Goal: Task Accomplishment & Management: Manage account settings

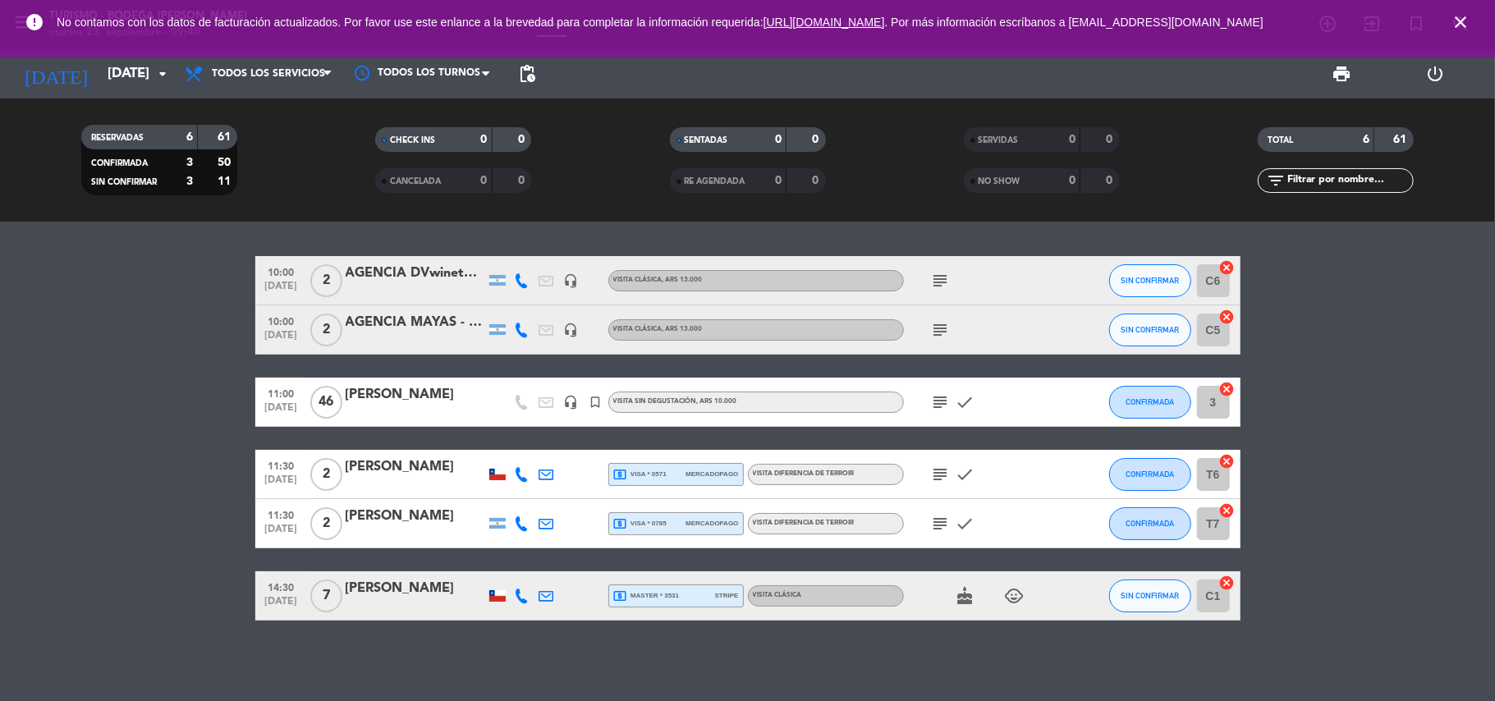
click at [1462, 30] on icon "close" at bounding box center [1461, 22] width 20 height 20
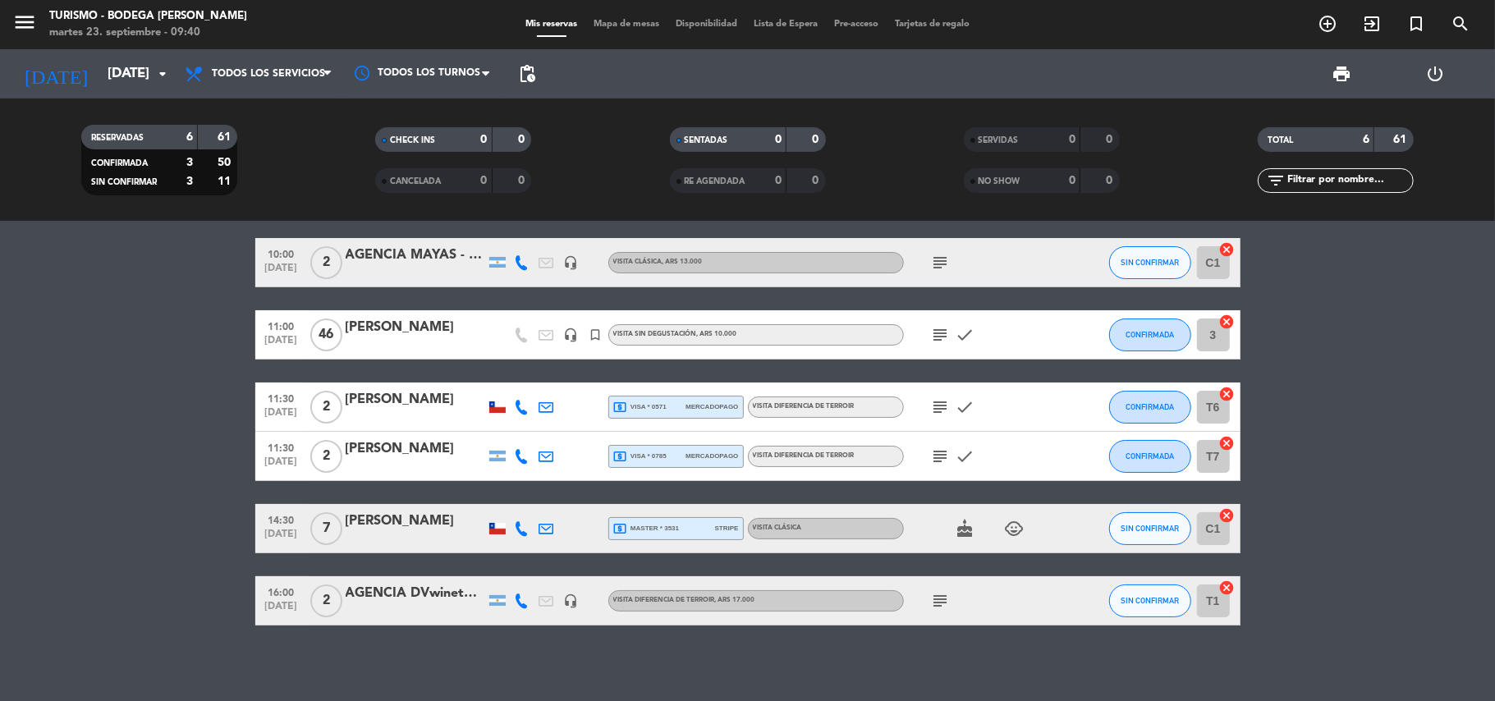
scroll to position [24, 0]
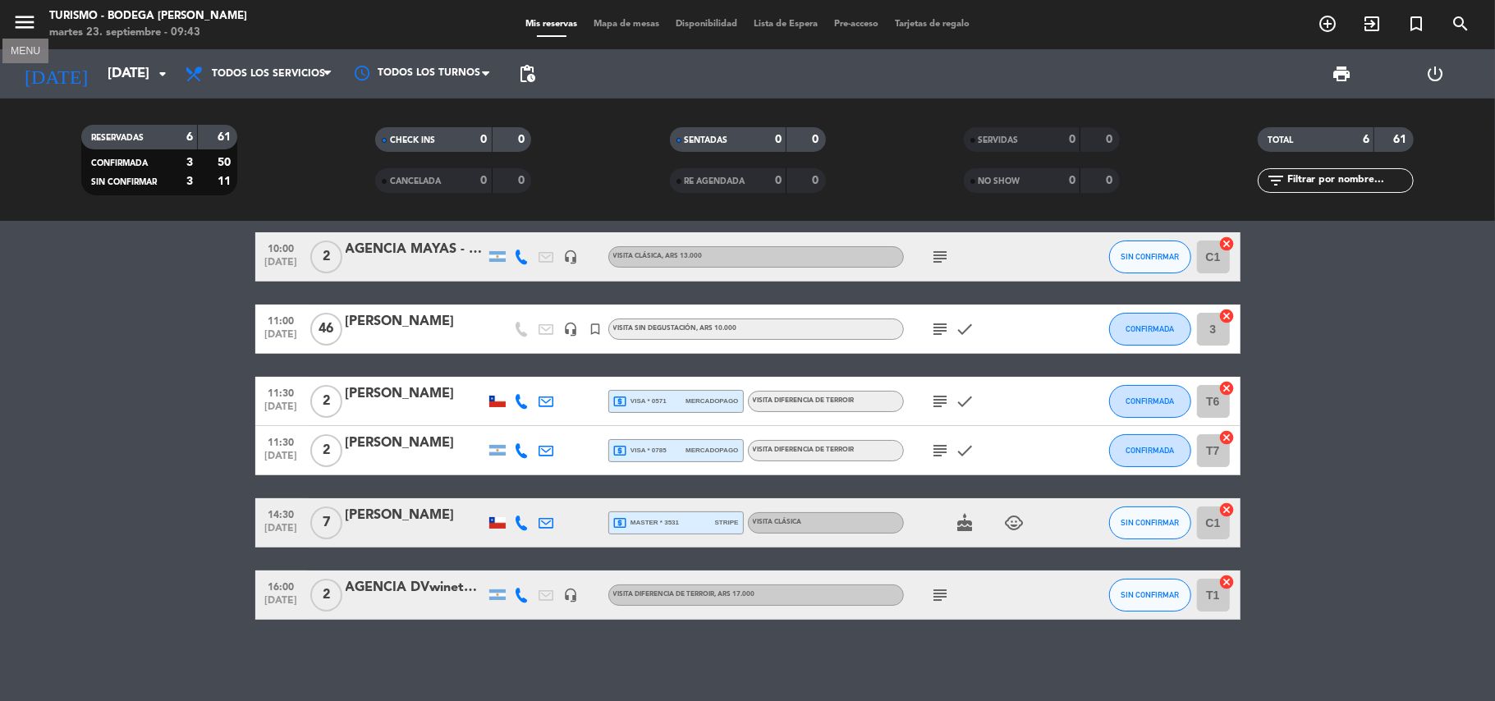
click at [23, 20] on icon "menu" at bounding box center [24, 22] width 25 height 25
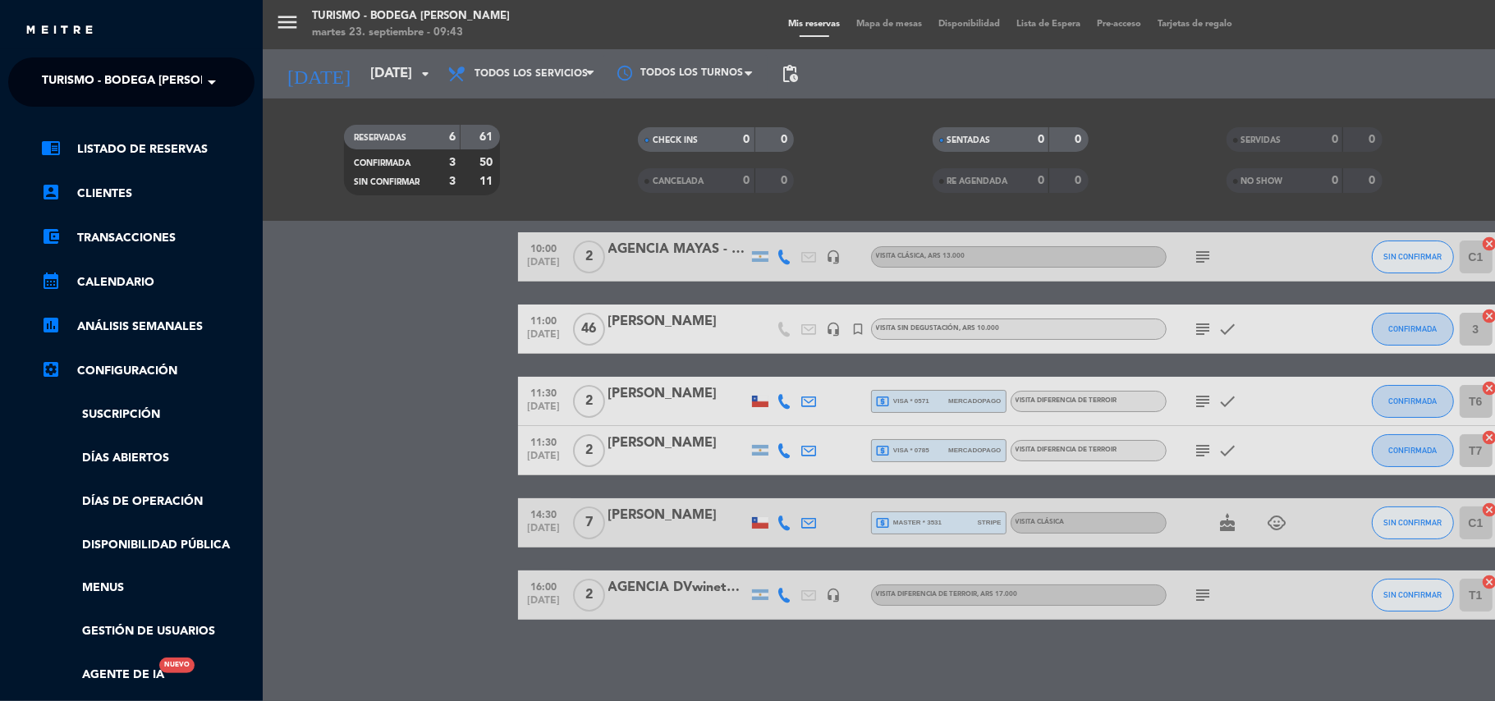
click at [54, 59] on ng-select "× Turismo - Bodega [PERSON_NAME] ×" at bounding box center [131, 81] width 246 height 49
click at [62, 72] on span "Turismo - Bodega [PERSON_NAME]" at bounding box center [148, 82] width 212 height 34
click at [87, 128] on span "Restaurante y Eventos - Bodega [PERSON_NAME]" at bounding box center [172, 126] width 310 height 19
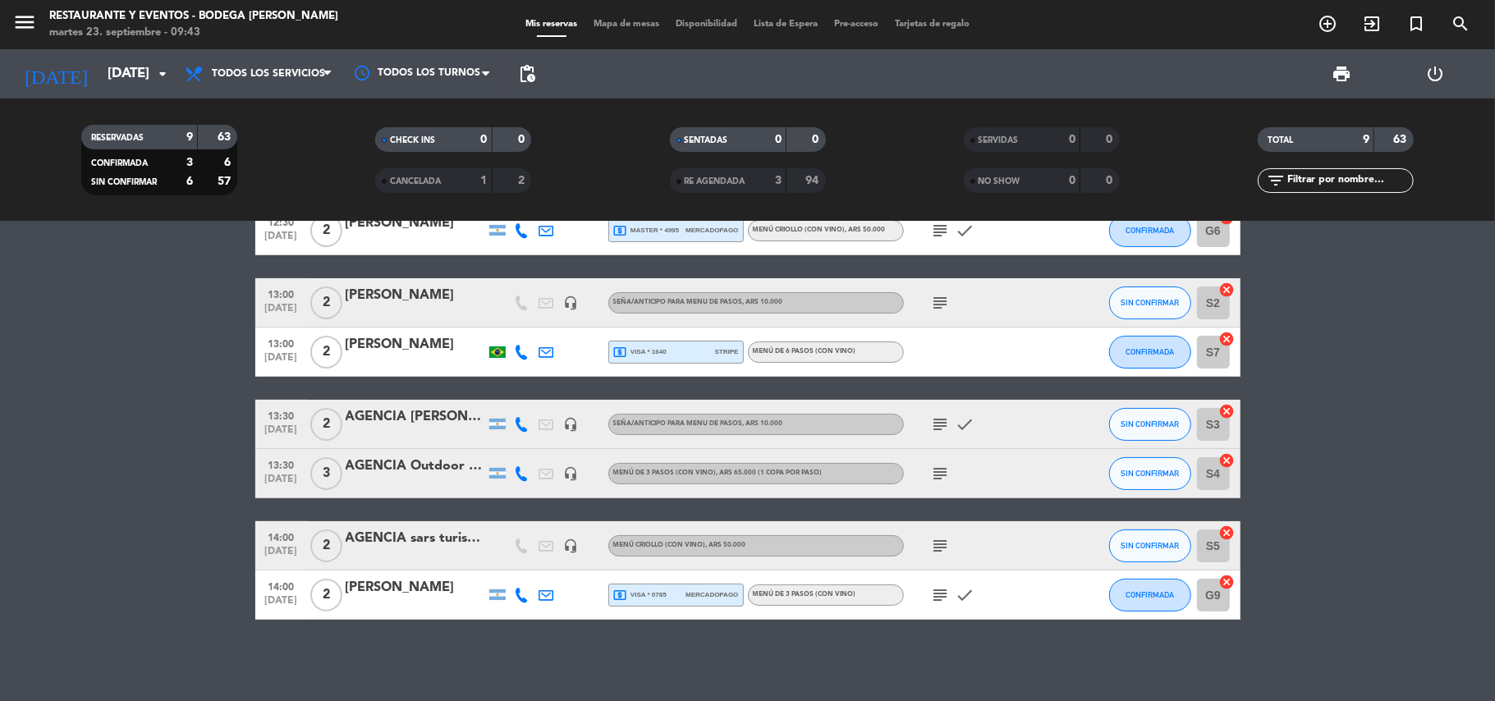
scroll to position [0, 0]
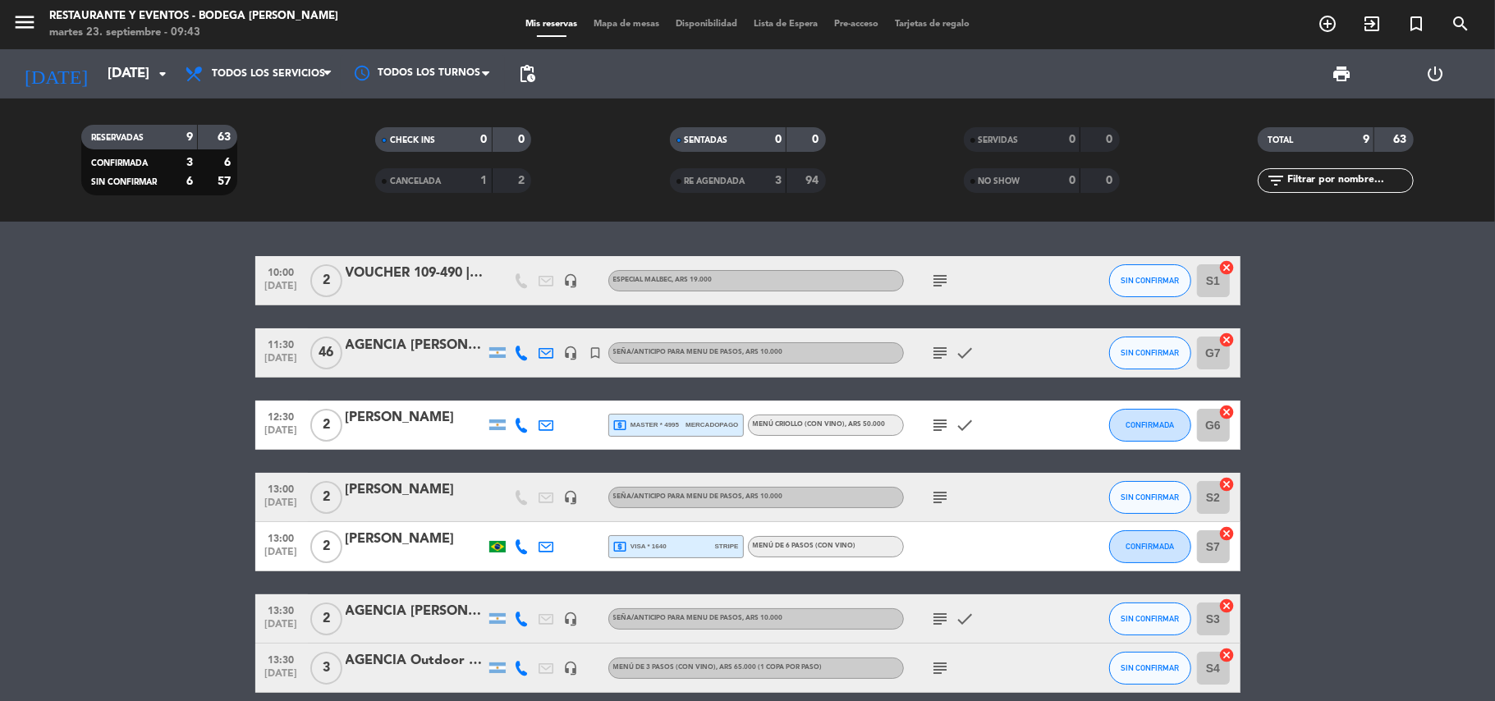
click at [694, 544] on div "local_atm visa * 1640 stripe" at bounding box center [676, 546] width 126 height 21
click at [414, 540] on div "[PERSON_NAME]" at bounding box center [416, 539] width 140 height 21
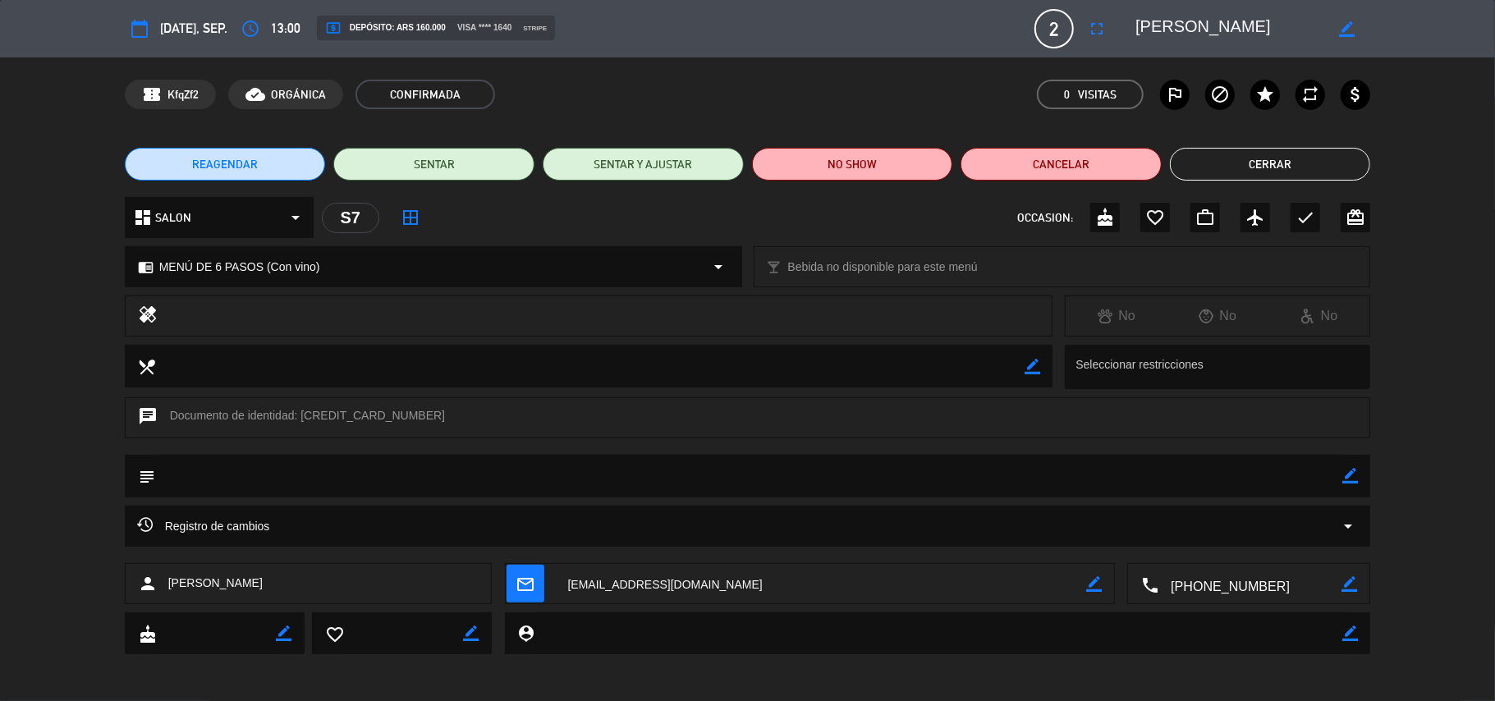
click at [1186, 24] on textarea at bounding box center [1230, 29] width 188 height 30
click at [1351, 475] on icon "border_color" at bounding box center [1351, 476] width 16 height 16
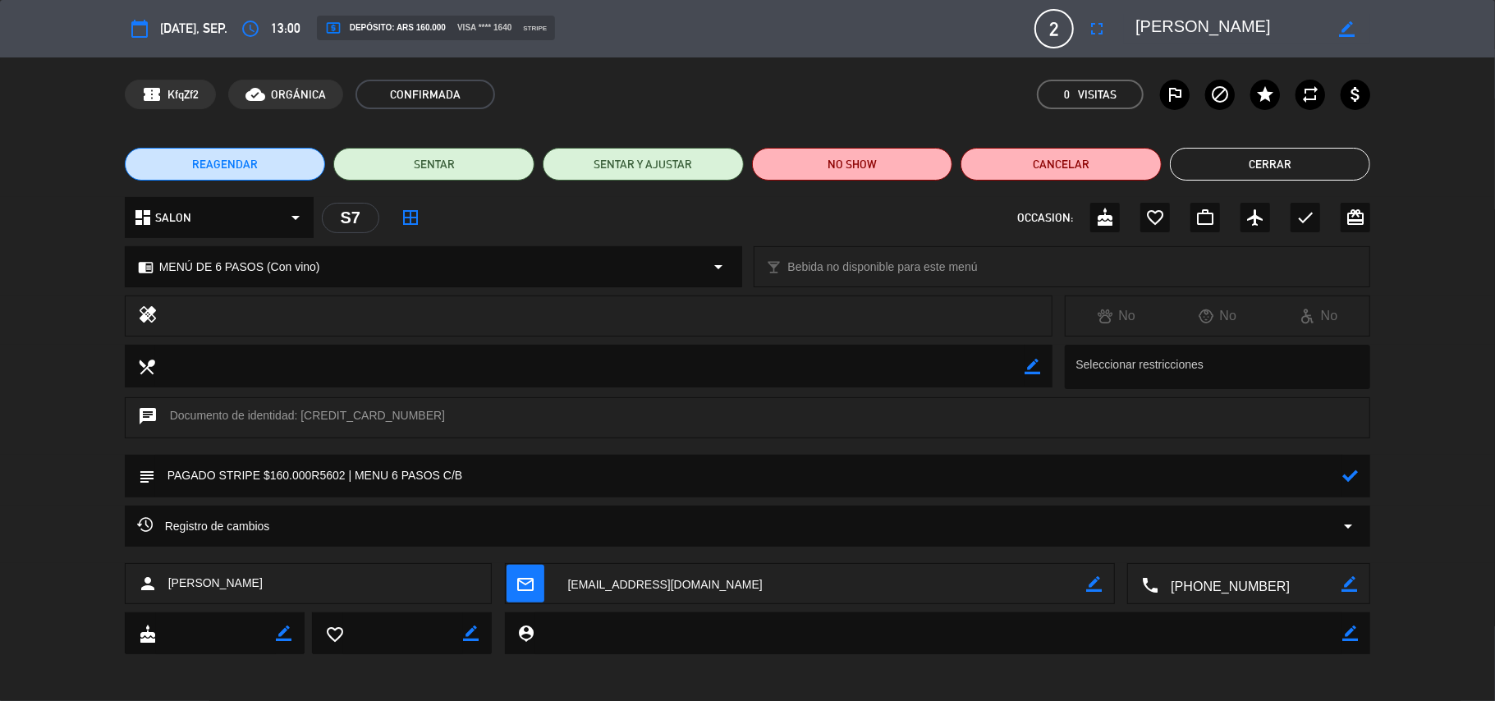
type textarea "PAGADO STRIPE $160.000R5602 | MENU 6 PASOS C/B"
click at [1351, 471] on icon at bounding box center [1351, 476] width 16 height 16
click at [1299, 223] on icon "check" at bounding box center [1306, 218] width 20 height 20
click at [1298, 163] on button "Cerrar" at bounding box center [1270, 164] width 201 height 33
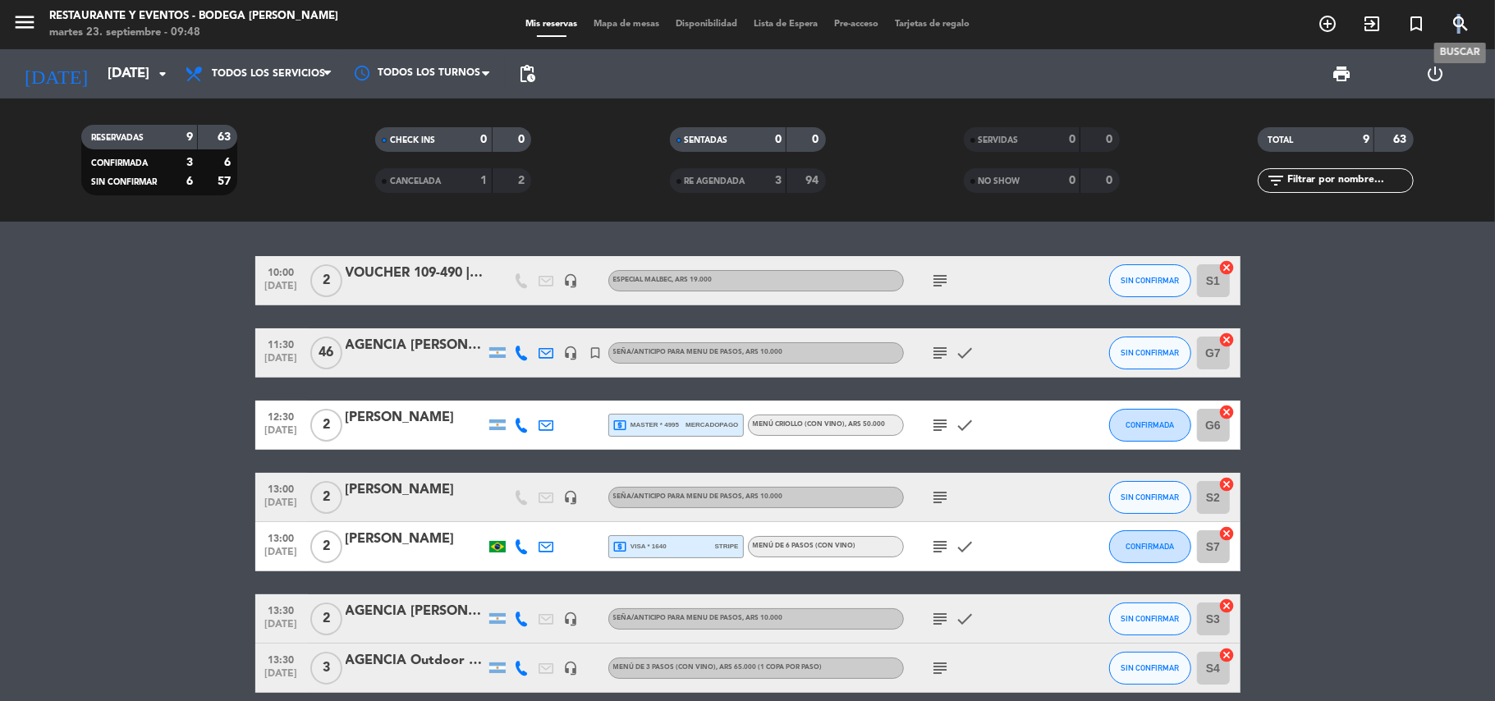
click at [1463, 24] on icon "search" at bounding box center [1461, 24] width 20 height 20
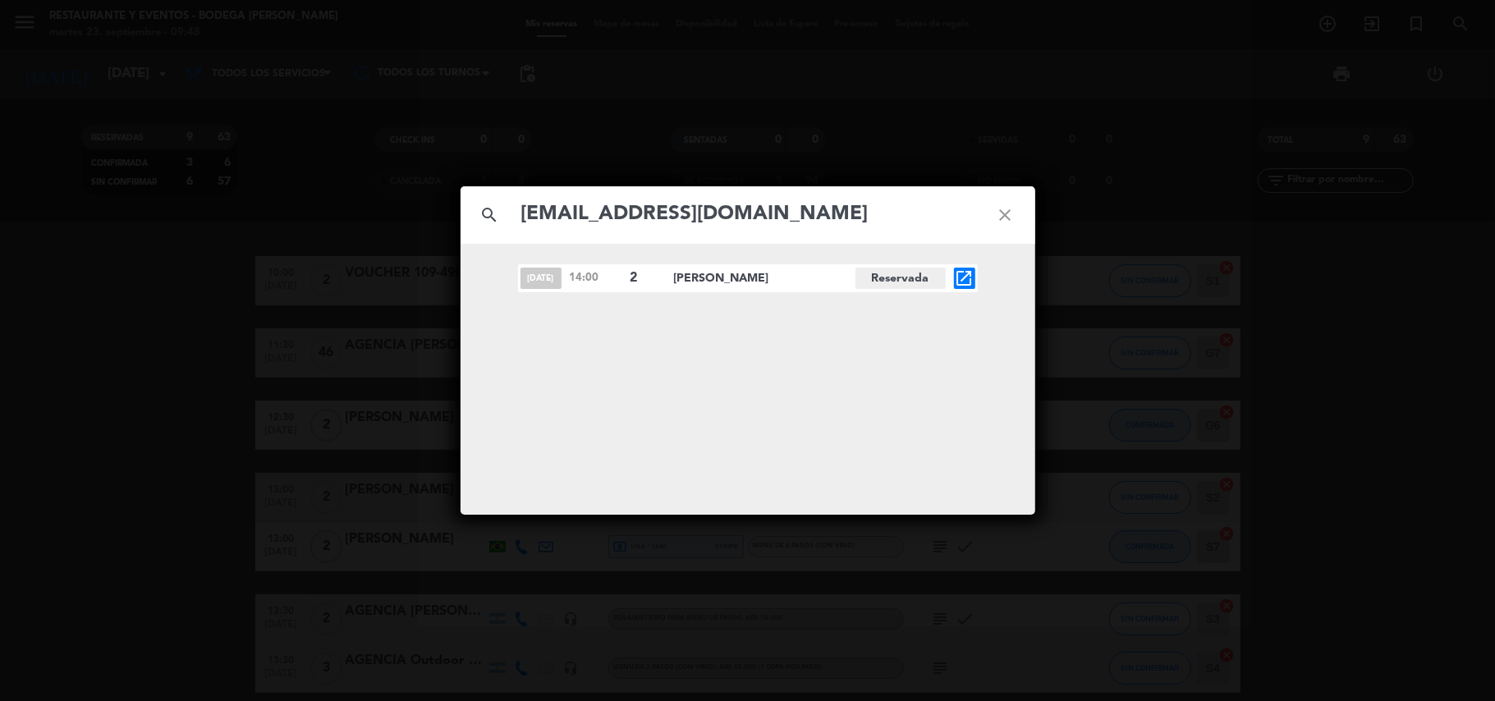
type input "[EMAIL_ADDRESS][DOMAIN_NAME]"
click at [970, 273] on icon "open_in_new" at bounding box center [965, 279] width 20 height 20
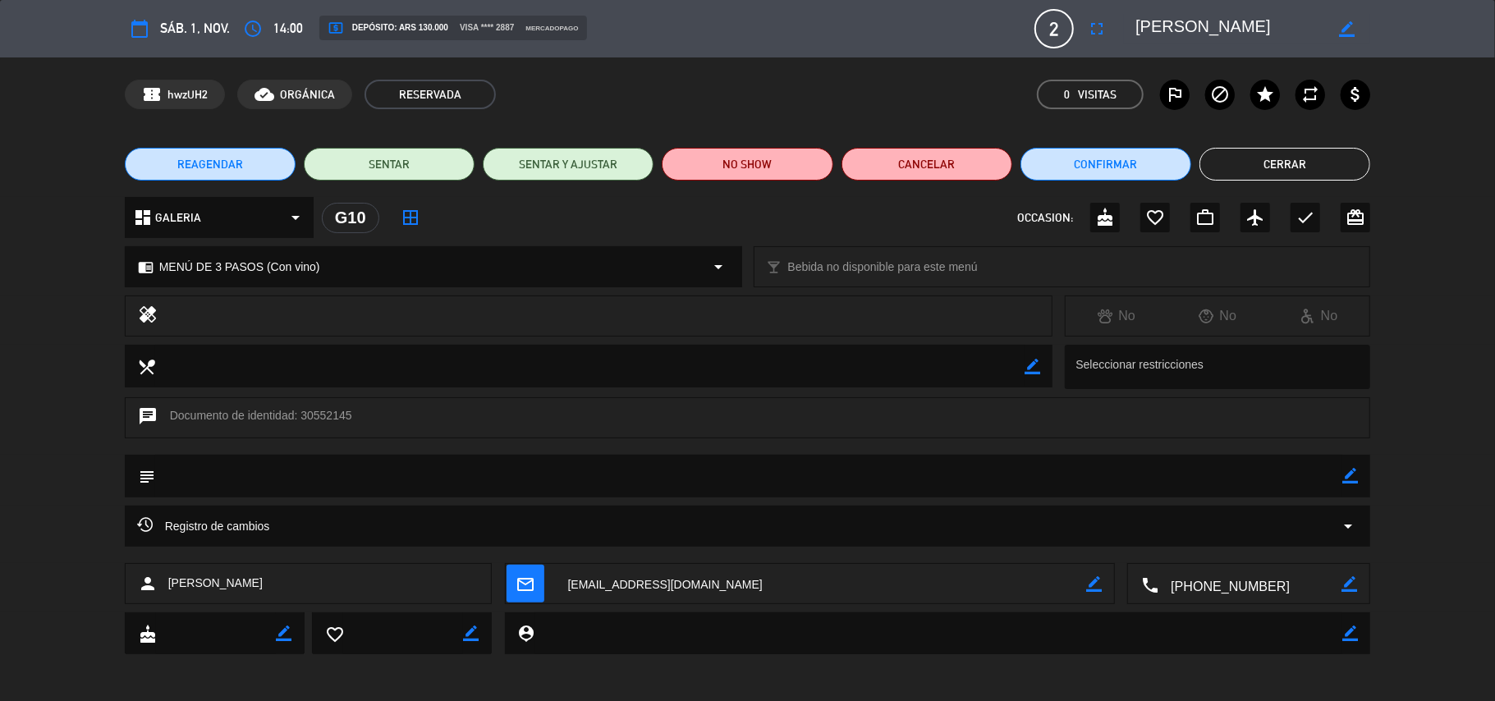
click at [1197, 18] on textarea at bounding box center [1230, 29] width 188 height 30
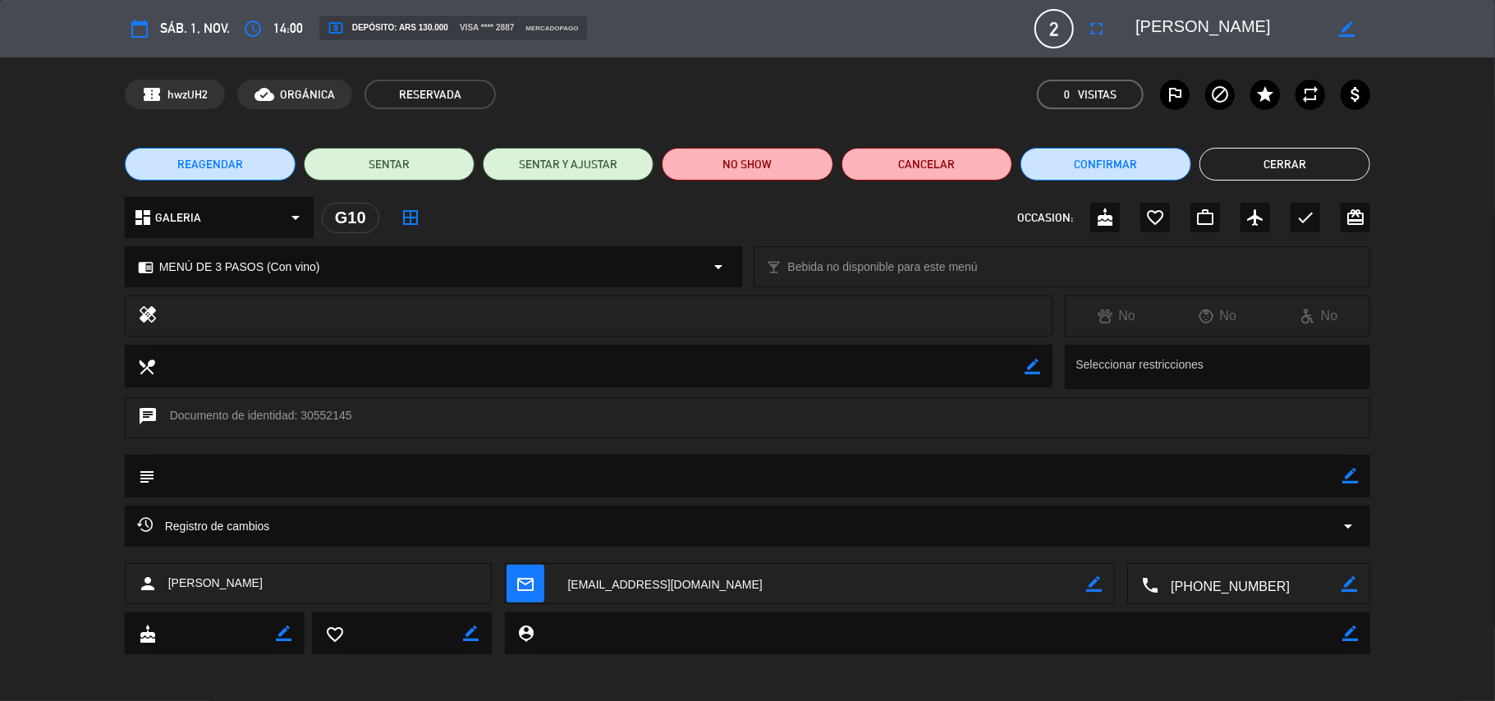
click at [1183, 25] on textarea at bounding box center [1230, 29] width 188 height 30
click at [1181, 25] on textarea at bounding box center [1230, 29] width 188 height 30
click at [1180, 25] on textarea at bounding box center [1230, 29] width 188 height 30
click at [1348, 475] on icon "border_color" at bounding box center [1351, 476] width 16 height 16
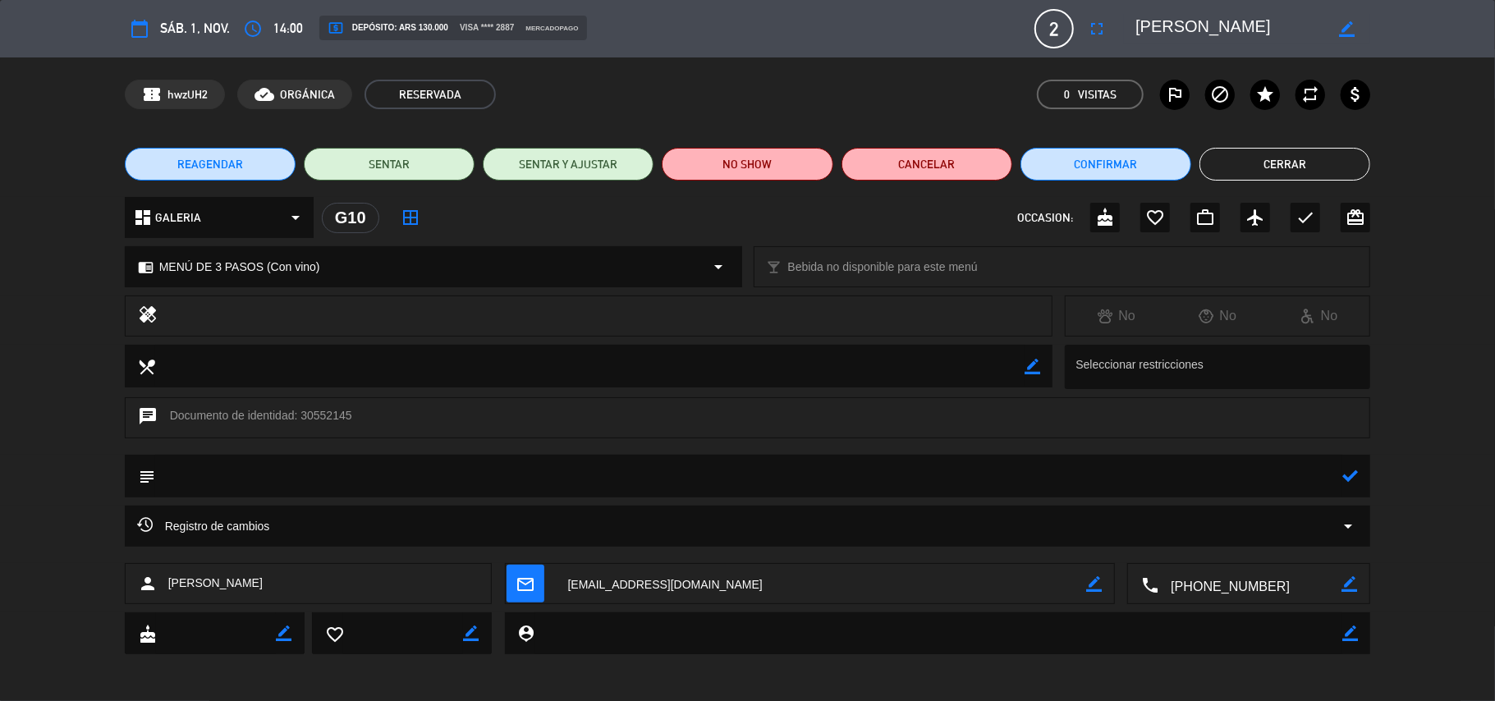
click at [1327, 475] on textarea at bounding box center [749, 476] width 1188 height 42
type textarea "p"
type textarea "PAGADO $130.000R5604 | MENU 3 PASOS C/B"
click at [1352, 477] on icon at bounding box center [1351, 476] width 16 height 16
click at [1304, 227] on icon "check" at bounding box center [1306, 218] width 20 height 20
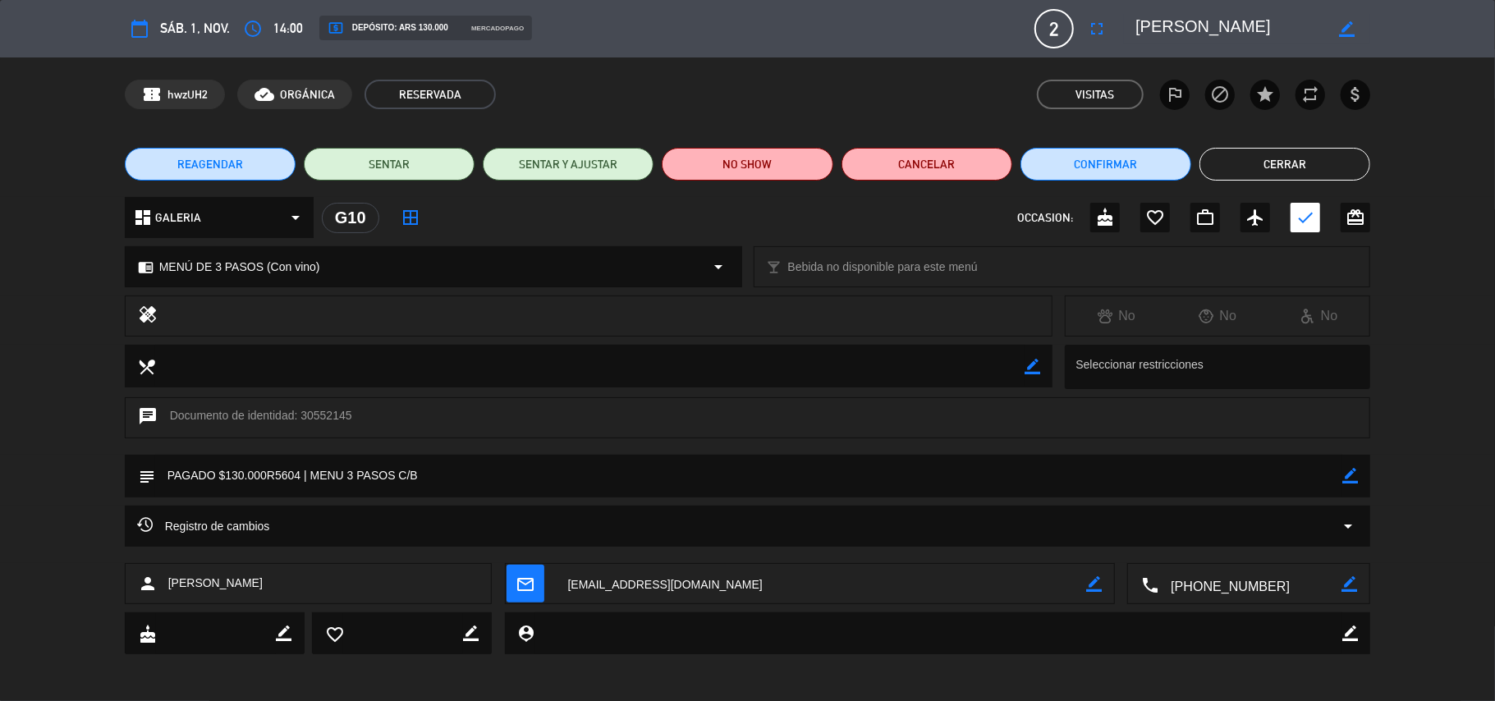
click at [1298, 171] on button "Cerrar" at bounding box center [1285, 164] width 171 height 33
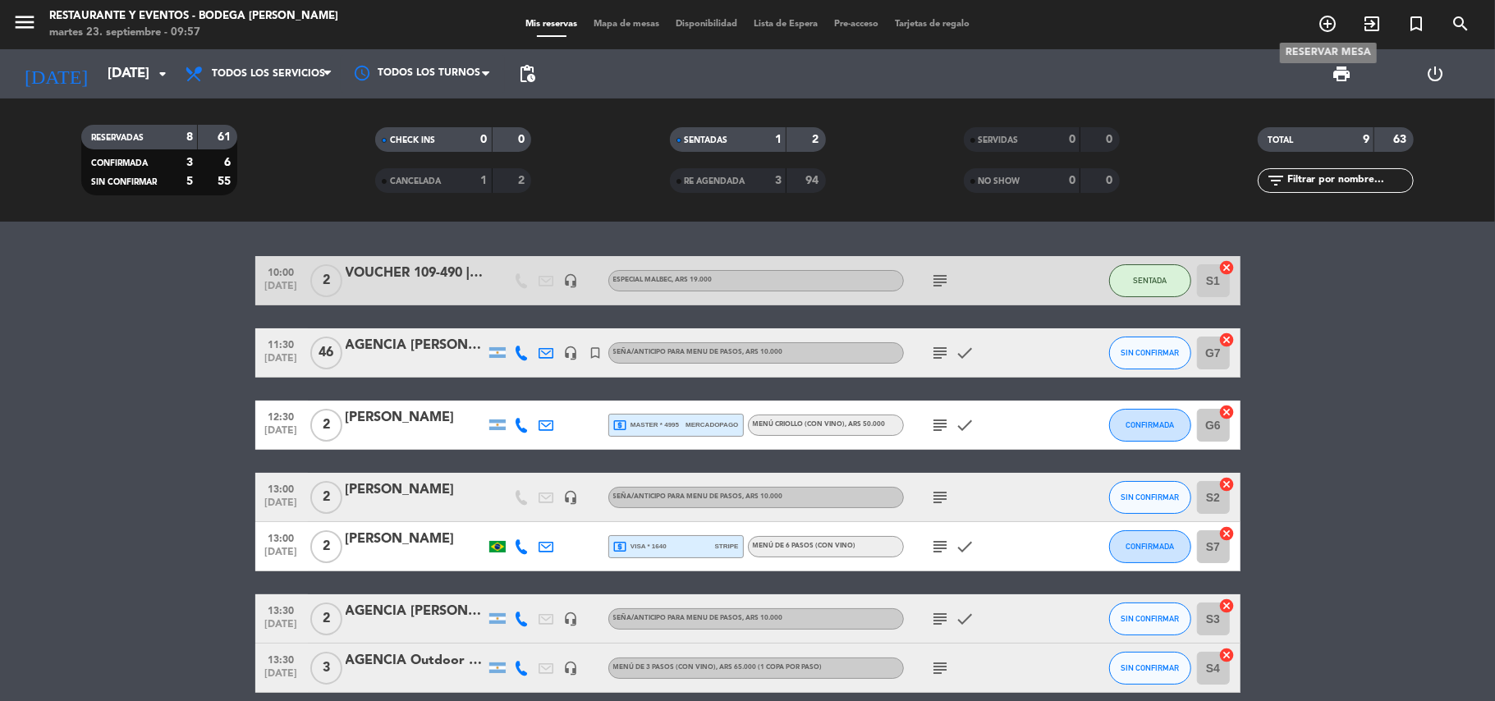
click at [1330, 21] on icon "add_circle_outline" at bounding box center [1328, 24] width 20 height 20
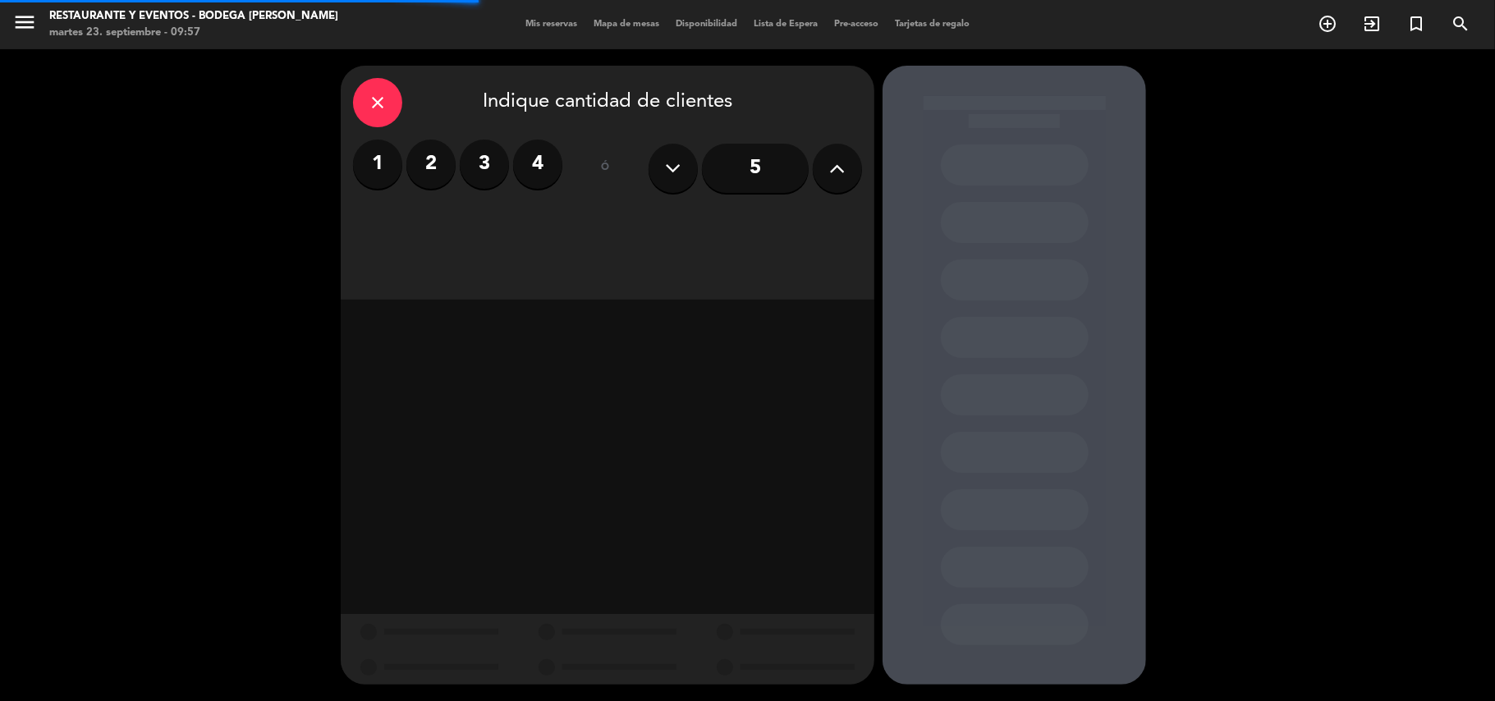
click at [383, 163] on label "1" at bounding box center [377, 164] width 49 height 49
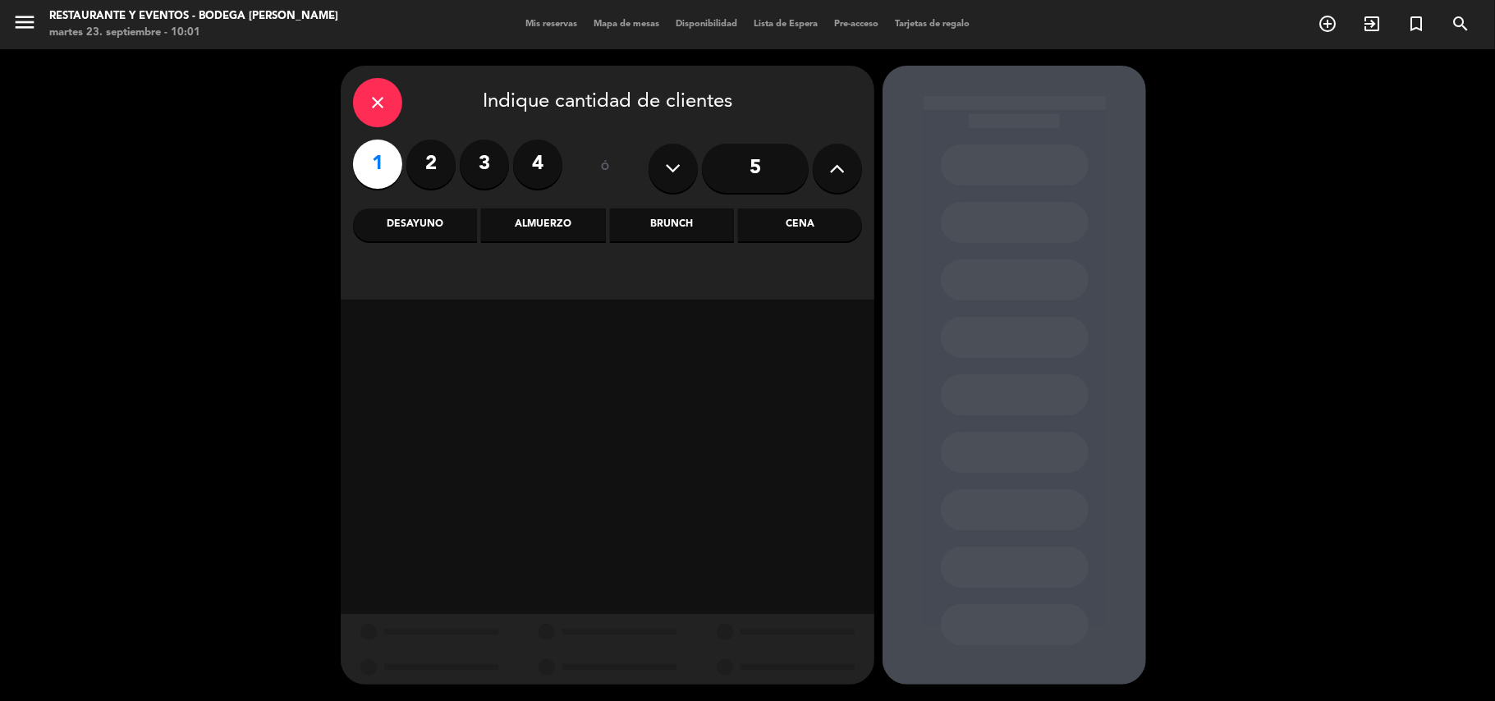
click at [434, 221] on div "Desayuno" at bounding box center [415, 225] width 124 height 33
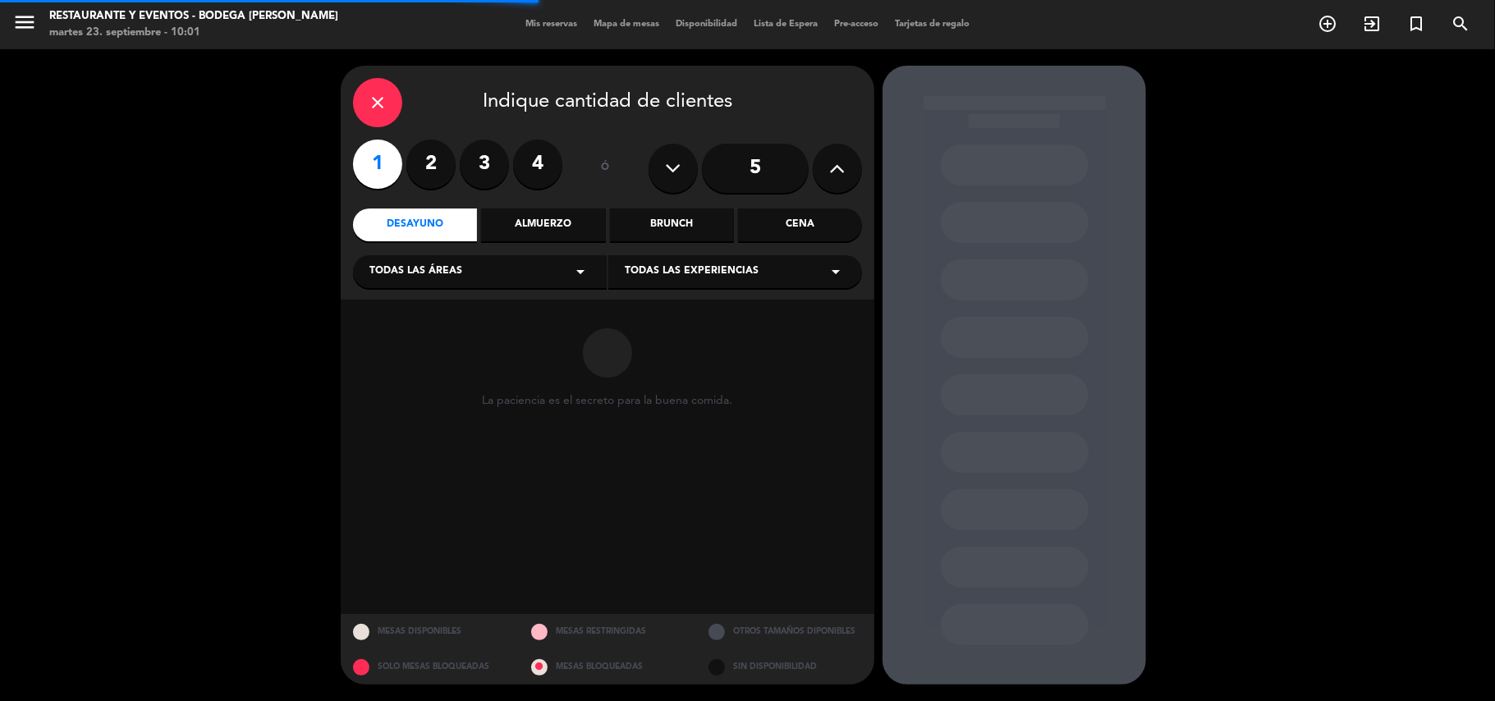
click at [657, 270] on span "Todas las experiencias" at bounding box center [692, 272] width 134 height 16
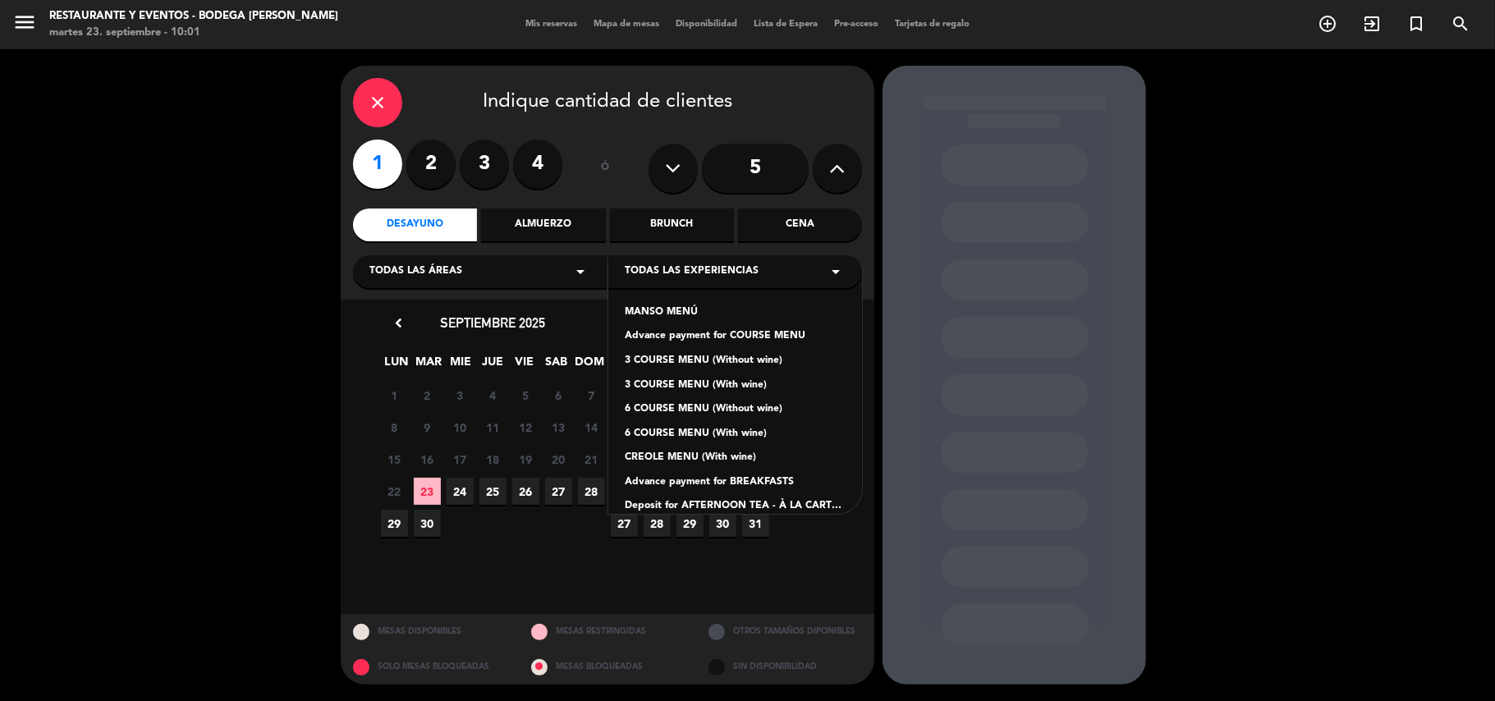
click at [723, 476] on div "Advance payment for BREAKFASTS" at bounding box center [735, 483] width 221 height 16
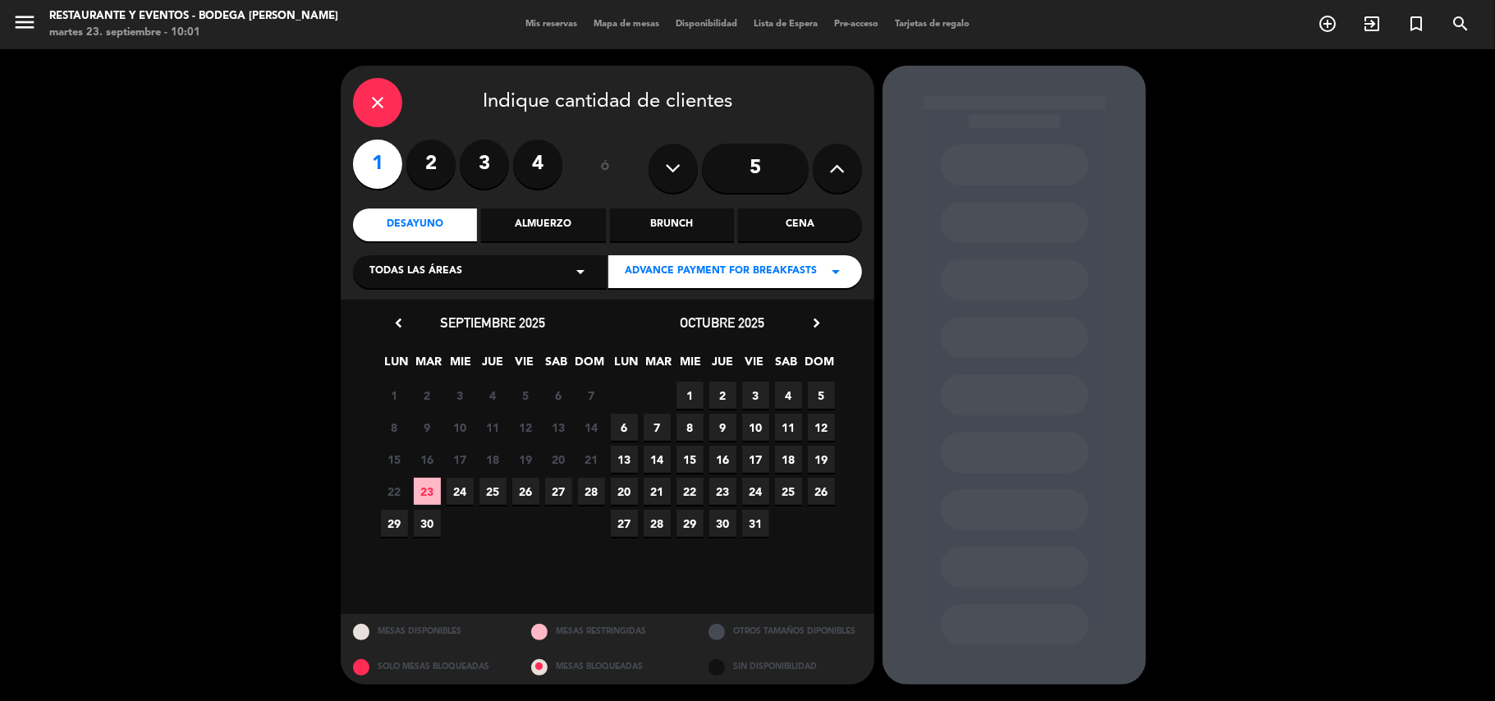
click at [716, 392] on span "2" at bounding box center [723, 395] width 27 height 27
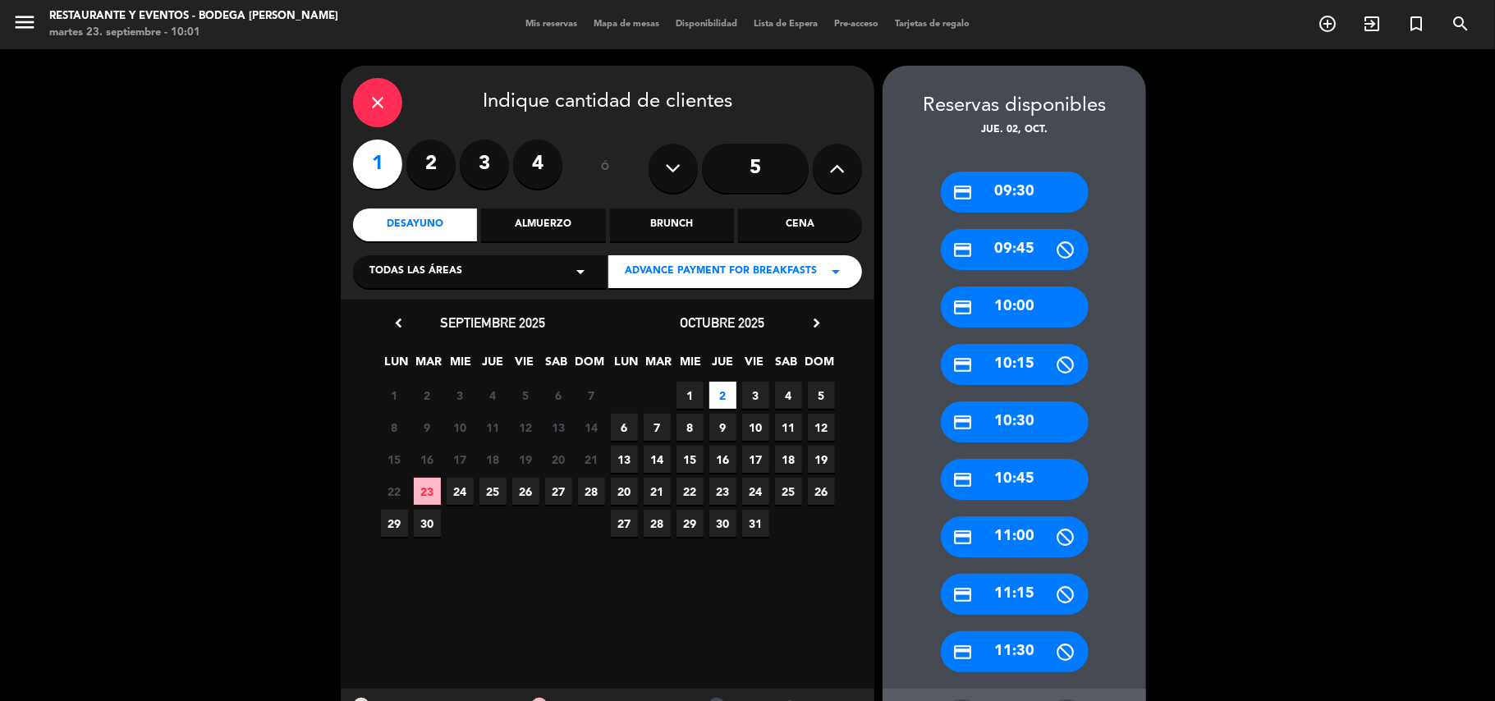
click at [996, 195] on div "credit_card 09:30" at bounding box center [1015, 192] width 148 height 41
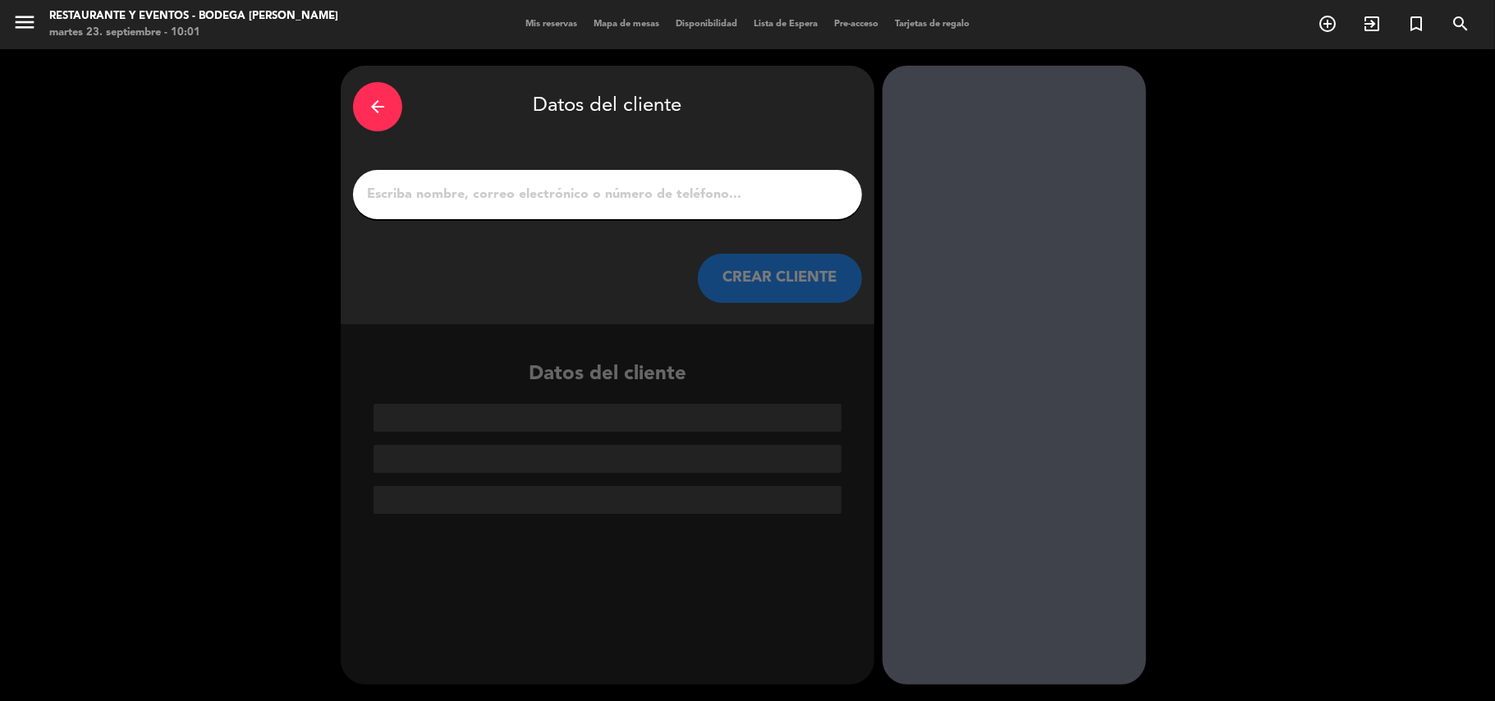
click at [644, 188] on input "1" at bounding box center [607, 194] width 485 height 23
paste input "AGENCIA Ruta Del Vino"
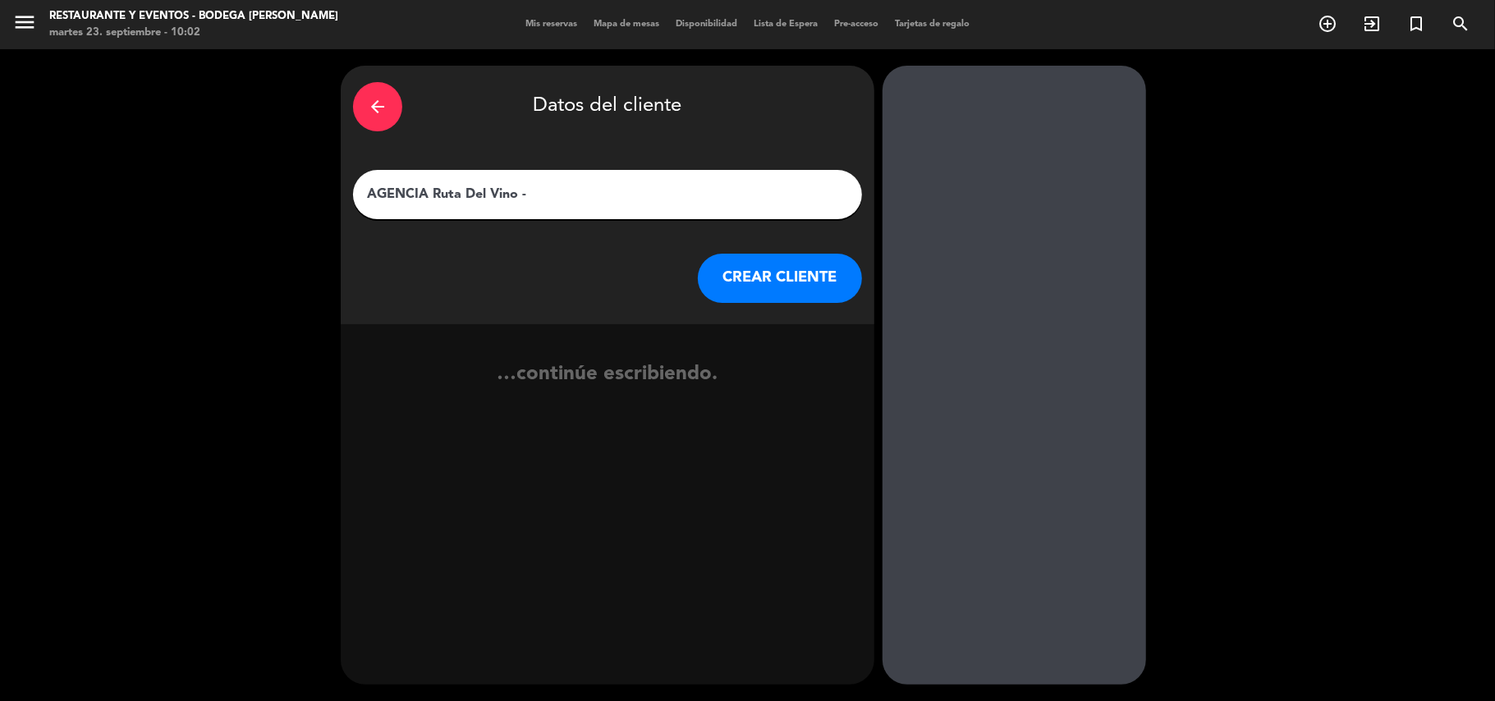
paste input "[PERSON_NAME]"
type input "AGENCIA Ruta Del Vino - [PERSON_NAME]"
click at [811, 279] on button "CREAR CLIENTE" at bounding box center [780, 278] width 164 height 49
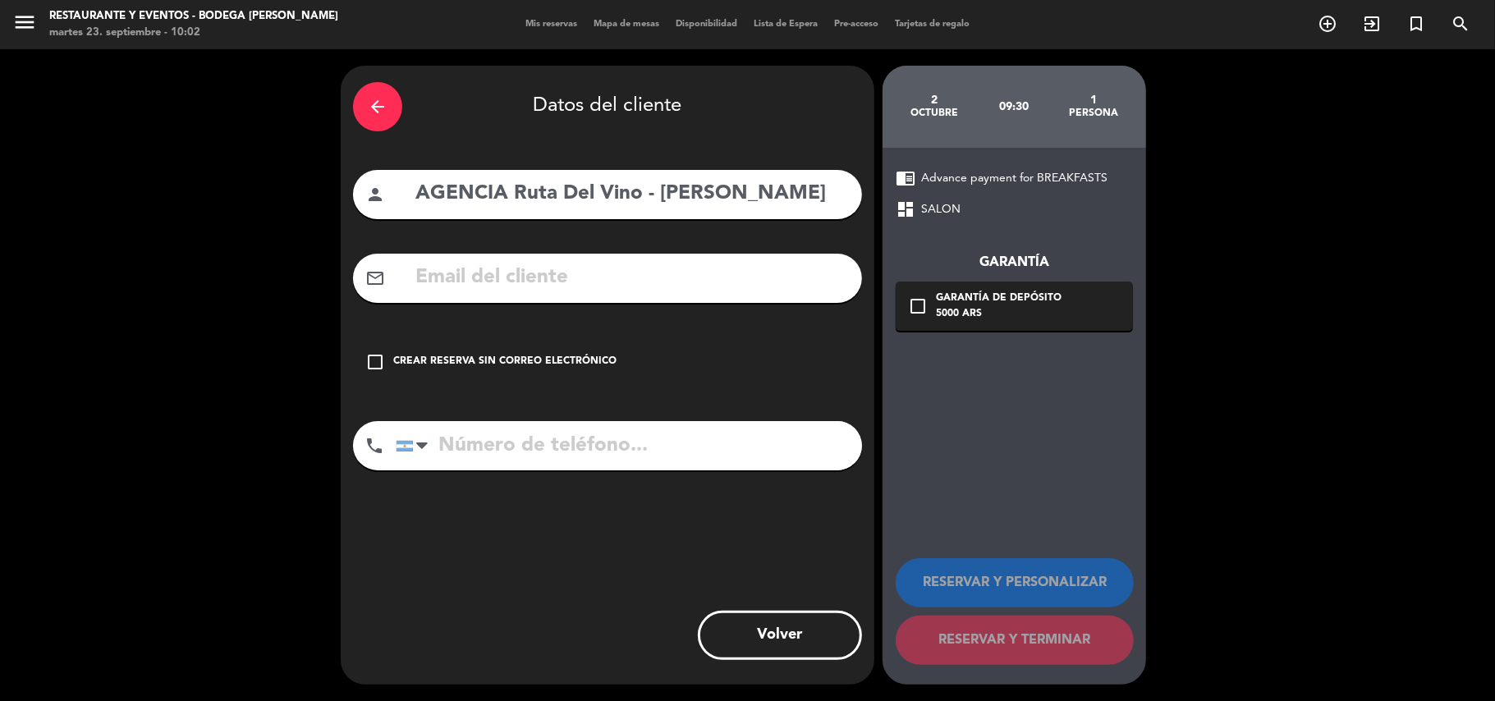
click at [526, 351] on div "check_box_outline_blank Crear reserva sin correo electrónico" at bounding box center [607, 362] width 509 height 49
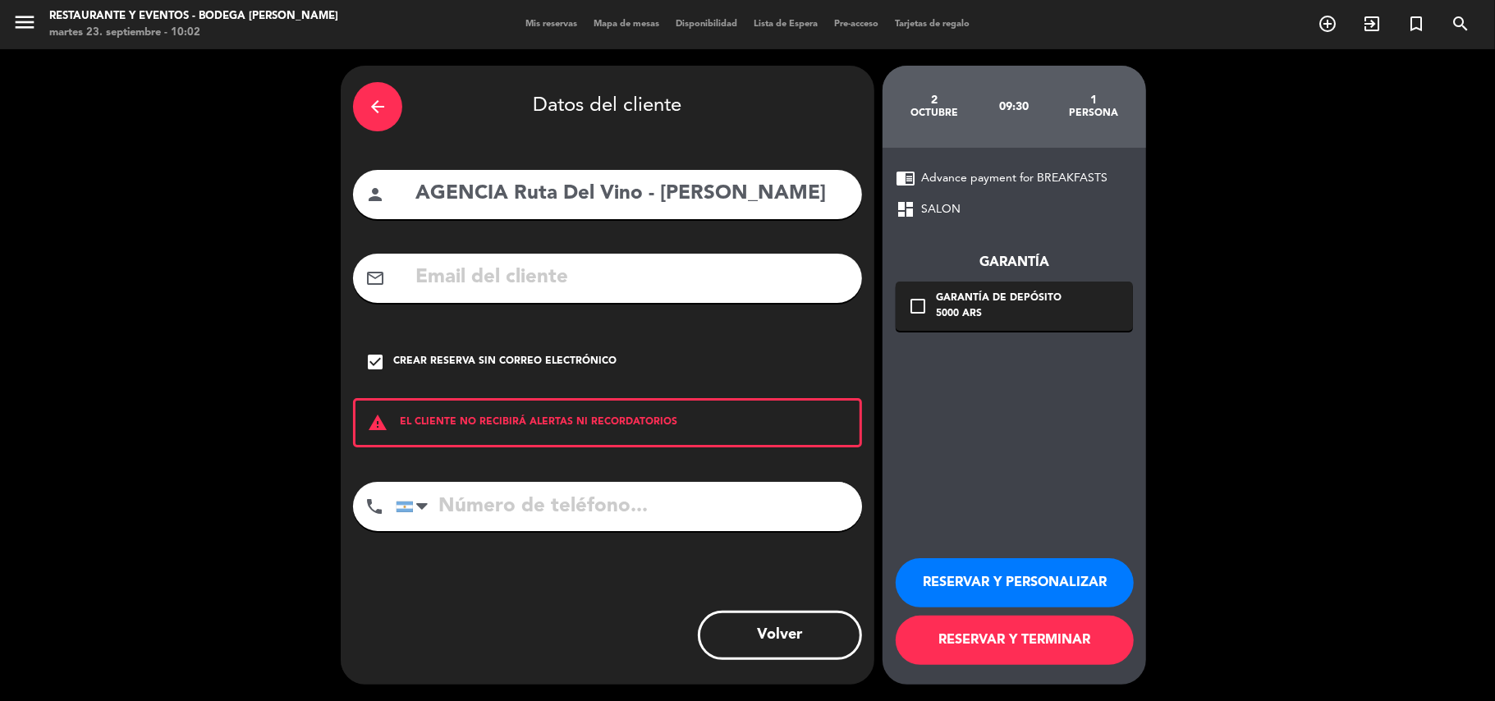
click at [539, 507] on input "tel" at bounding box center [629, 506] width 466 height 49
paste input "[PHONE_NUMBER]"
type input "[PHONE_NUMBER]"
click at [983, 585] on button "RESERVAR Y PERSONALIZAR" at bounding box center [1015, 582] width 238 height 49
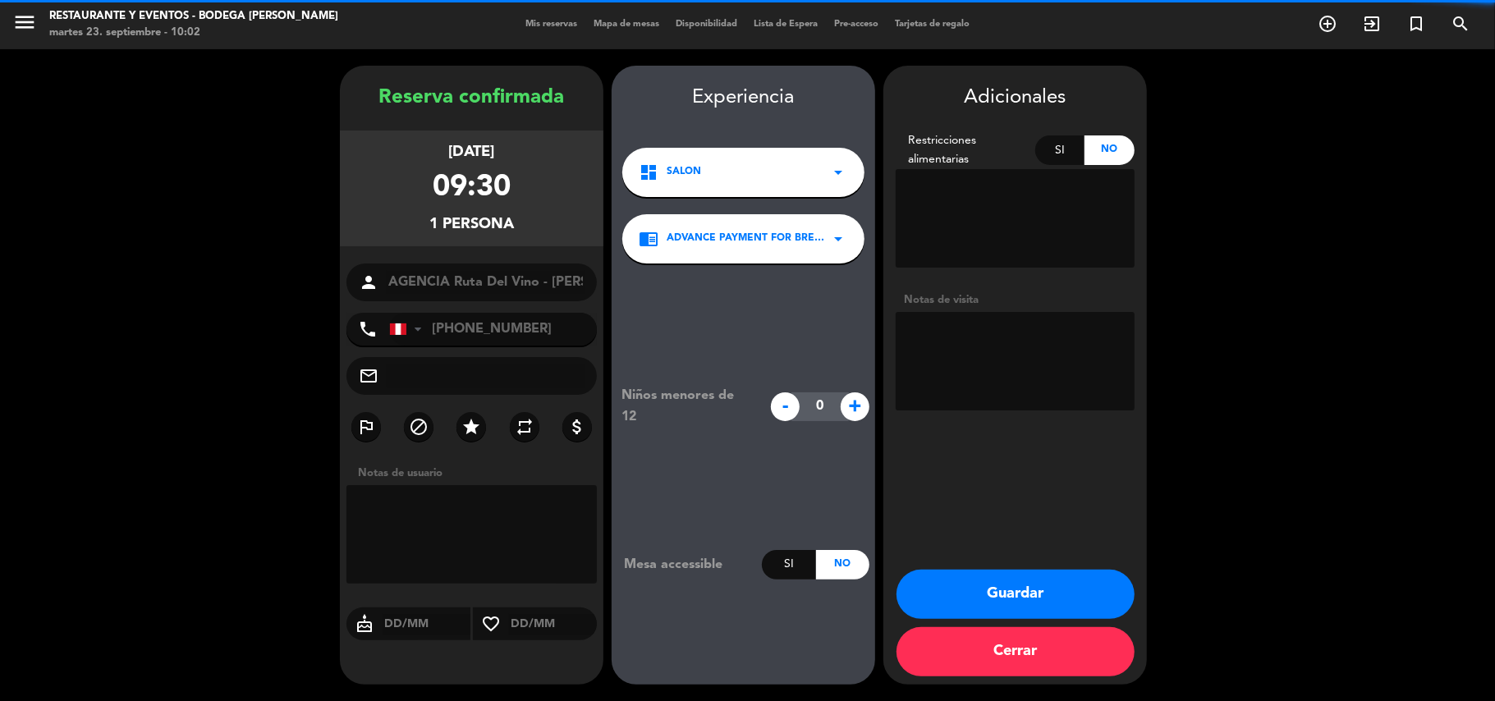
drag, startPoint x: 1036, startPoint y: 365, endPoint x: 1022, endPoint y: 365, distance: 14.0
click at [1036, 365] on textarea at bounding box center [1015, 361] width 239 height 99
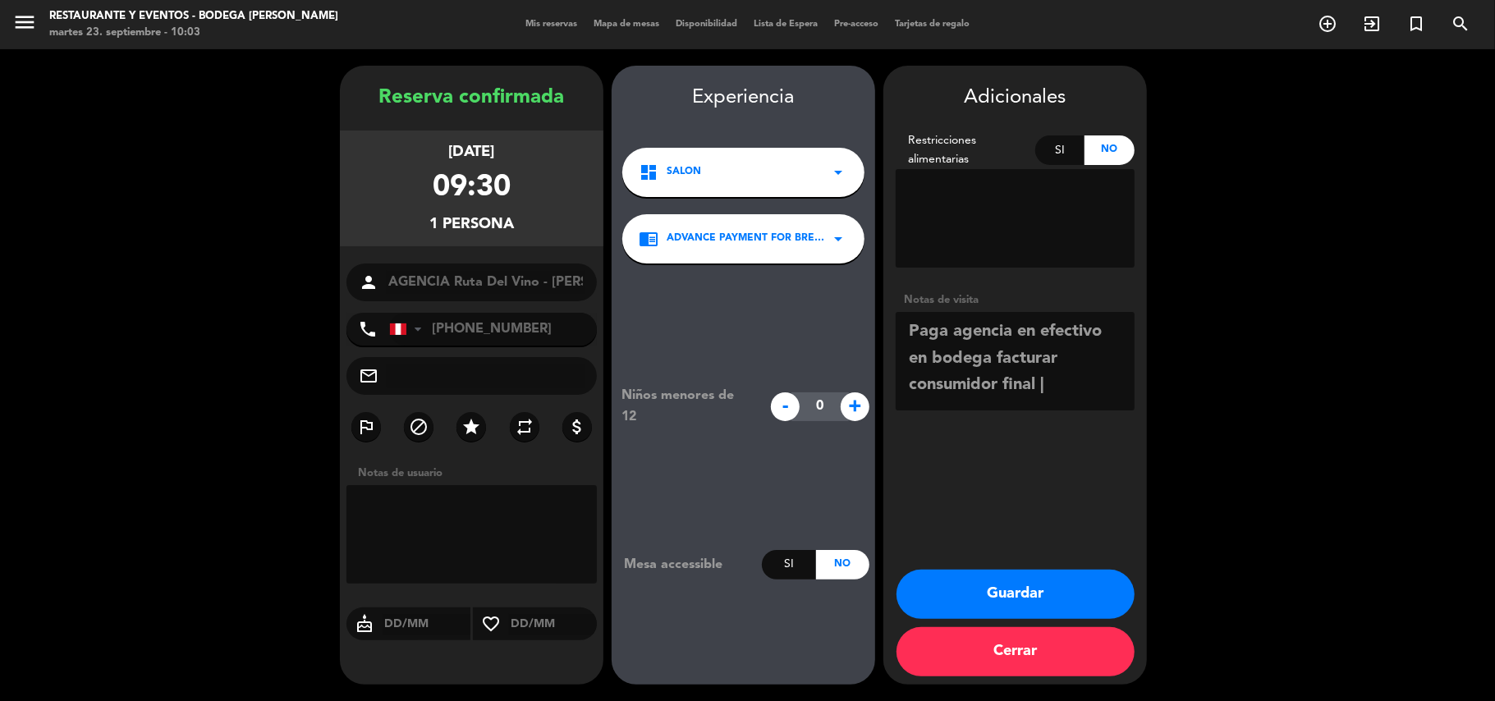
type textarea "Paga agencia en efectivo en bodega facturar consumidor final |"
click at [1004, 583] on button "Guardar" at bounding box center [1016, 594] width 238 height 49
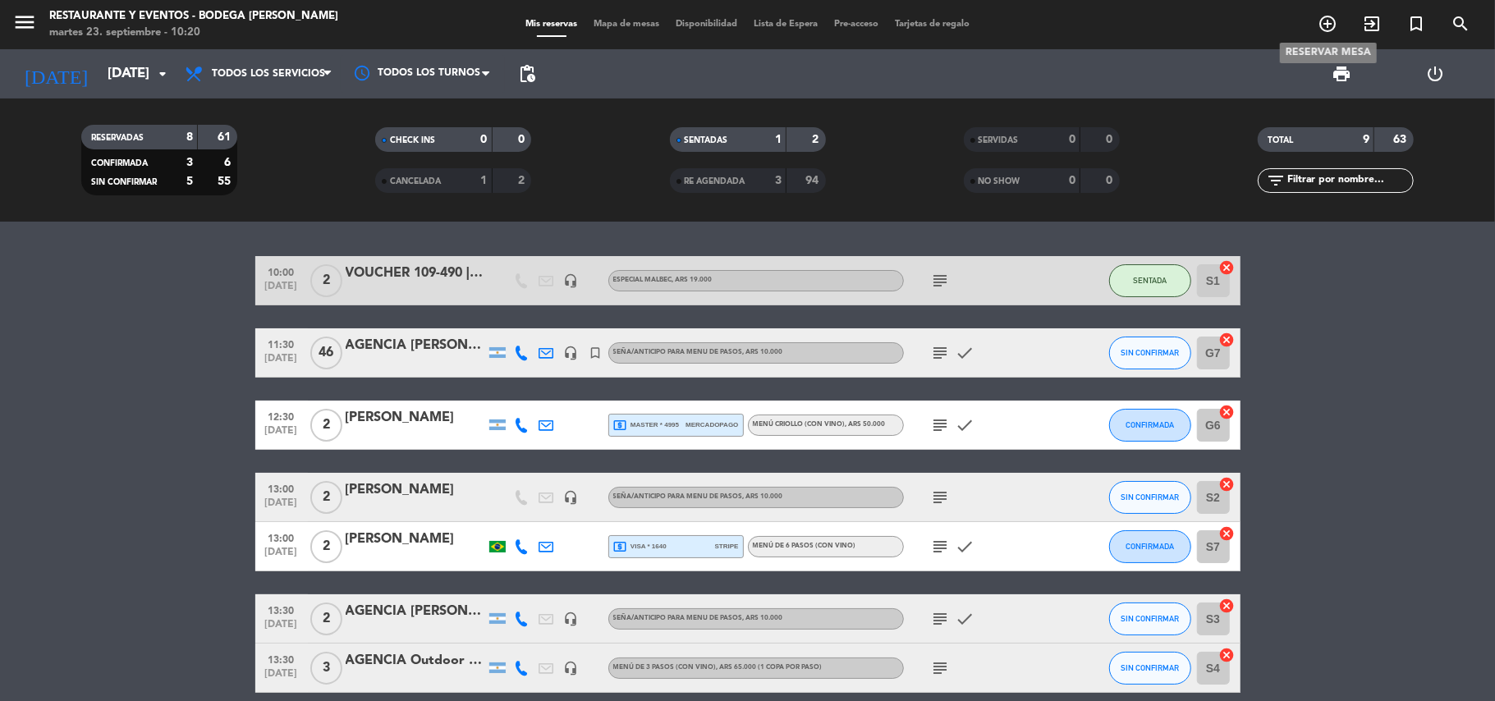
click at [1332, 20] on icon "add_circle_outline" at bounding box center [1328, 24] width 20 height 20
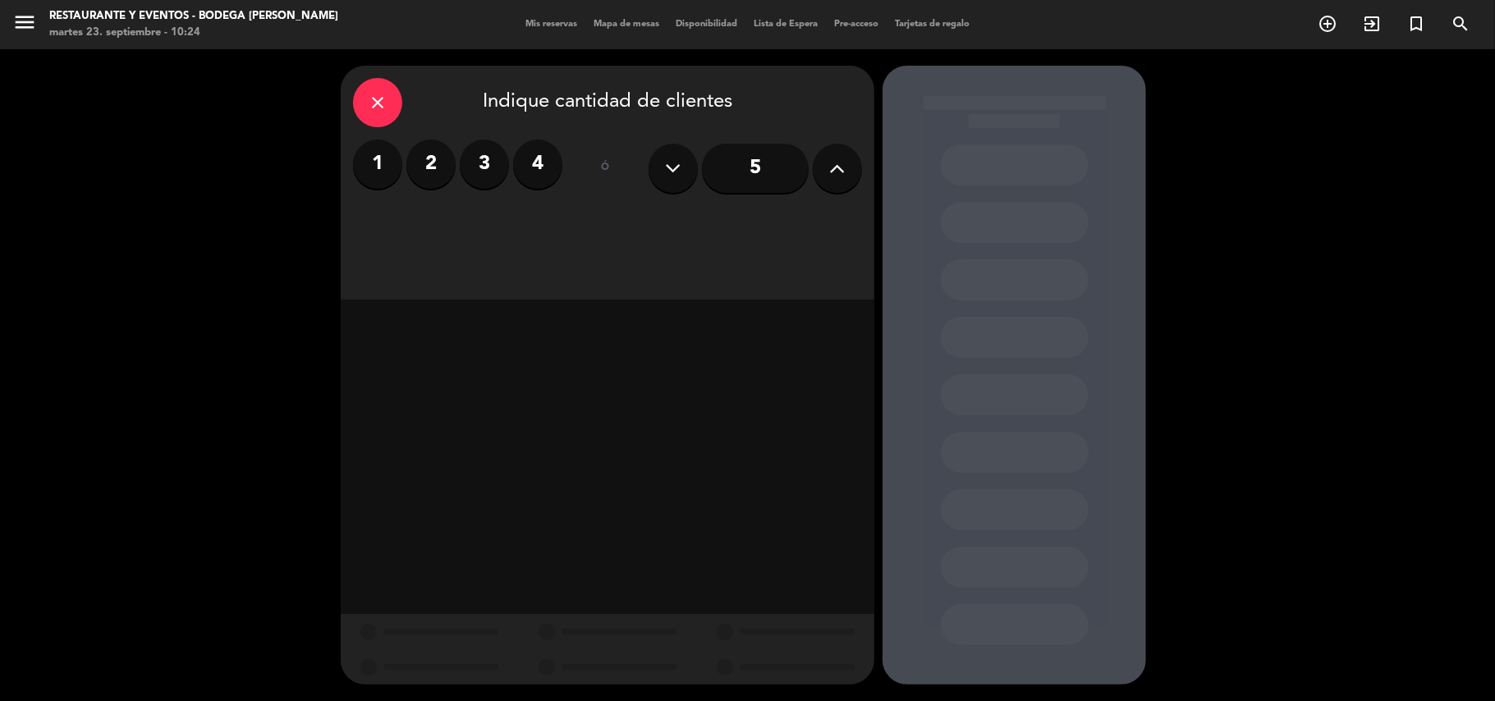
click at [417, 158] on label "2" at bounding box center [430, 164] width 49 height 49
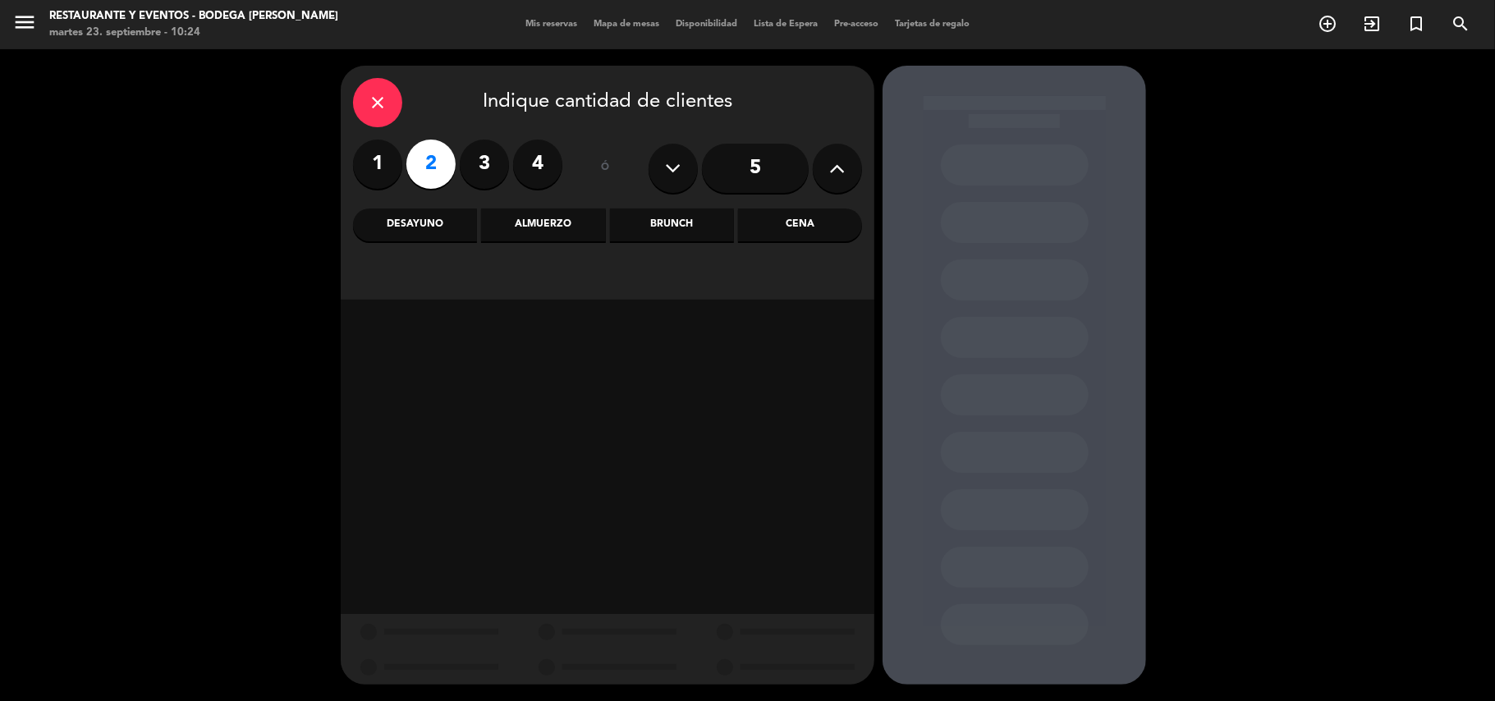
click at [546, 222] on div "Almuerzo" at bounding box center [543, 225] width 124 height 33
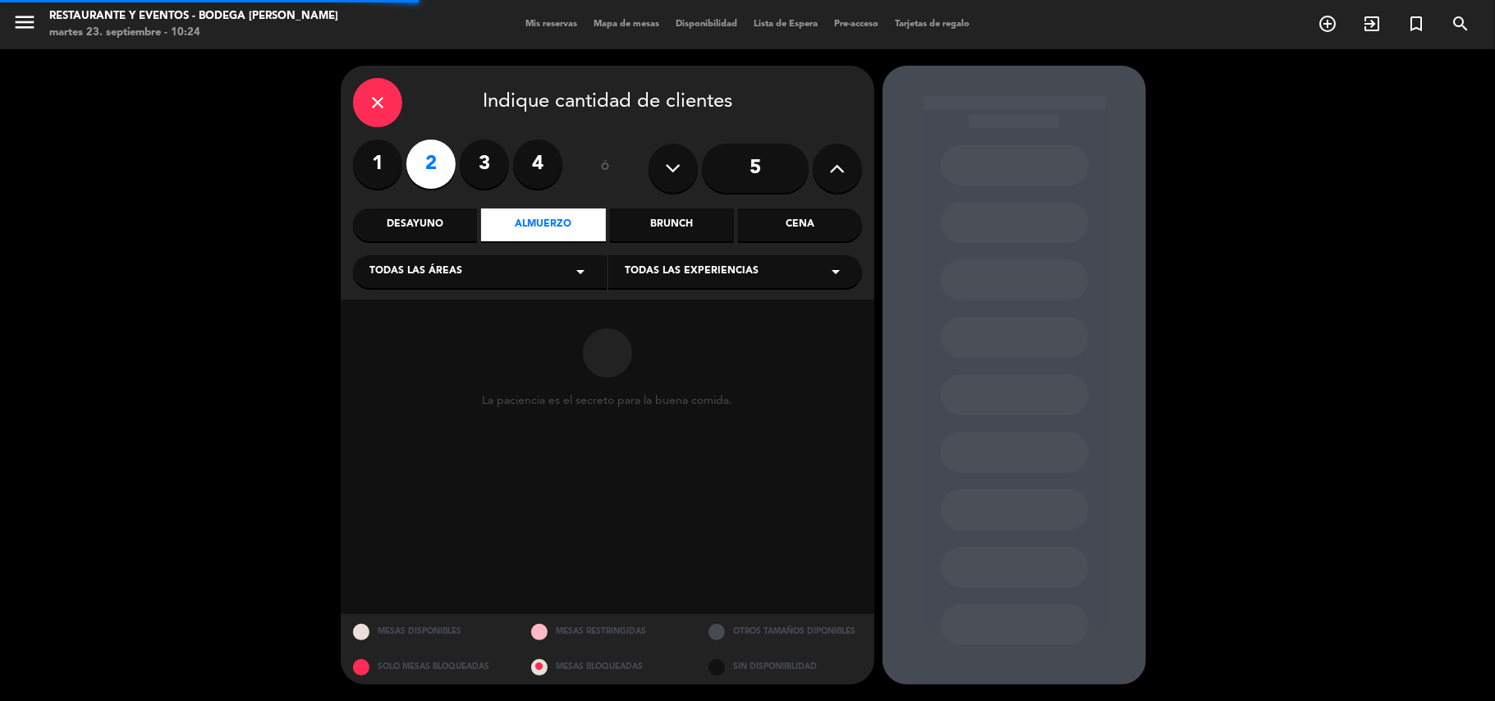
click at [677, 271] on span "Todas las experiencias" at bounding box center [692, 272] width 134 height 16
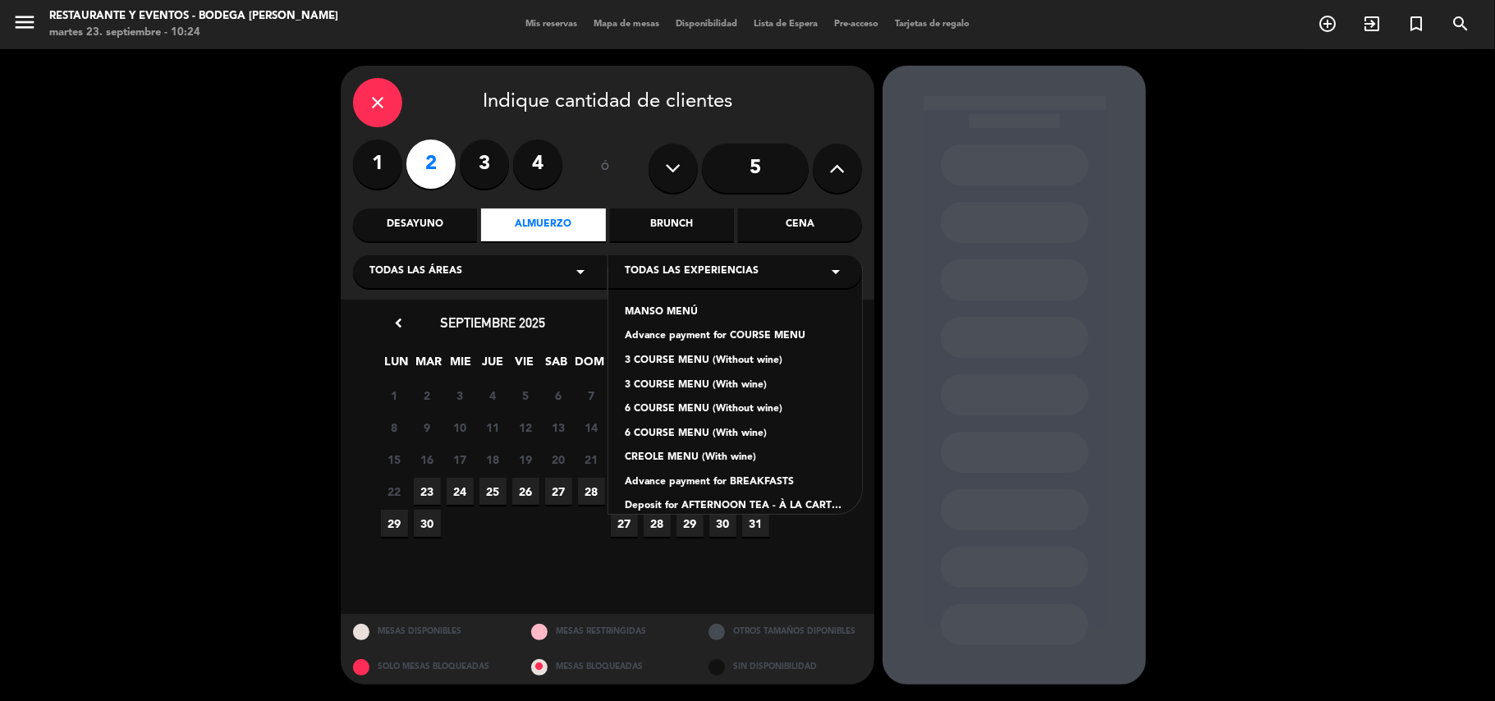
click at [671, 336] on div "Advance payment for COURSE MENU" at bounding box center [735, 336] width 221 height 16
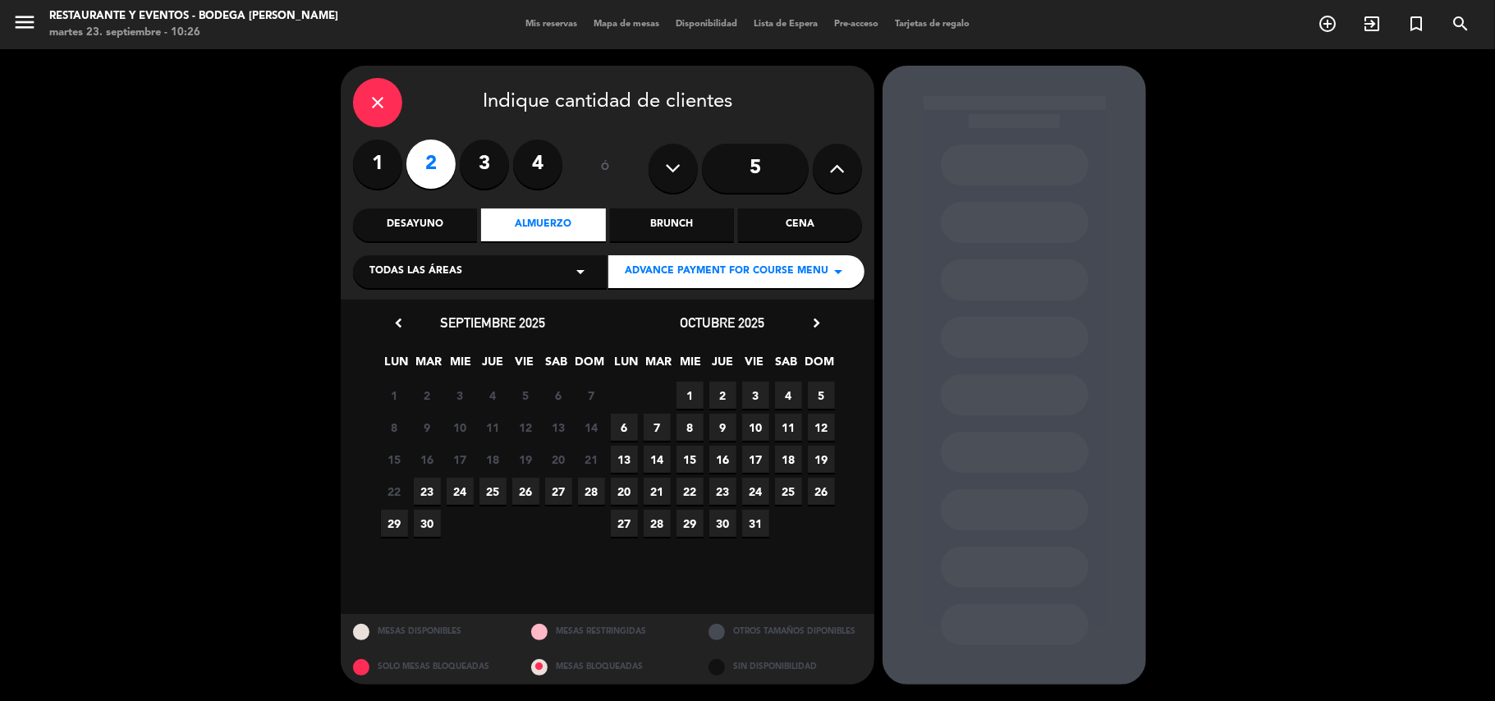
click at [627, 458] on span "13" at bounding box center [624, 459] width 27 height 27
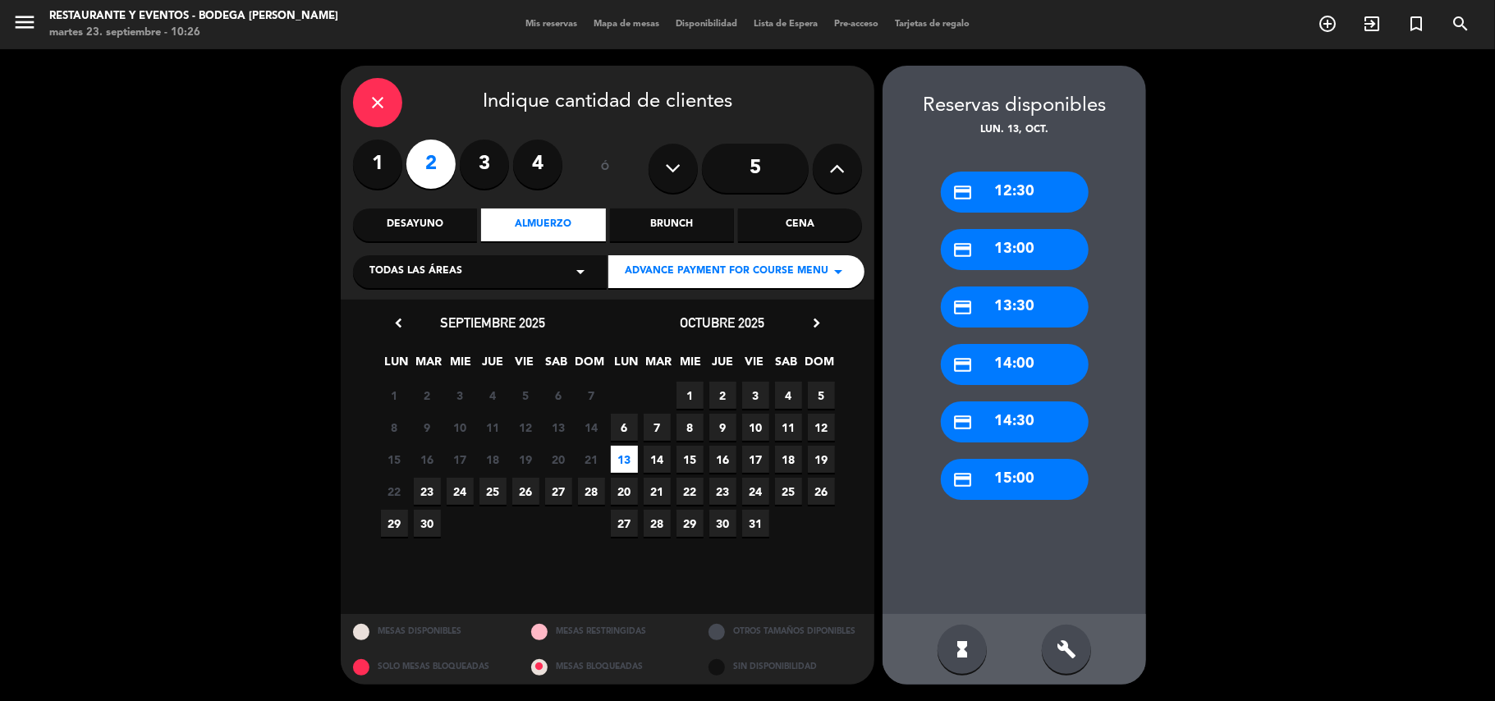
click at [1000, 312] on div "credit_card 13:30" at bounding box center [1015, 307] width 148 height 41
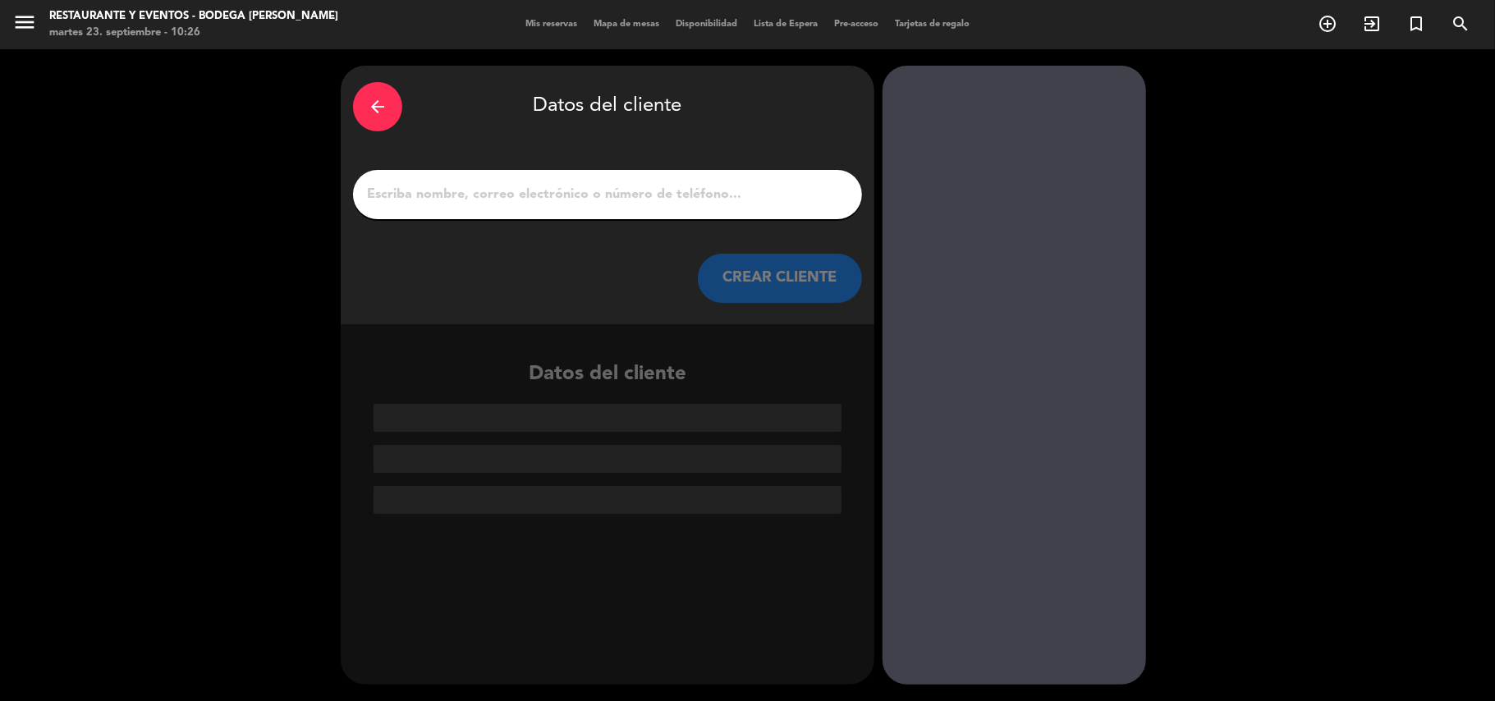
click at [609, 178] on div at bounding box center [607, 194] width 509 height 49
click at [605, 195] on input "1" at bounding box center [607, 194] width 485 height 23
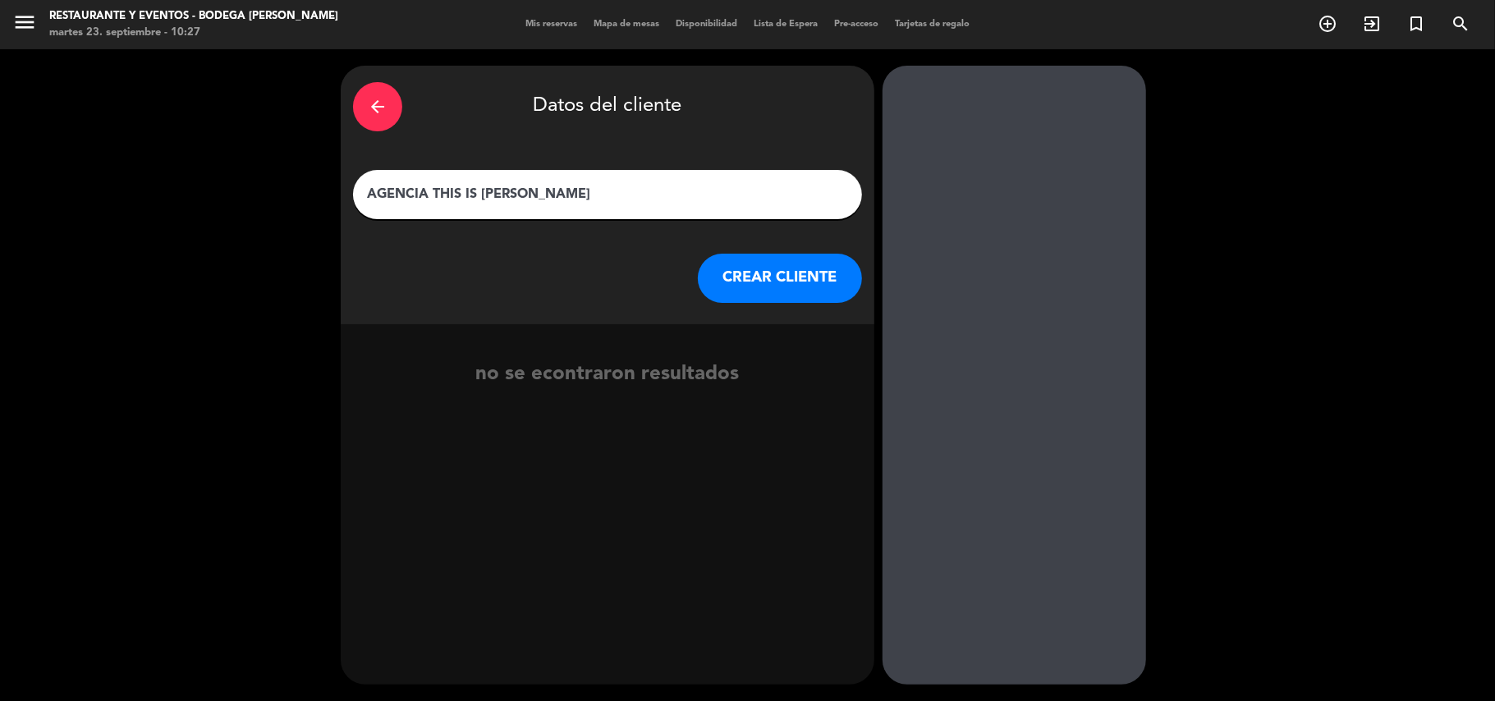
paste input "[PERSON_NAME]"
type input "AGENCIA THIS IS [PERSON_NAME]"
click at [780, 269] on button "CREAR CLIENTE" at bounding box center [780, 278] width 164 height 49
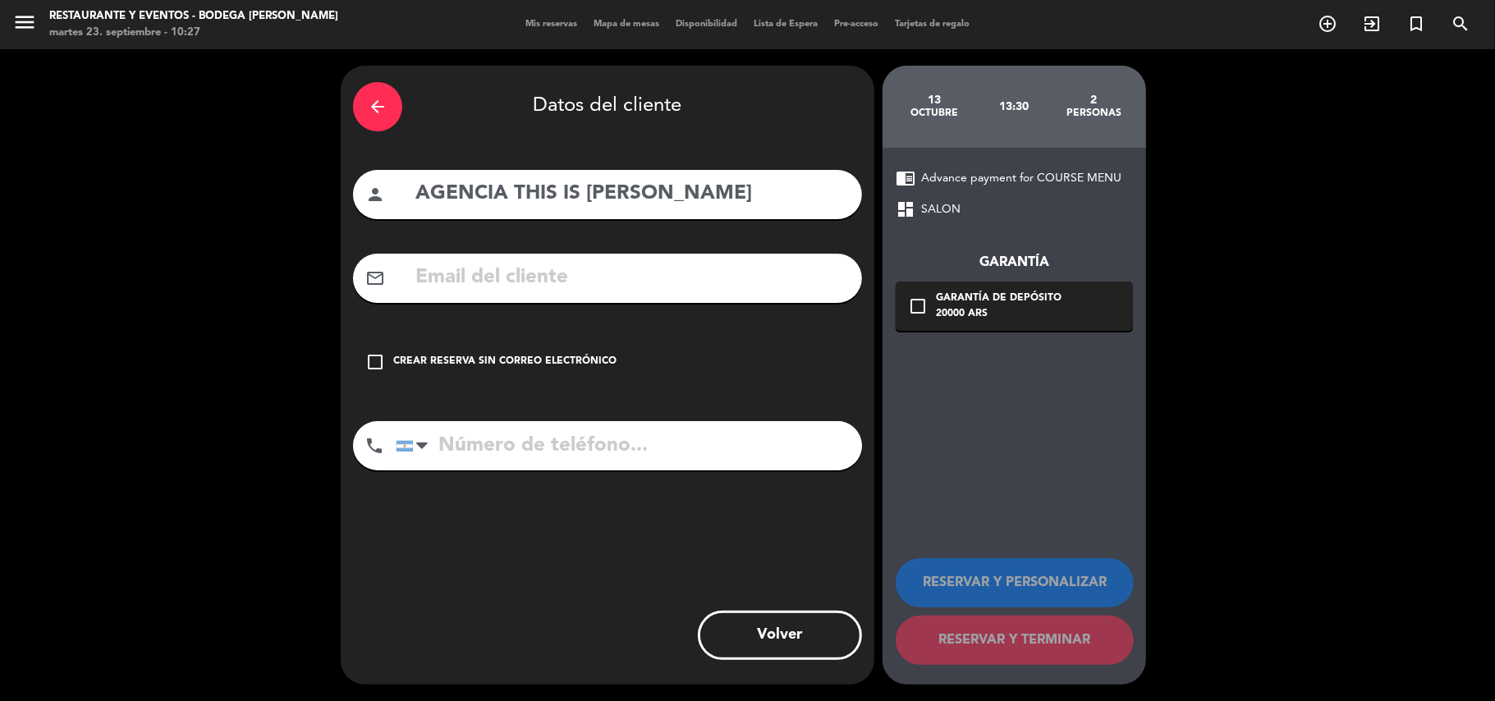
drag, startPoint x: 545, startPoint y: 373, endPoint x: 543, endPoint y: 361, distance: 11.8
click at [543, 369] on div "check_box_outline_blank Crear reserva sin correo electrónico" at bounding box center [607, 362] width 509 height 49
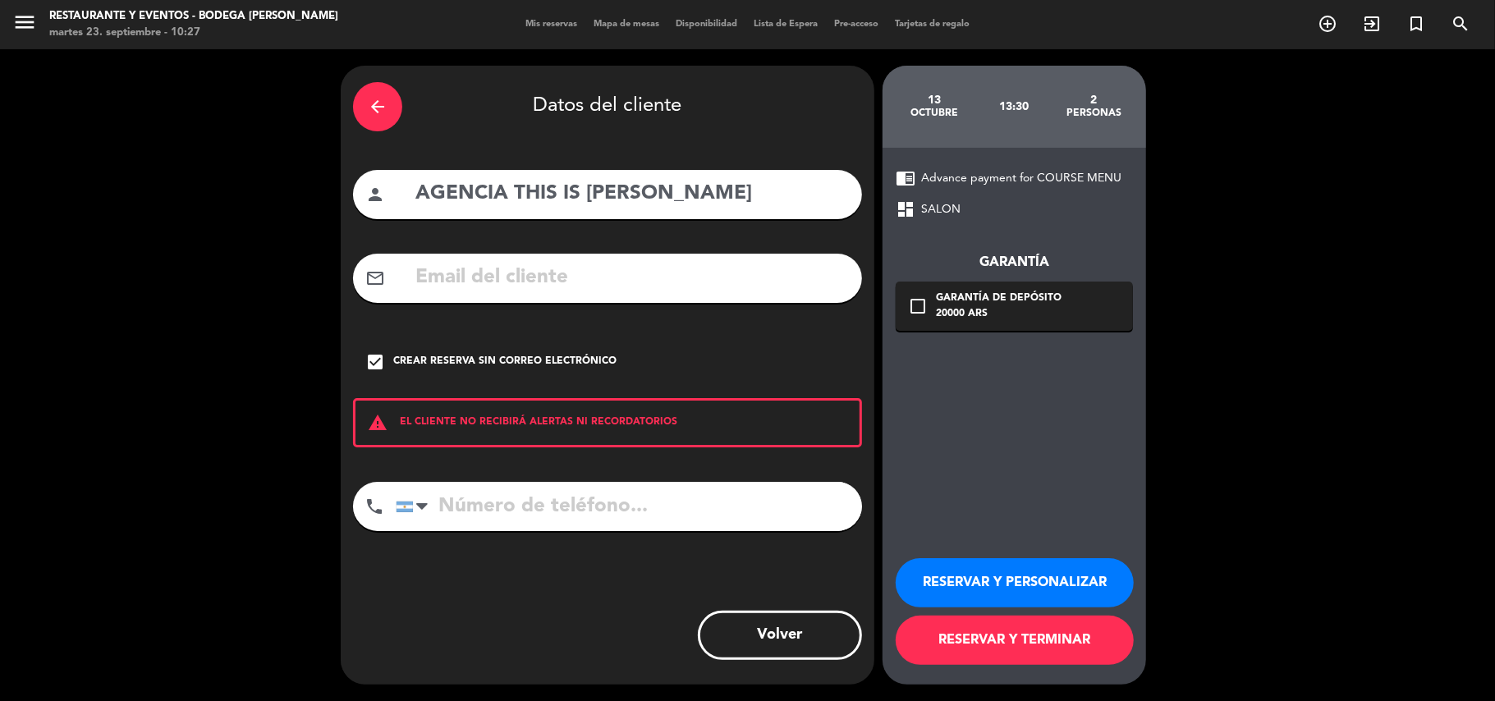
click at [618, 508] on input "tel" at bounding box center [629, 506] width 466 height 49
paste input "[PERSON_NAME] AGENCIA This Is [PERSON_NAME]"
type input "[PERSON_NAME] AGENCIA This Is [PERSON_NAME]"
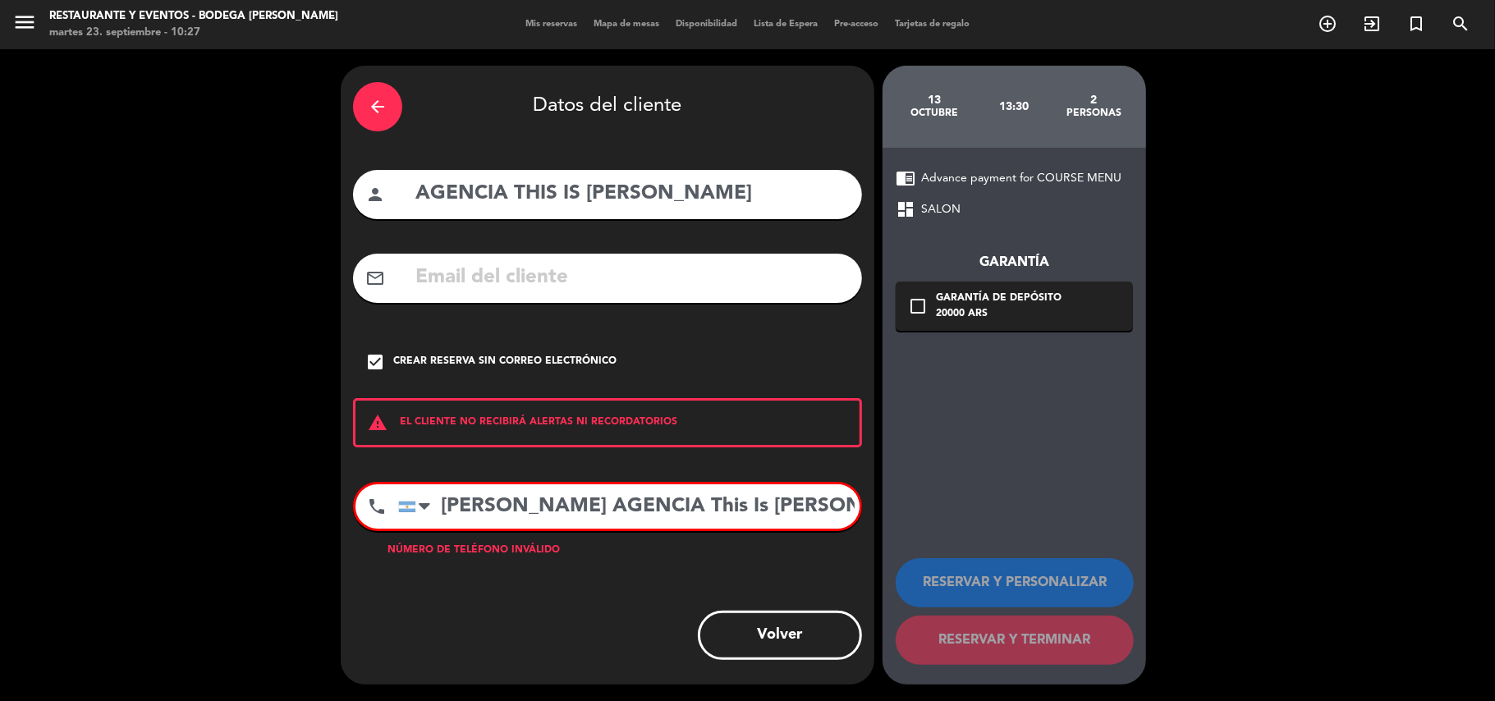
click at [806, 508] on input "[PERSON_NAME] AGENCIA This Is [PERSON_NAME]" at bounding box center [629, 507] width 462 height 44
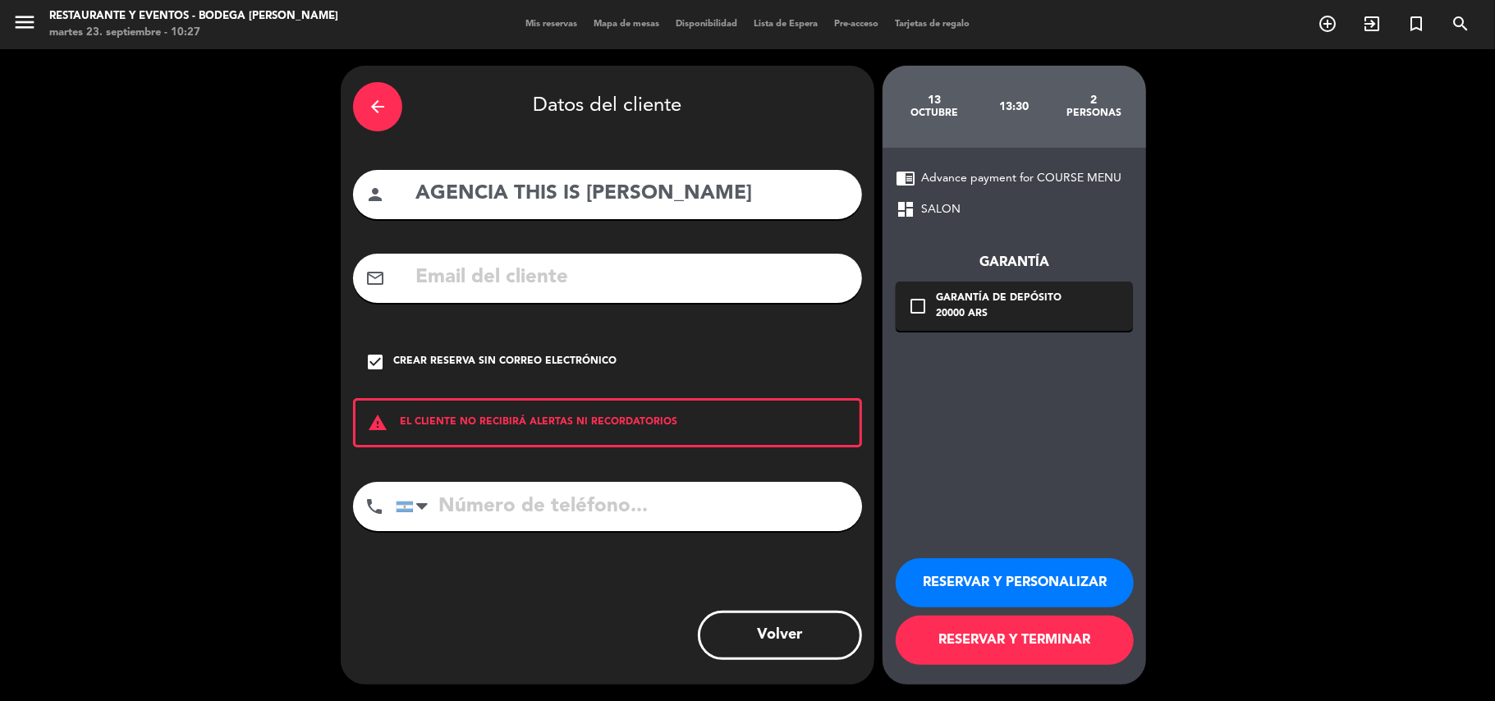
click at [664, 509] on input "tel" at bounding box center [629, 506] width 466 height 49
paste input "[PHONE_NUMBER]"
type input "[PHONE_NUMBER]"
click at [944, 573] on button "RESERVAR Y PERSONALIZAR" at bounding box center [1015, 582] width 238 height 49
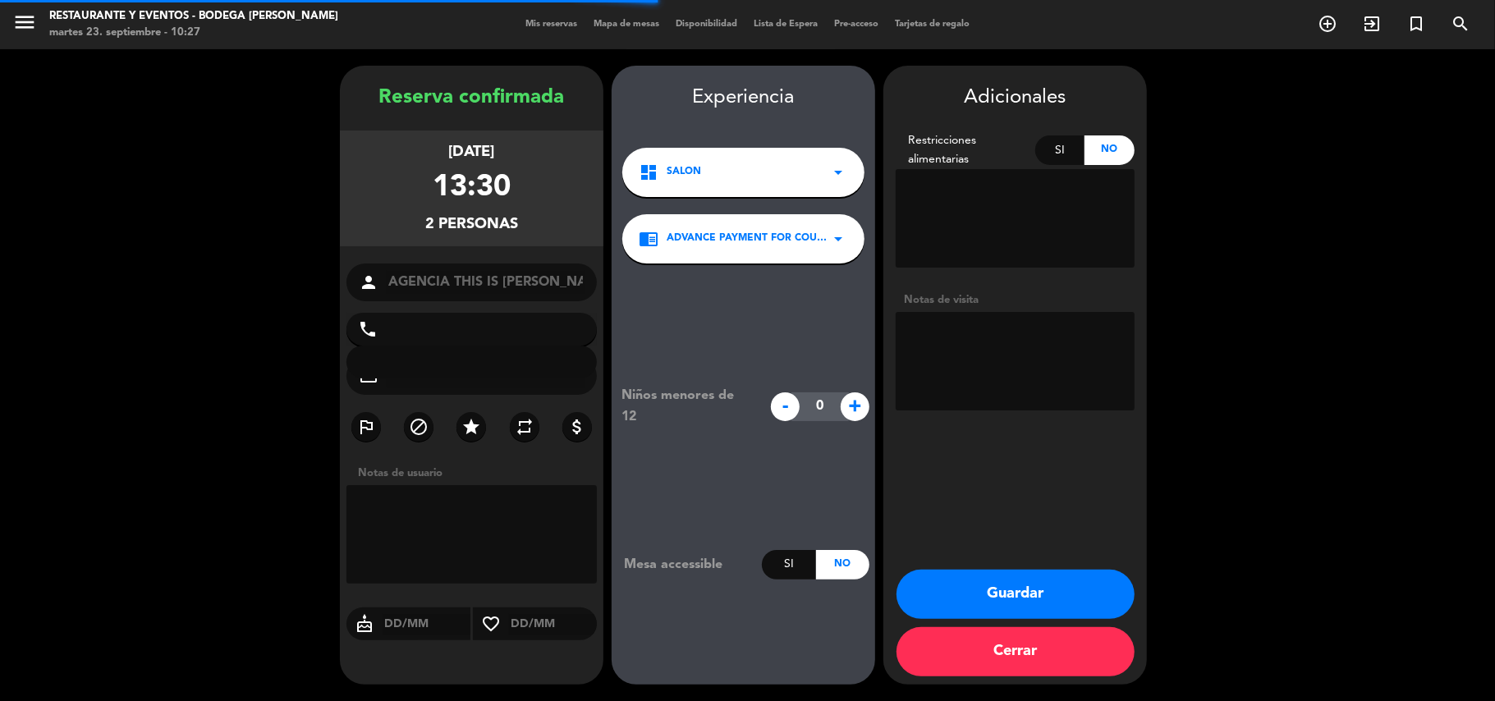
type input "[PHONE_NUMBER]"
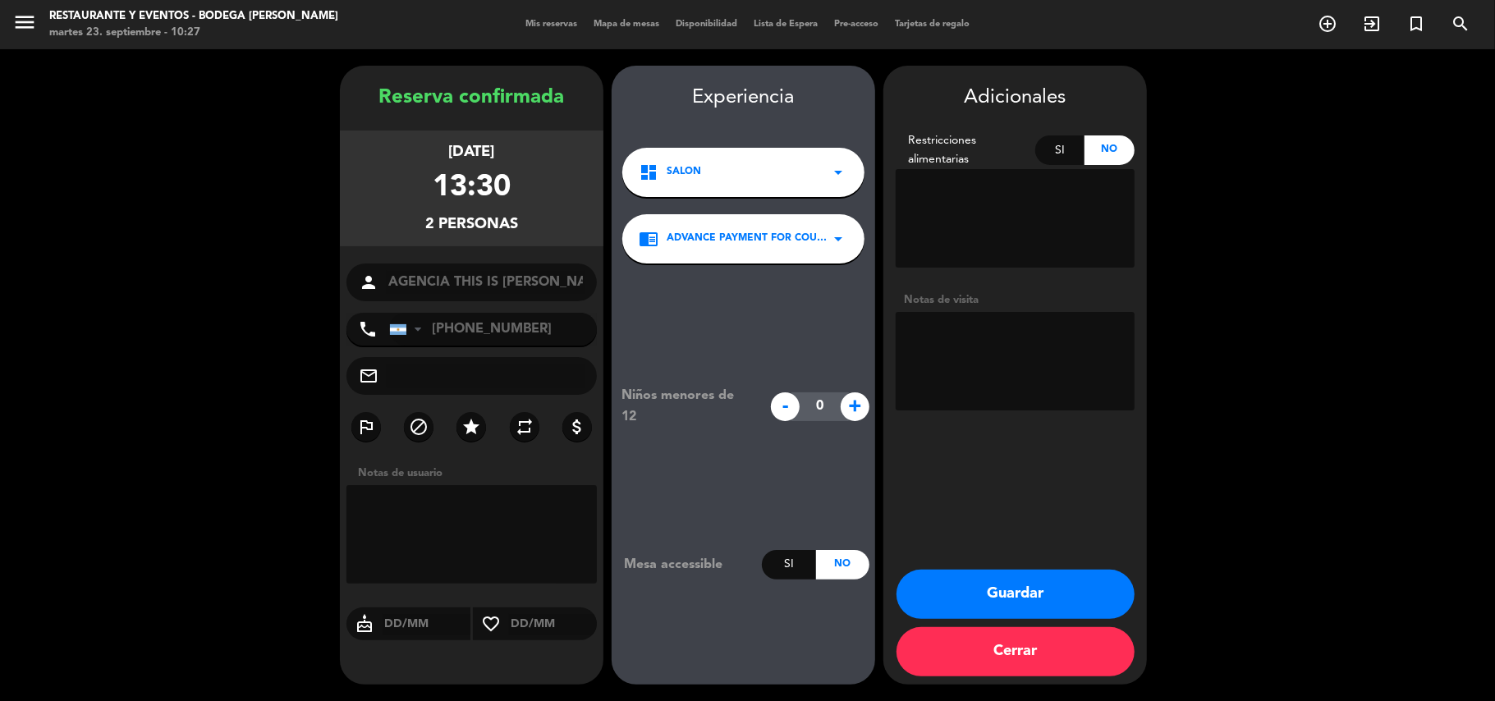
click at [958, 360] on textarea at bounding box center [1015, 361] width 239 height 99
paste textarea "THIS IS [PERSON_NAME] SOCIEDAD ANONIMA"
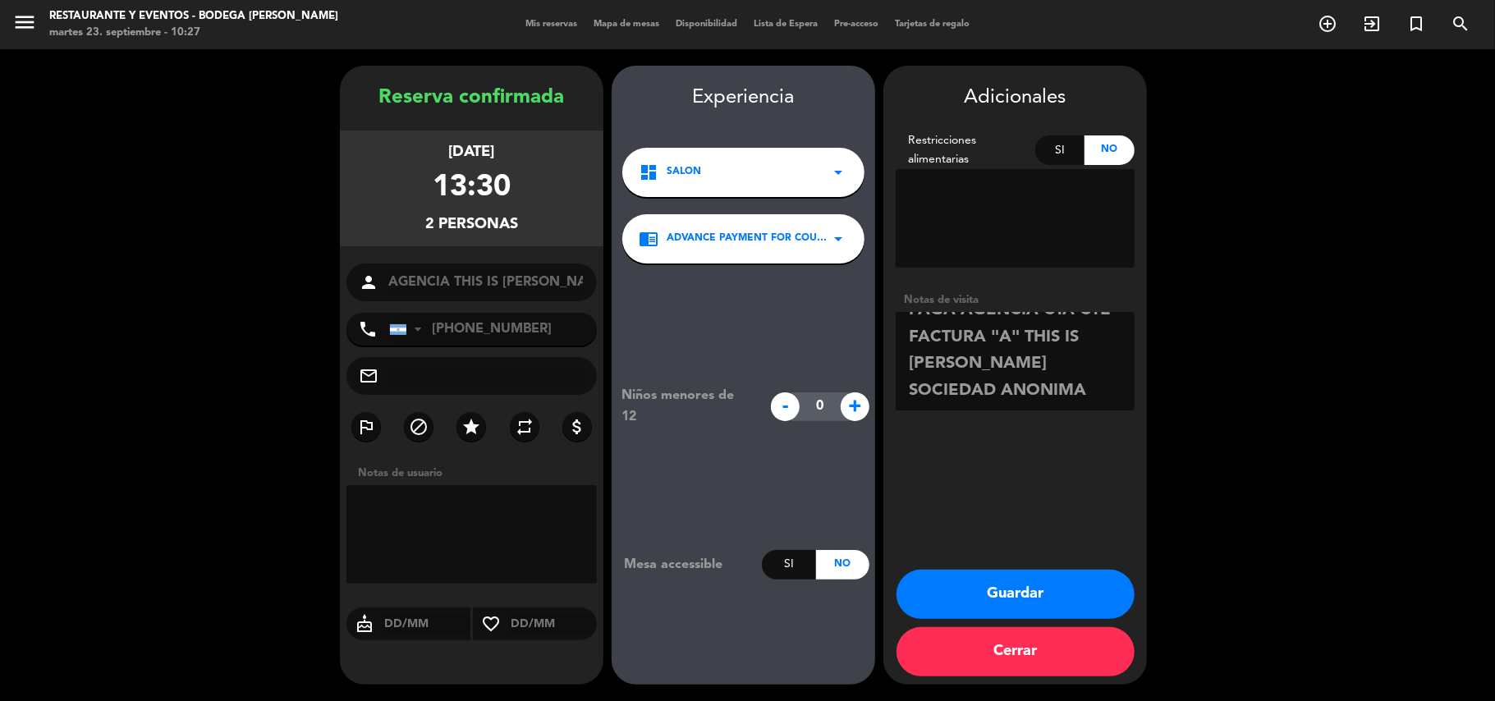
drag, startPoint x: 595, startPoint y: 11, endPoint x: 221, endPoint y: 348, distance: 503.0
click at [11, 337] on div "Reserva confirmada [DATE] 13:30 2 personas person AGENCIA THIS IS [PERSON_NAME]…" at bounding box center [747, 375] width 1495 height 652
click at [1013, 401] on textarea at bounding box center [1015, 361] width 239 height 99
type textarea "PAGA AGENCIA CTA CTE FACTURA "A" THIS IS [PERSON_NAME] SOCIEDAD ANONIMA | | con…"
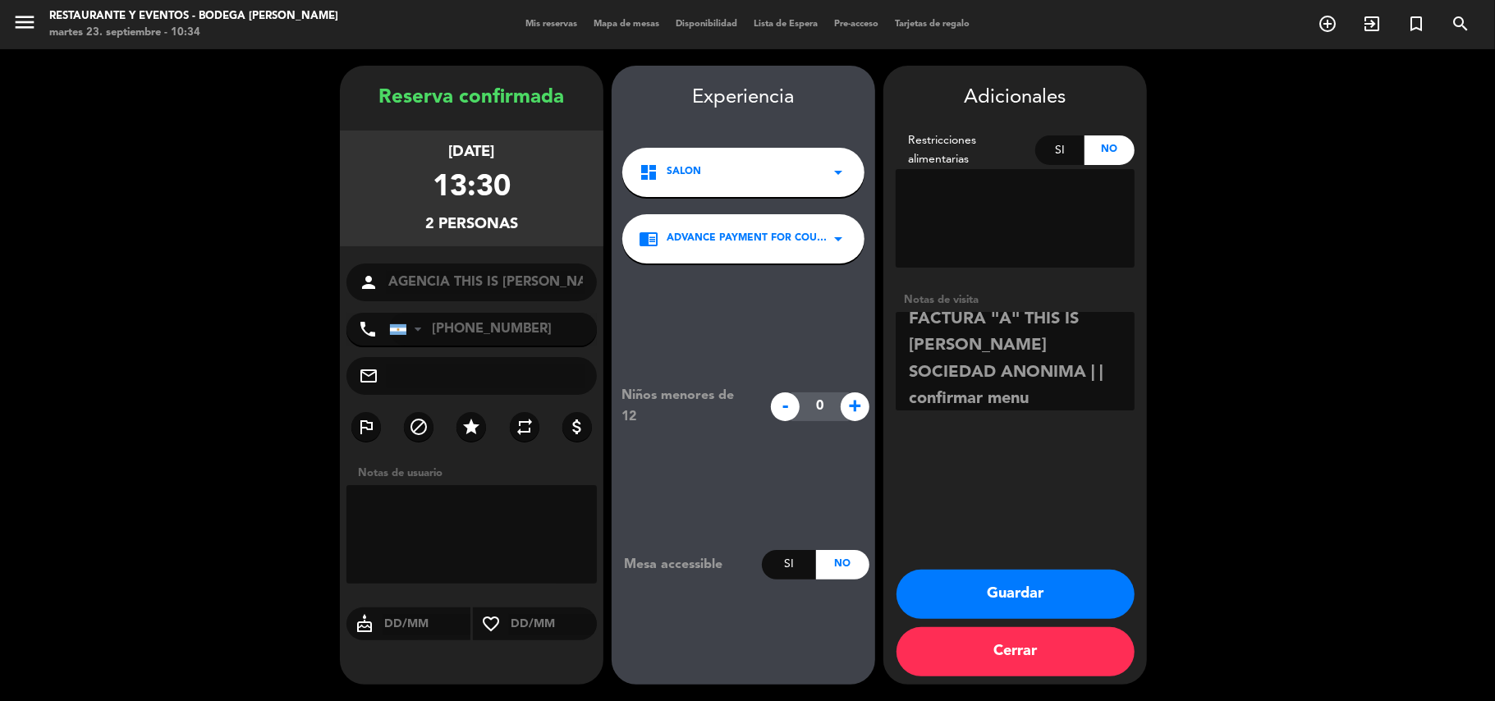
click at [1009, 595] on button "Guardar" at bounding box center [1016, 594] width 238 height 49
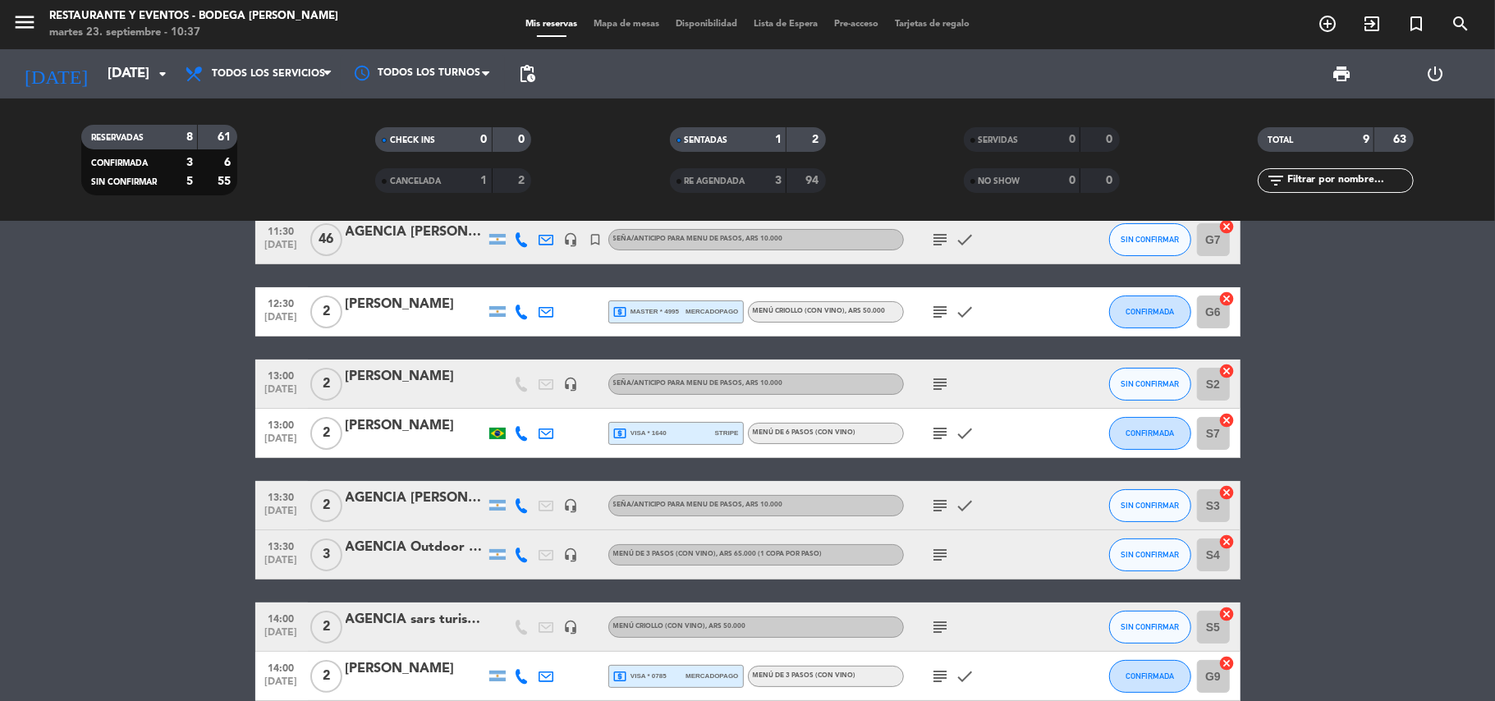
scroll to position [195, 0]
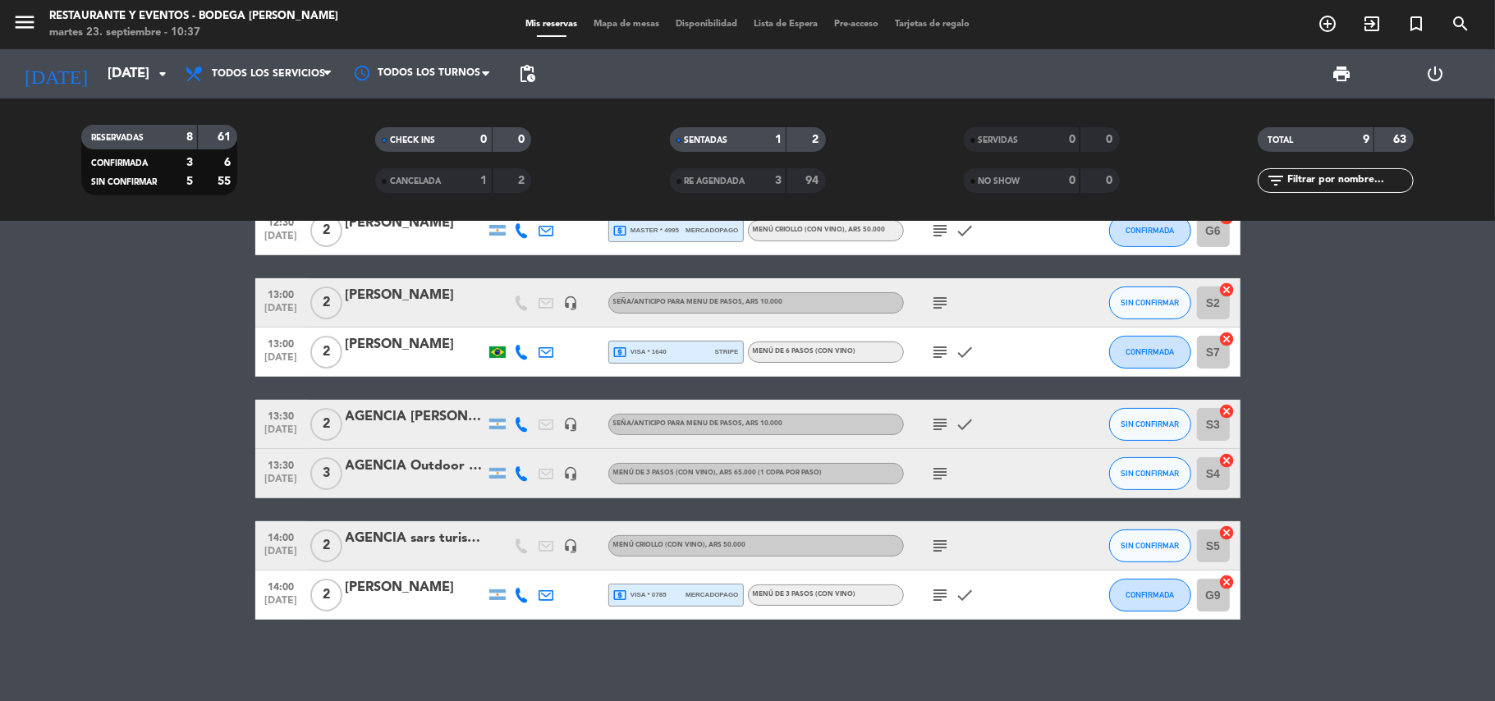
click at [933, 471] on icon "subject" at bounding box center [941, 474] width 20 height 20
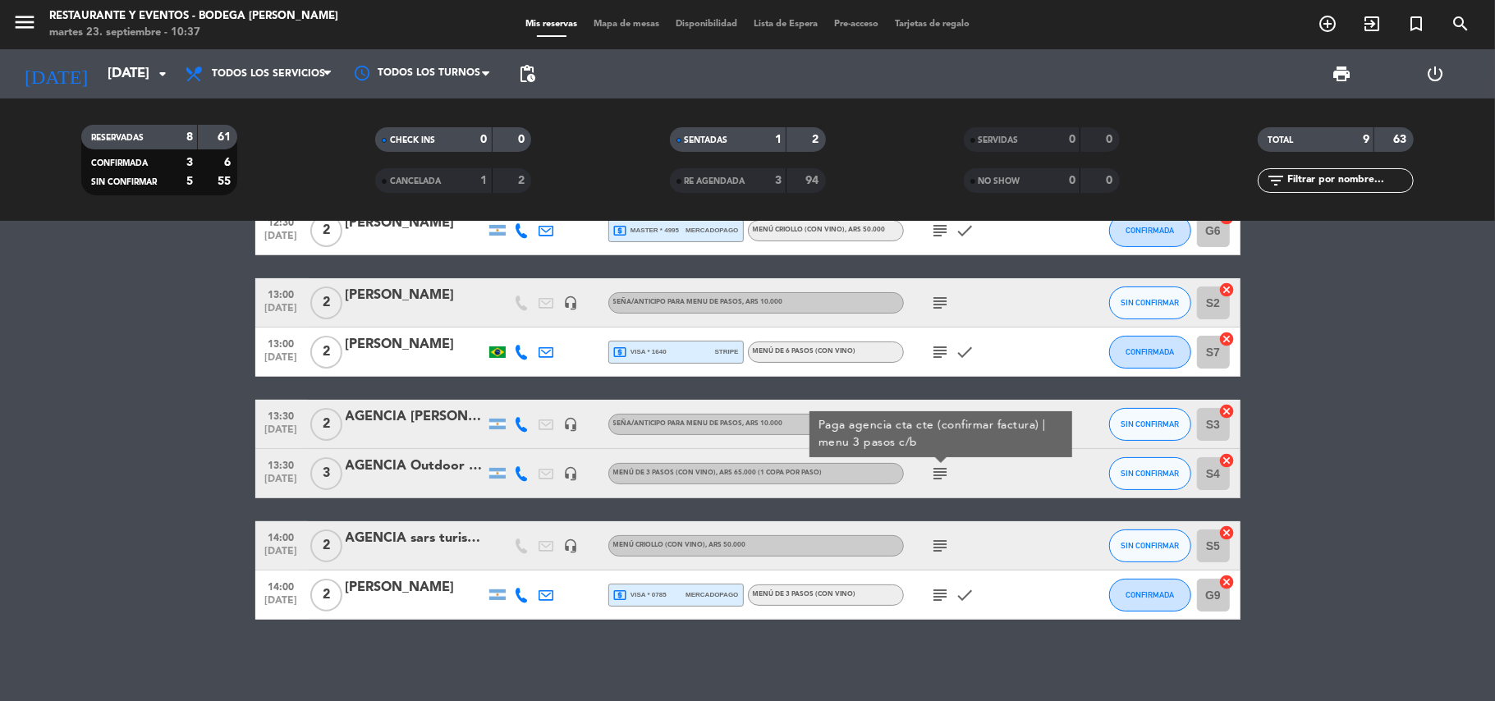
click at [939, 474] on icon "subject" at bounding box center [941, 474] width 20 height 20
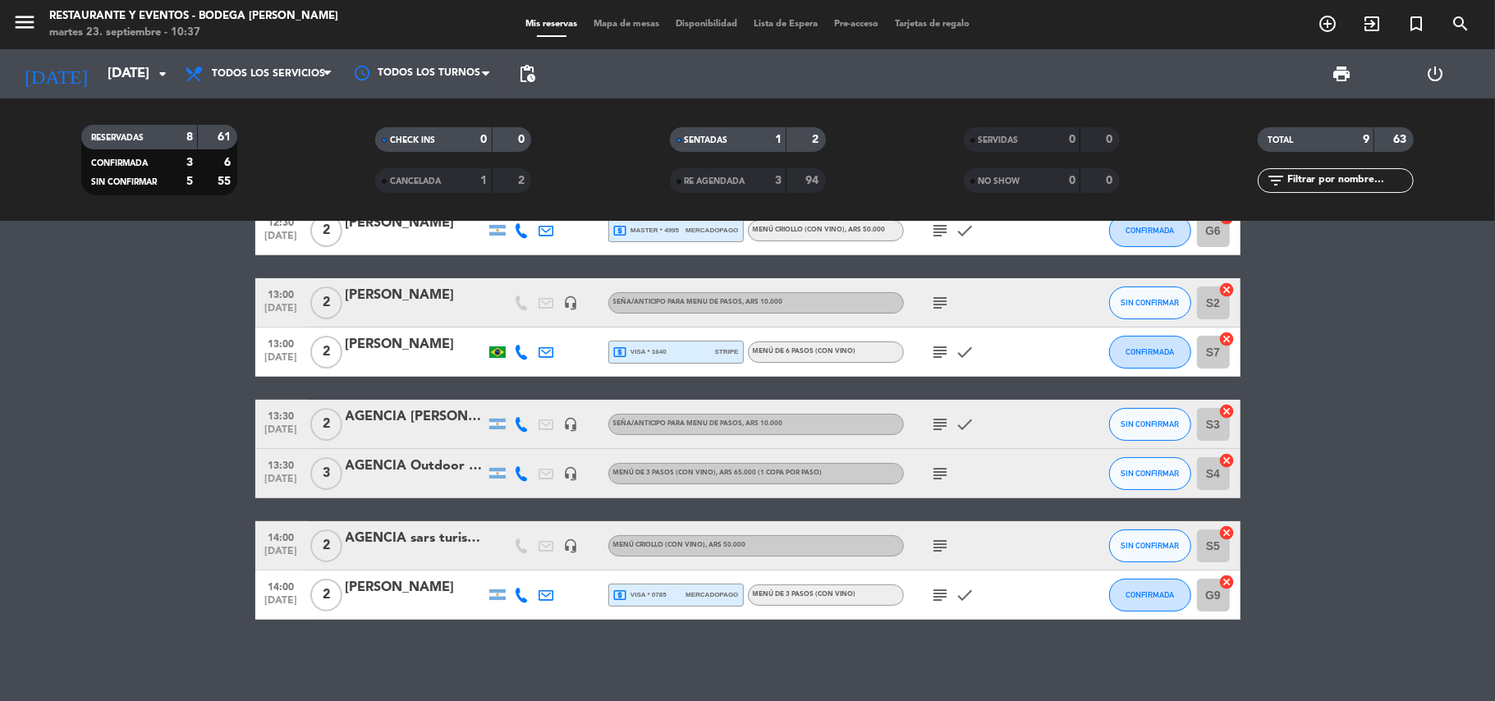
click at [428, 468] on div "AGENCIA Outdoor Frontiers" at bounding box center [416, 466] width 140 height 21
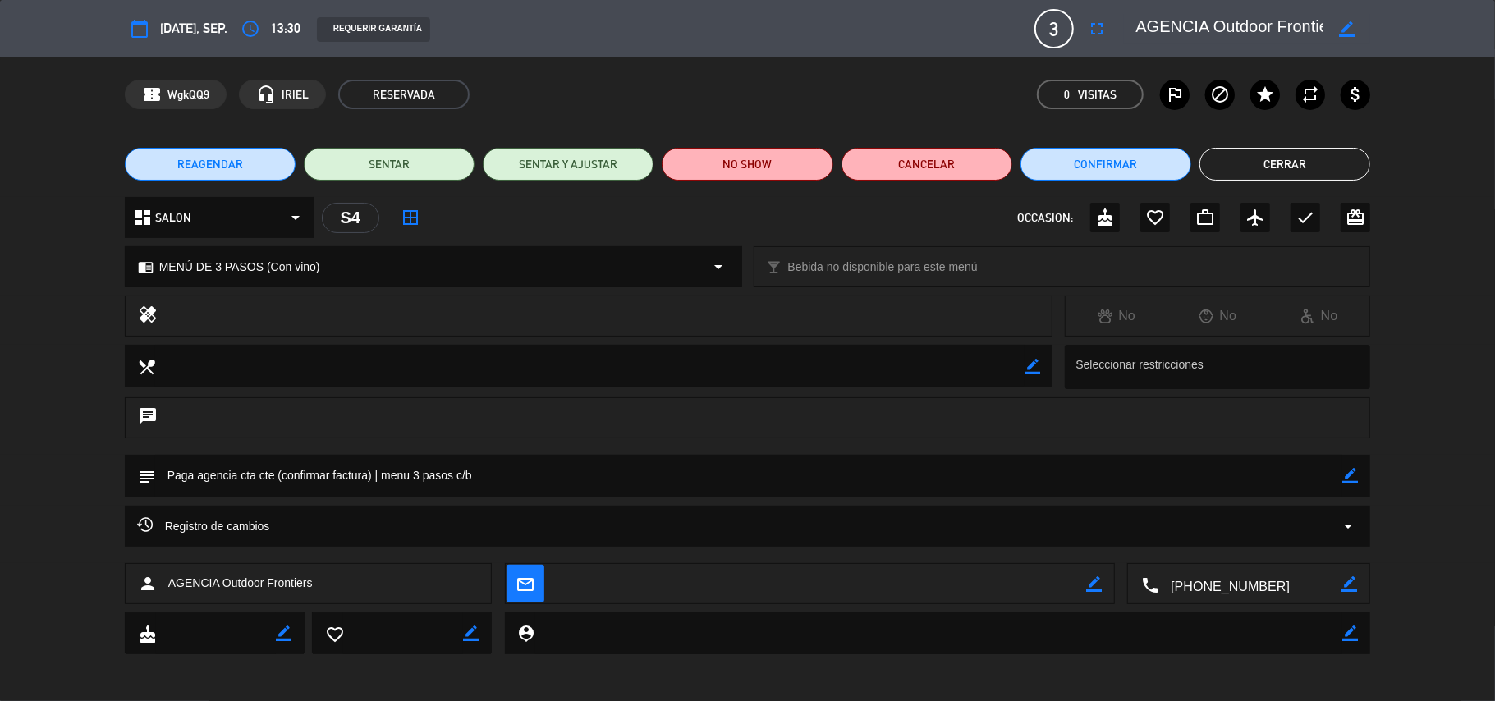
click at [1265, 165] on button "Cerrar" at bounding box center [1285, 164] width 171 height 33
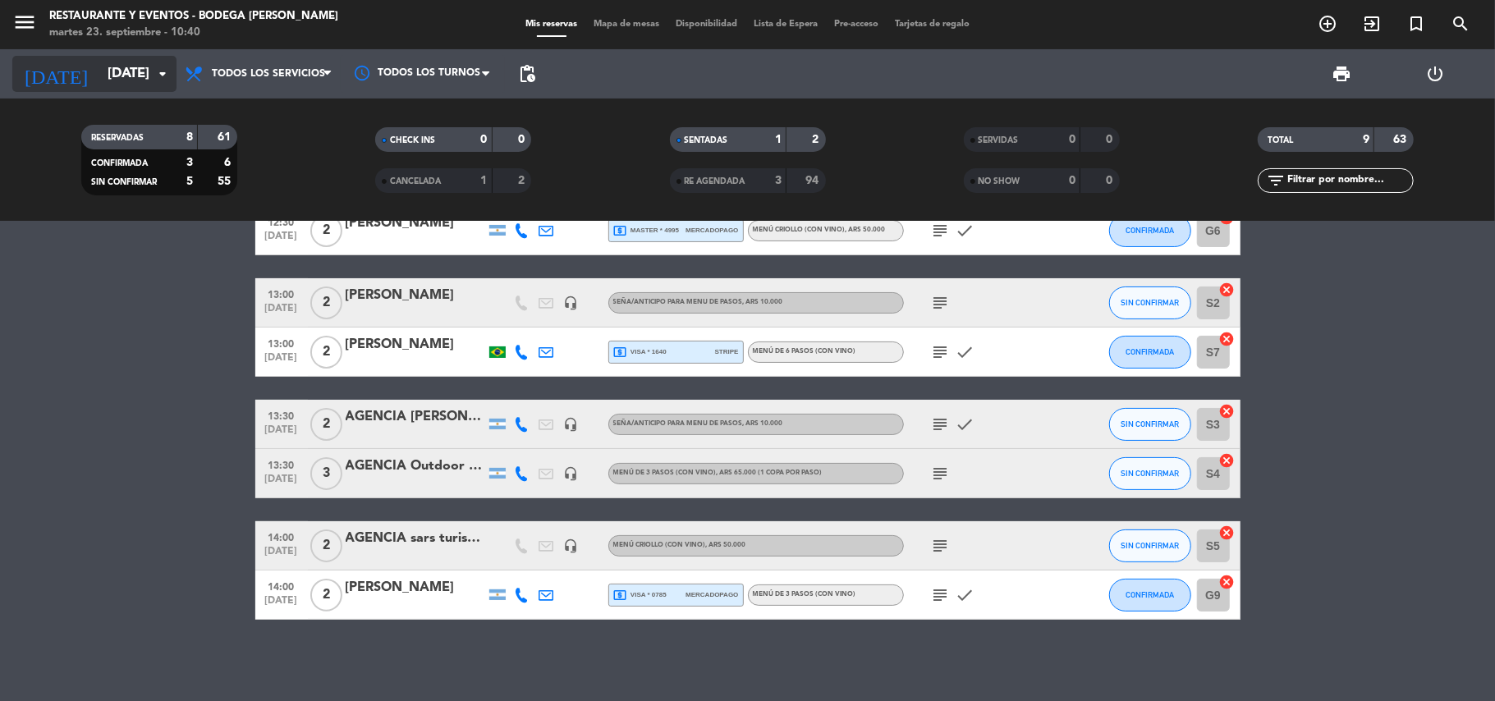
click at [140, 66] on input "[DATE]" at bounding box center [187, 74] width 177 height 32
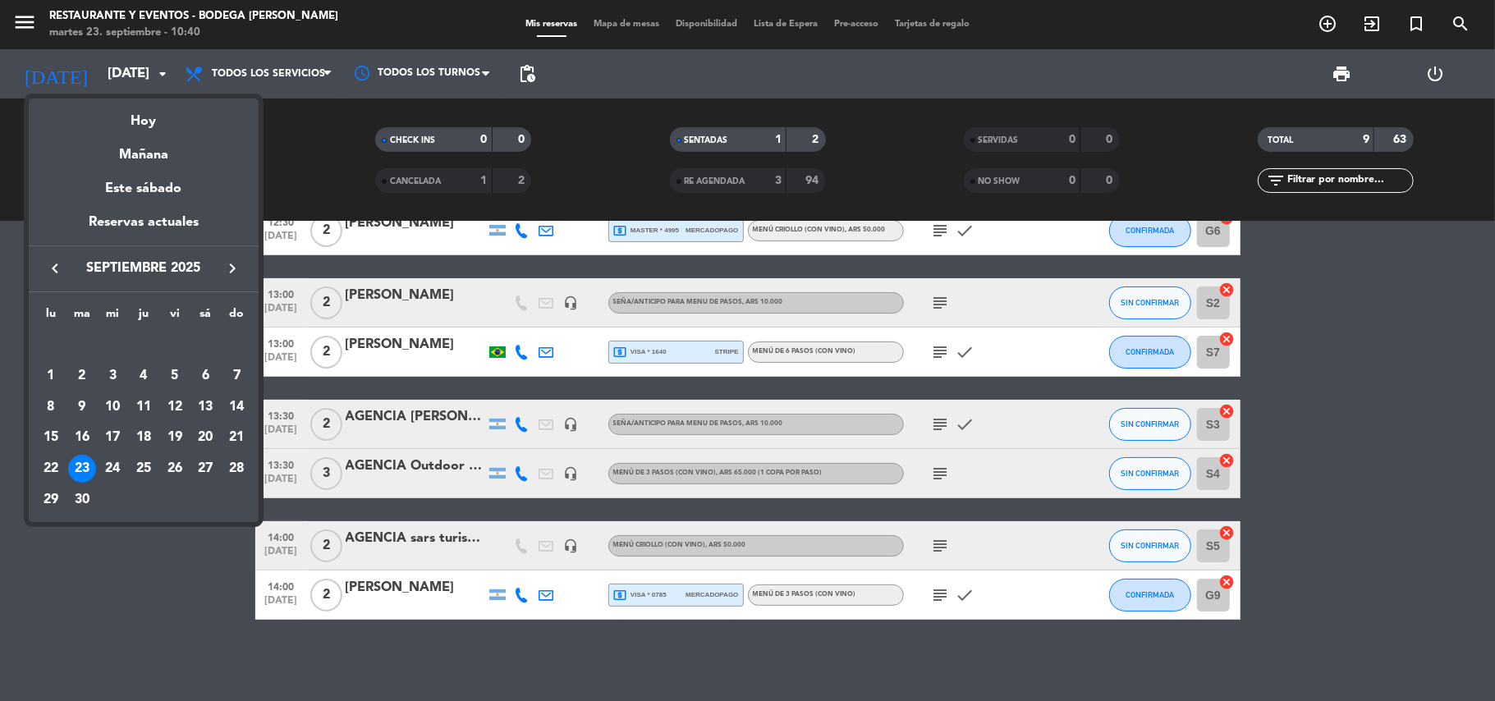
click at [233, 266] on icon "keyboard_arrow_right" at bounding box center [233, 269] width 20 height 20
click at [56, 435] on div "13" at bounding box center [51, 438] width 28 height 28
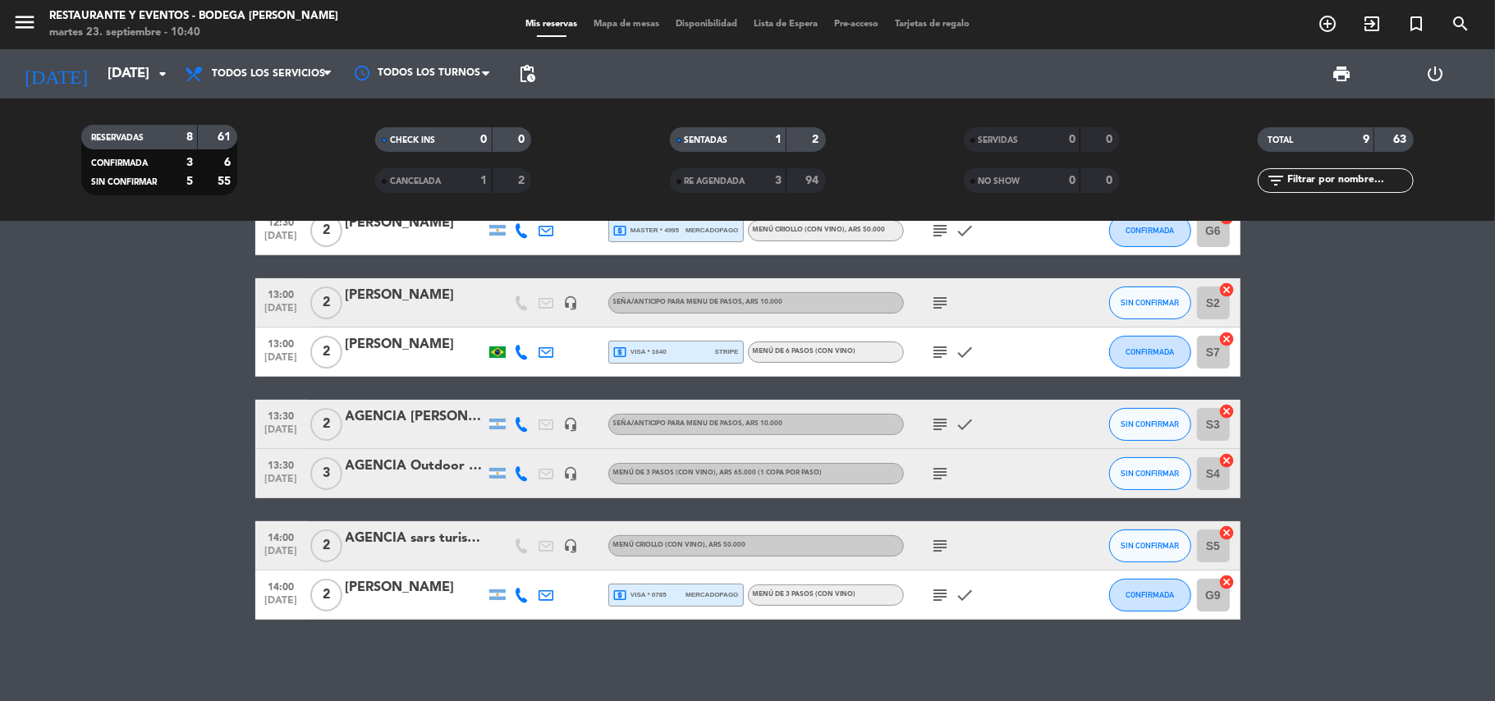
type input "[DATE]"
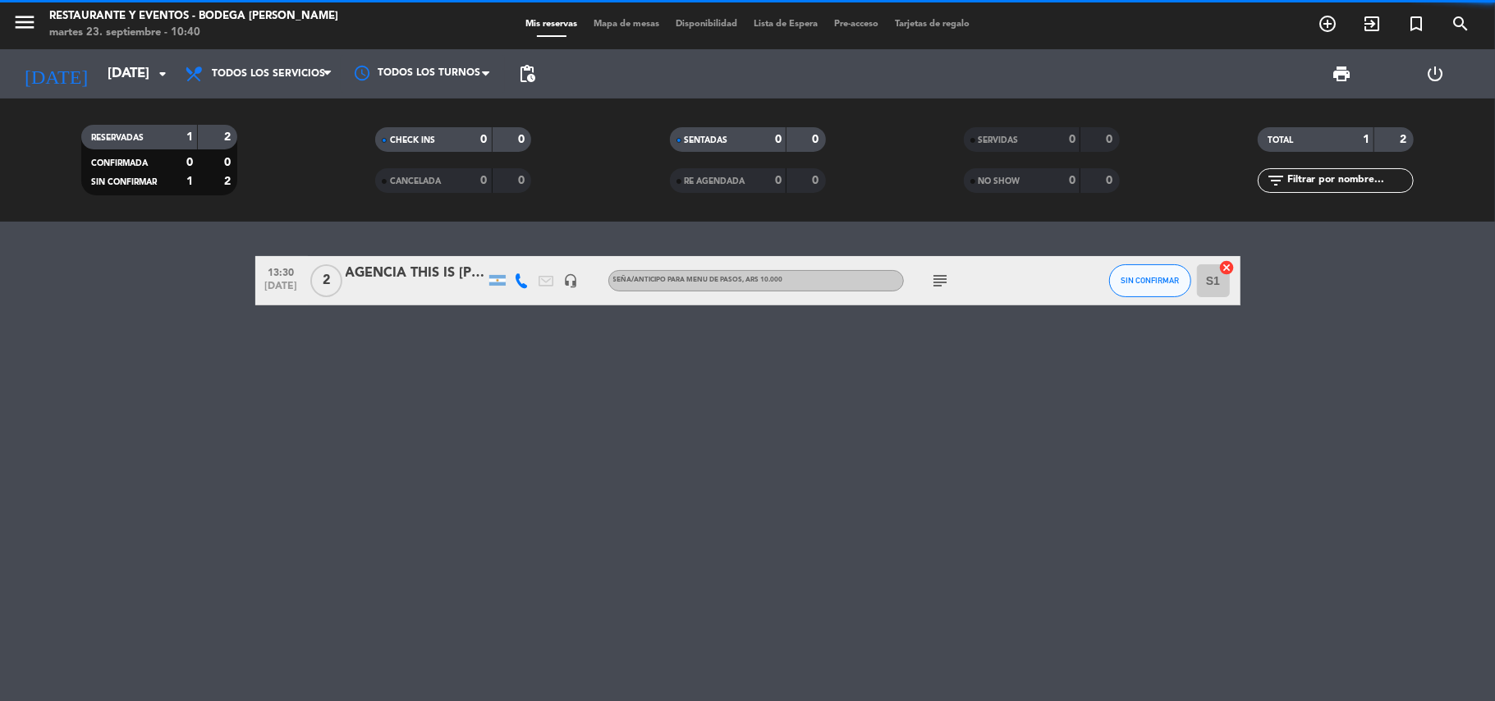
scroll to position [0, 0]
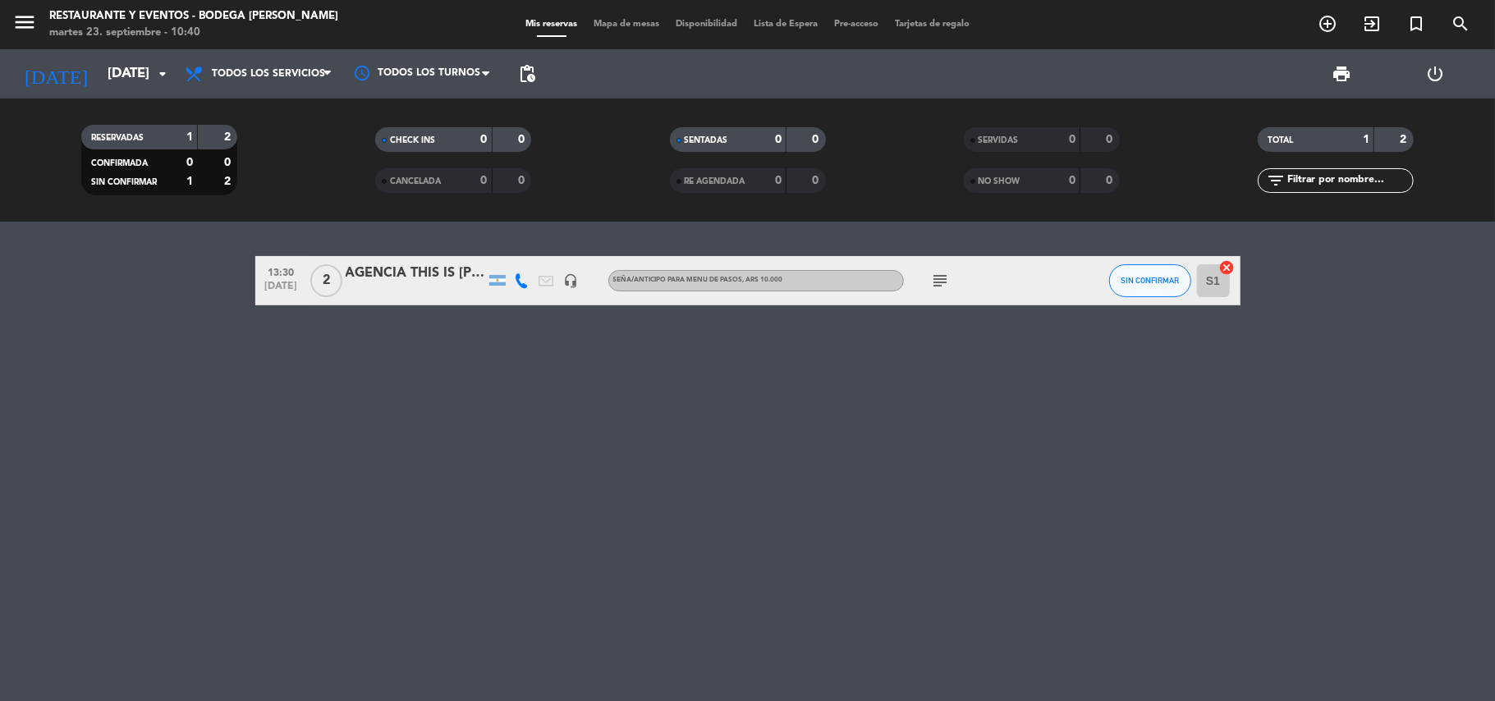
click at [401, 287] on div at bounding box center [416, 291] width 140 height 13
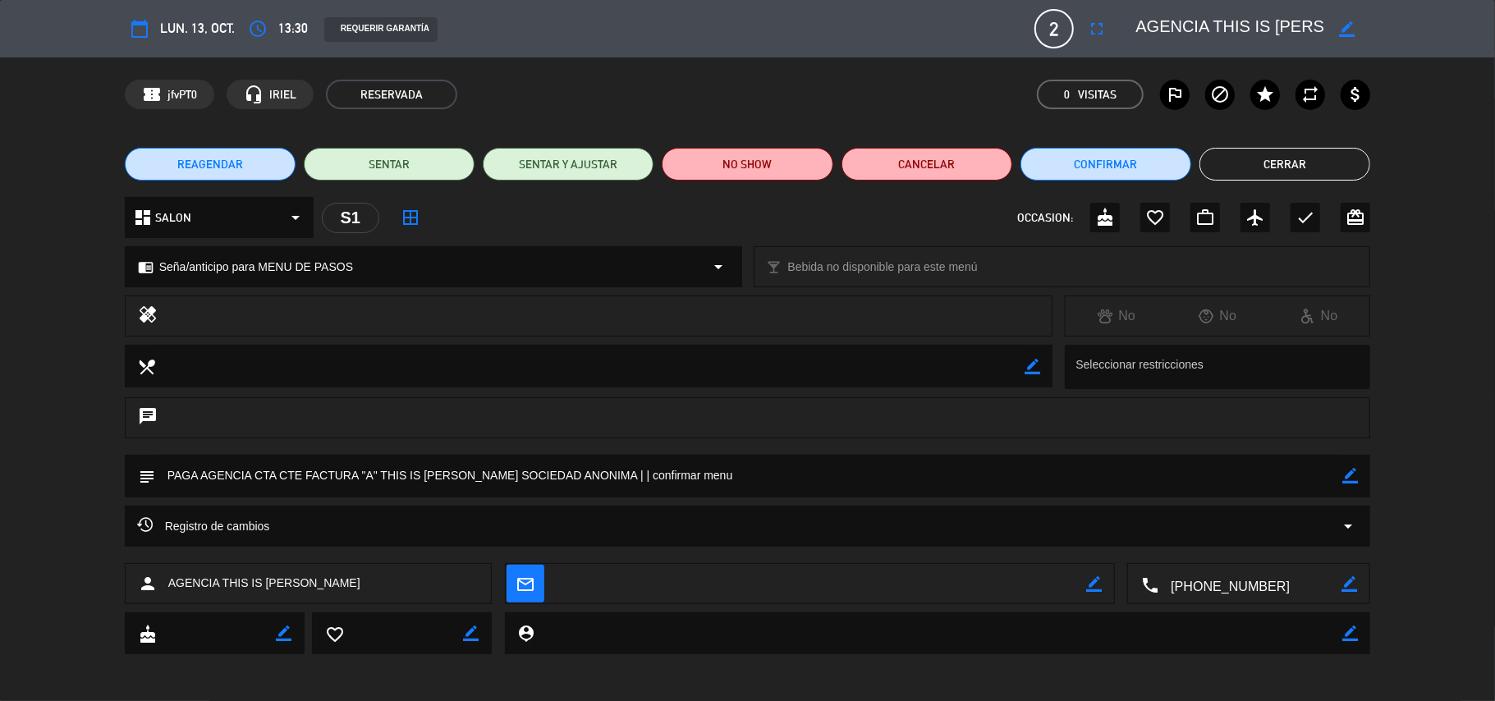
scroll to position [1, 0]
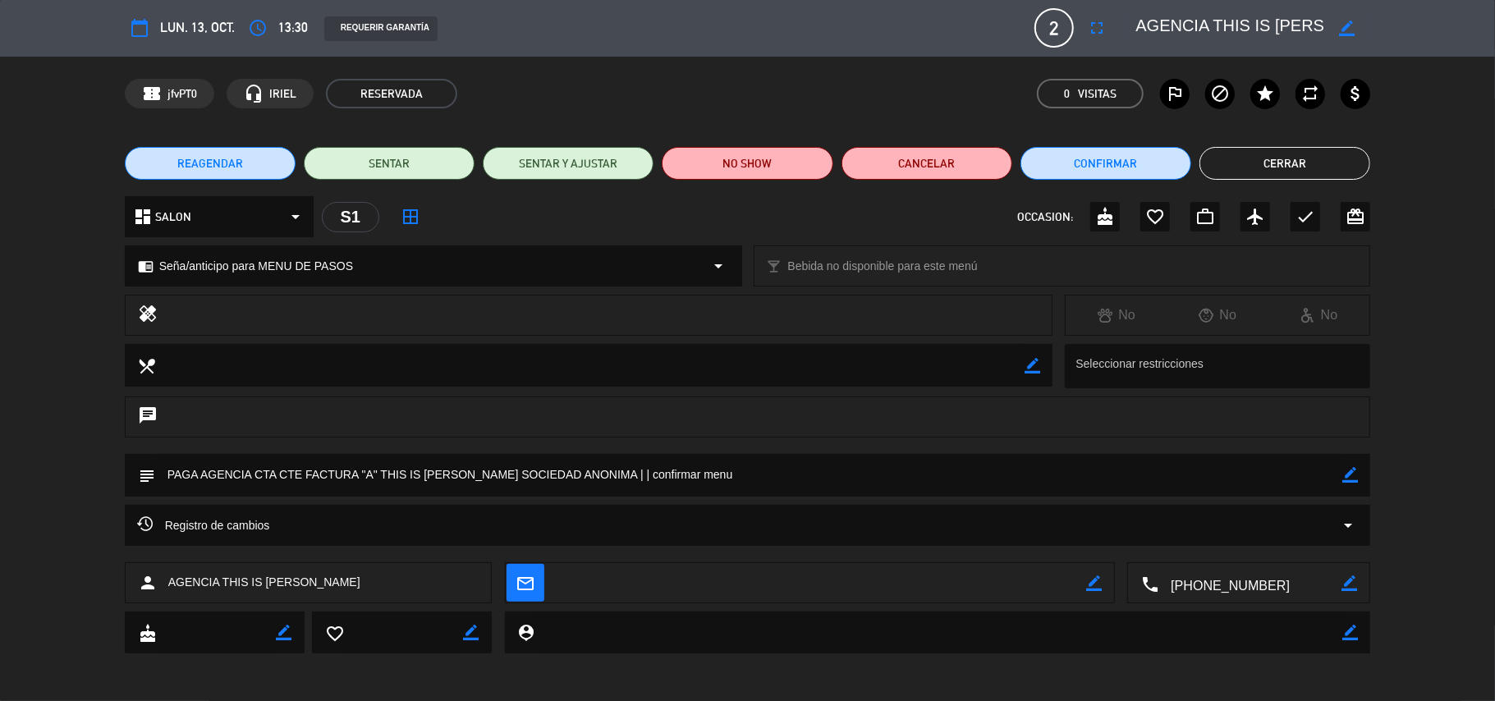
drag, startPoint x: 1350, startPoint y: 471, endPoint x: 1210, endPoint y: 474, distance: 139.6
click at [1344, 471] on icon "border_color" at bounding box center [1351, 475] width 16 height 16
click at [987, 471] on textarea at bounding box center [749, 475] width 1188 height 42
type textarea "PAGA AGENCIA CTA CTE FACTURA "A" THIS IS [PERSON_NAME] SOCIEDAD ANONIMA | MENU …"
click at [1348, 467] on icon at bounding box center [1351, 475] width 16 height 16
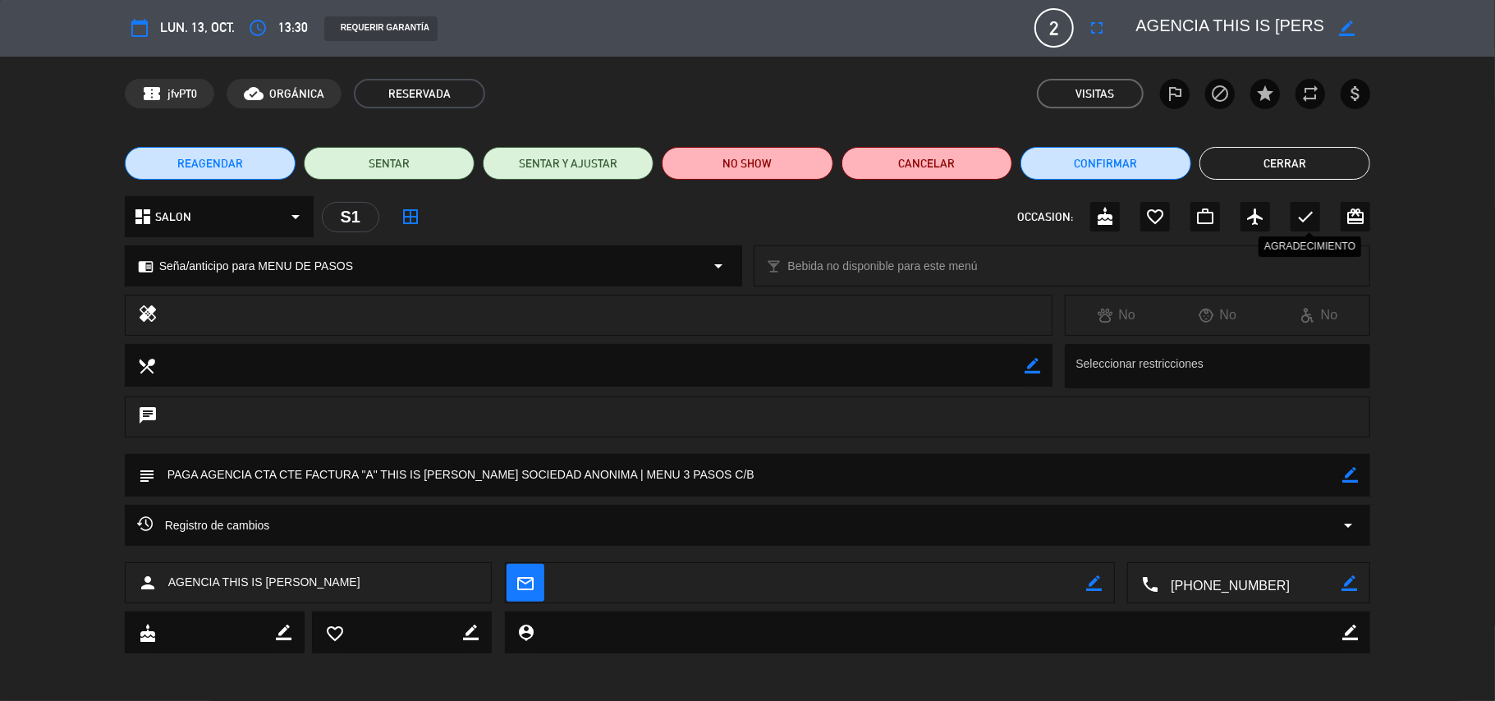
click at [1308, 215] on icon "check" at bounding box center [1306, 217] width 20 height 20
click at [1299, 164] on button "Cerrar" at bounding box center [1285, 163] width 171 height 33
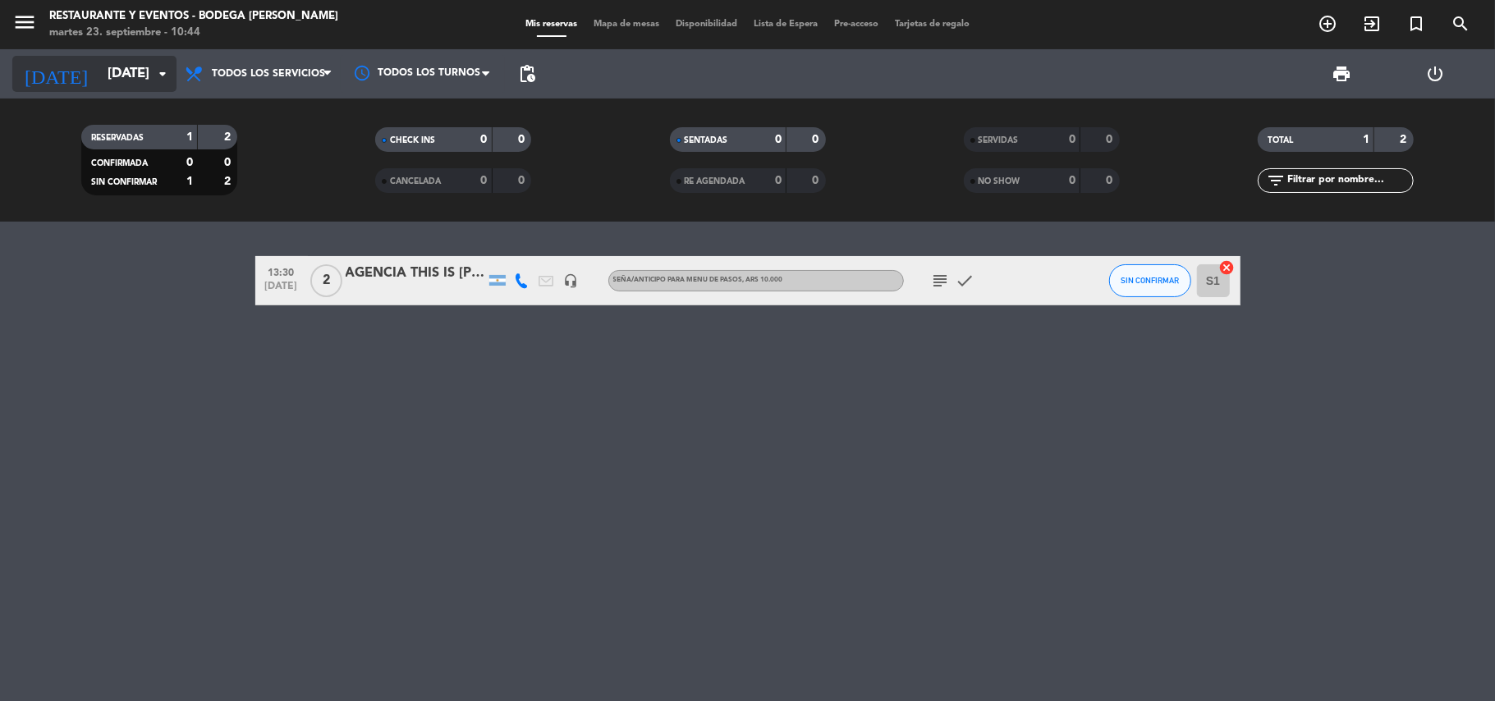
click at [102, 67] on input "[DATE]" at bounding box center [187, 74] width 177 height 32
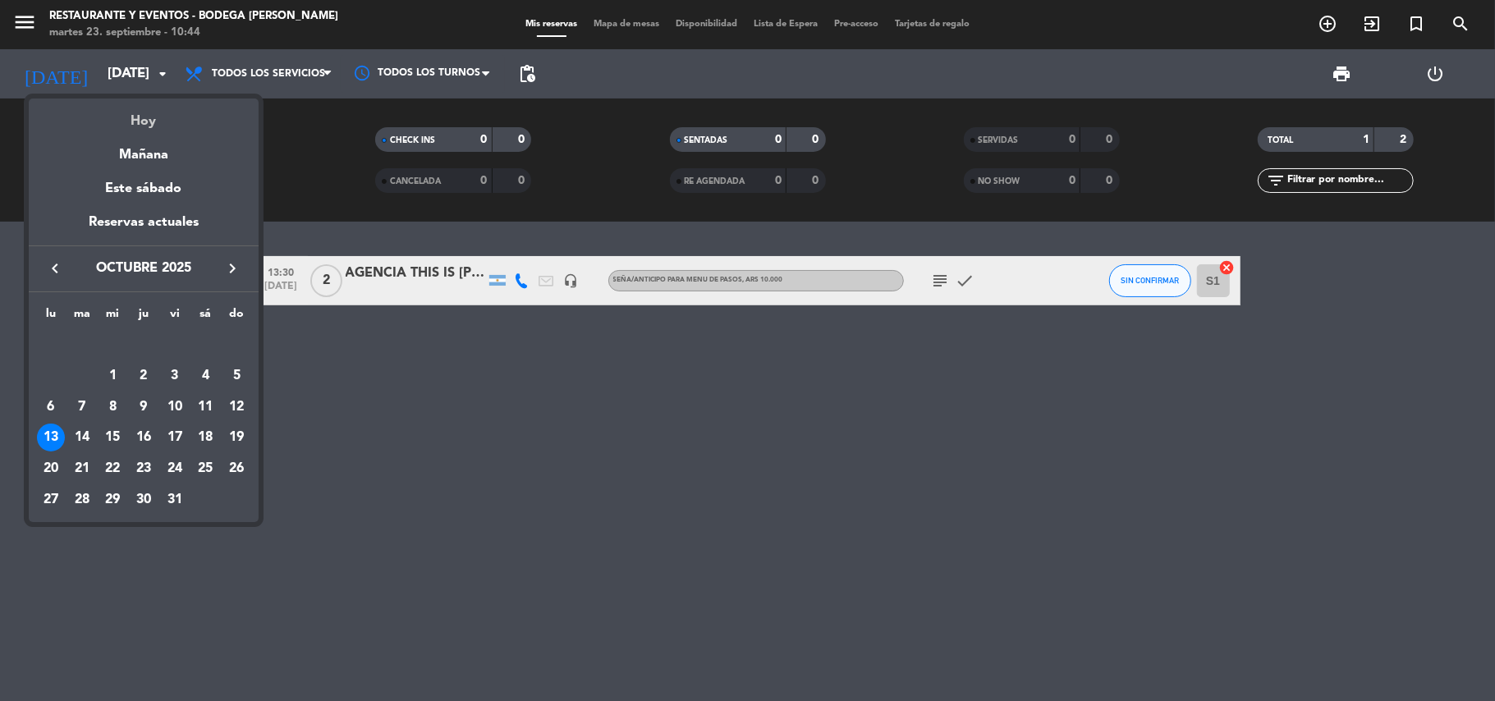
click at [145, 119] on div "Hoy" at bounding box center [144, 116] width 230 height 34
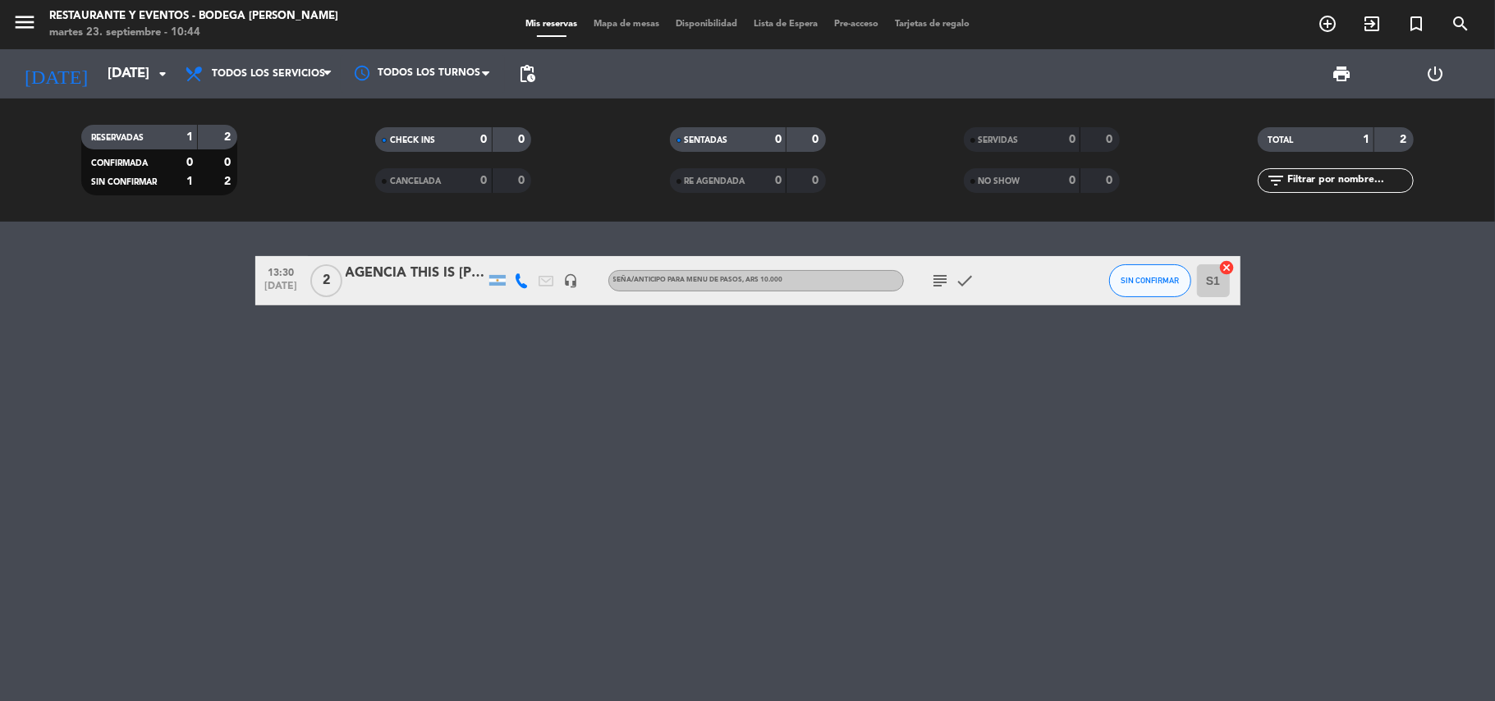
type input "[DATE]"
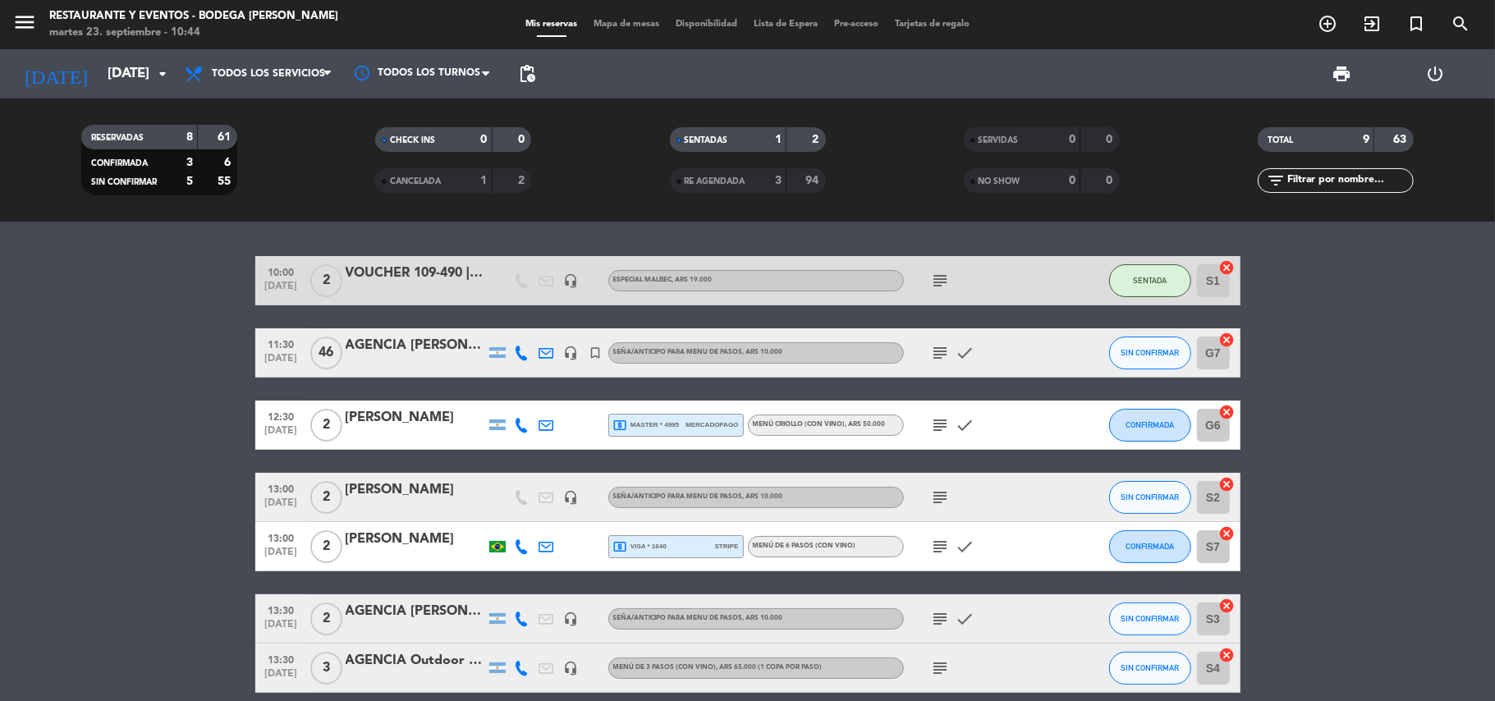
click at [938, 545] on icon "subject" at bounding box center [941, 547] width 20 height 20
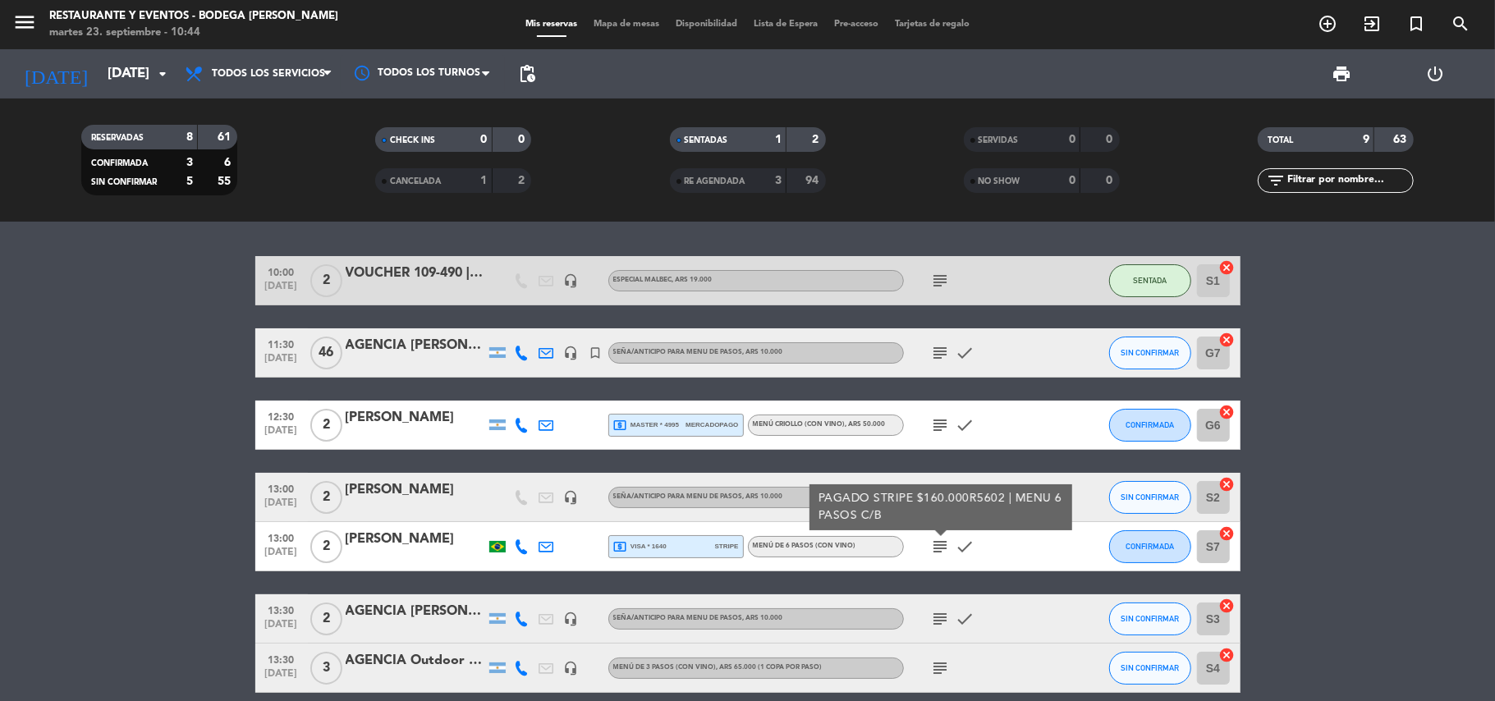
click at [938, 545] on icon "subject" at bounding box center [941, 547] width 20 height 20
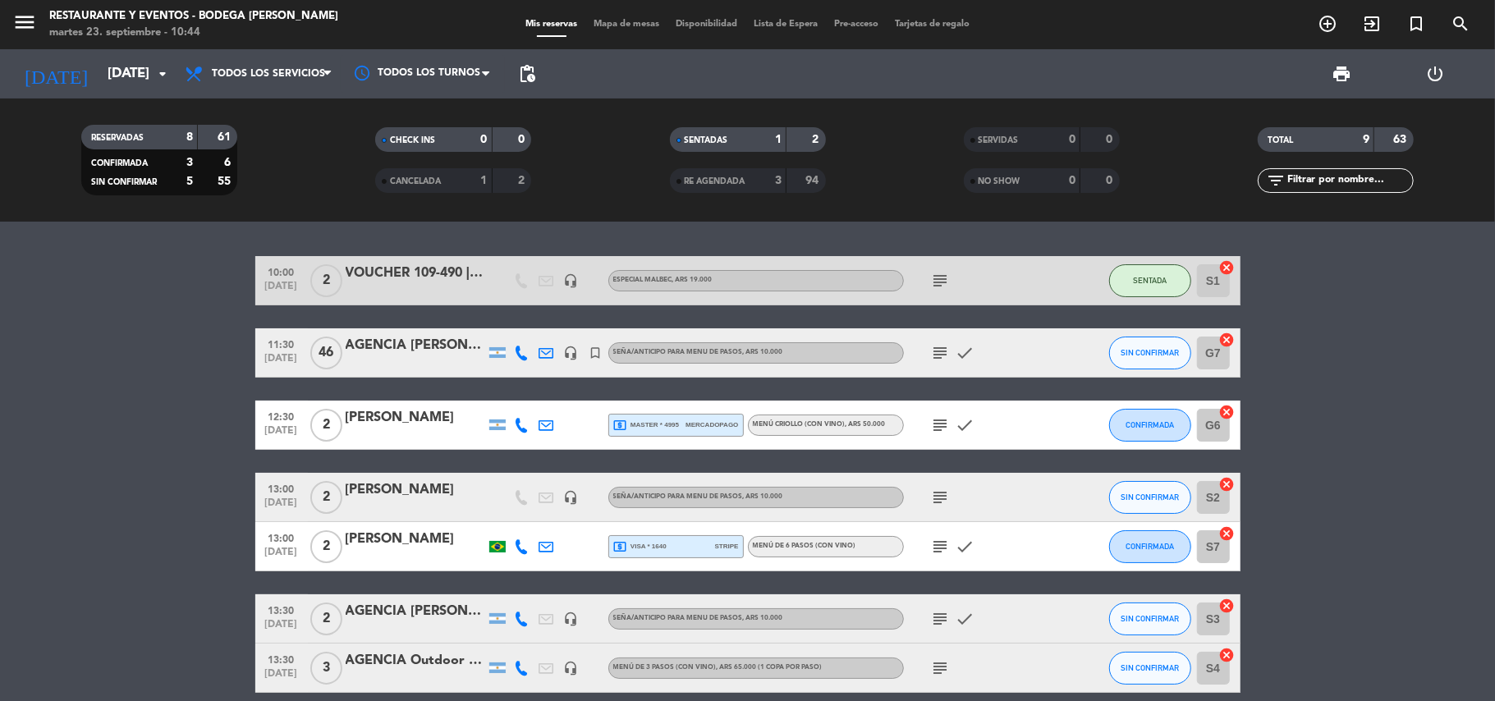
click at [1371, 576] on bookings-row "10:00 [DATE] 2 VOUCHER 109-490 | EMA headset_mic ESPECIAL MALBEC , ARS 19.000 s…" at bounding box center [747, 535] width 1495 height 558
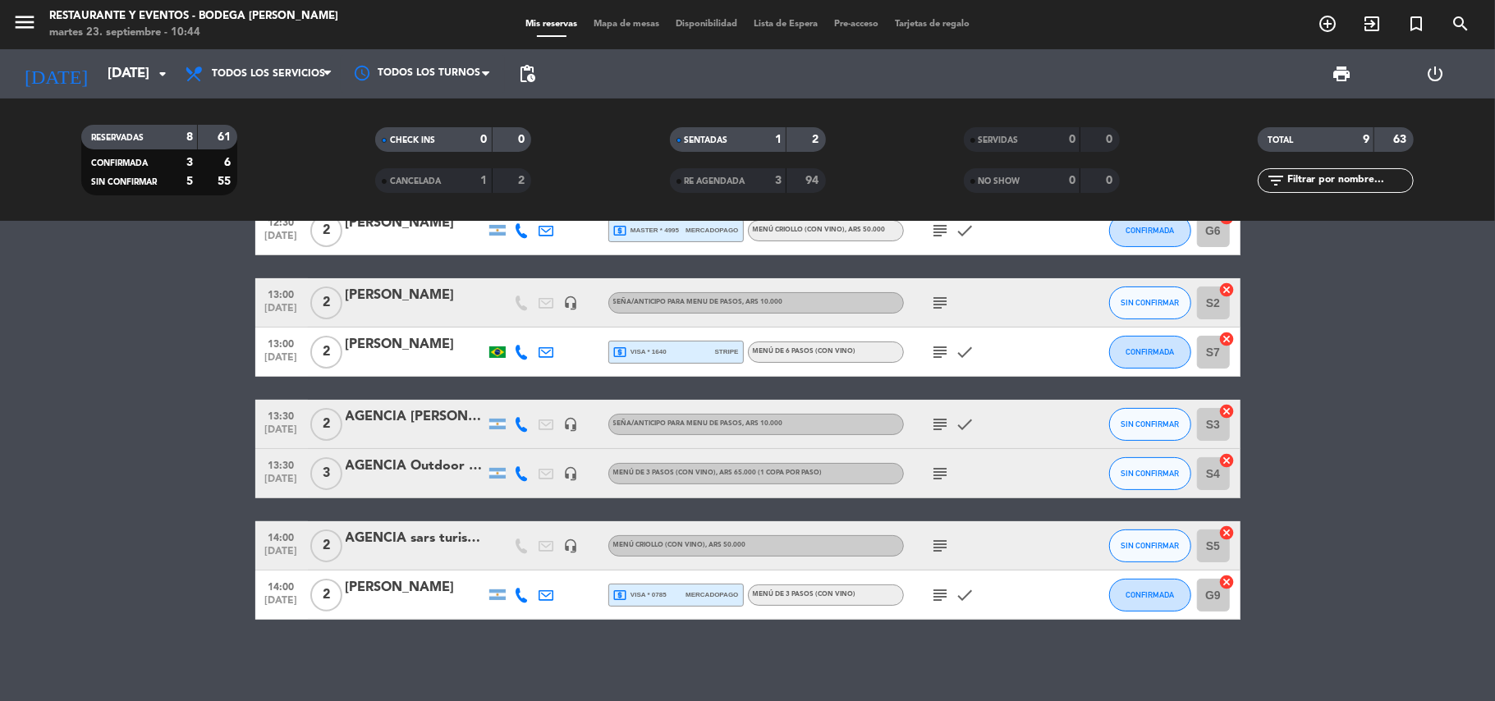
click at [522, 351] on icon at bounding box center [522, 352] width 15 height 15
click at [526, 349] on icon at bounding box center [522, 352] width 15 height 15
click at [519, 348] on icon at bounding box center [522, 352] width 15 height 15
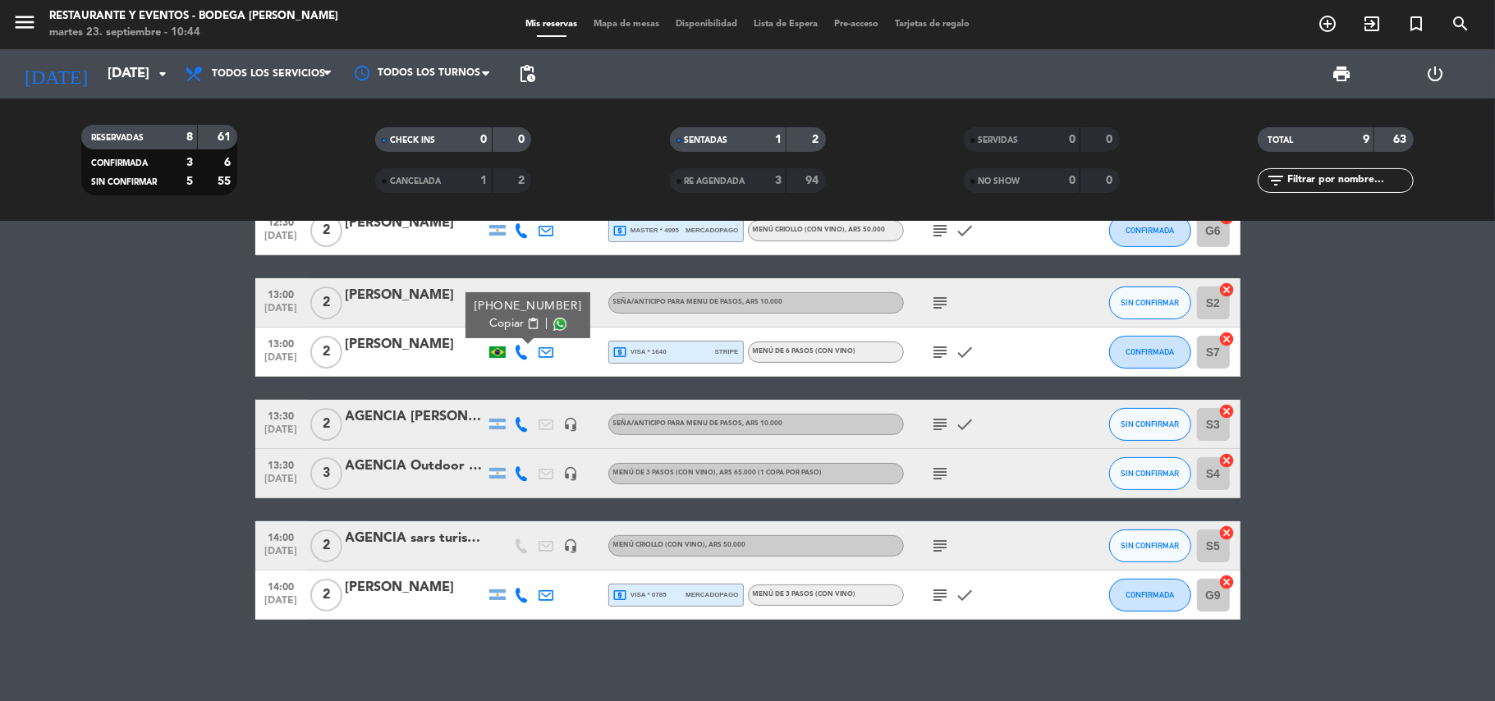
click at [521, 351] on icon at bounding box center [522, 352] width 15 height 15
click at [523, 351] on icon at bounding box center [522, 352] width 15 height 15
click at [524, 352] on icon at bounding box center [522, 352] width 15 height 15
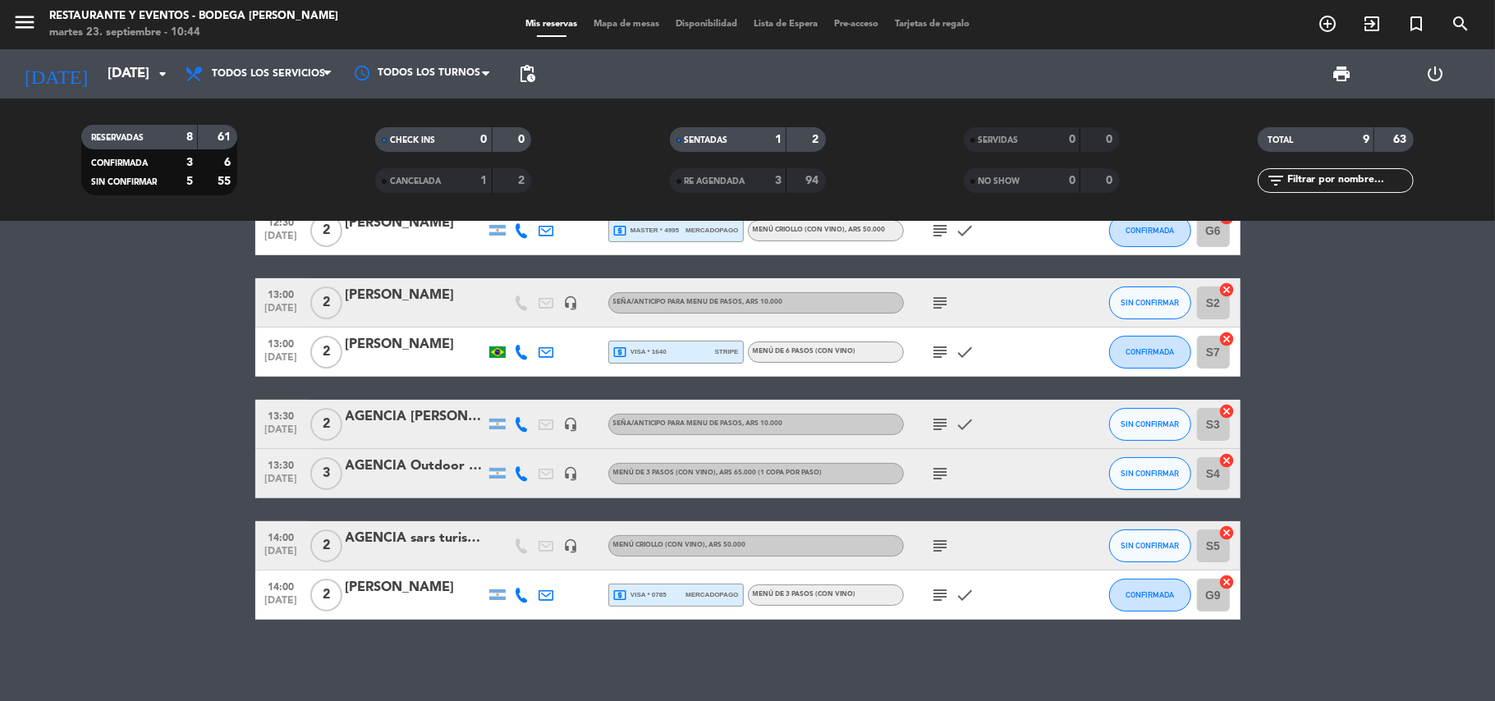
click at [517, 350] on icon at bounding box center [522, 352] width 15 height 15
click at [539, 382] on div "10:00 [DATE] 2 VOUCHER 109-490 | EMA headset_mic ESPECIAL MALBEC , ARS 19.000 s…" at bounding box center [747, 341] width 985 height 558
click at [517, 351] on icon at bounding box center [522, 352] width 15 height 15
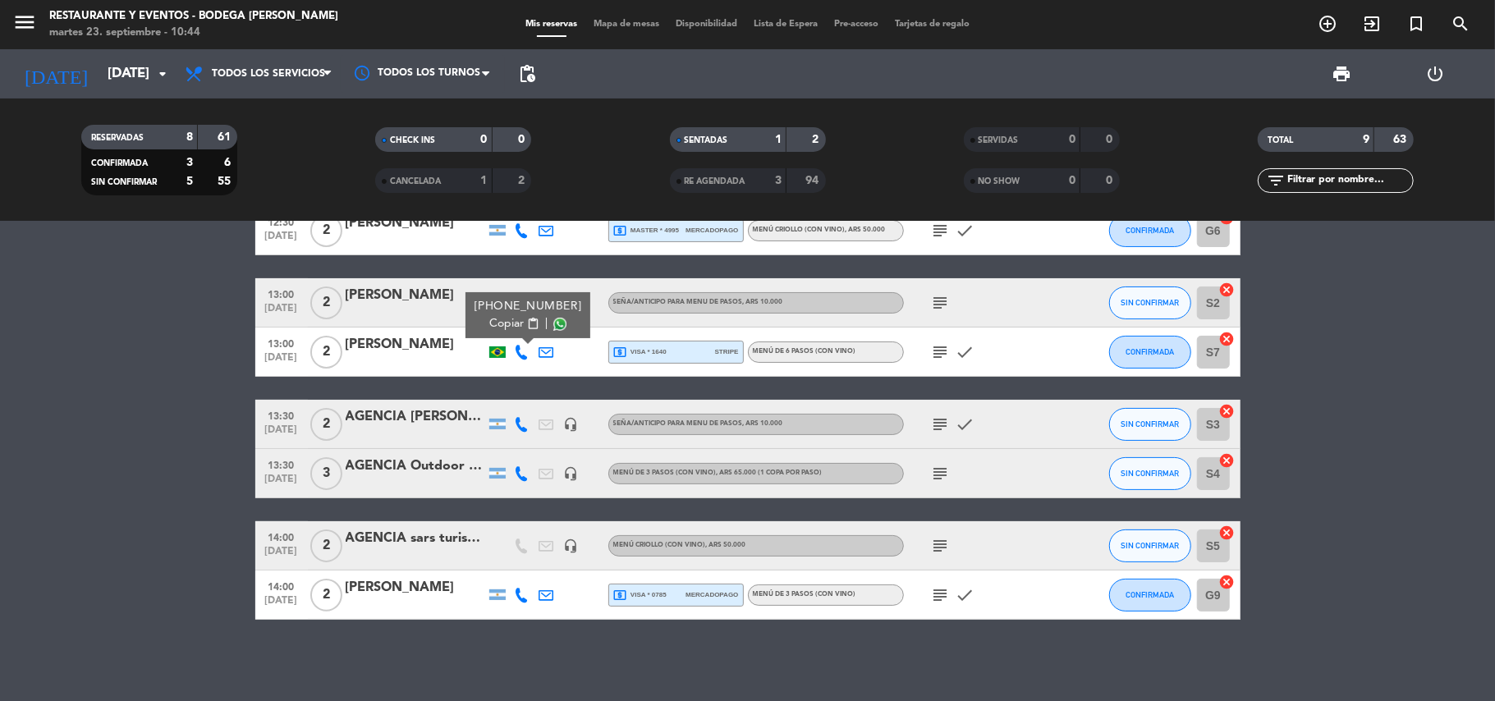
click at [517, 351] on icon at bounding box center [522, 352] width 15 height 15
click at [496, 349] on div at bounding box center [497, 352] width 16 height 11
click at [1329, 18] on icon "add_circle_outline" at bounding box center [1328, 24] width 20 height 20
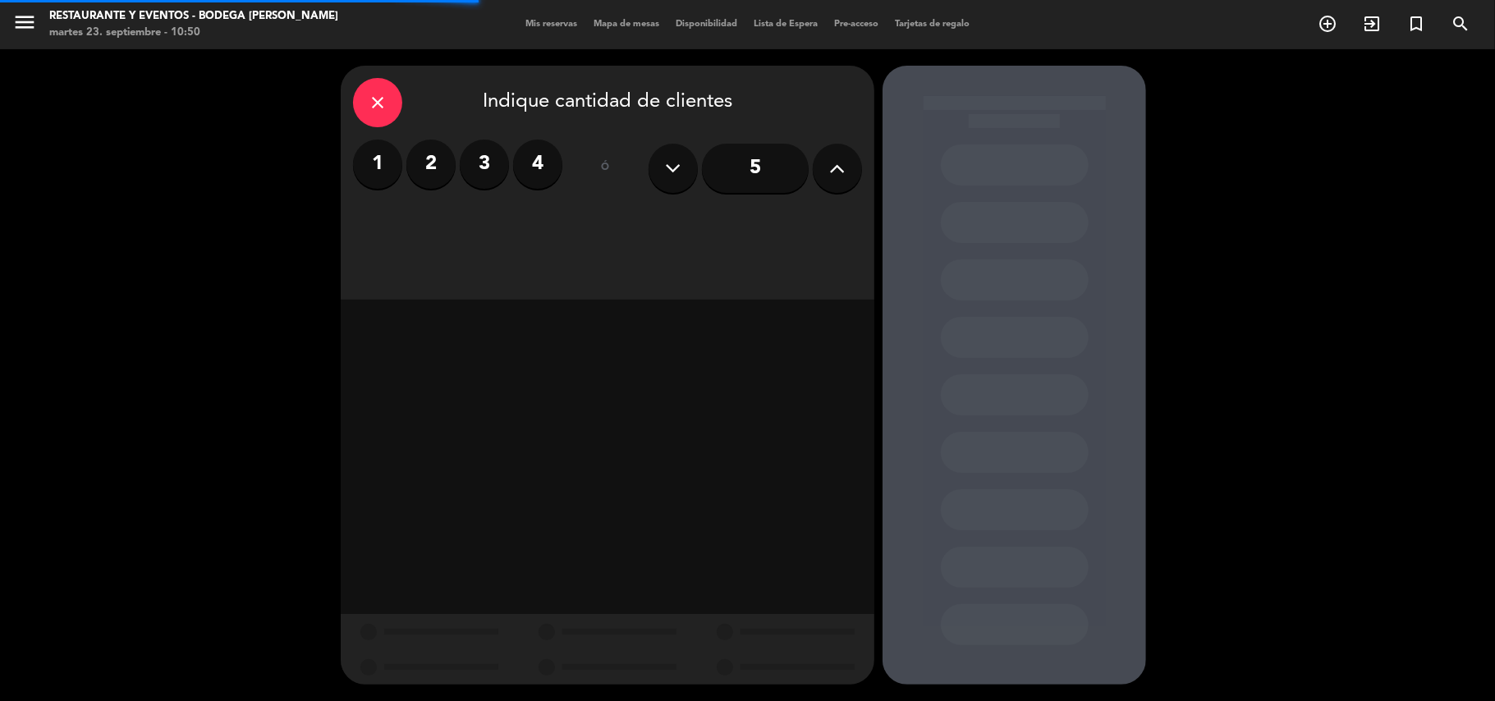
drag, startPoint x: 488, startPoint y: 169, endPoint x: 562, endPoint y: 192, distance: 77.4
click at [490, 172] on label "3" at bounding box center [484, 164] width 49 height 49
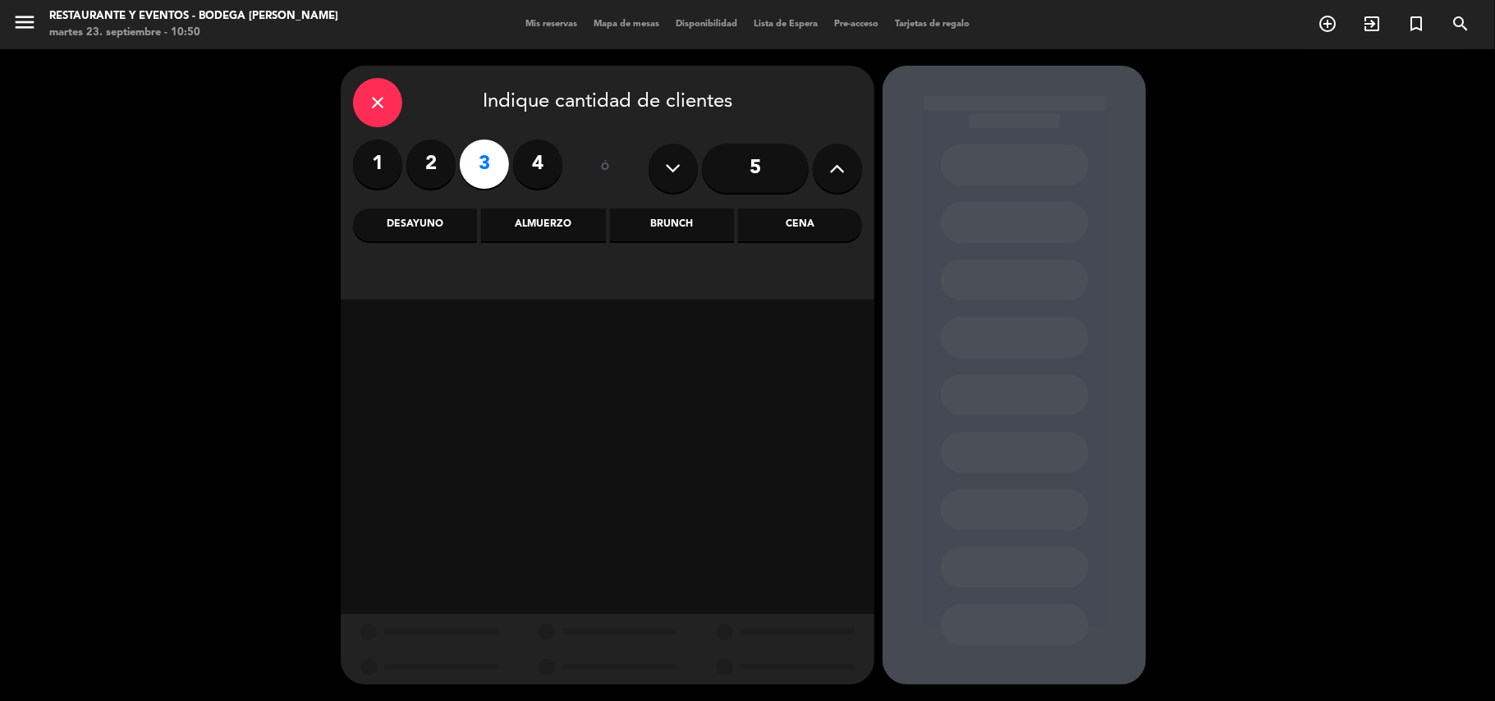
click at [539, 225] on div "Almuerzo" at bounding box center [543, 225] width 124 height 33
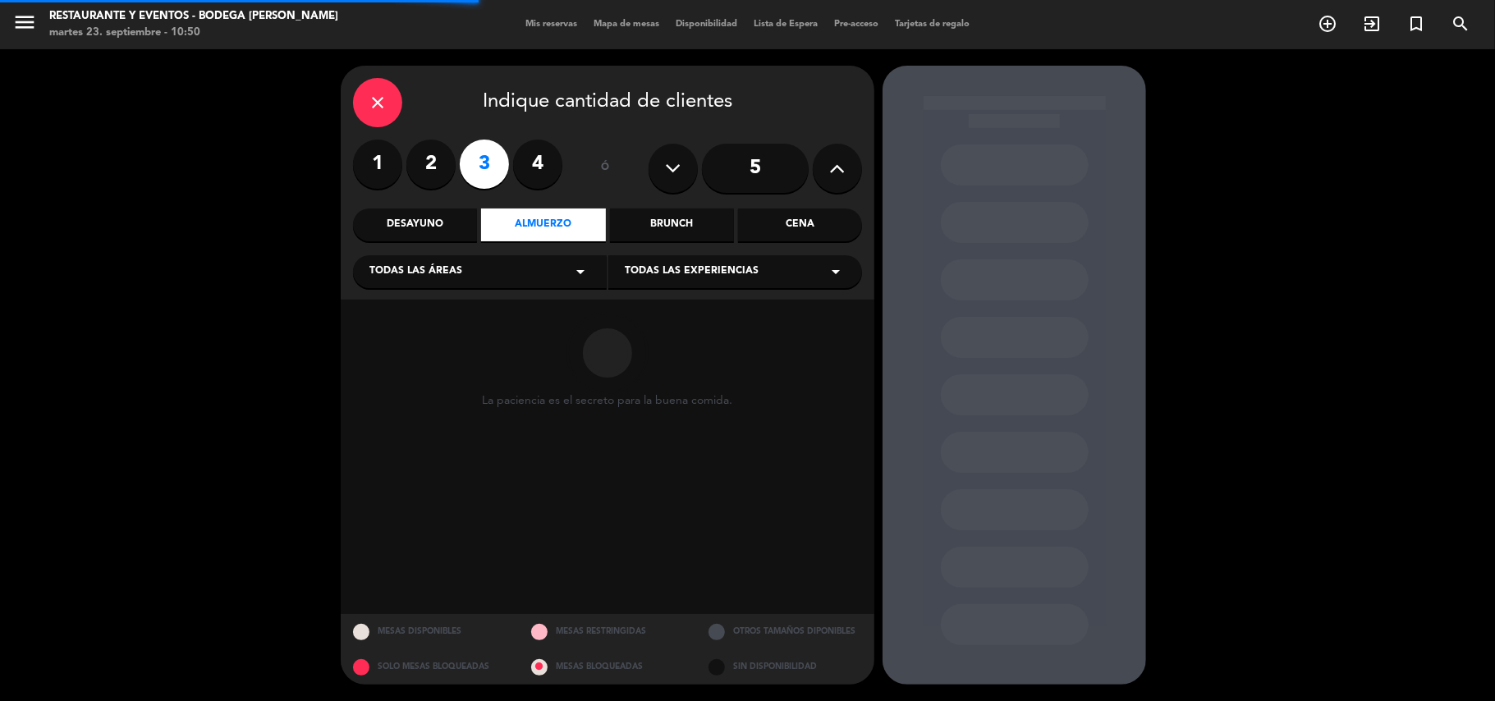
click at [697, 283] on div "Todas las experiencias arrow_drop_down" at bounding box center [736, 271] width 254 height 33
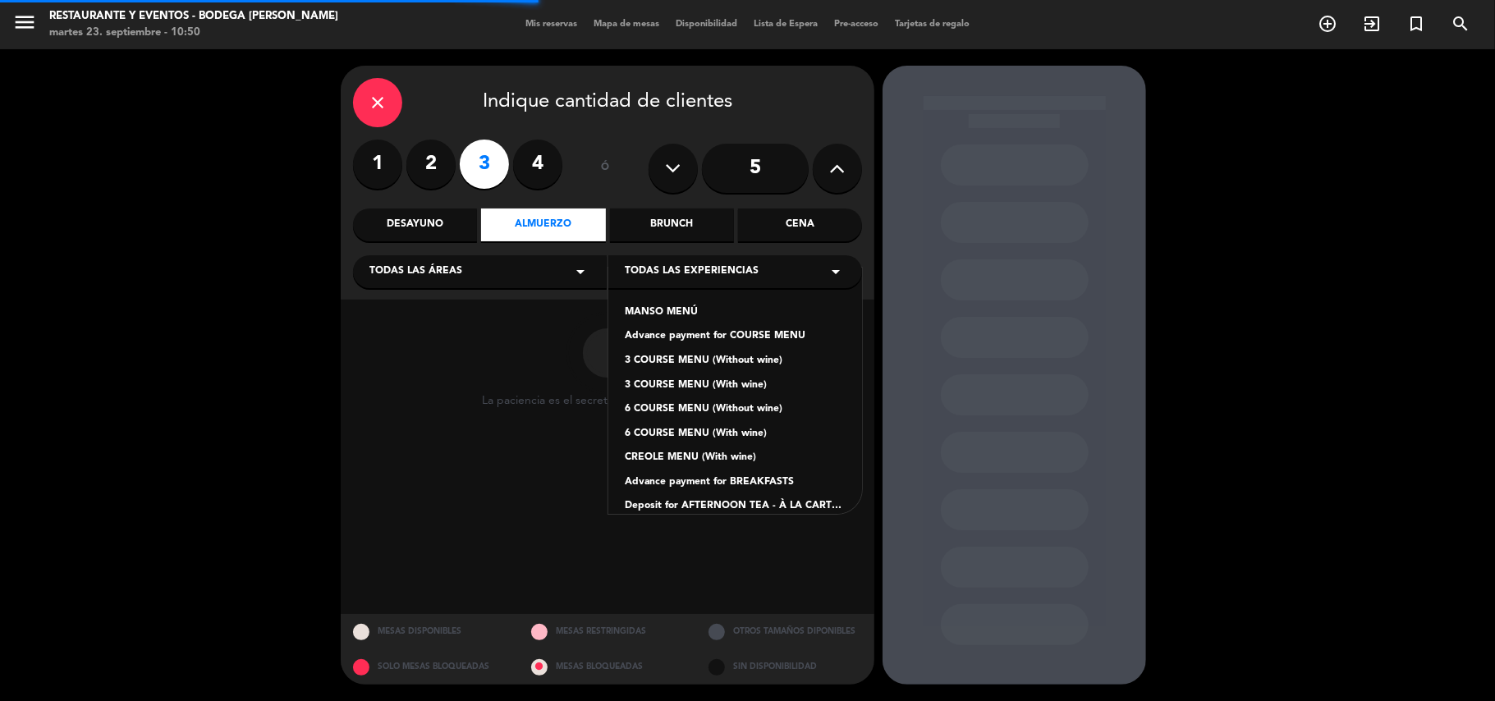
click at [724, 273] on span "Todas las experiencias" at bounding box center [692, 272] width 134 height 16
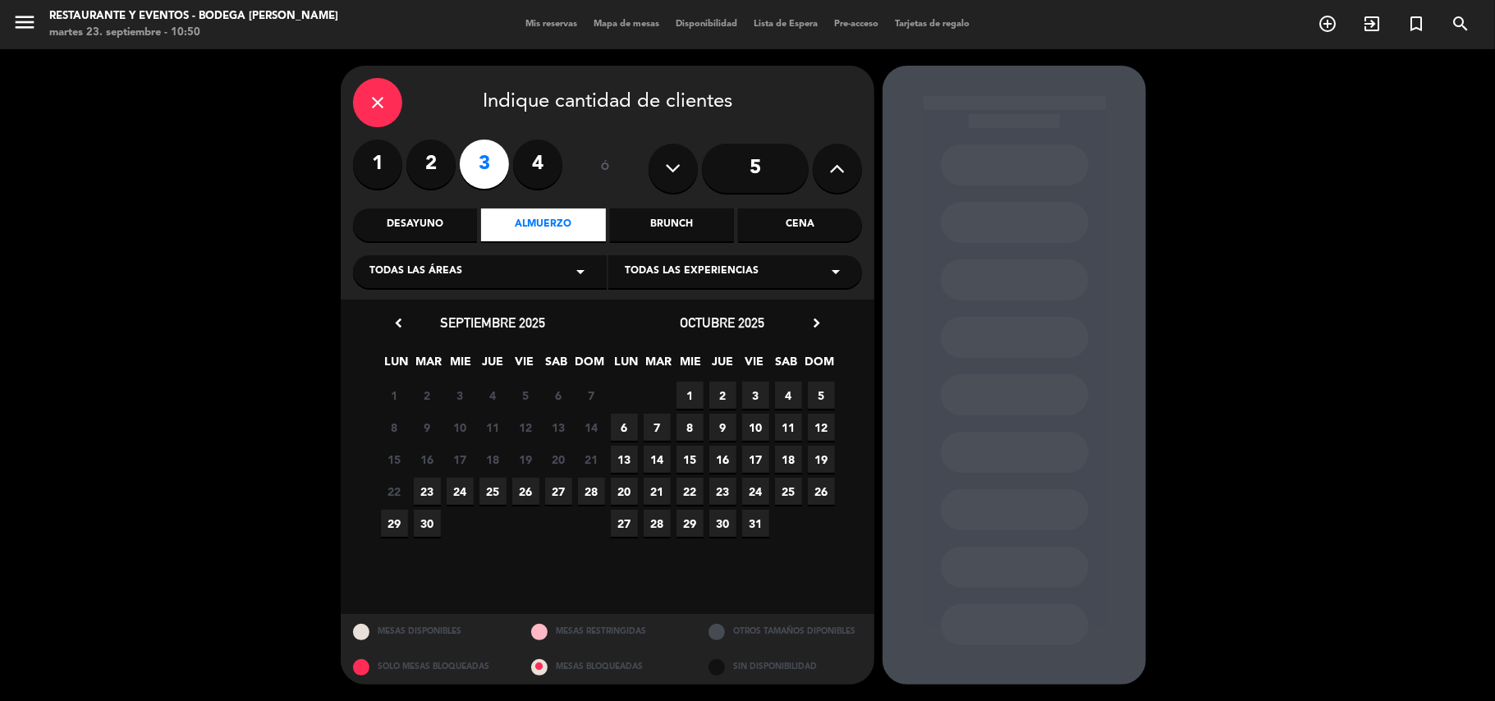
click at [737, 274] on span "Todas las experiencias" at bounding box center [692, 272] width 134 height 16
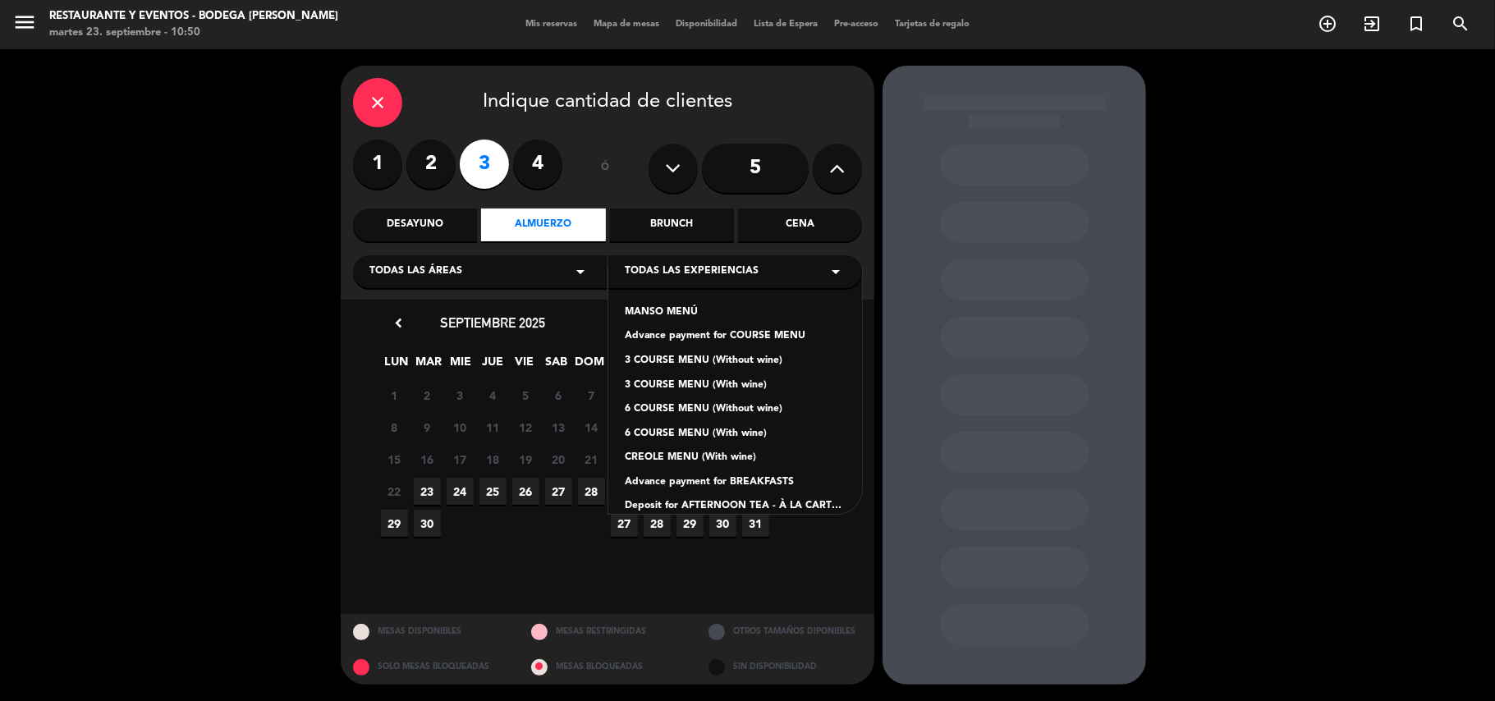
click at [710, 336] on div "Advance payment for COURSE MENU" at bounding box center [735, 336] width 221 height 16
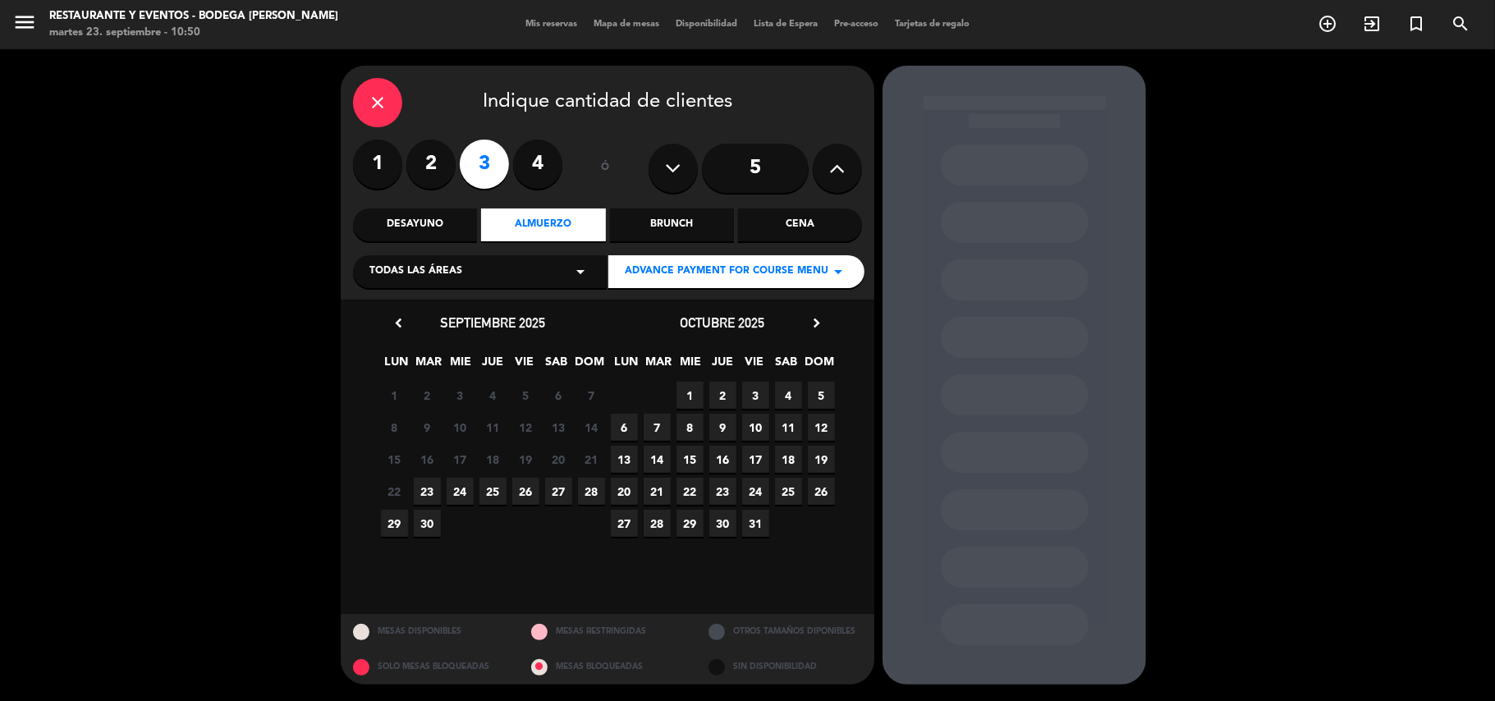
click at [432, 489] on span "23" at bounding box center [427, 491] width 27 height 27
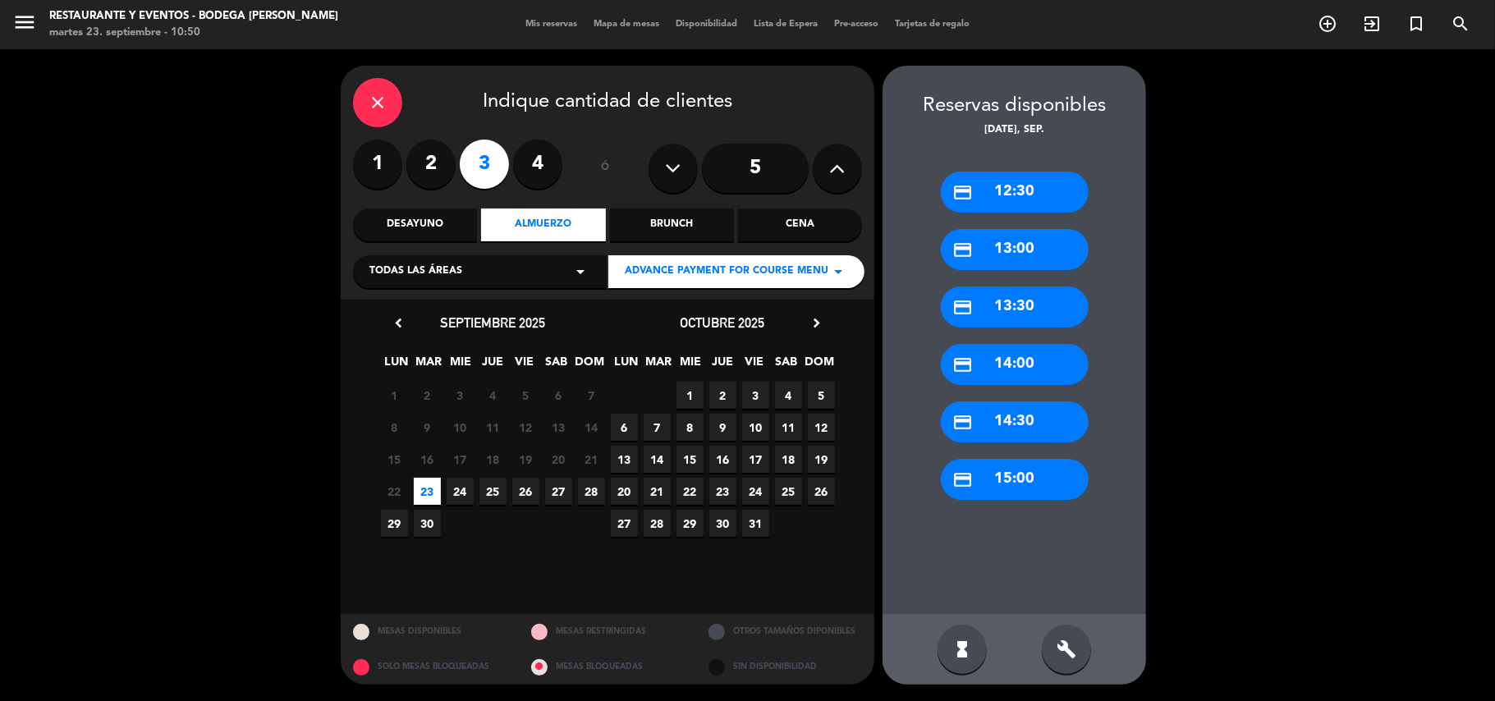
click at [1013, 478] on div "credit_card 15:00" at bounding box center [1015, 479] width 148 height 41
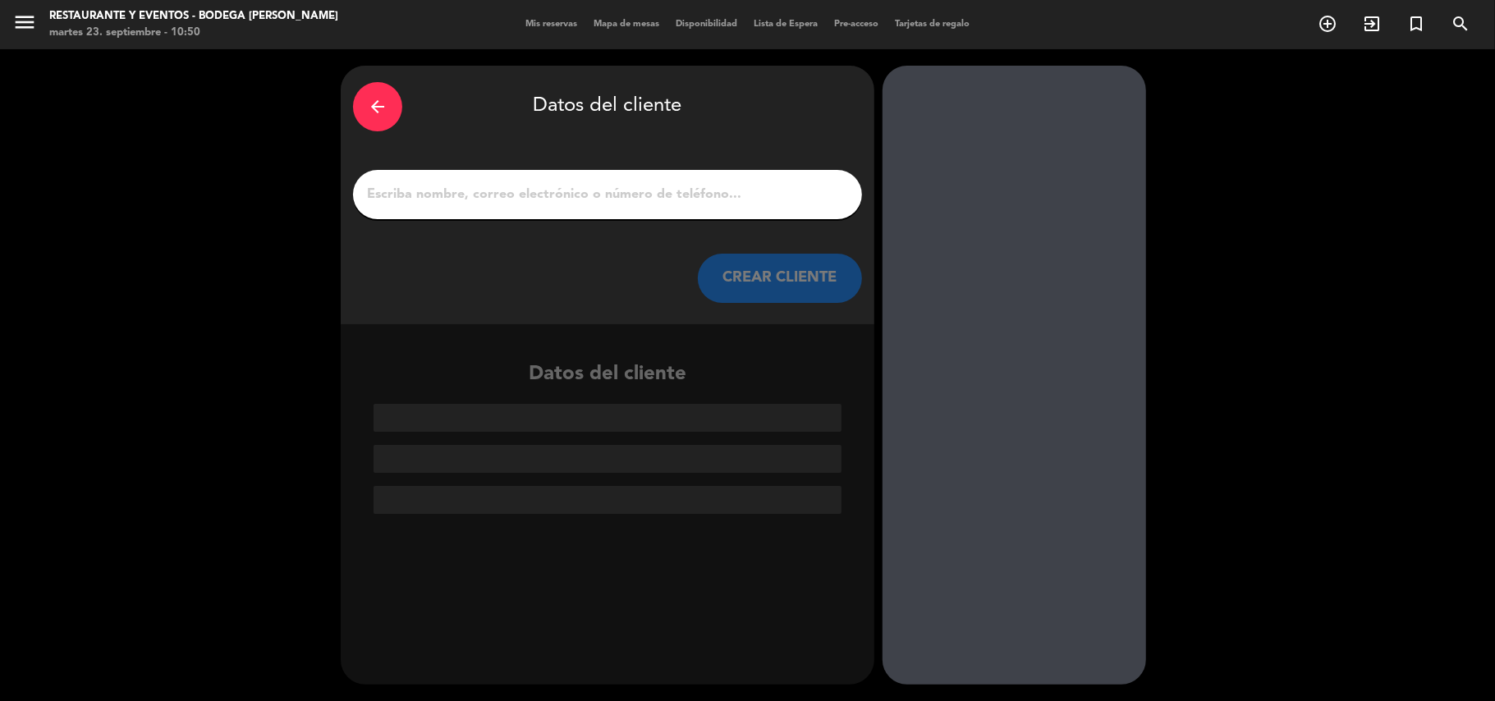
click at [744, 189] on input "1" at bounding box center [607, 194] width 485 height 23
paste input "[PERSON_NAME]"
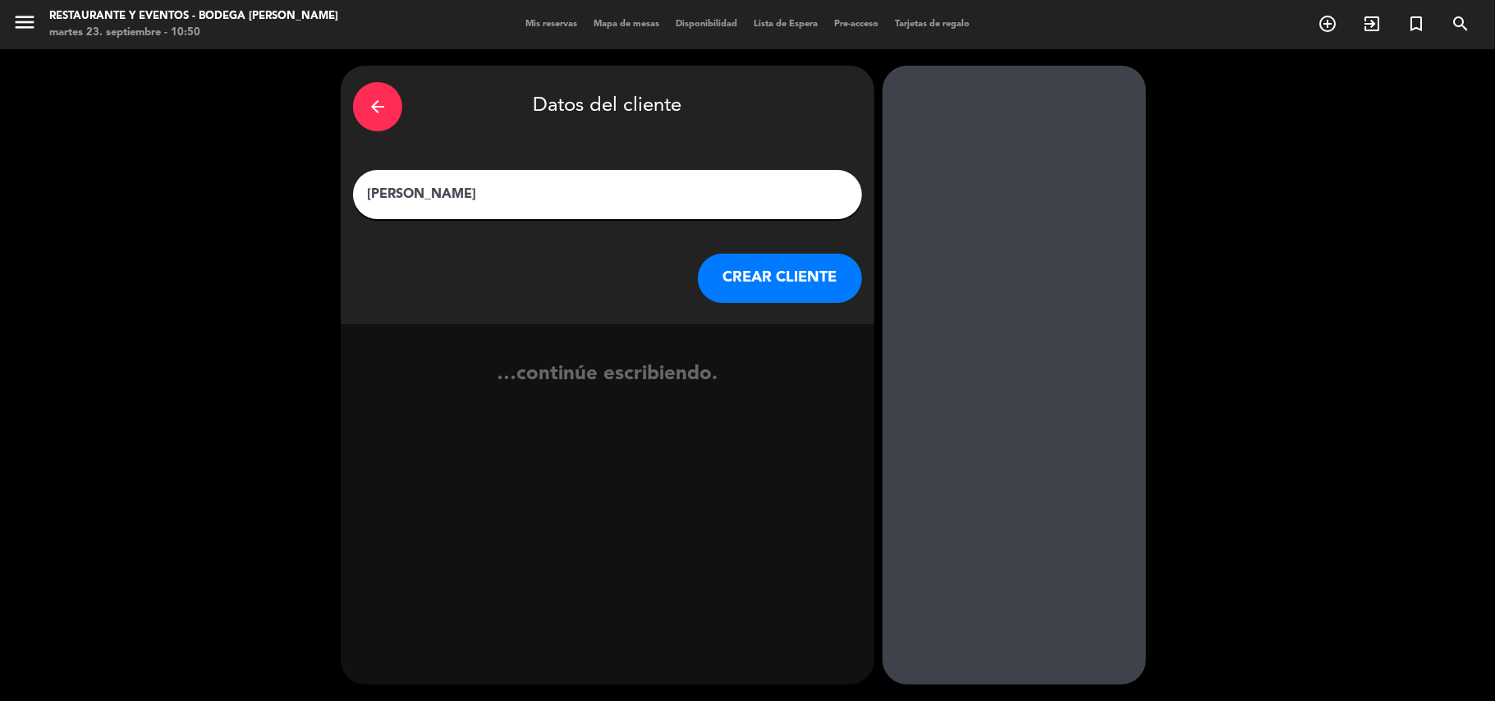
type input "[PERSON_NAME]"
click at [749, 290] on button "CREAR CLIENTE" at bounding box center [780, 278] width 164 height 49
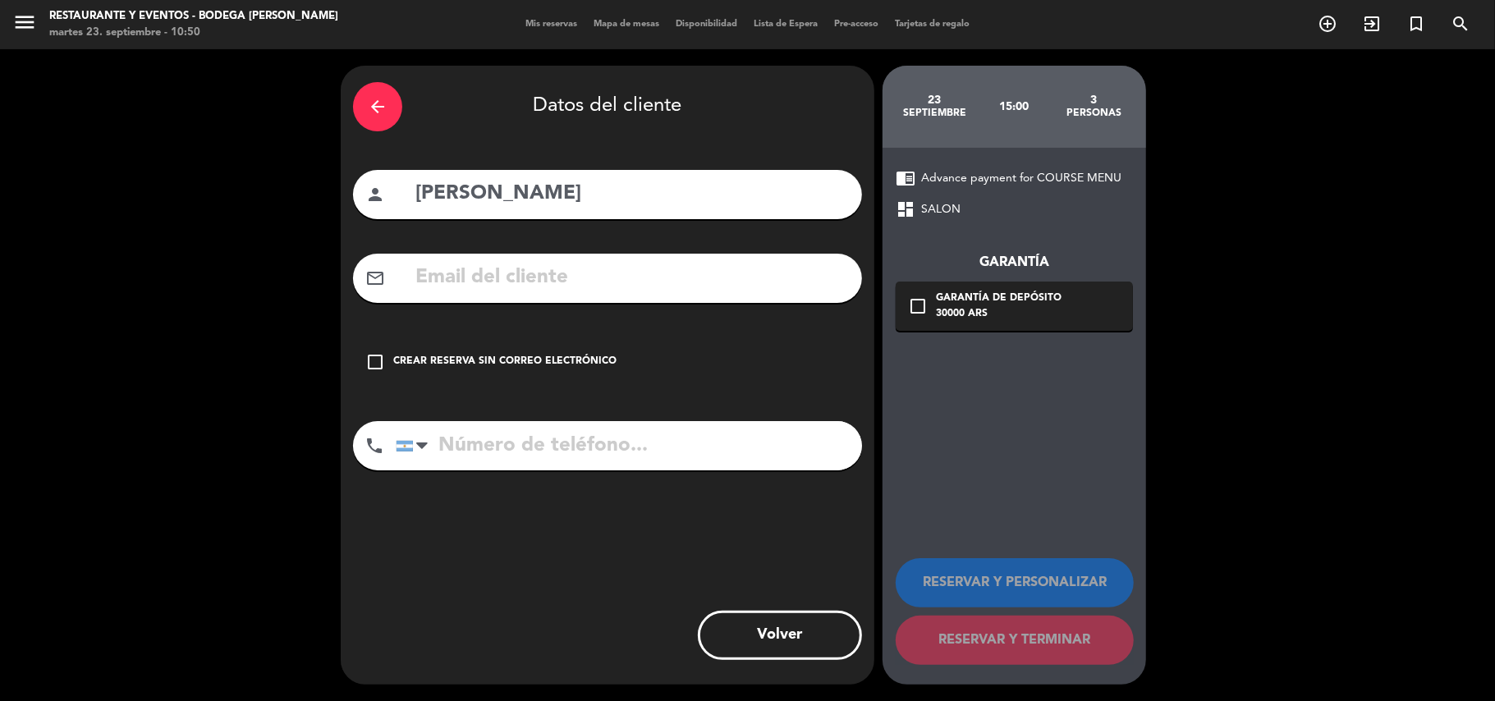
click at [549, 359] on div "Crear reserva sin correo electrónico" at bounding box center [504, 362] width 223 height 16
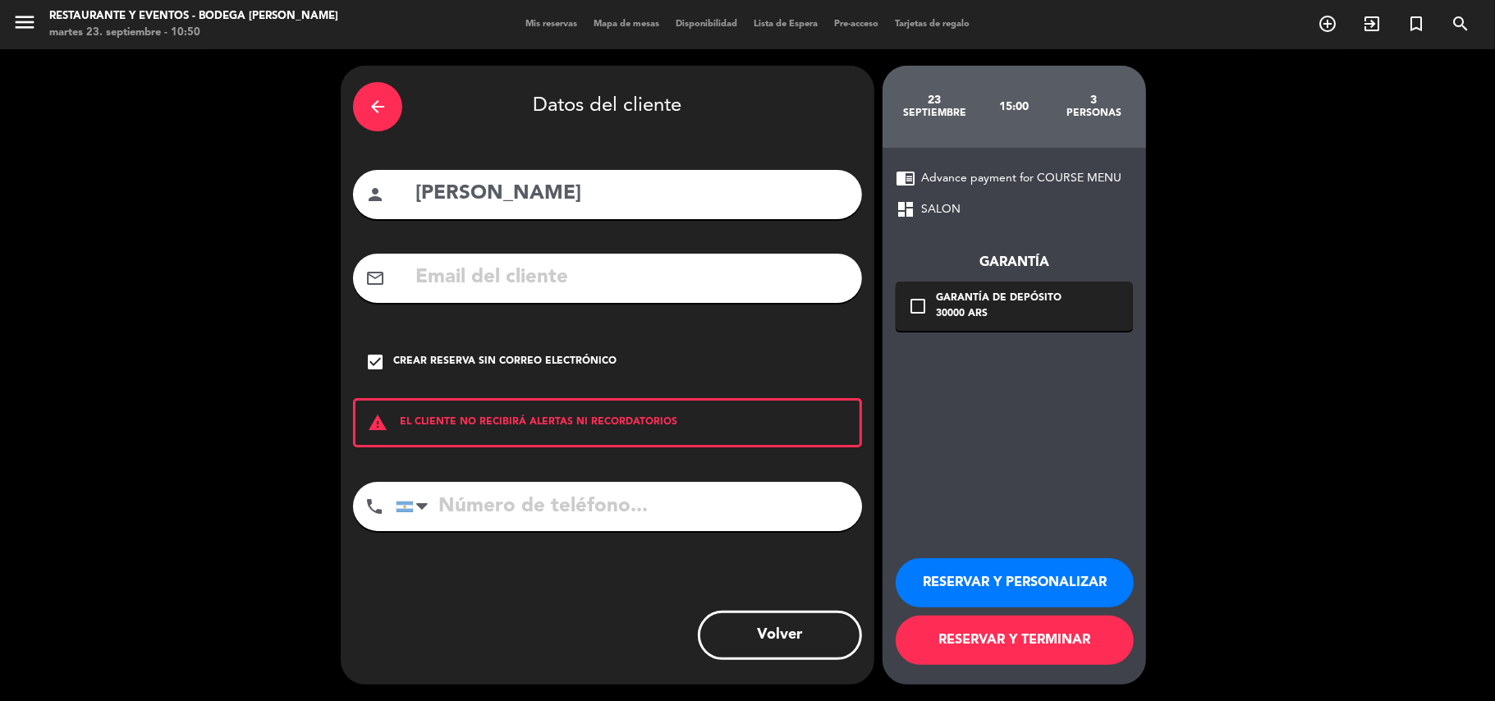
click at [523, 513] on input "tel" at bounding box center [629, 506] width 466 height 49
paste input "[PHONE_NUMBER]"
type input "[PHONE_NUMBER]"
click at [958, 583] on button "RESERVAR Y PERSONALIZAR" at bounding box center [1015, 582] width 238 height 49
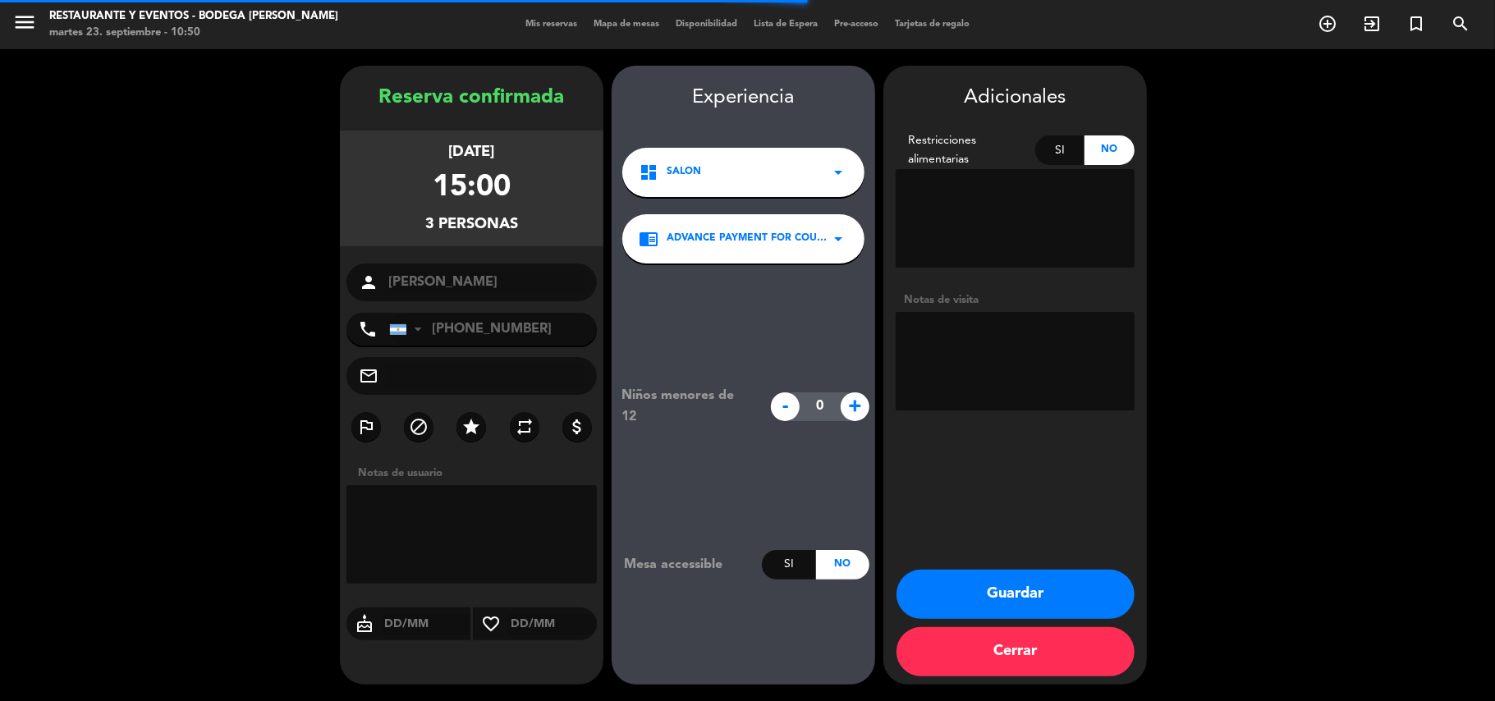
click at [990, 356] on textarea at bounding box center [1015, 361] width 239 height 99
click at [859, 401] on span "+" at bounding box center [855, 407] width 29 height 29
type input "1"
click at [970, 336] on textarea at bounding box center [1015, 361] width 239 height 99
click at [996, 591] on button "Guardar" at bounding box center [1016, 594] width 238 height 49
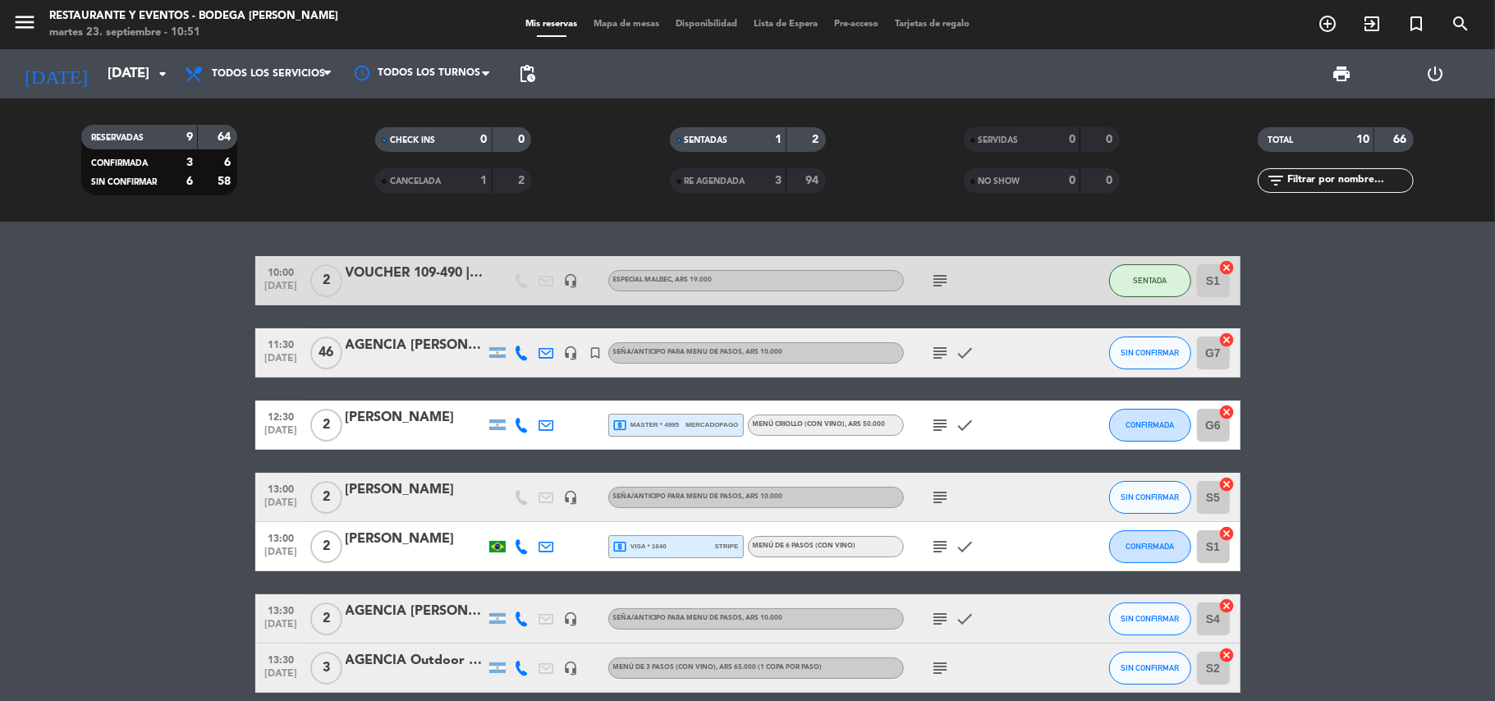
scroll to position [267, 0]
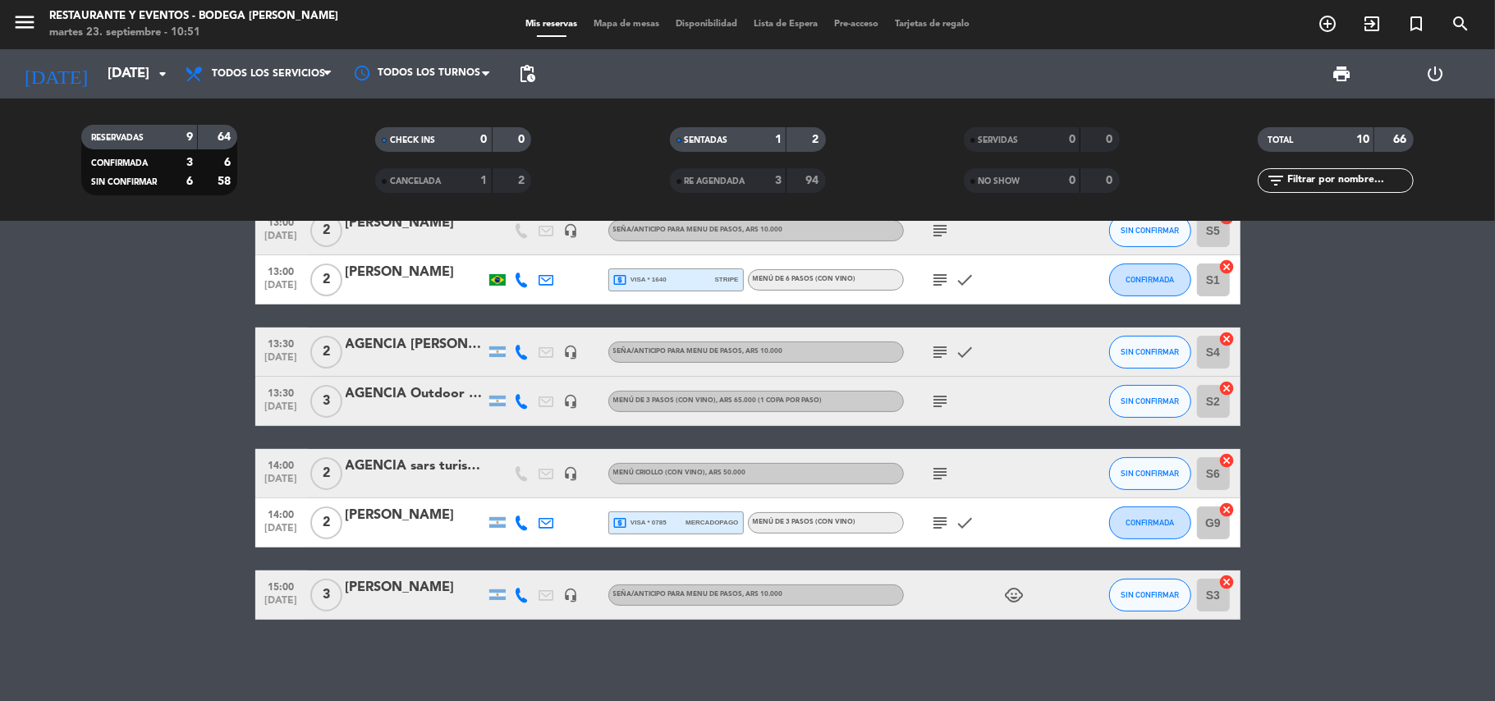
click at [372, 601] on div at bounding box center [416, 605] width 140 height 13
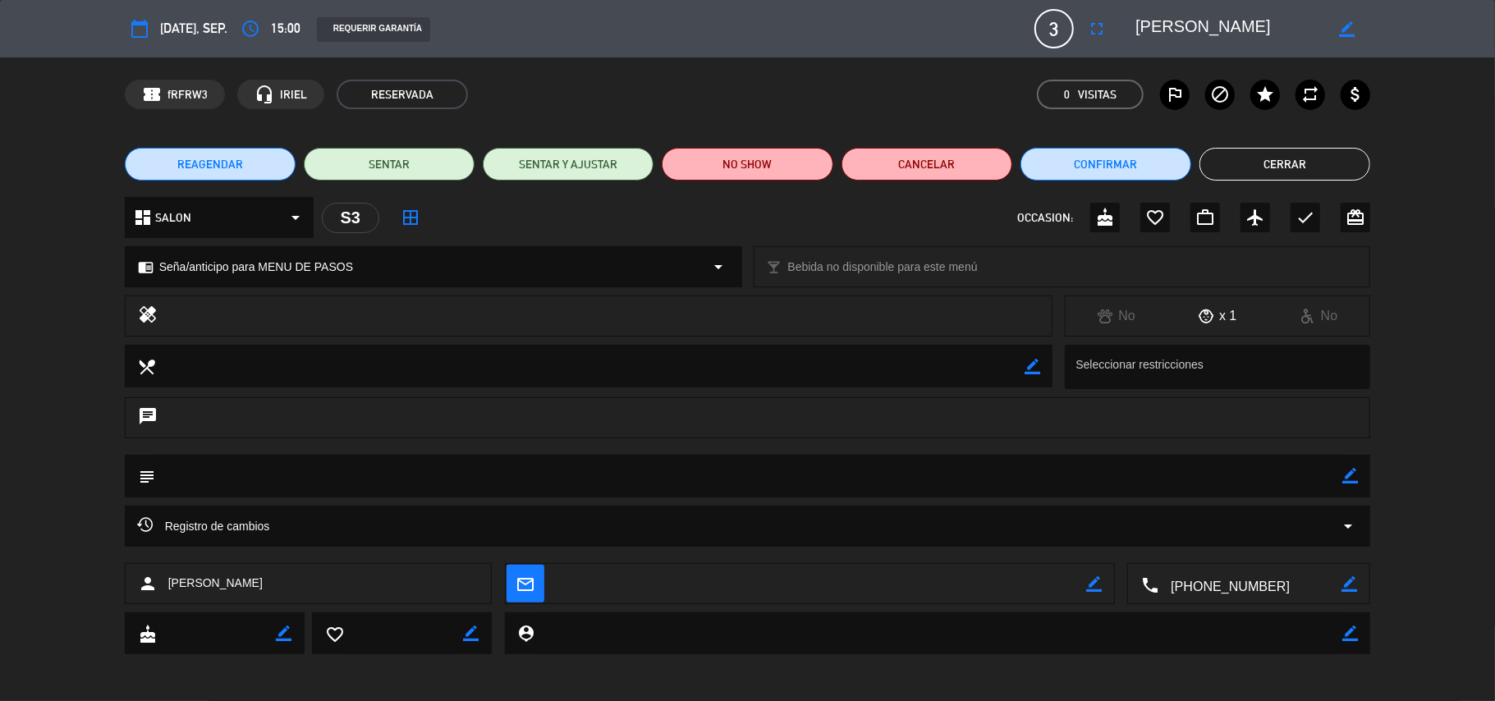
click at [1343, 481] on icon "border_color" at bounding box center [1351, 476] width 16 height 16
click at [1319, 483] on textarea at bounding box center [749, 476] width 1188 height 42
type textarea "alergia a [PERSON_NAME] y a la banana"
click at [1352, 471] on icon at bounding box center [1351, 476] width 16 height 16
click at [1296, 217] on icon "check" at bounding box center [1306, 218] width 20 height 20
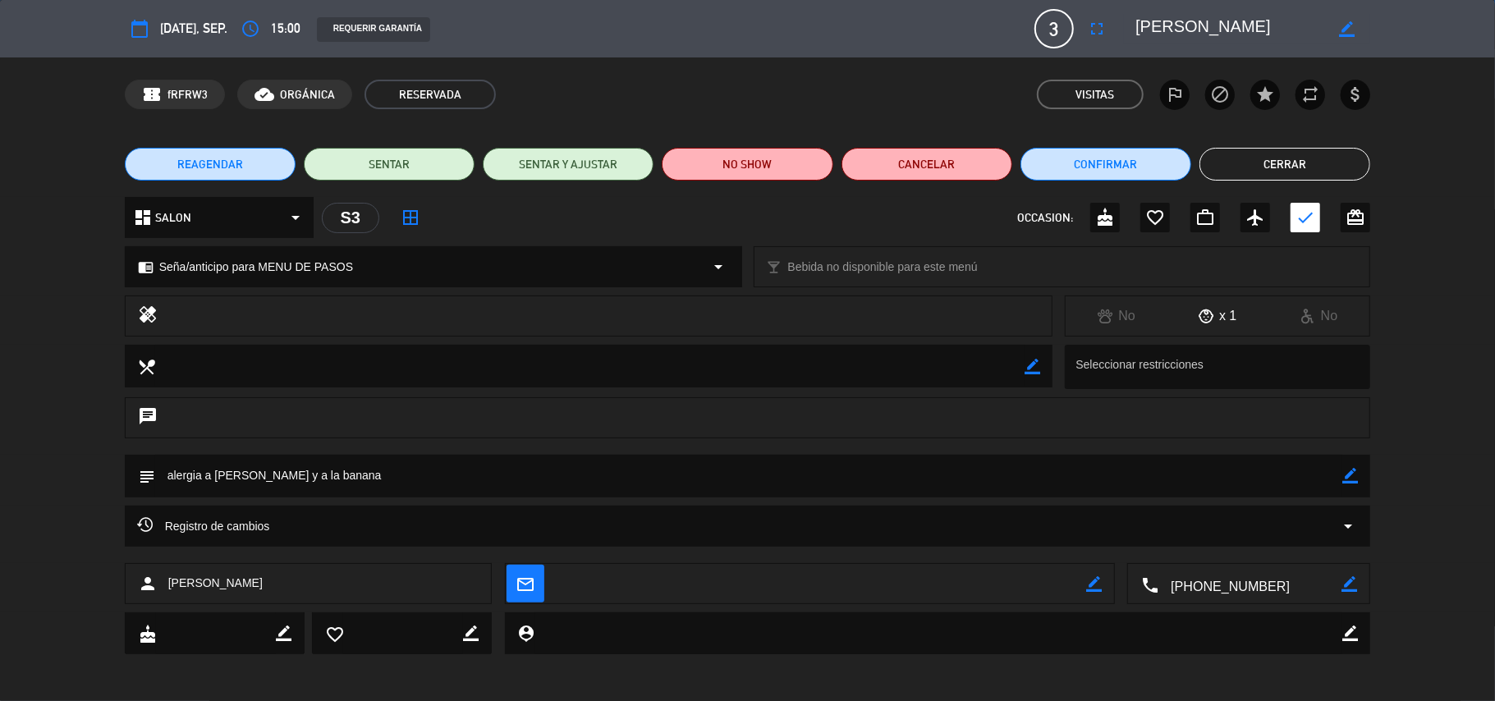
drag, startPoint x: 1288, startPoint y: 161, endPoint x: 1261, endPoint y: 161, distance: 26.3
click at [1286, 161] on button "Cerrar" at bounding box center [1285, 164] width 171 height 33
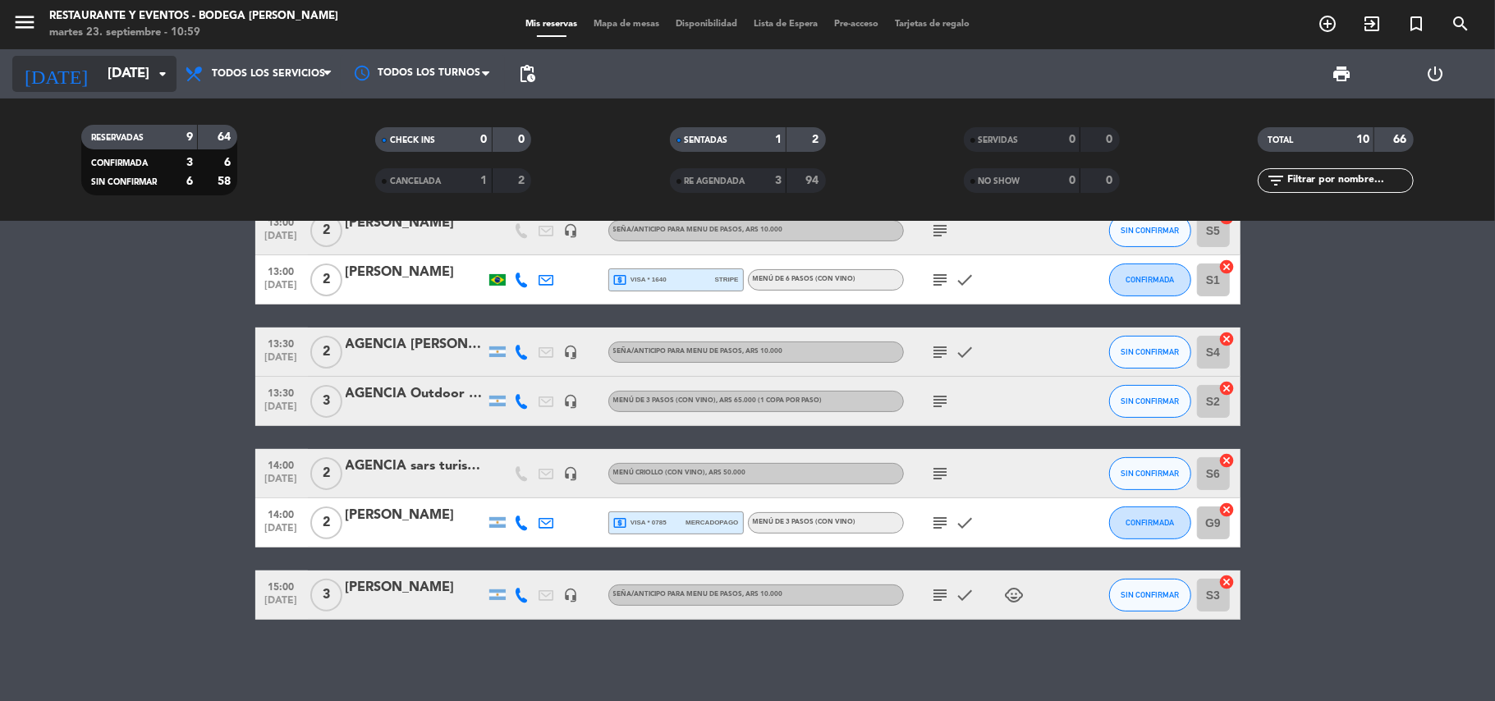
click at [99, 74] on input "[DATE]" at bounding box center [187, 74] width 177 height 32
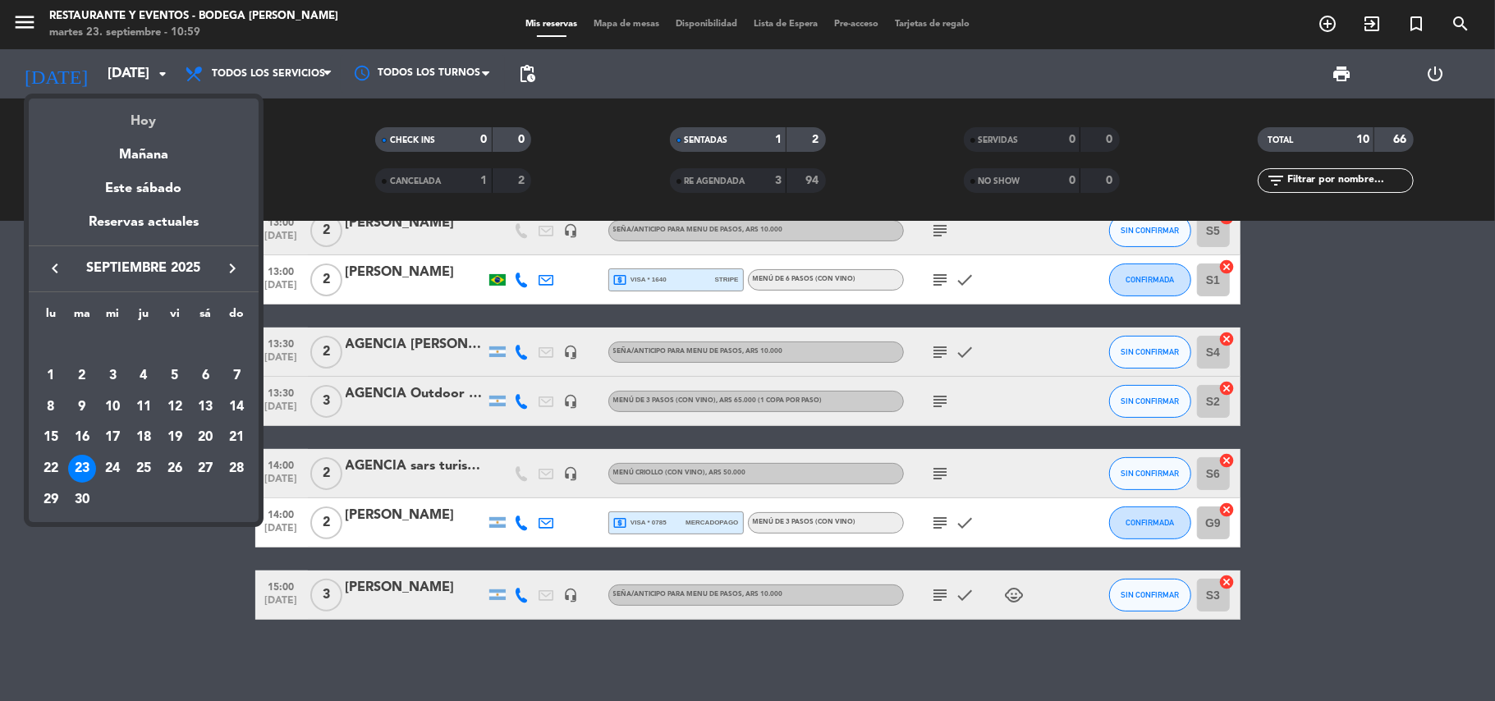
click at [142, 122] on div "Hoy" at bounding box center [144, 116] width 230 height 34
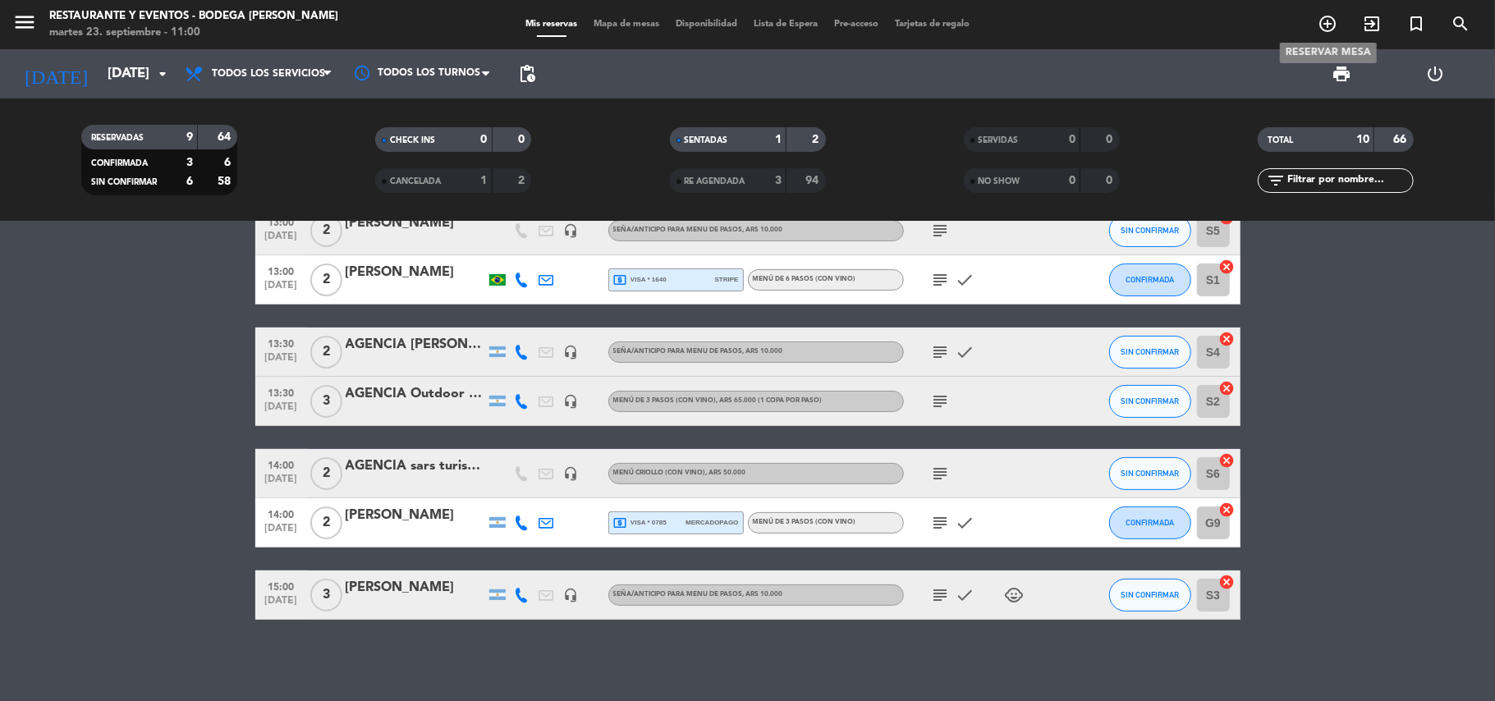
click at [1318, 25] on icon "add_circle_outline" at bounding box center [1328, 24] width 20 height 20
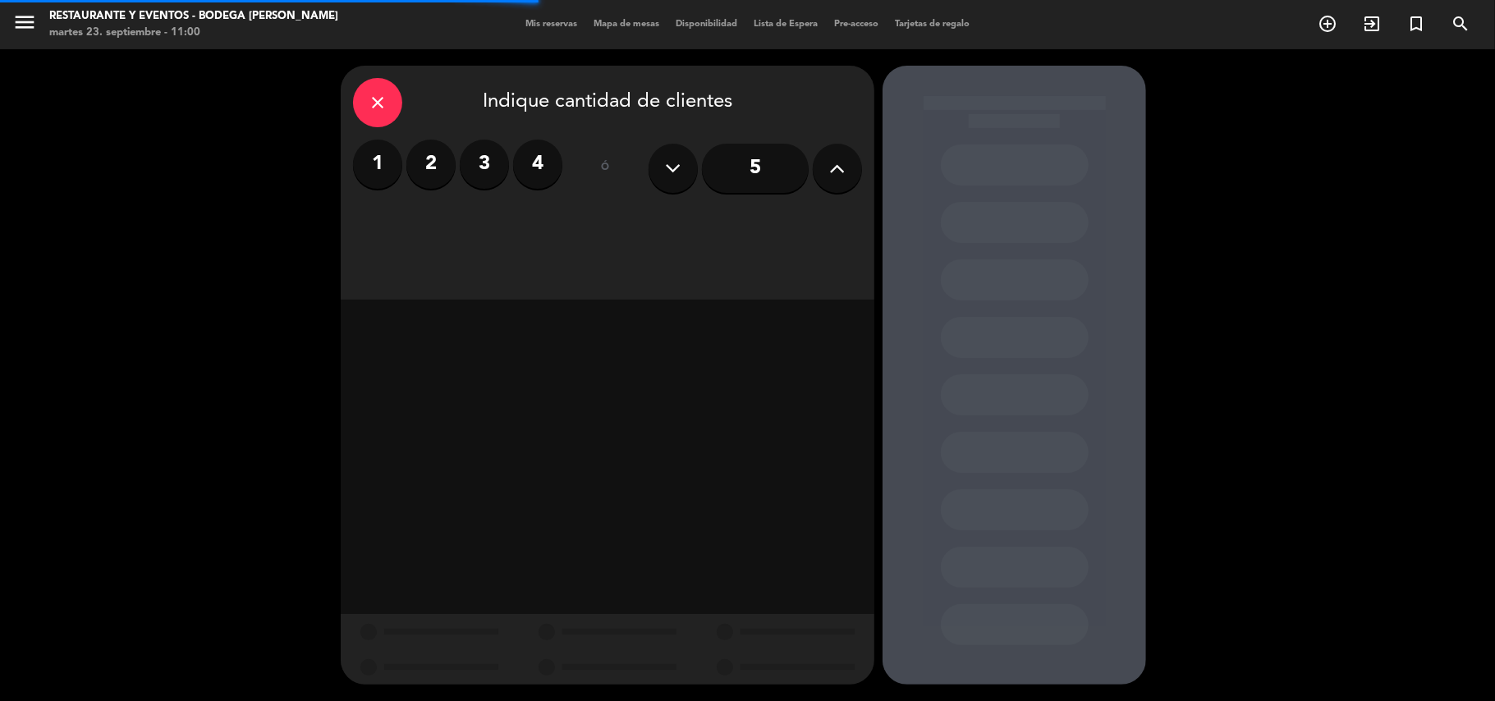
click at [427, 168] on label "2" at bounding box center [430, 164] width 49 height 49
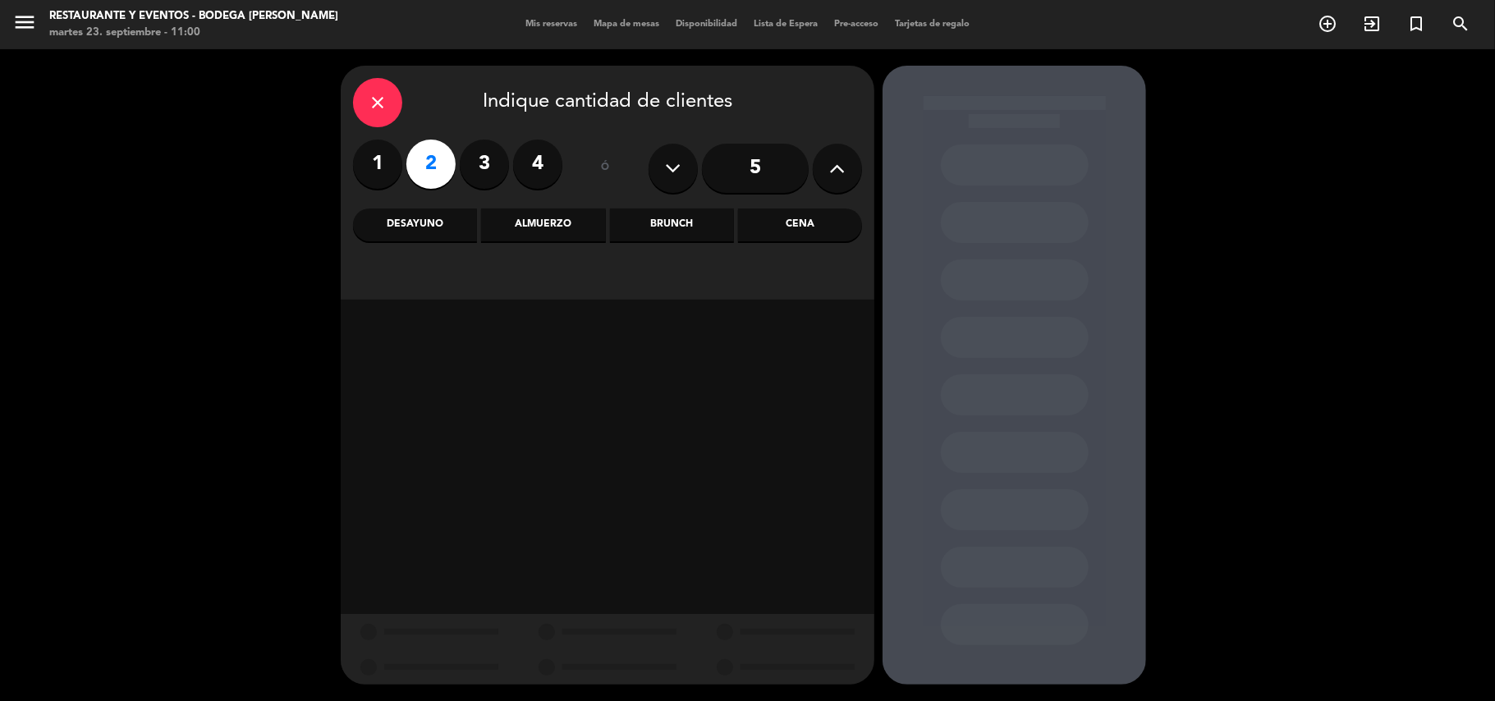
click at [557, 218] on div "Almuerzo" at bounding box center [543, 225] width 124 height 33
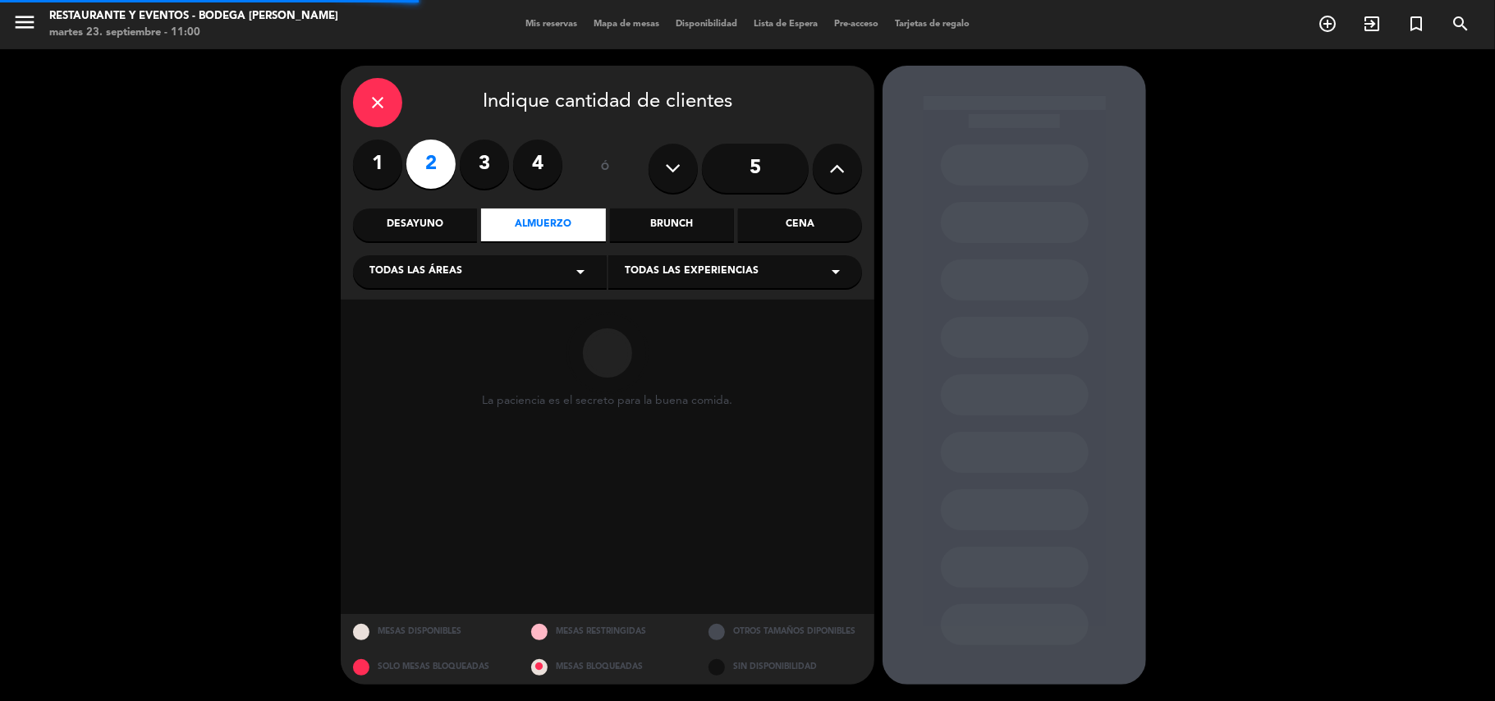
click at [710, 264] on span "Todas las experiencias" at bounding box center [692, 272] width 134 height 16
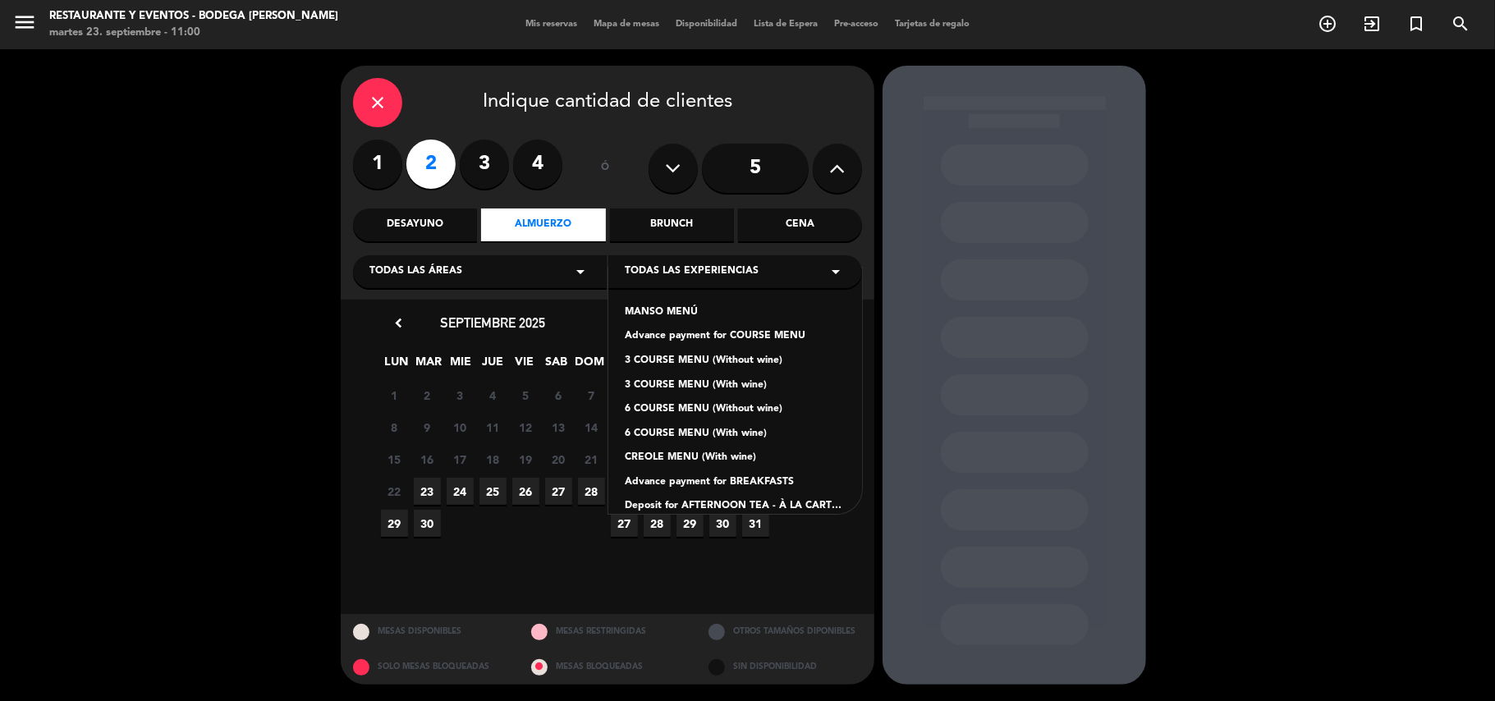
click at [741, 333] on div "Advance payment for COURSE MENU" at bounding box center [735, 336] width 221 height 16
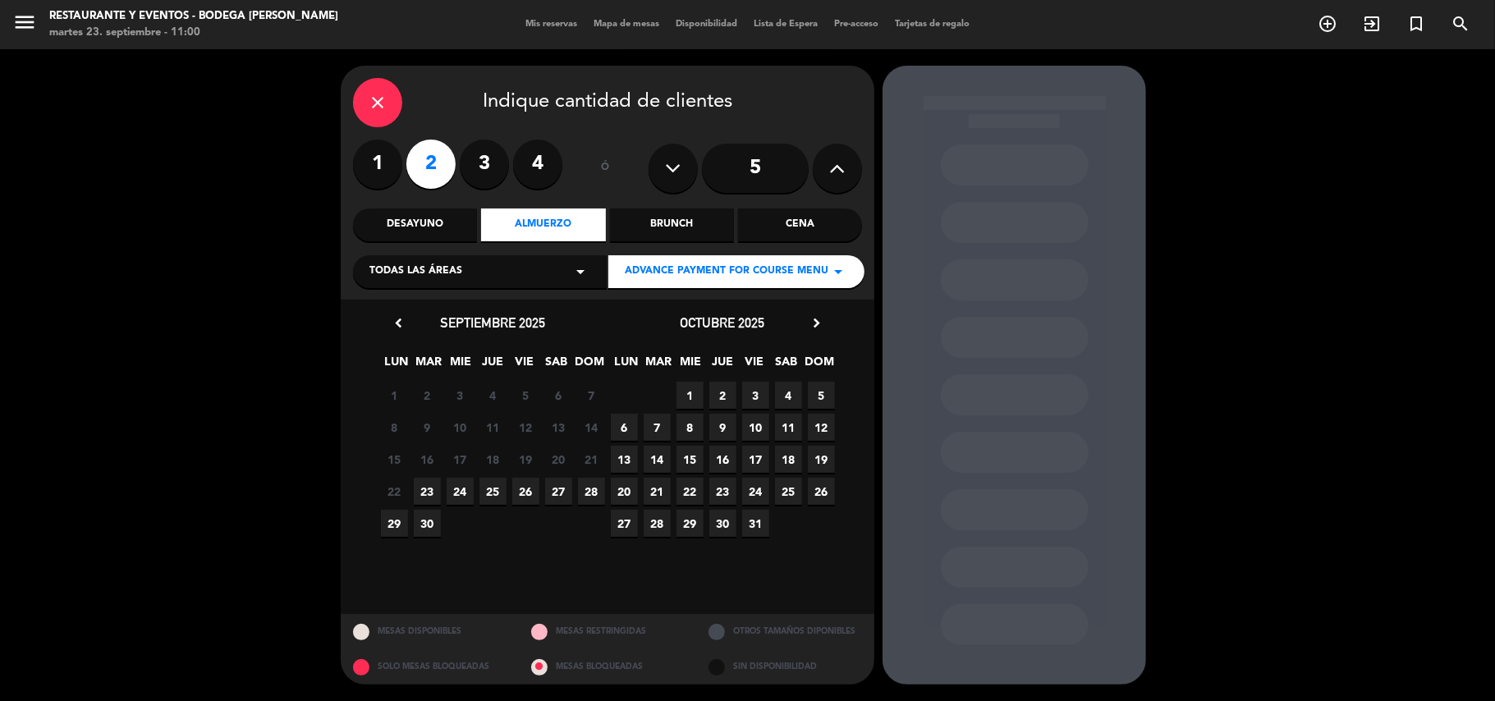
click at [425, 491] on span "23" at bounding box center [427, 491] width 27 height 27
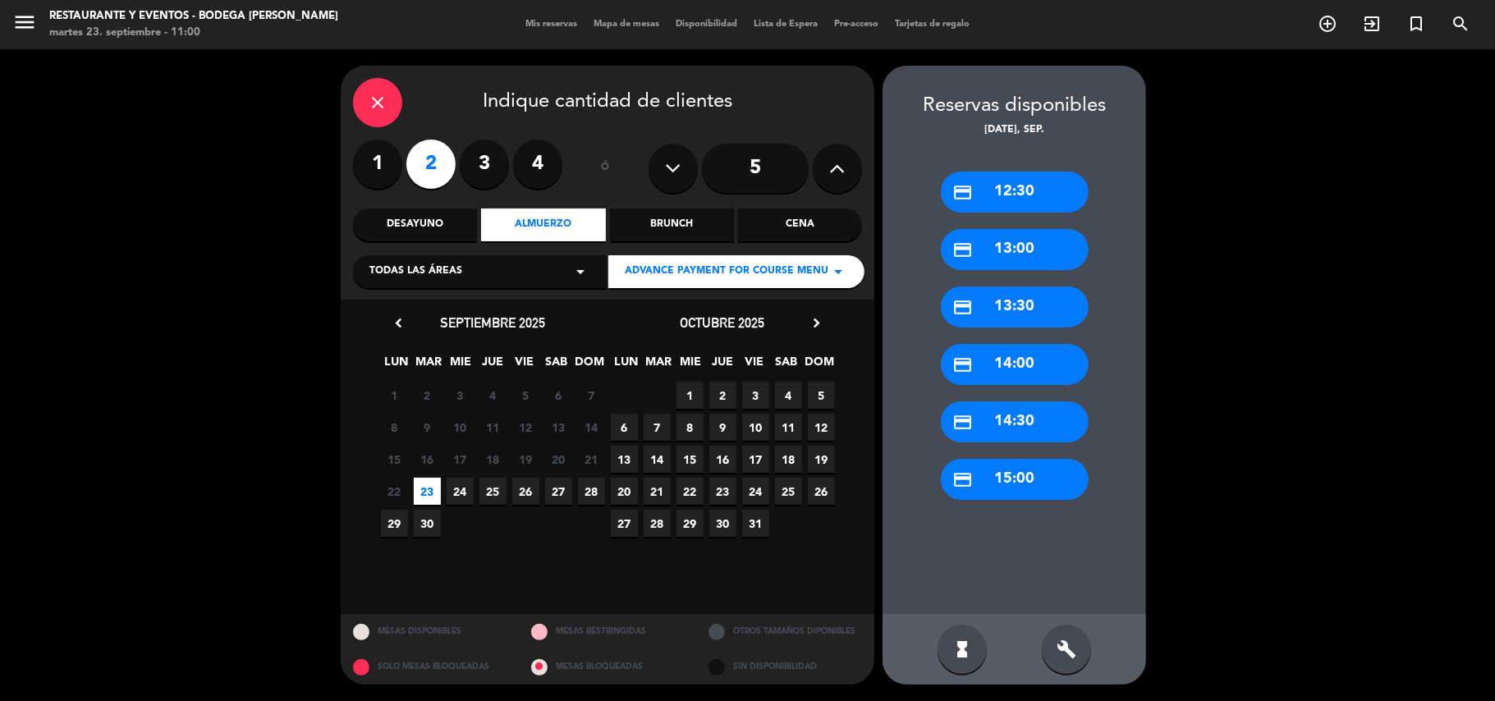
click at [1013, 310] on div "credit_card 13:30" at bounding box center [1015, 307] width 148 height 41
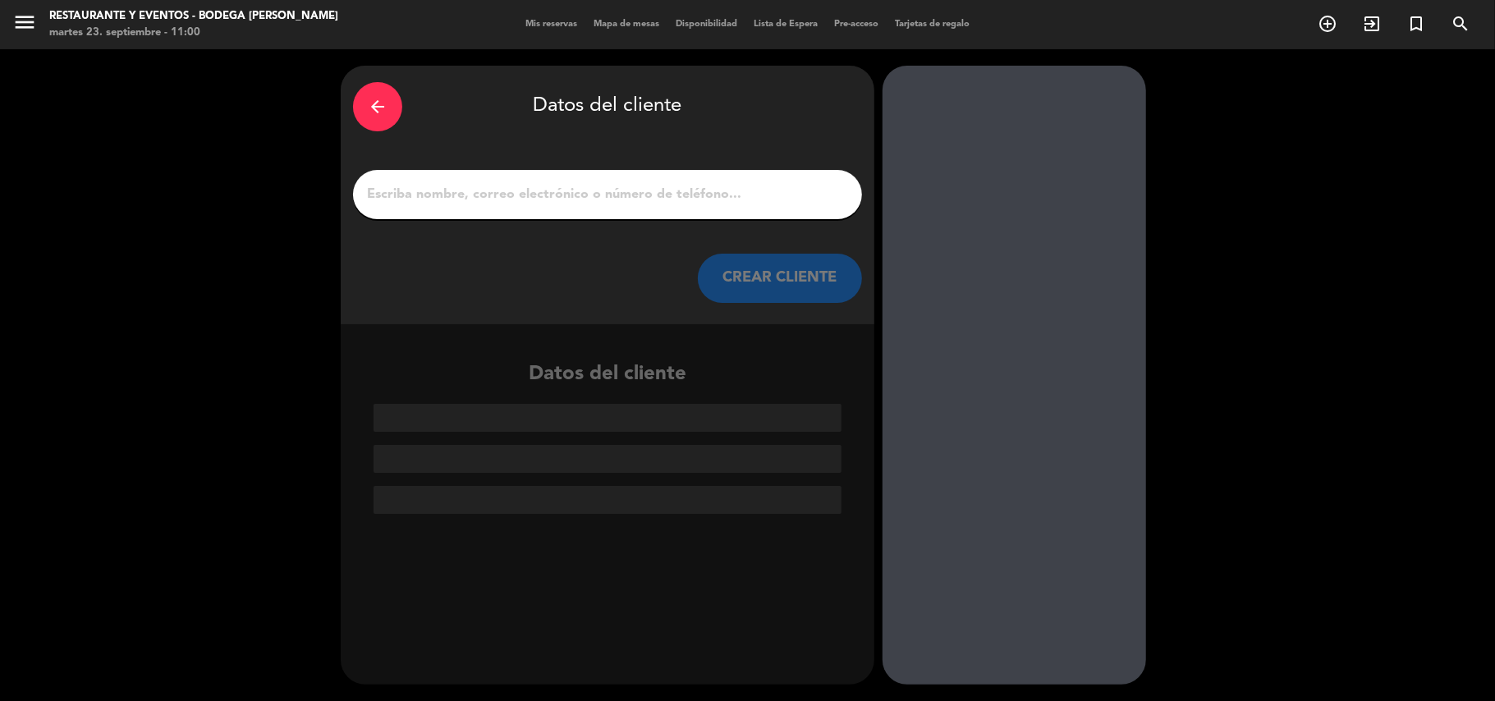
drag, startPoint x: 629, startPoint y: 145, endPoint x: 616, endPoint y: 184, distance: 41.6
click at [624, 159] on div "arrow_back Datos del cliente CREAR CLIENTE" at bounding box center [608, 195] width 534 height 259
click at [616, 186] on input "1" at bounding box center [607, 194] width 485 height 23
paste input "[PERSON_NAME]"
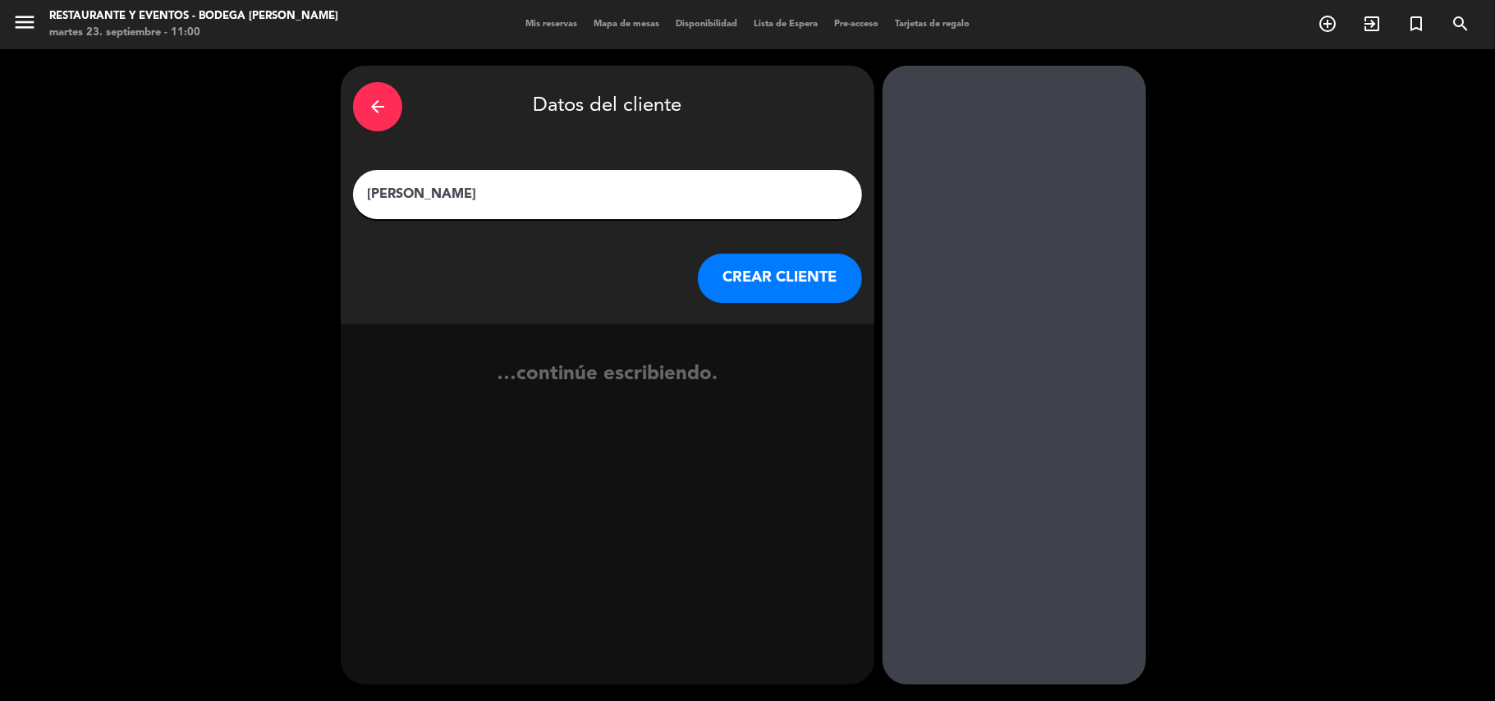
type input "[PERSON_NAME]"
click at [760, 278] on button "CREAR CLIENTE" at bounding box center [780, 278] width 164 height 49
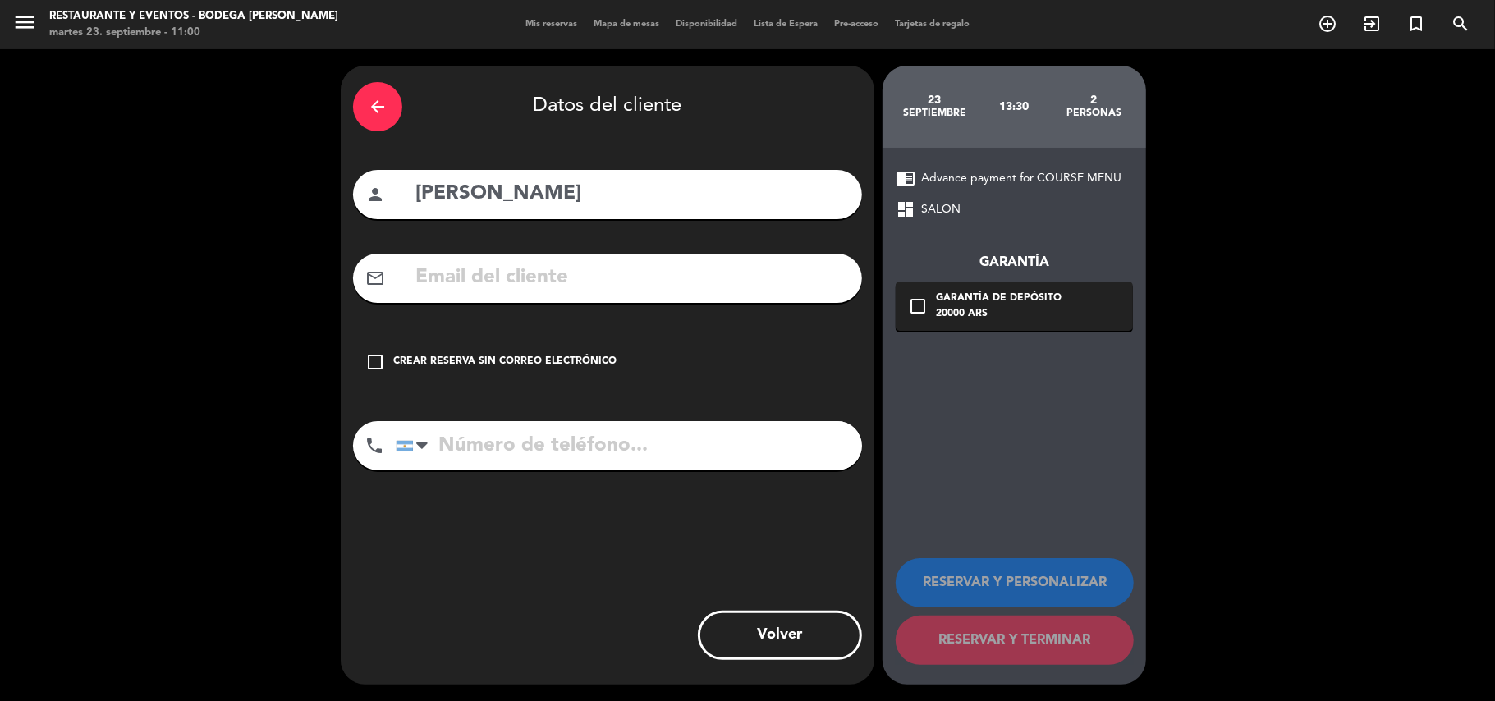
click at [591, 358] on div "Crear reserva sin correo electrónico" at bounding box center [504, 362] width 223 height 16
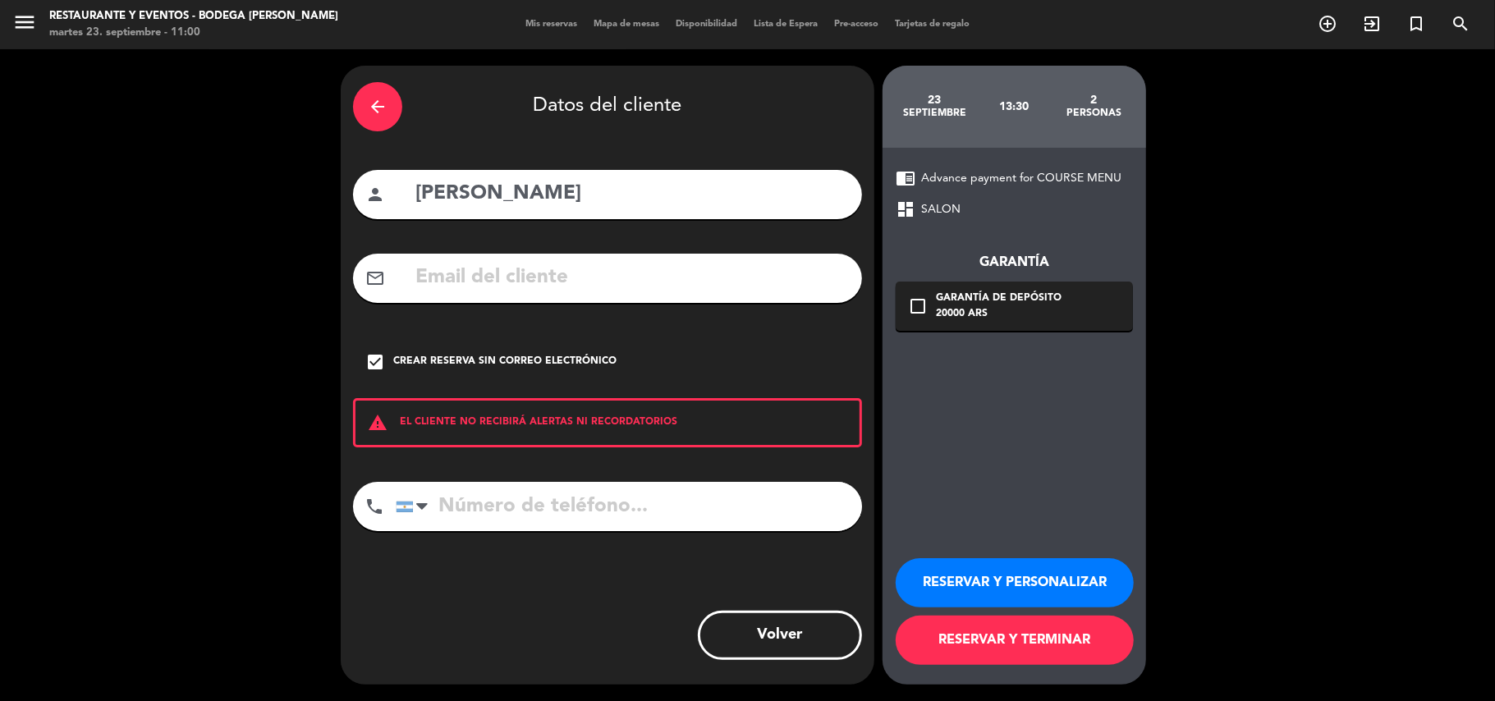
click at [971, 585] on button "RESERVAR Y PERSONALIZAR" at bounding box center [1015, 582] width 238 height 49
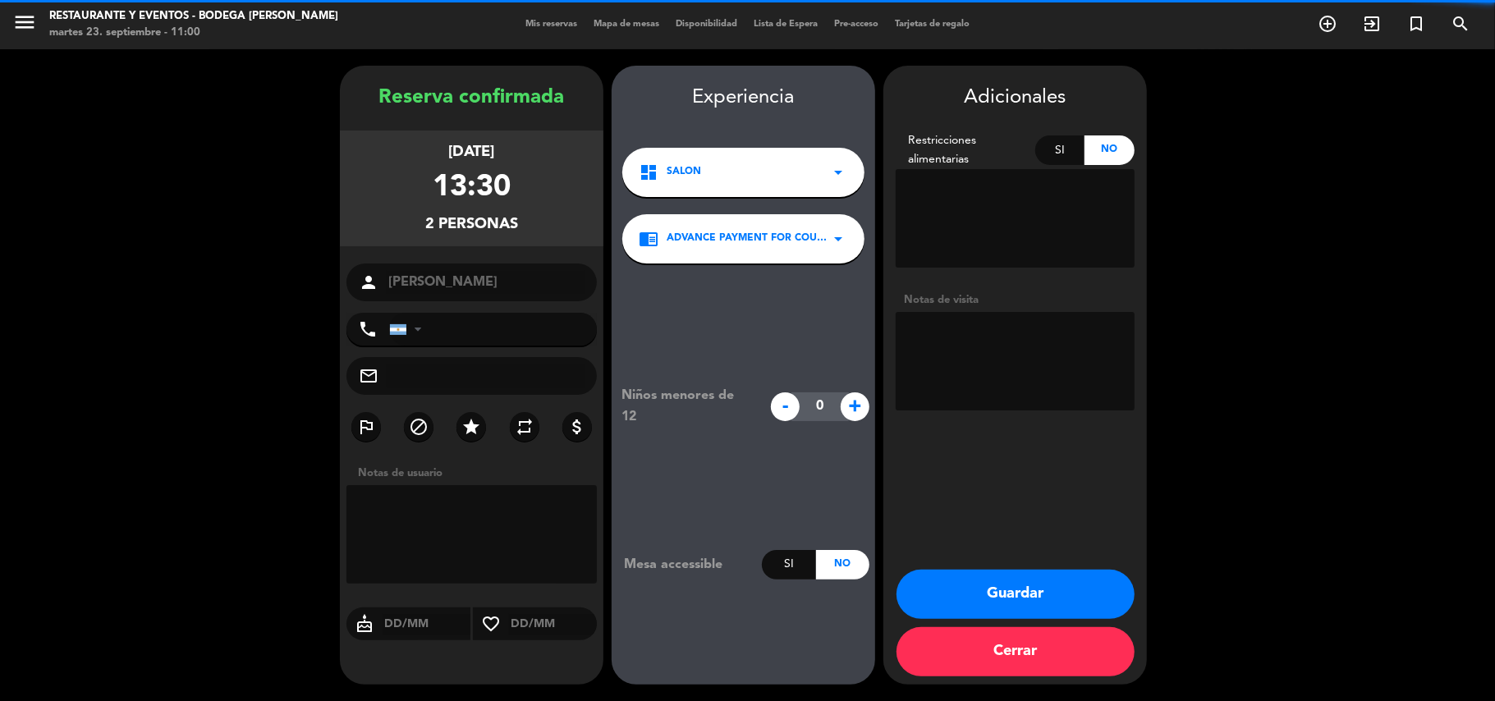
click at [1006, 588] on button "Guardar" at bounding box center [1016, 594] width 238 height 49
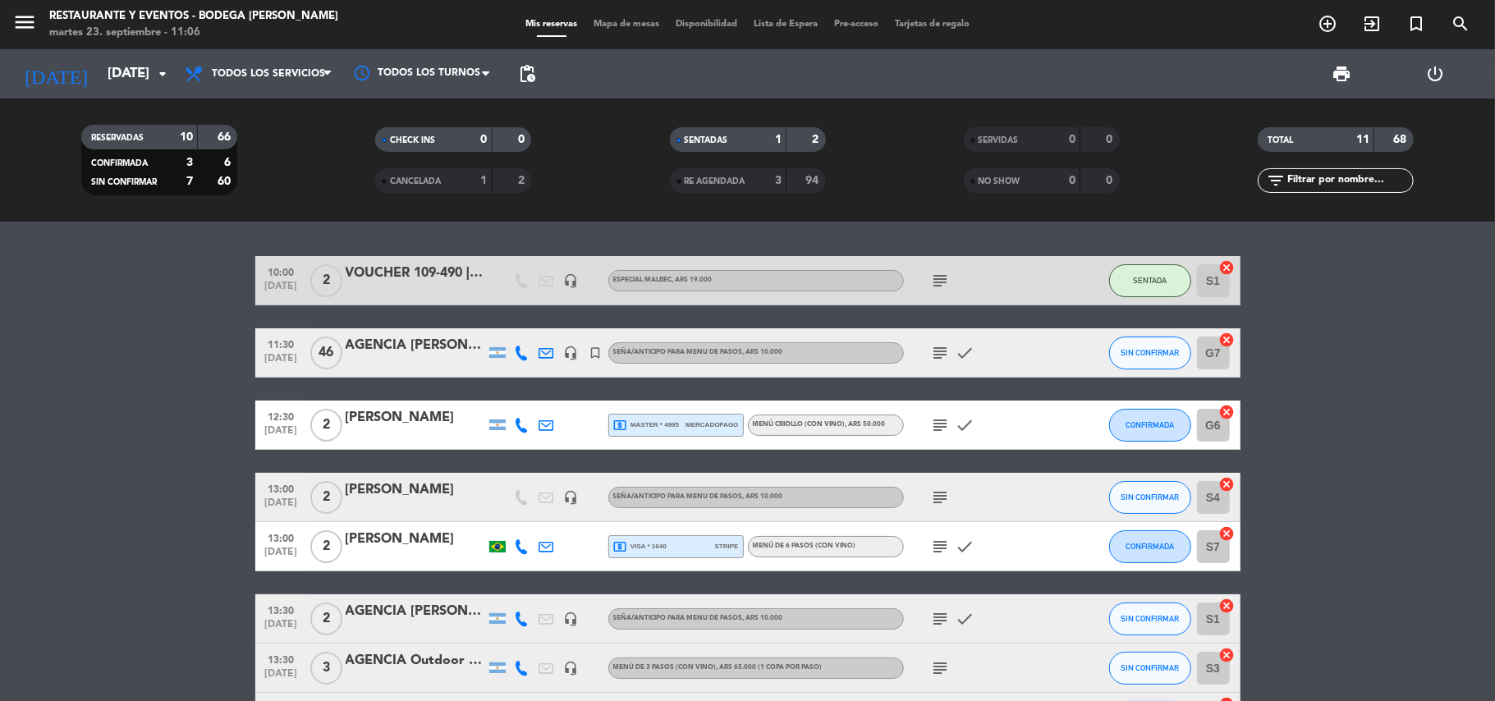
click at [934, 352] on icon "subject" at bounding box center [941, 353] width 20 height 20
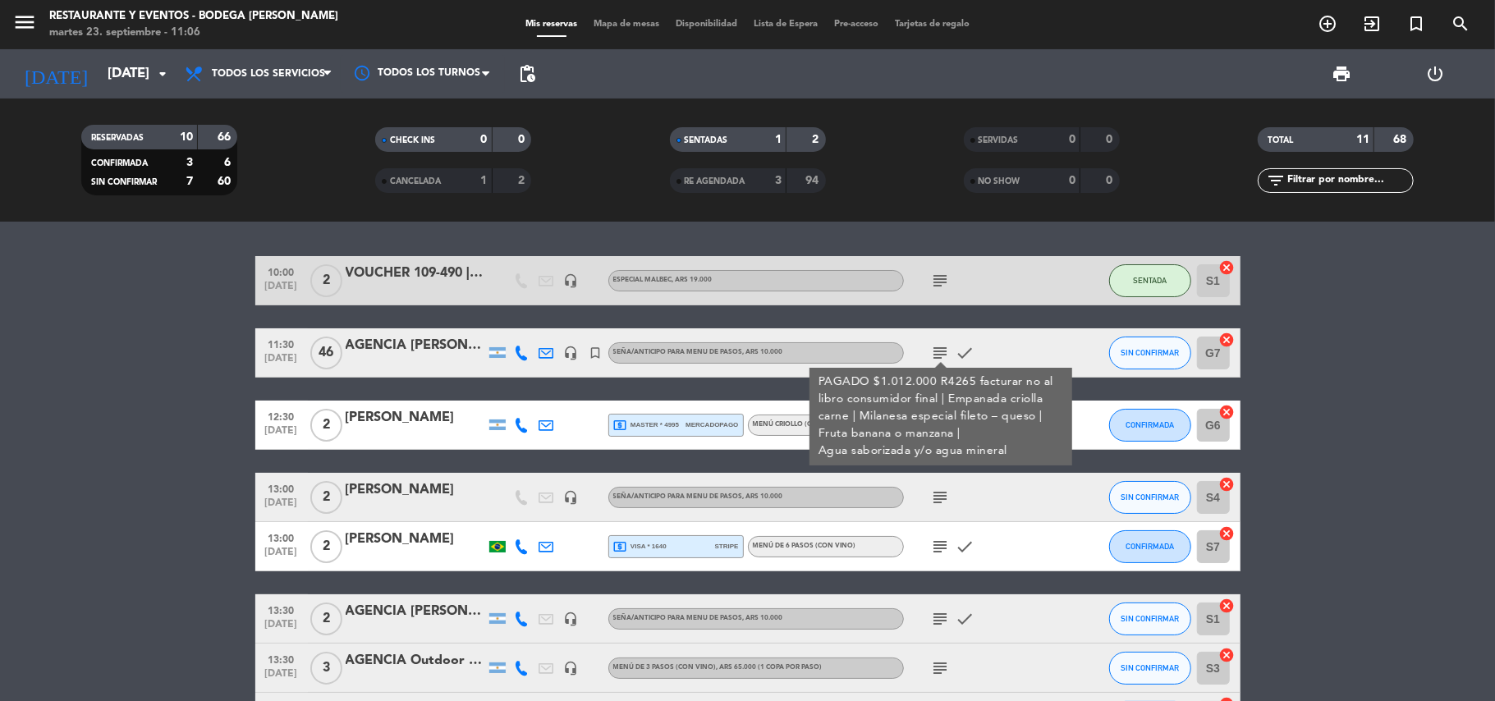
click at [934, 352] on icon "subject" at bounding box center [941, 353] width 20 height 20
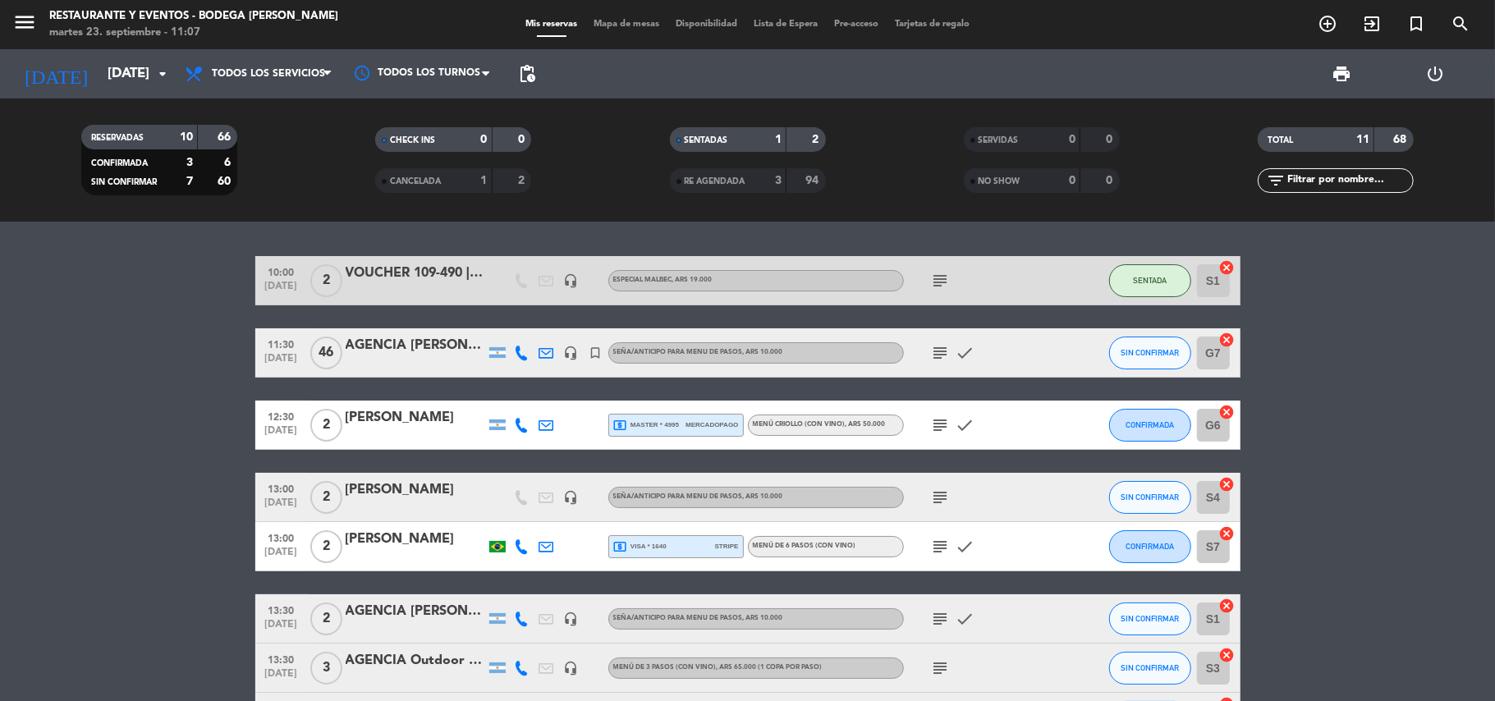
click at [921, 342] on div "subject check" at bounding box center [978, 352] width 148 height 48
click at [935, 348] on icon "subject" at bounding box center [941, 353] width 20 height 20
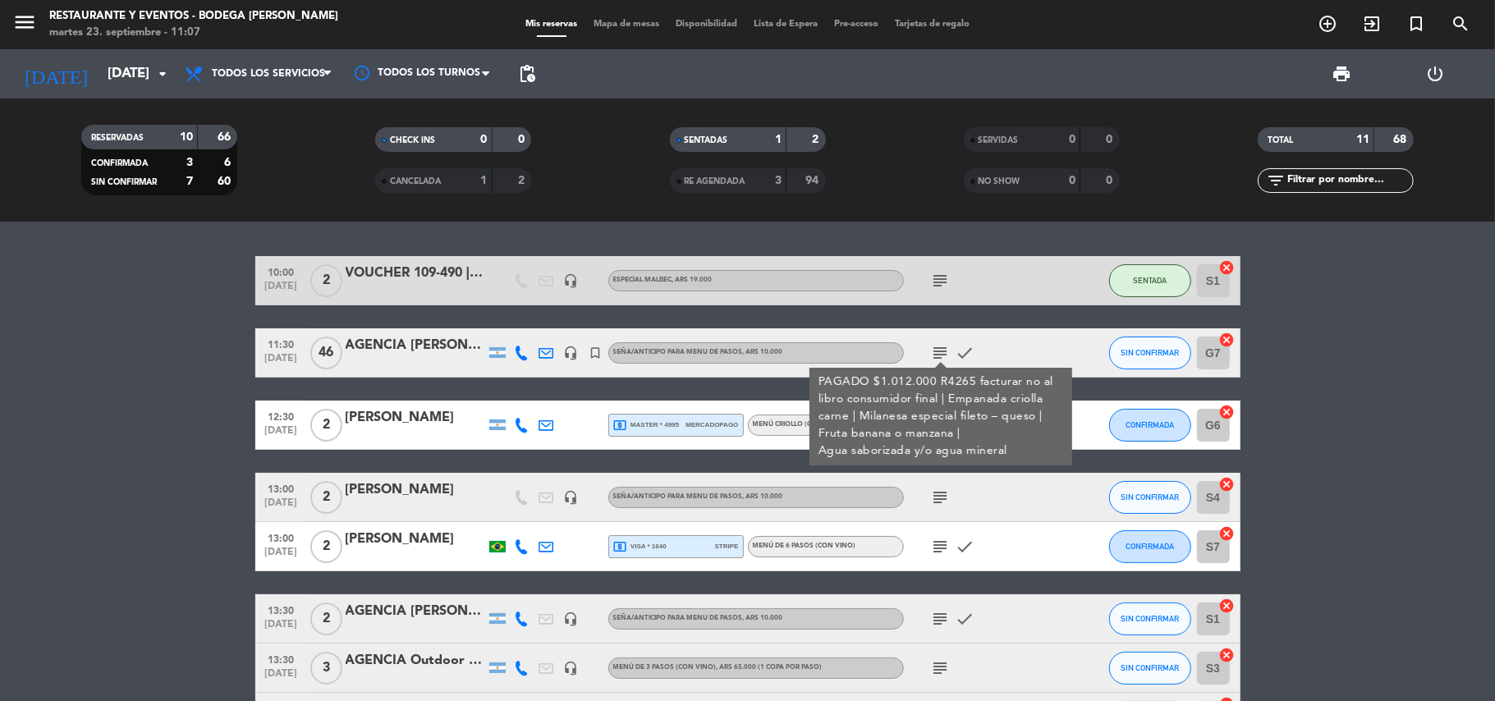
click at [935, 348] on icon "subject" at bounding box center [941, 353] width 20 height 20
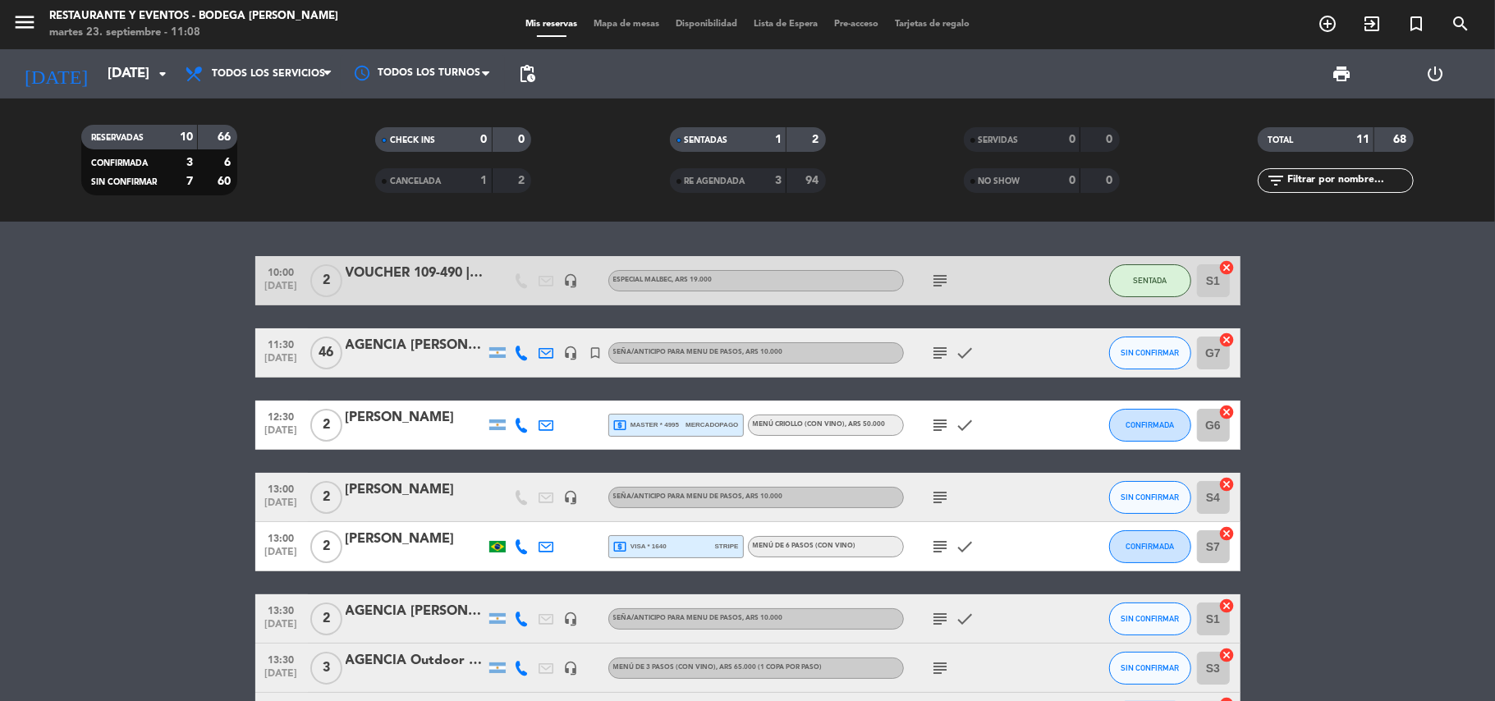
scroll to position [218, 0]
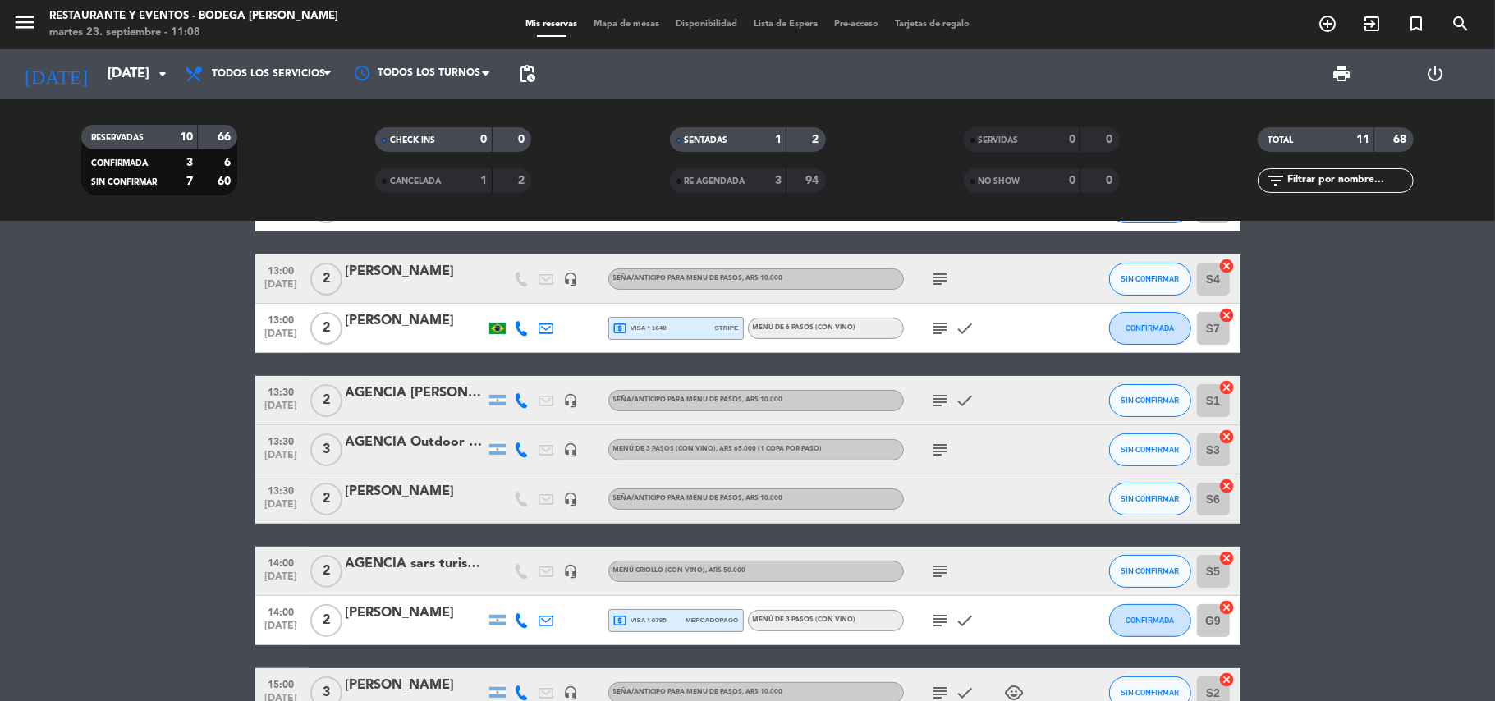
click at [421, 438] on div "AGENCIA Outdoor Frontiers" at bounding box center [416, 442] width 140 height 21
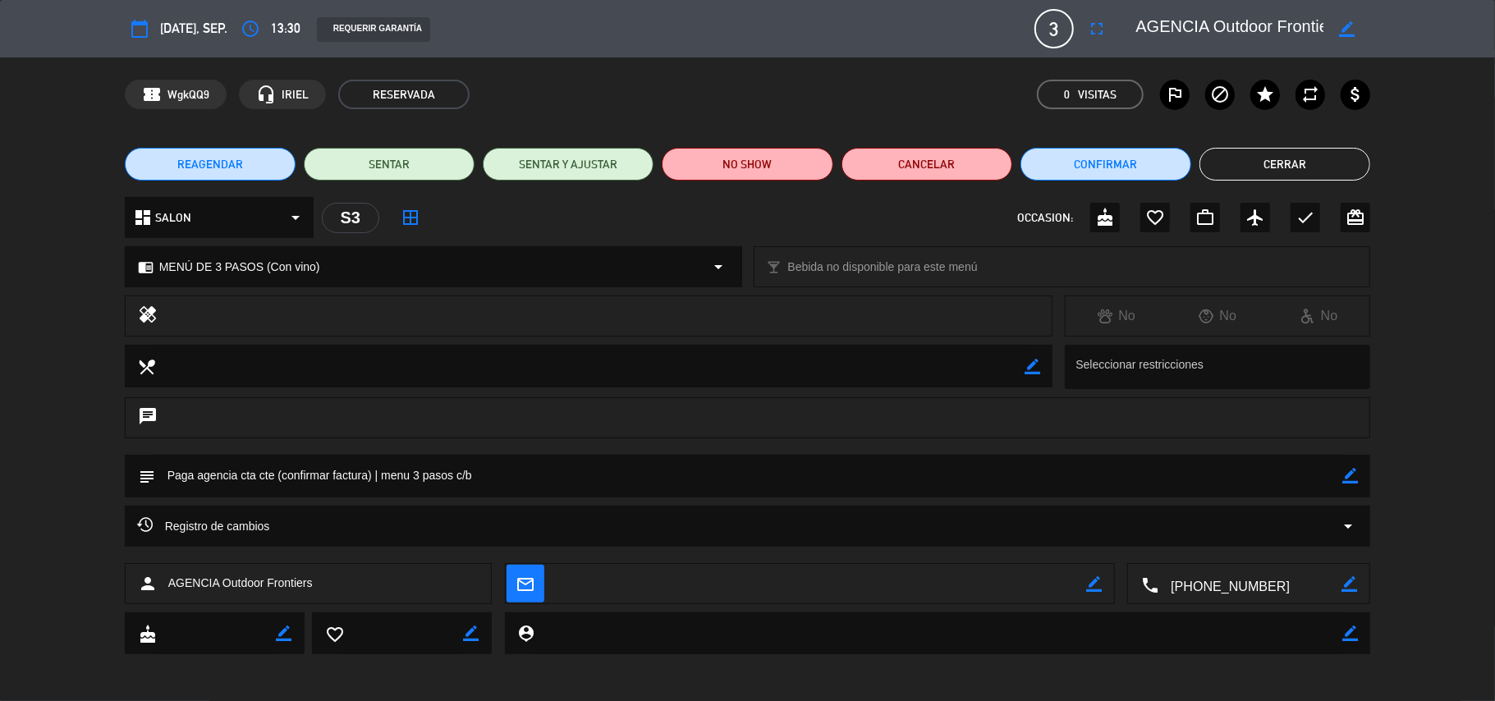
drag, startPoint x: 1350, startPoint y: 473, endPoint x: 1087, endPoint y: 510, distance: 265.4
click at [1348, 475] on icon "border_color" at bounding box center [1351, 476] width 16 height 16
drag, startPoint x: 271, startPoint y: 480, endPoint x: 199, endPoint y: 480, distance: 72.3
click at [199, 480] on textarea at bounding box center [749, 476] width 1188 height 42
drag, startPoint x: 558, startPoint y: 475, endPoint x: 451, endPoint y: 470, distance: 107.7
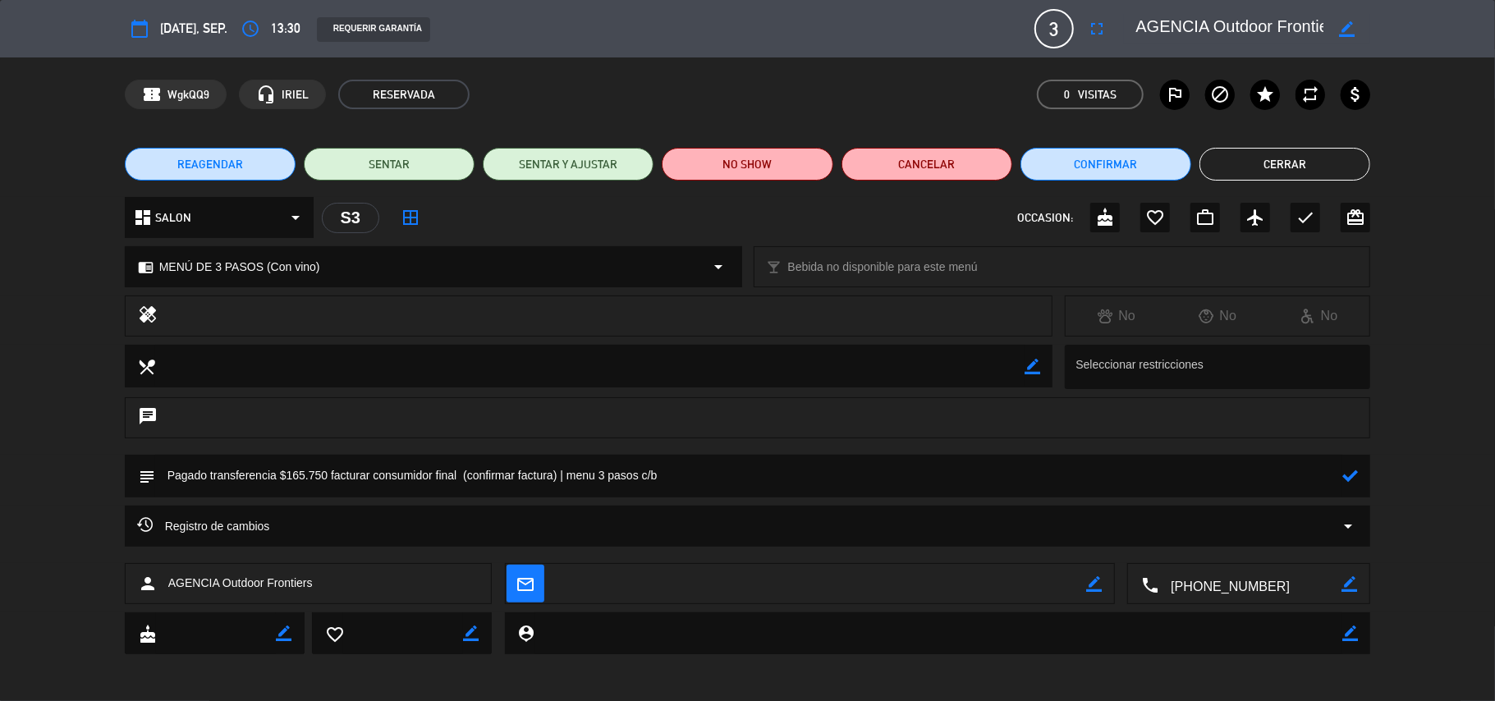
click at [458, 470] on textarea at bounding box center [749, 476] width 1188 height 42
type textarea "Pagado transferencia $165.750 facturar consumidor final | menu 3 pasos c/b"
click at [1348, 471] on icon at bounding box center [1351, 476] width 16 height 16
click at [1305, 215] on icon "check" at bounding box center [1306, 218] width 20 height 20
click at [1289, 164] on button "Cerrar" at bounding box center [1285, 164] width 171 height 33
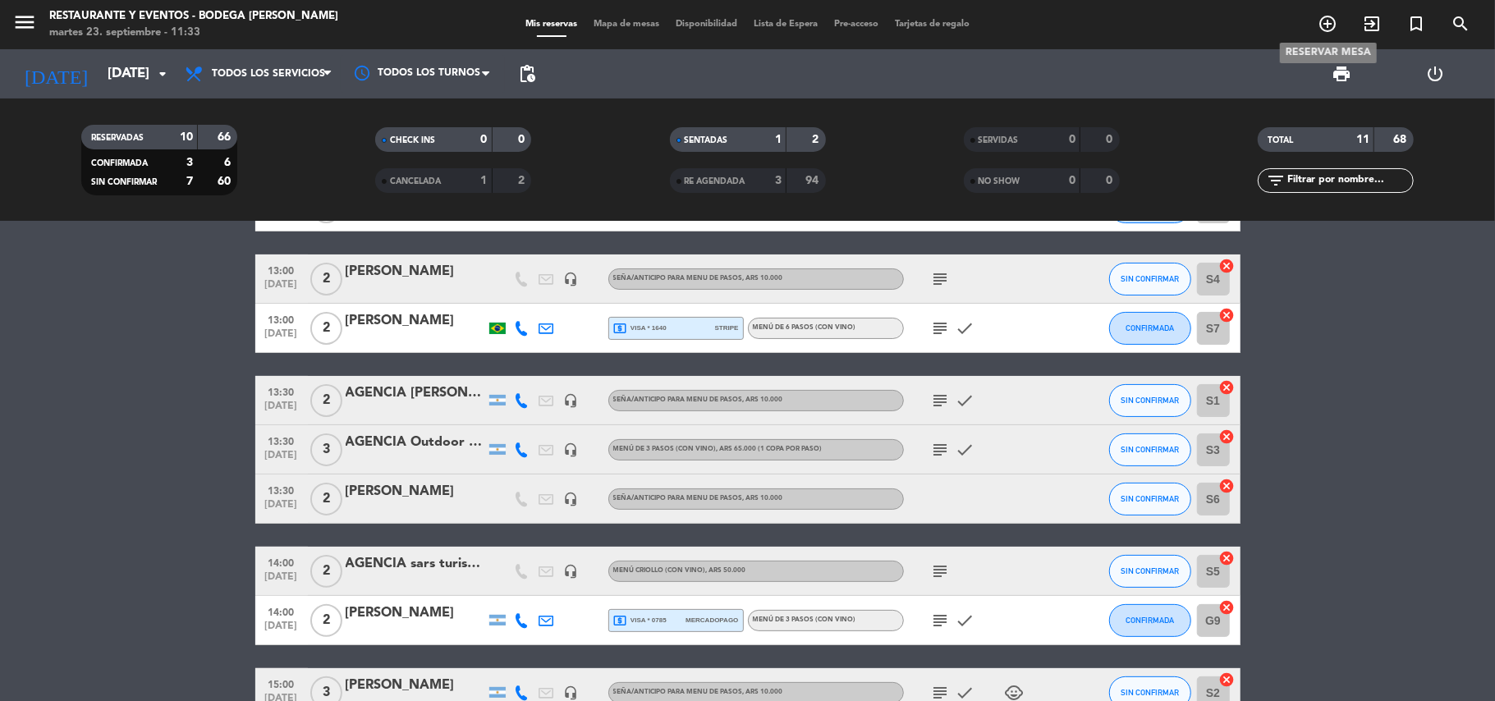
click at [1325, 17] on icon "add_circle_outline" at bounding box center [1328, 24] width 20 height 20
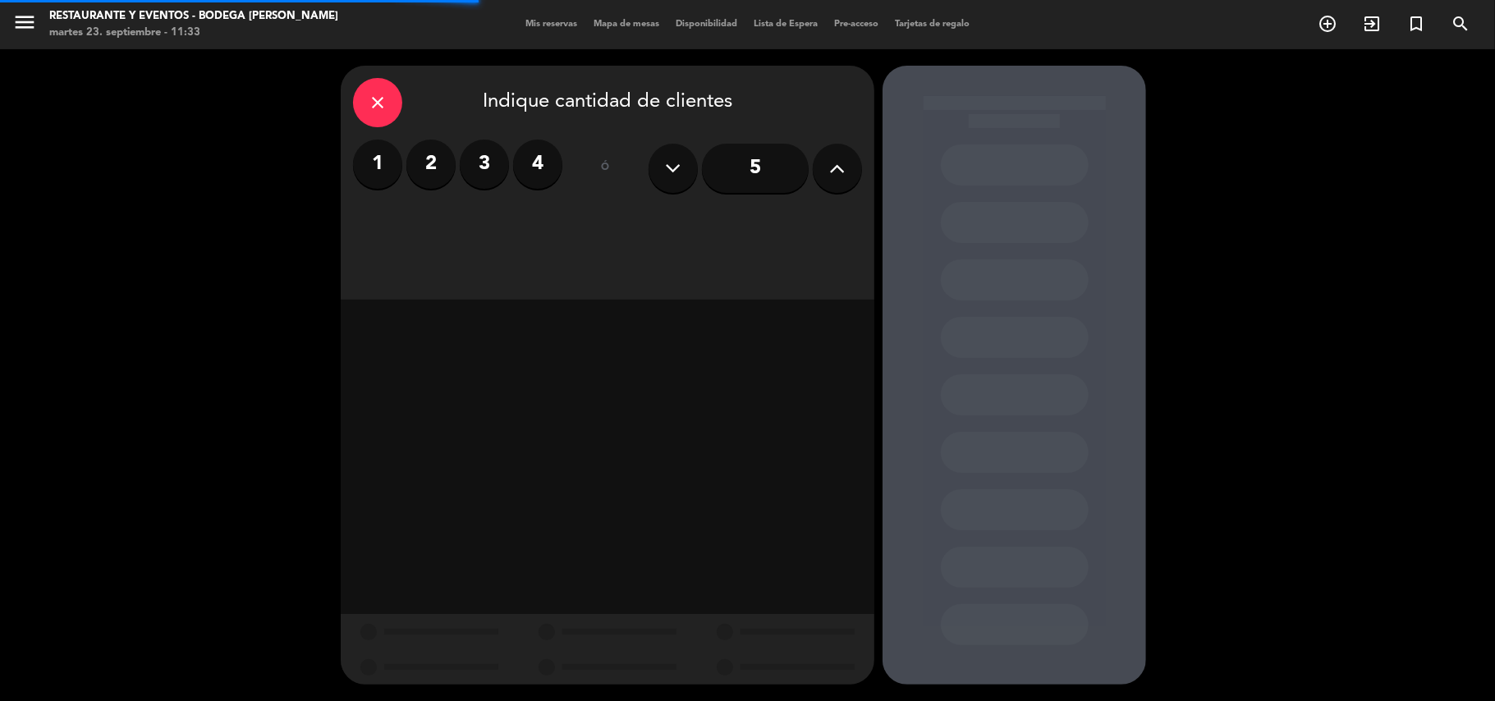
click at [422, 163] on label "2" at bounding box center [430, 164] width 49 height 49
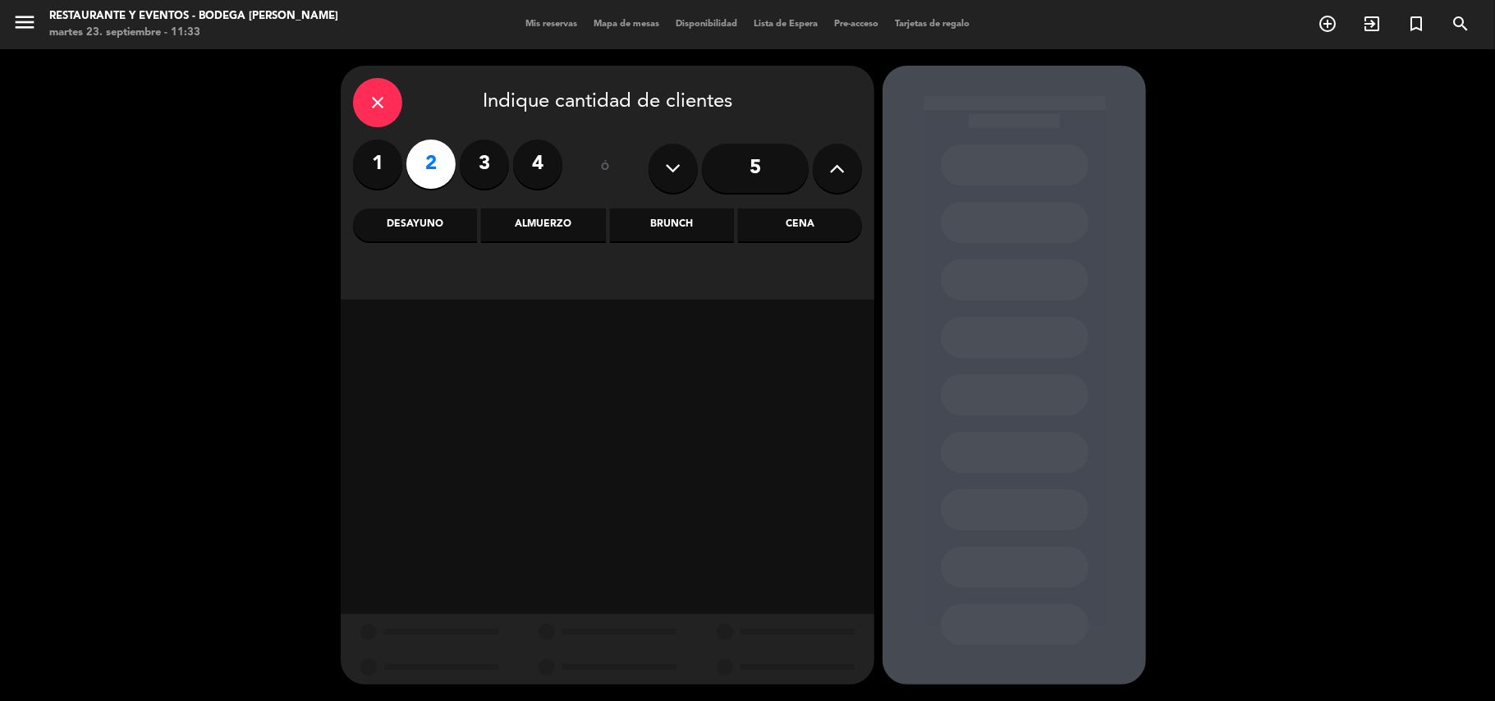
click at [563, 225] on div "Almuerzo" at bounding box center [543, 225] width 124 height 33
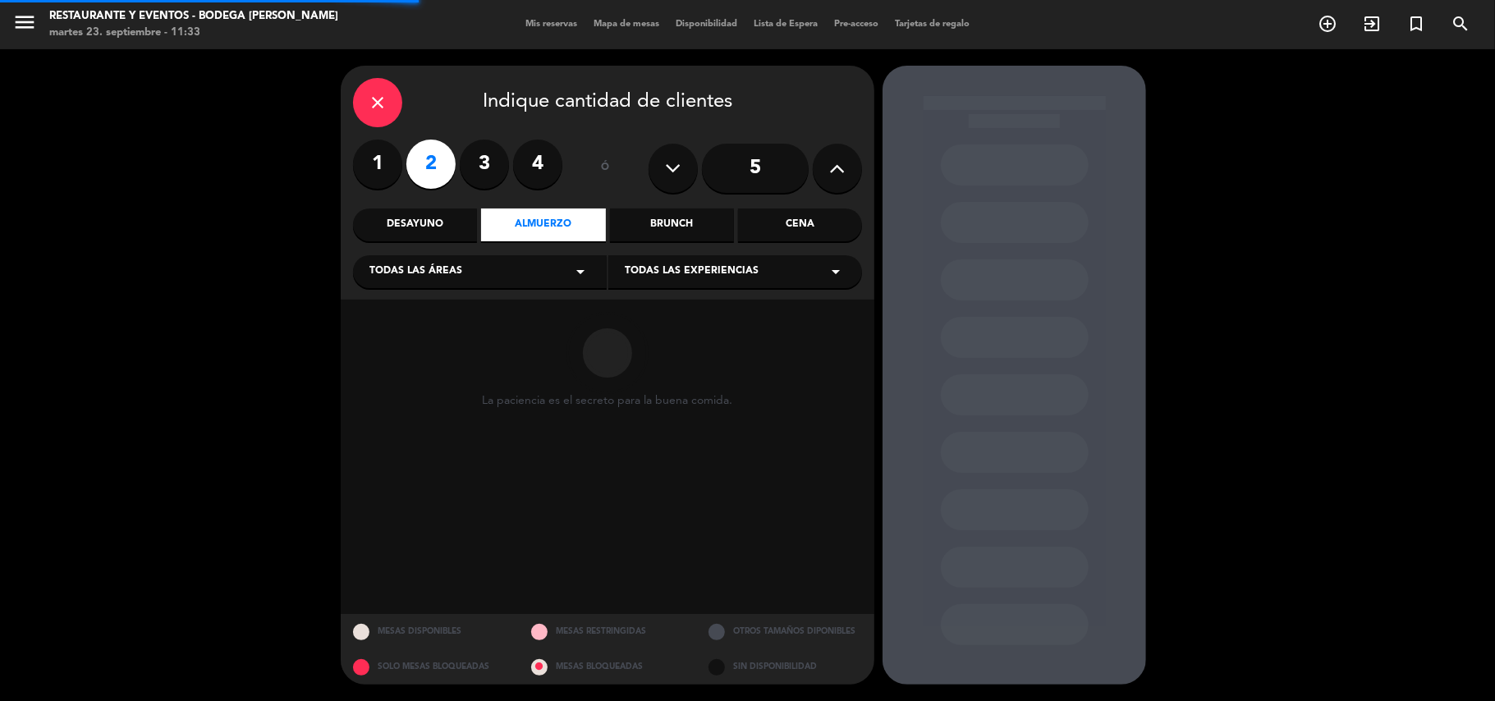
click at [664, 269] on span "Todas las experiencias" at bounding box center [692, 272] width 134 height 16
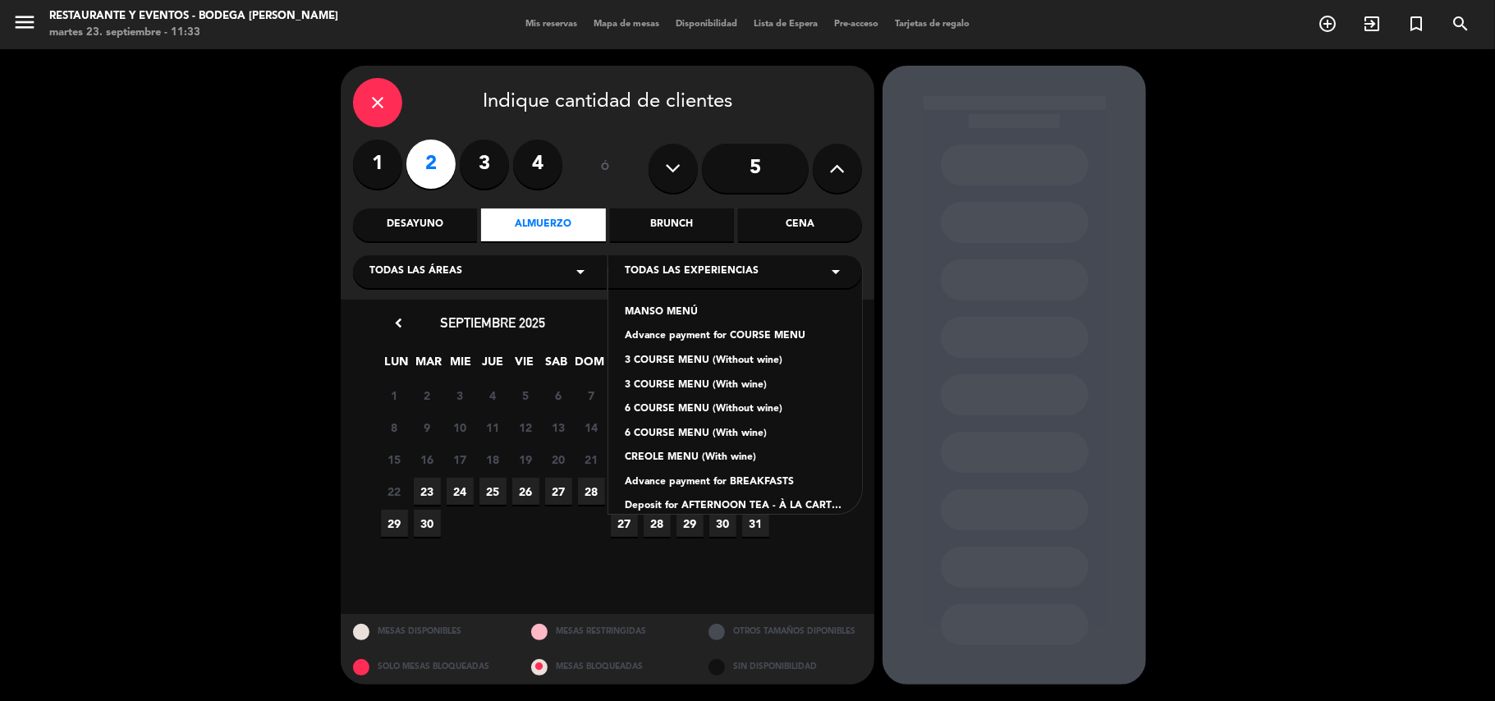
click at [680, 305] on div "MANSO MENÚ" at bounding box center [735, 313] width 221 height 16
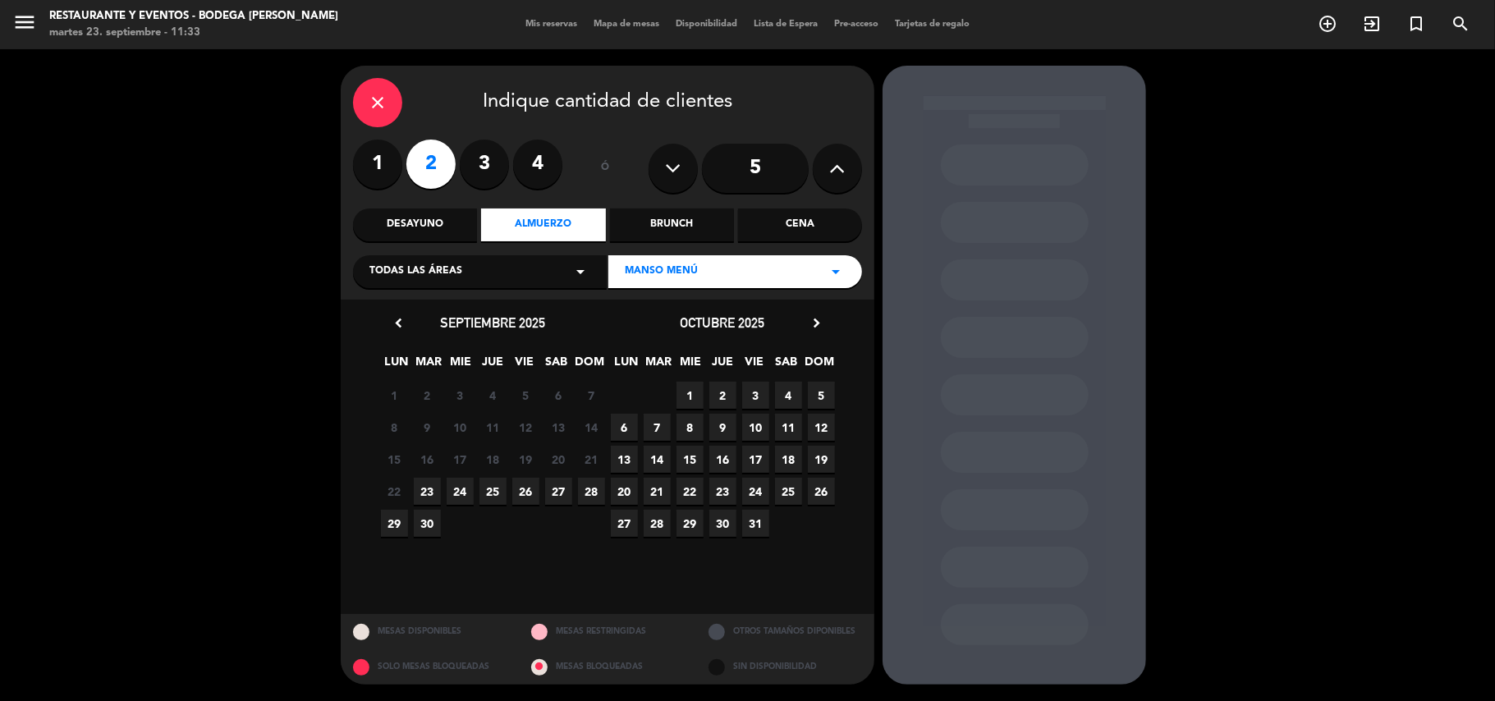
click at [428, 490] on span "23" at bounding box center [427, 491] width 27 height 27
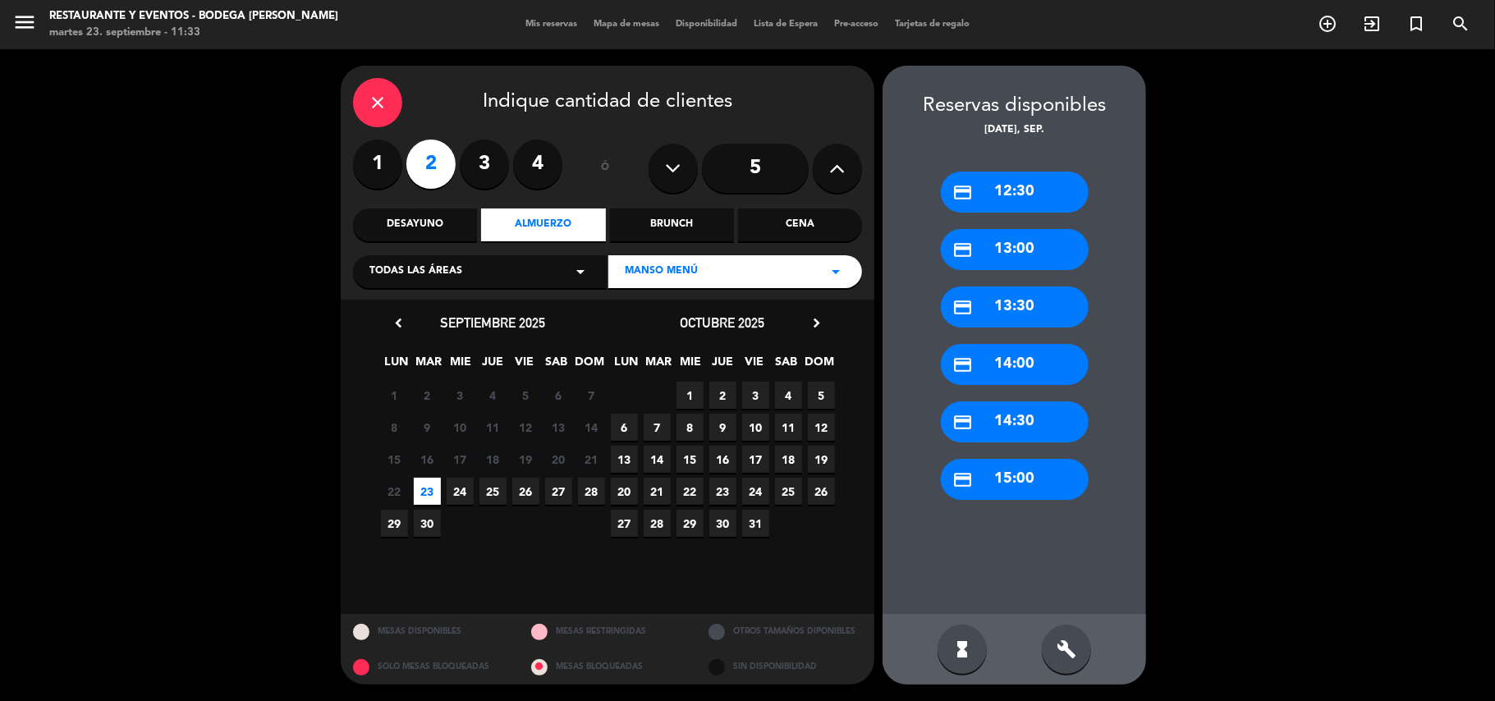
drag, startPoint x: 983, startPoint y: 369, endPoint x: 769, endPoint y: 324, distance: 218.2
click at [976, 369] on div "credit_card 14:00" at bounding box center [1015, 364] width 148 height 41
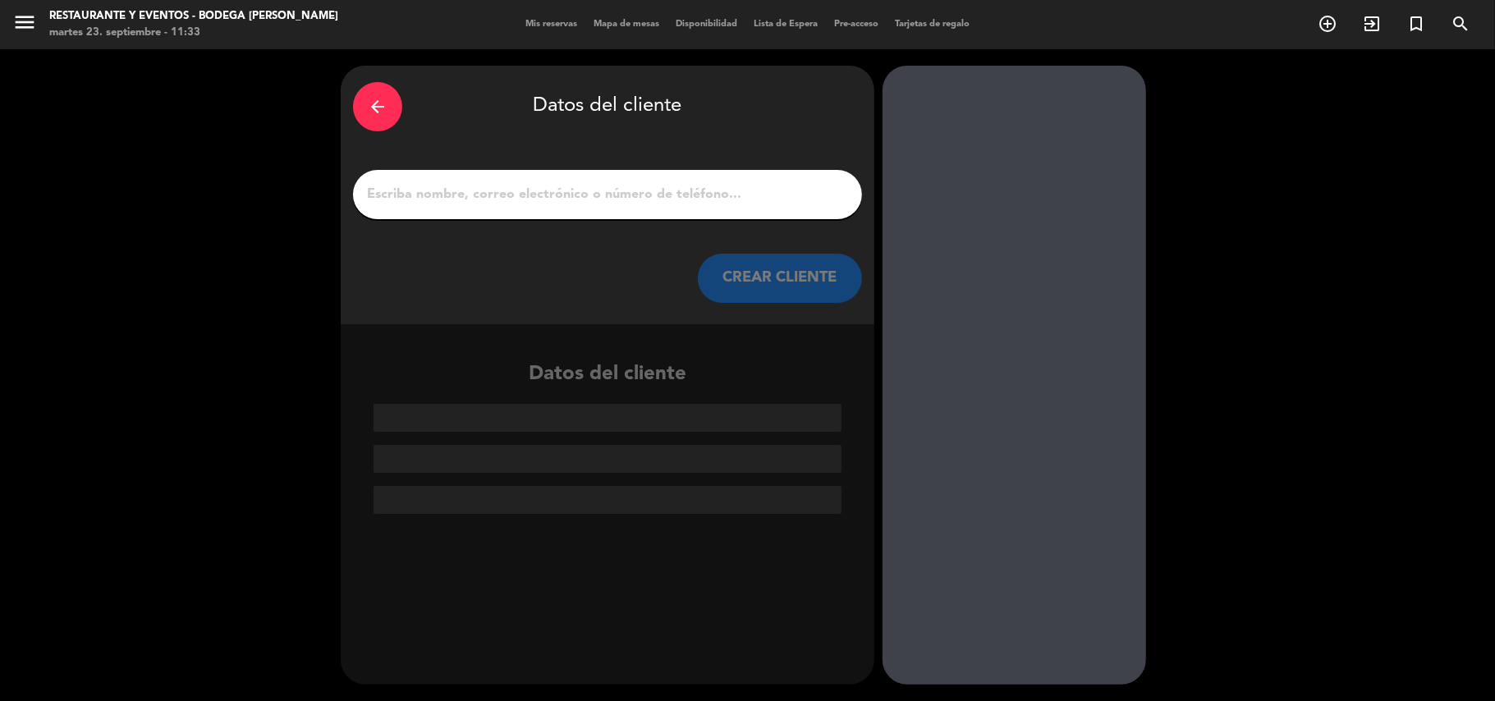
click at [609, 208] on div at bounding box center [607, 194] width 509 height 49
click at [608, 198] on input "1" at bounding box center [607, 194] width 485 height 23
paste input "[PERSON_NAME]"
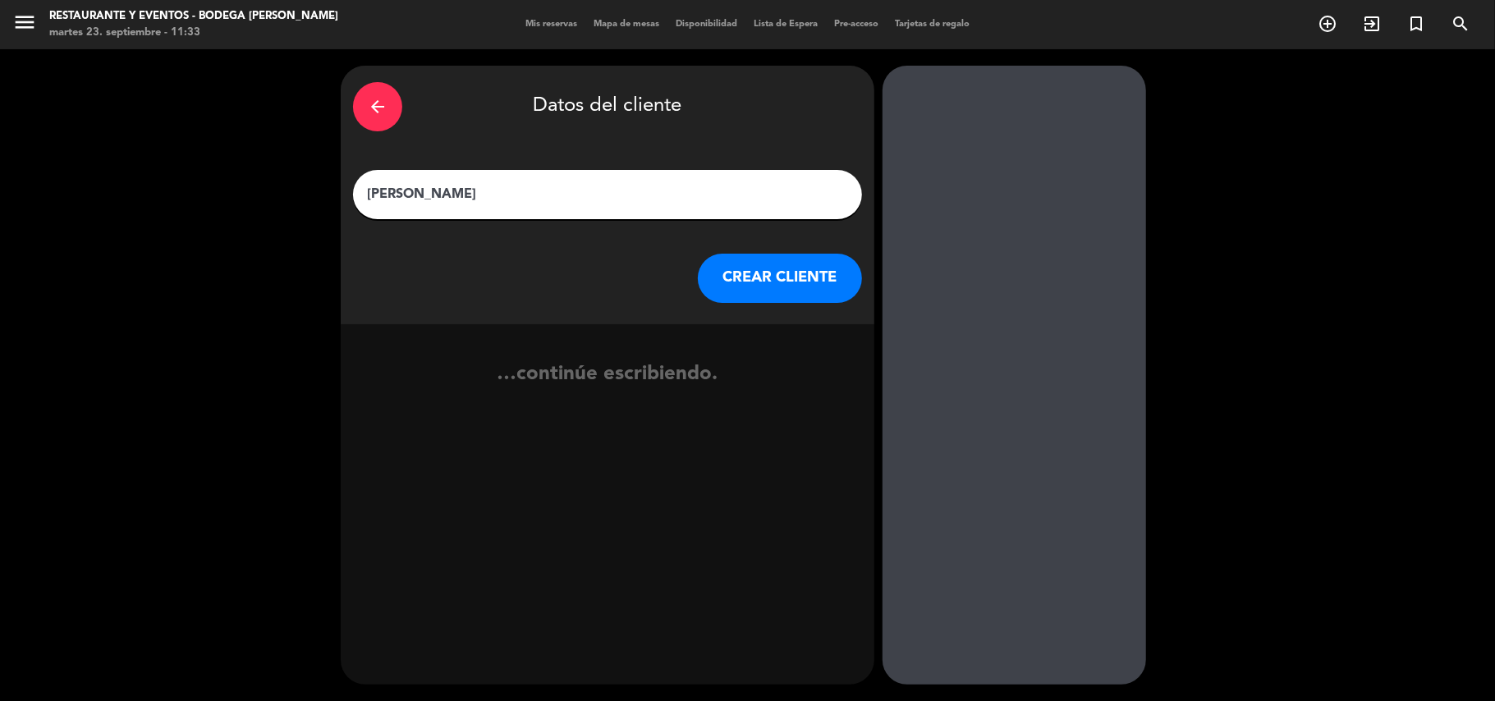
type input "[PERSON_NAME]"
click at [777, 284] on button "CREAR CLIENTE" at bounding box center [780, 278] width 164 height 49
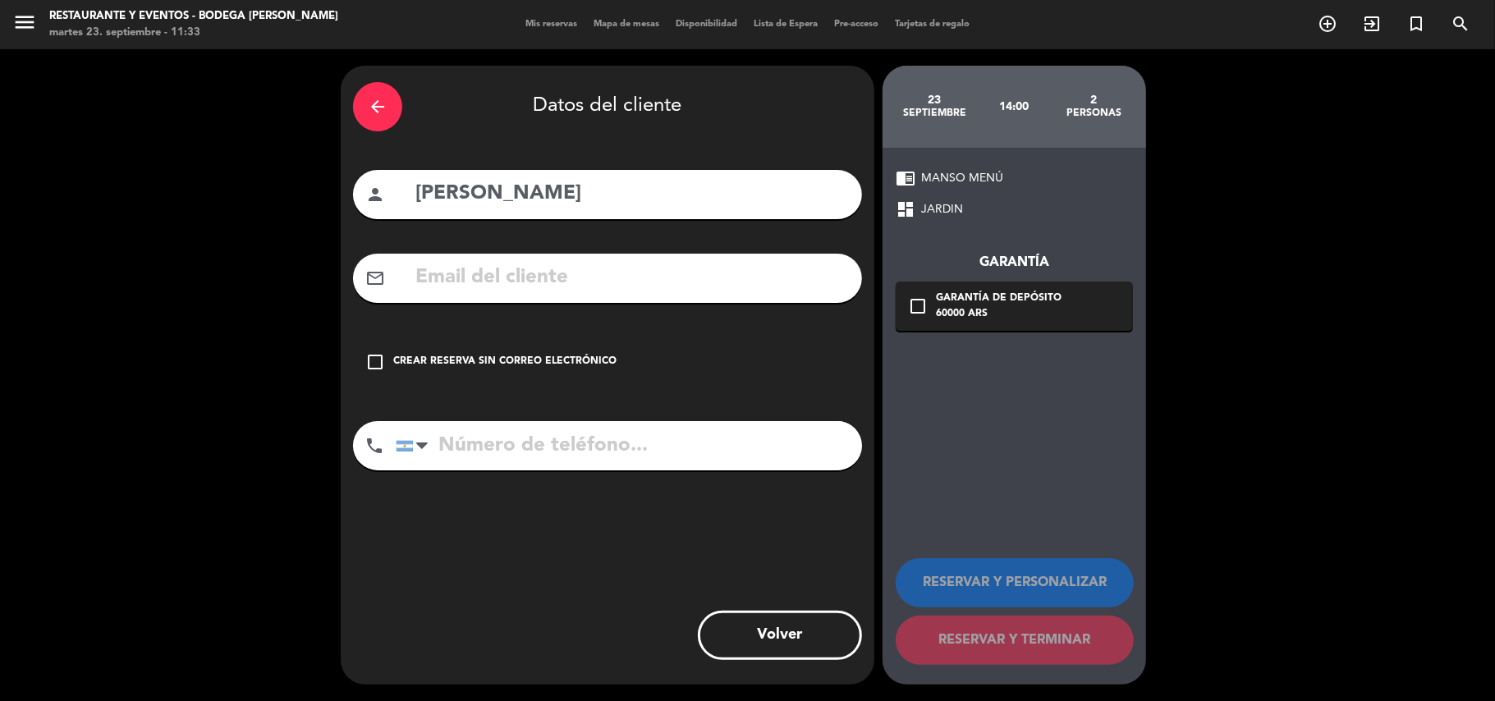
drag, startPoint x: 591, startPoint y: 351, endPoint x: 683, endPoint y: 372, distance: 94.2
click at [596, 351] on div "check_box_outline_blank Crear reserva sin correo electrónico" at bounding box center [607, 362] width 509 height 49
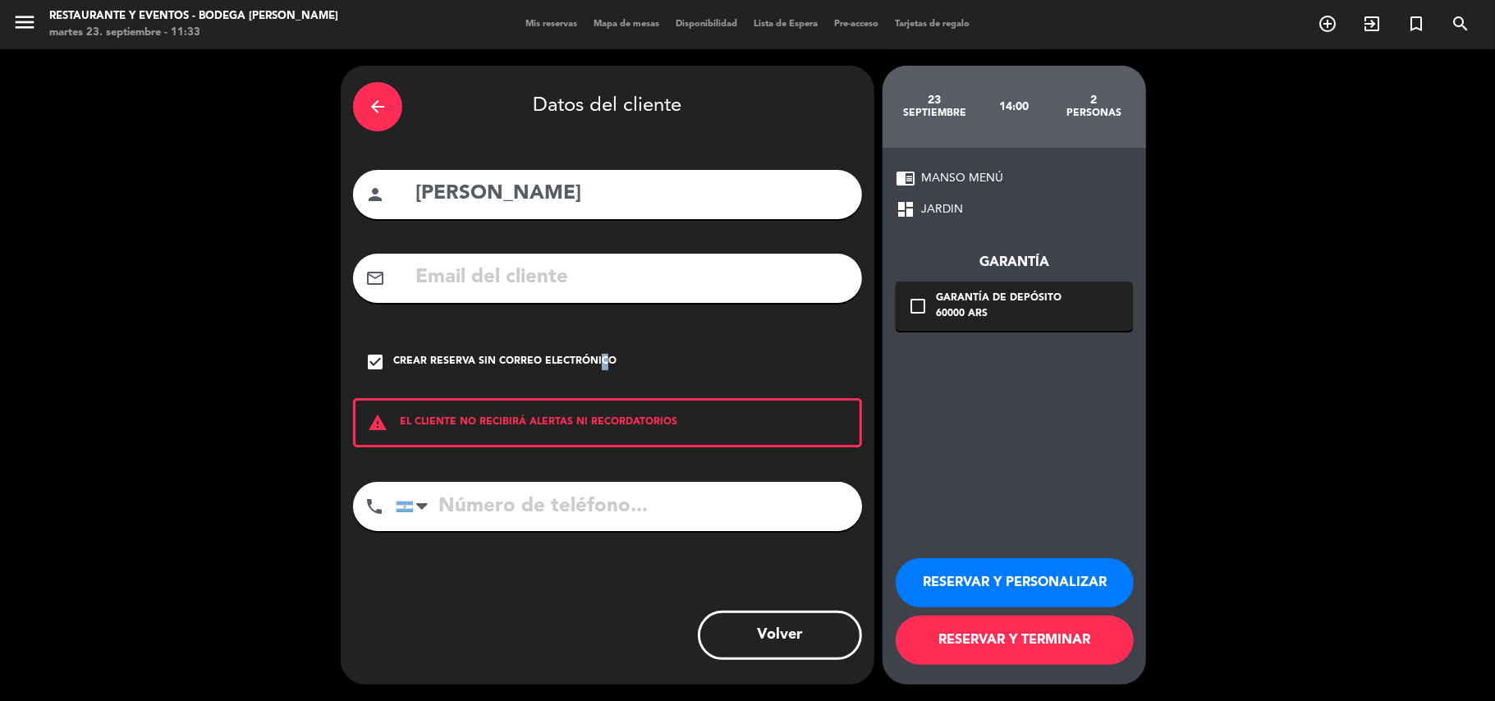
click at [976, 572] on button "RESERVAR Y PERSONALIZAR" at bounding box center [1015, 582] width 238 height 49
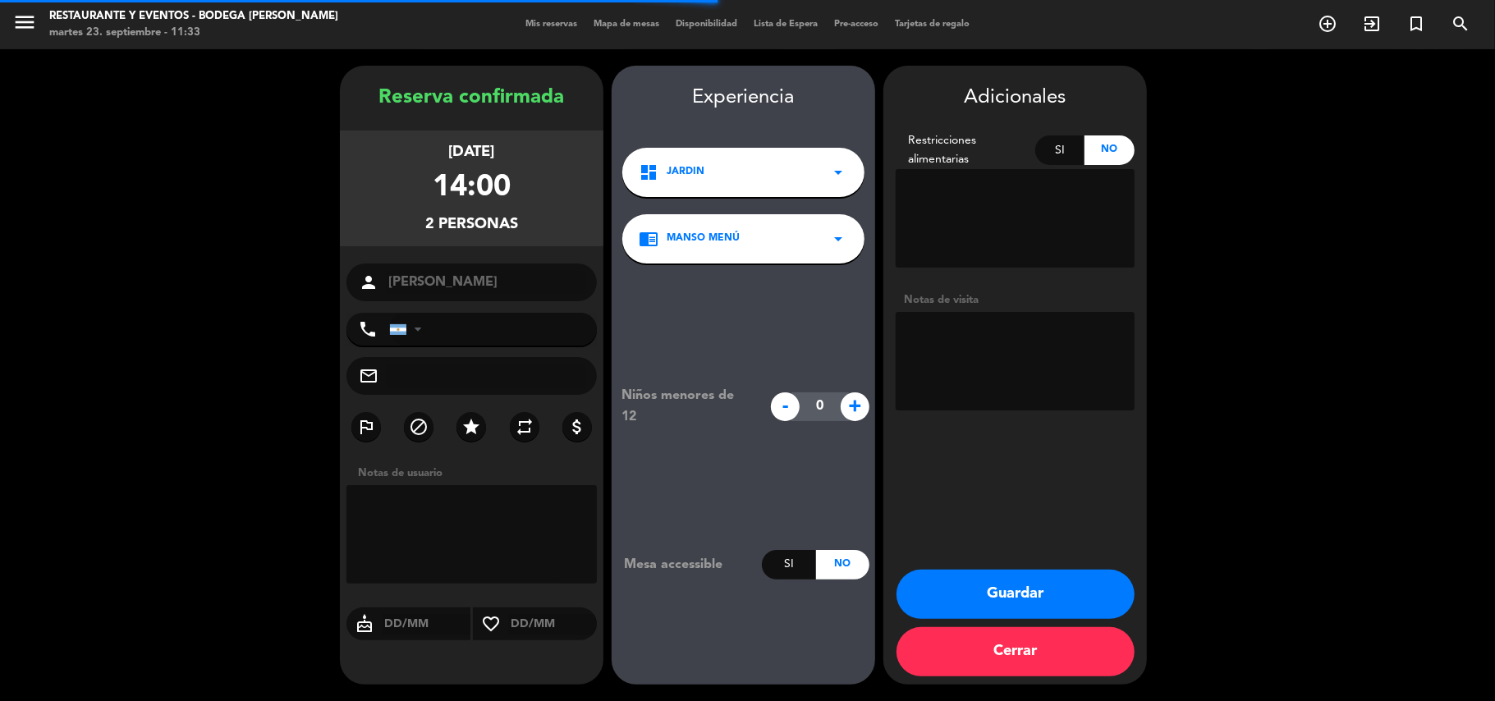
click at [986, 373] on textarea at bounding box center [1015, 361] width 239 height 99
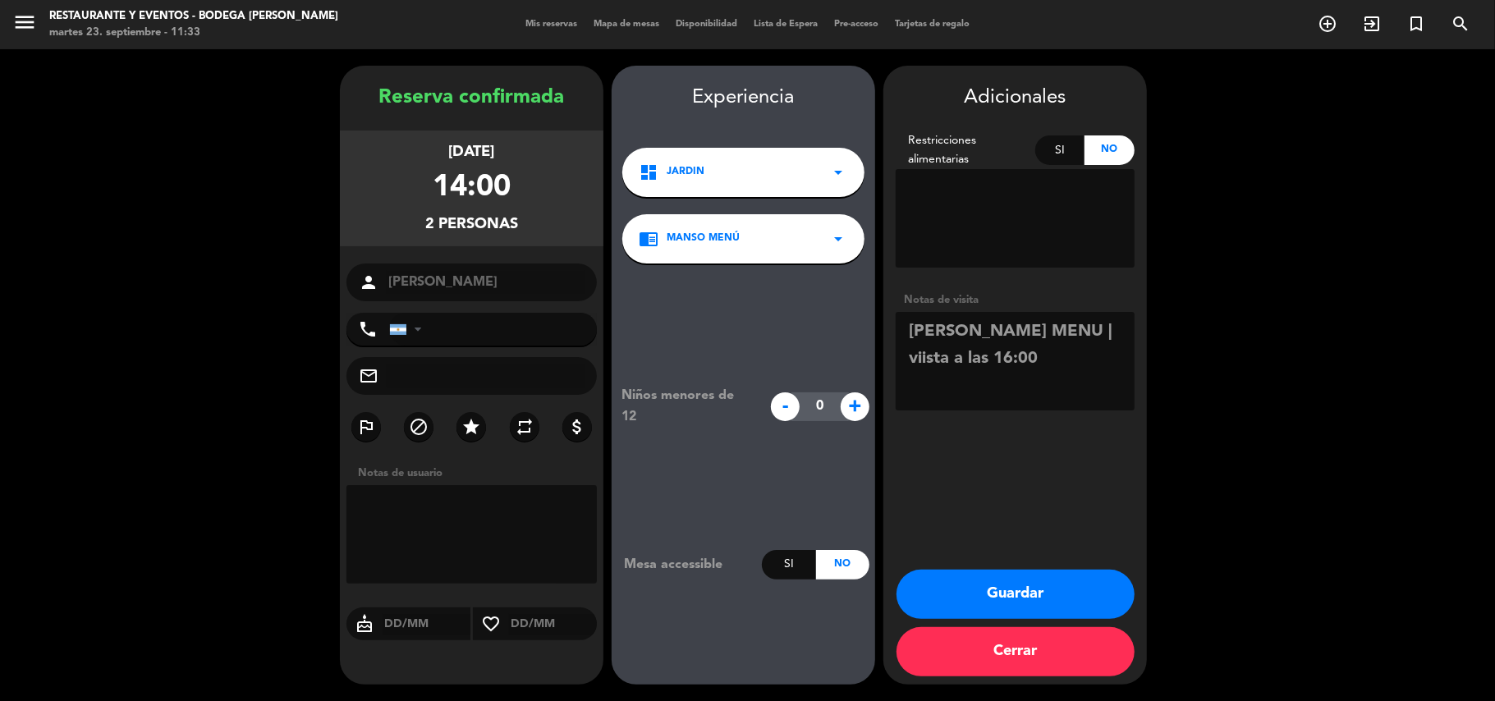
click at [1061, 327] on textarea at bounding box center [1015, 361] width 239 height 99
click at [1066, 335] on textarea at bounding box center [1015, 361] width 239 height 99
type textarea "[PERSON_NAME] MENU | visita a las 16:00"
click at [958, 593] on button "Guardar" at bounding box center [1016, 594] width 238 height 49
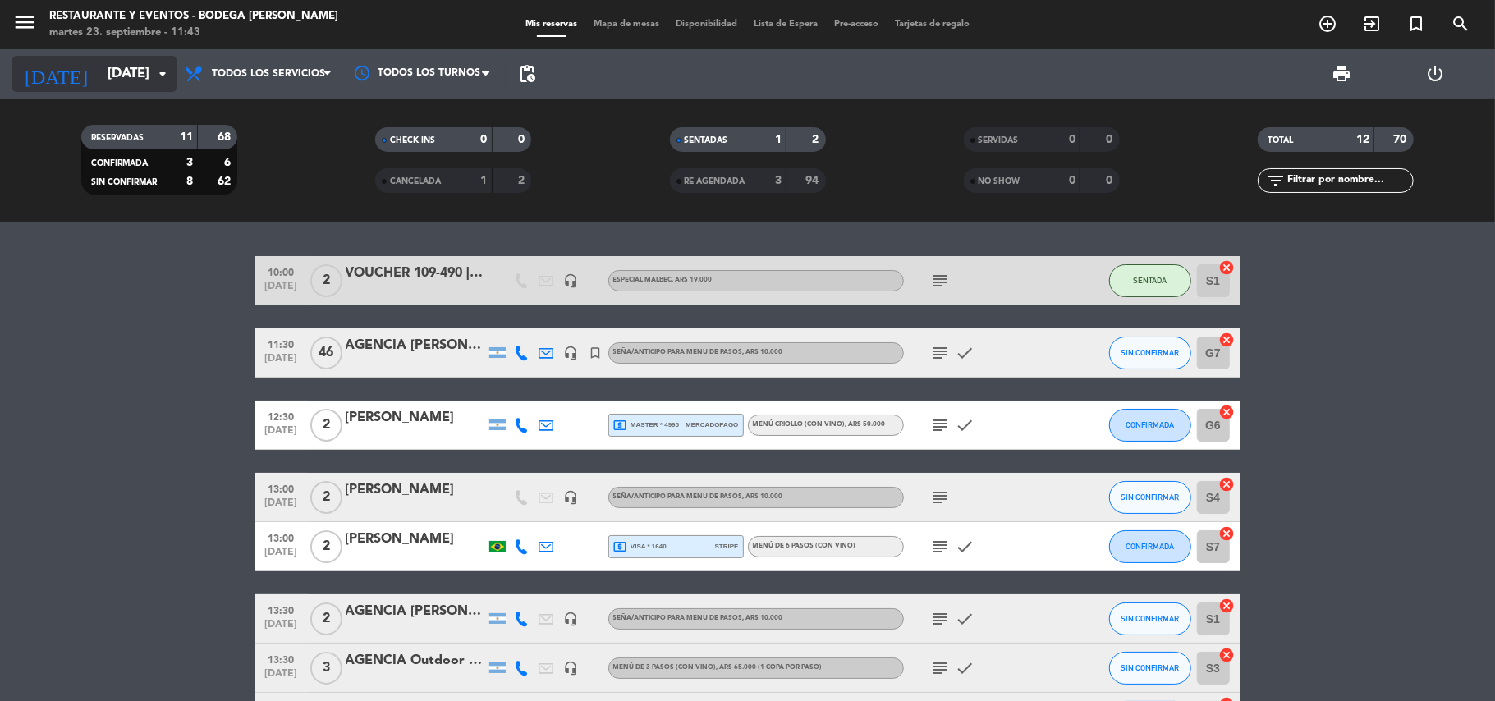
click at [99, 73] on input "[DATE]" at bounding box center [187, 74] width 177 height 32
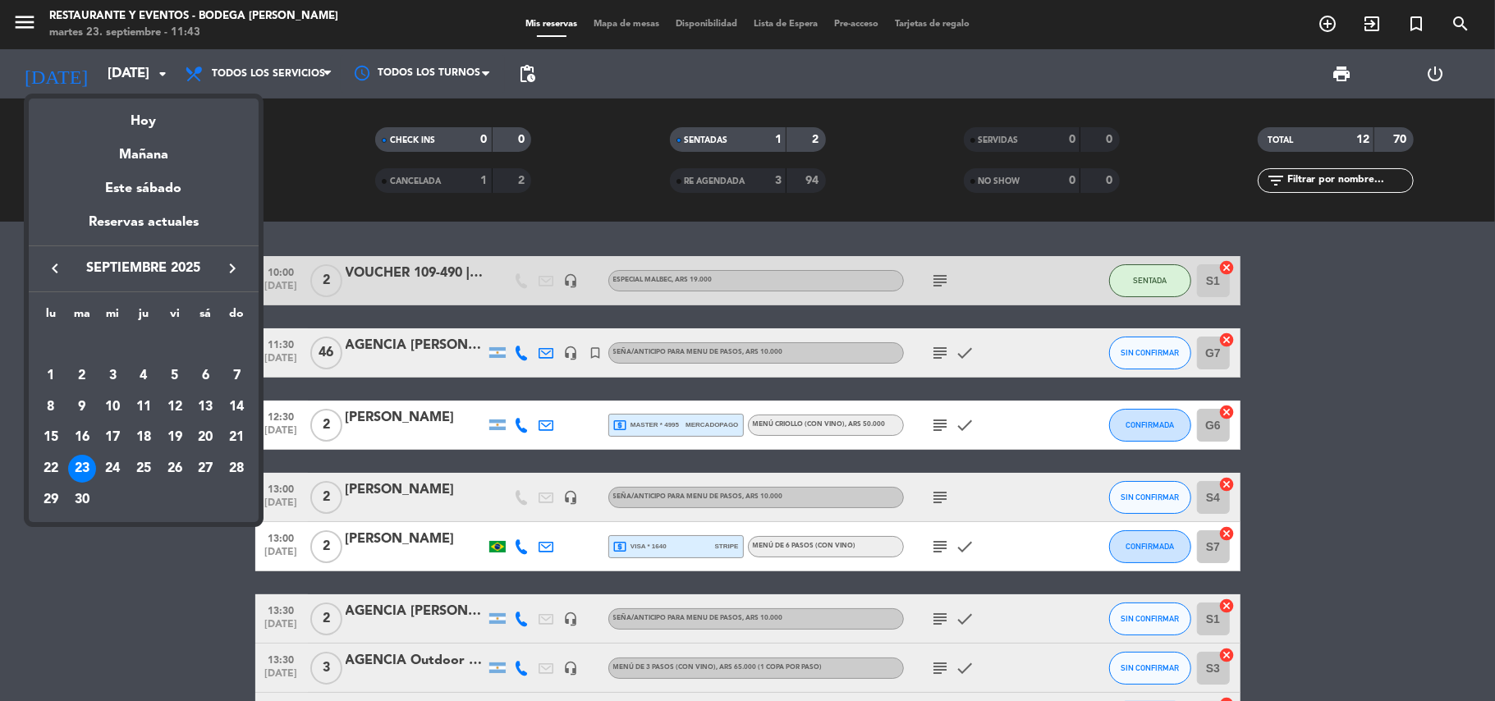
click at [181, 465] on div "26" at bounding box center [175, 469] width 28 height 28
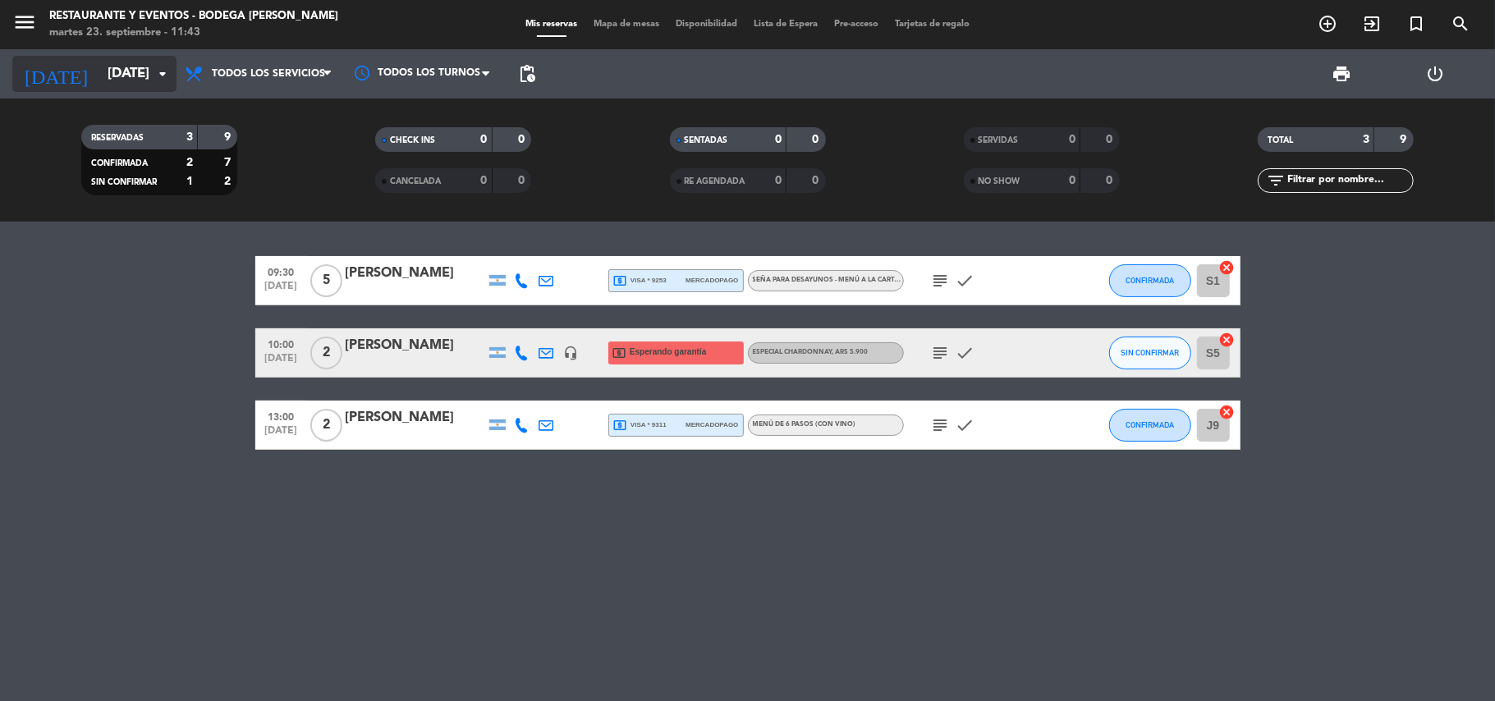
click at [99, 83] on input "[DATE]" at bounding box center [187, 74] width 177 height 32
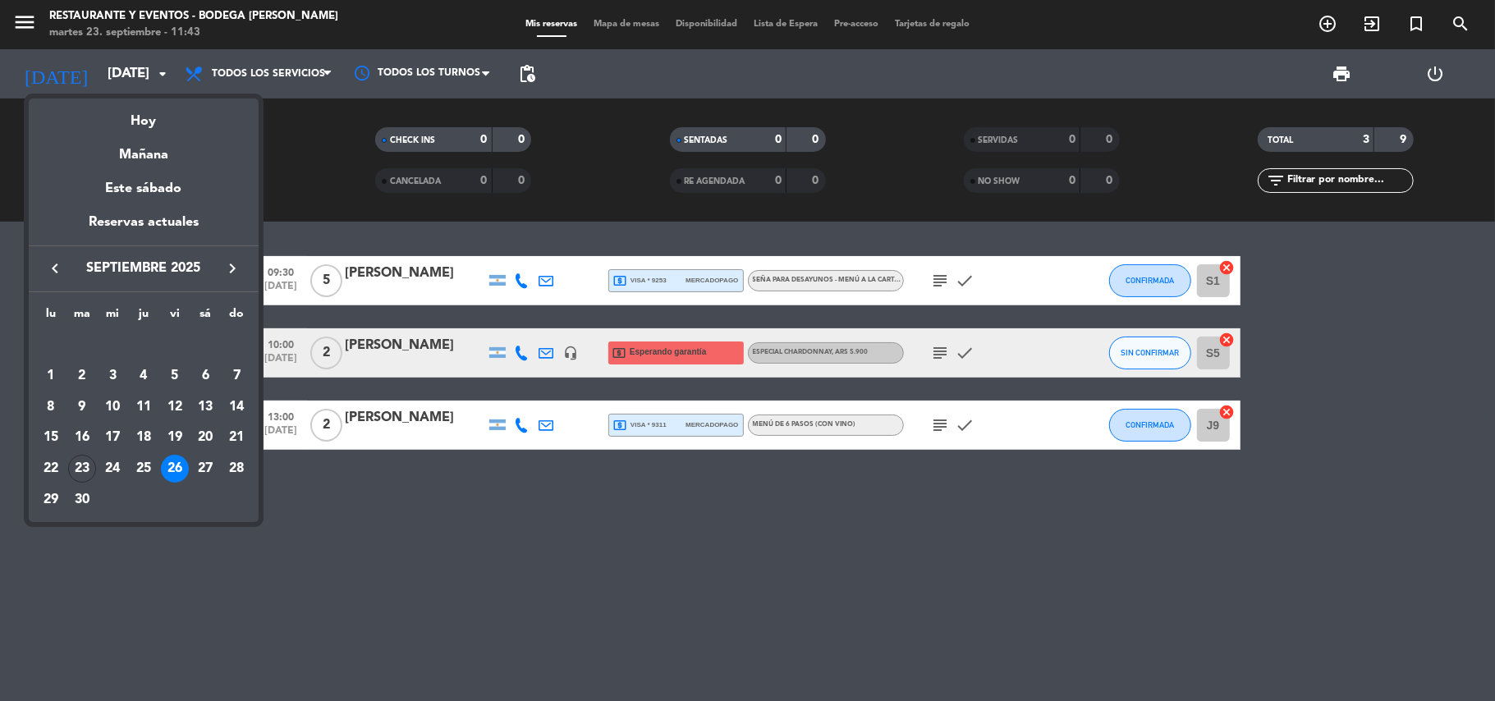
drag, startPoint x: 117, startPoint y: 118, endPoint x: 135, endPoint y: 113, distance: 19.5
click at [118, 118] on div "Hoy" at bounding box center [144, 116] width 230 height 34
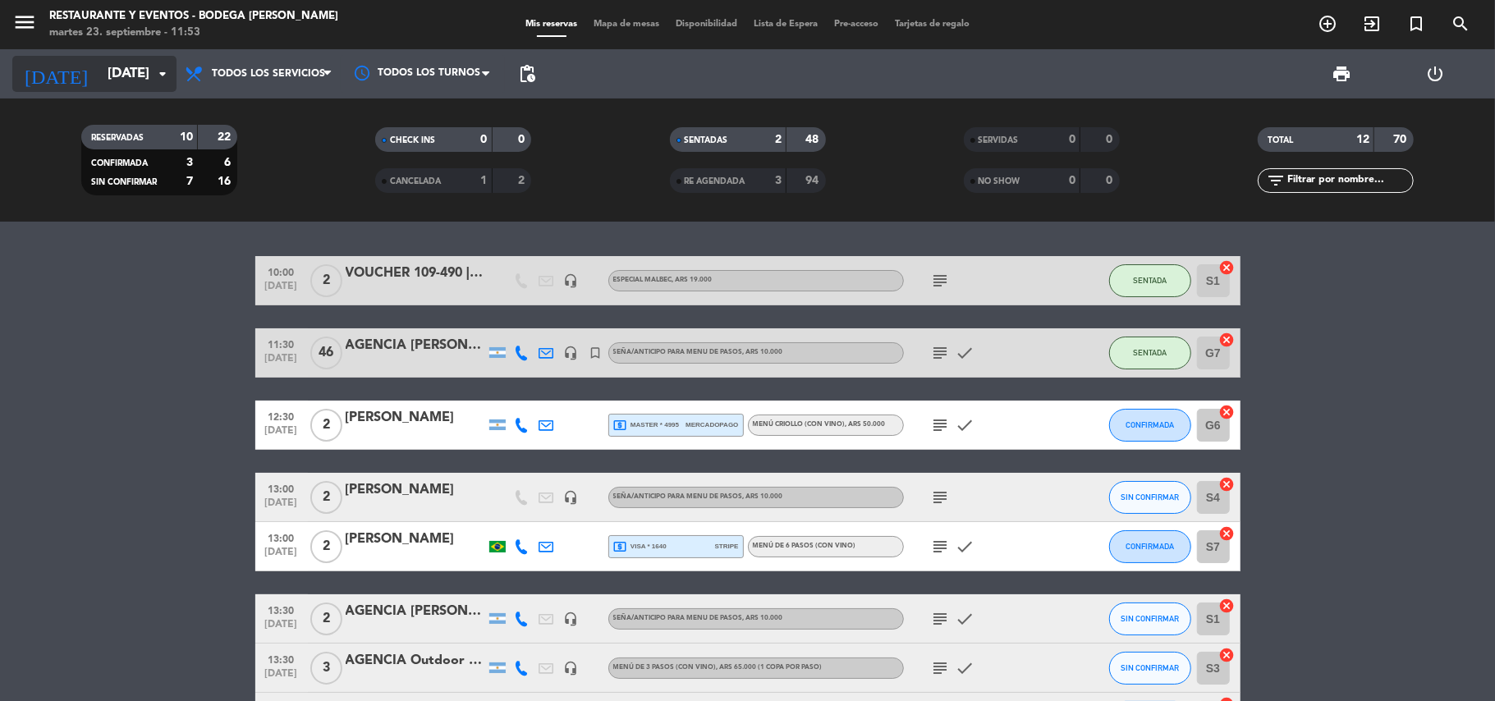
click at [99, 85] on input "[DATE]" at bounding box center [187, 74] width 177 height 32
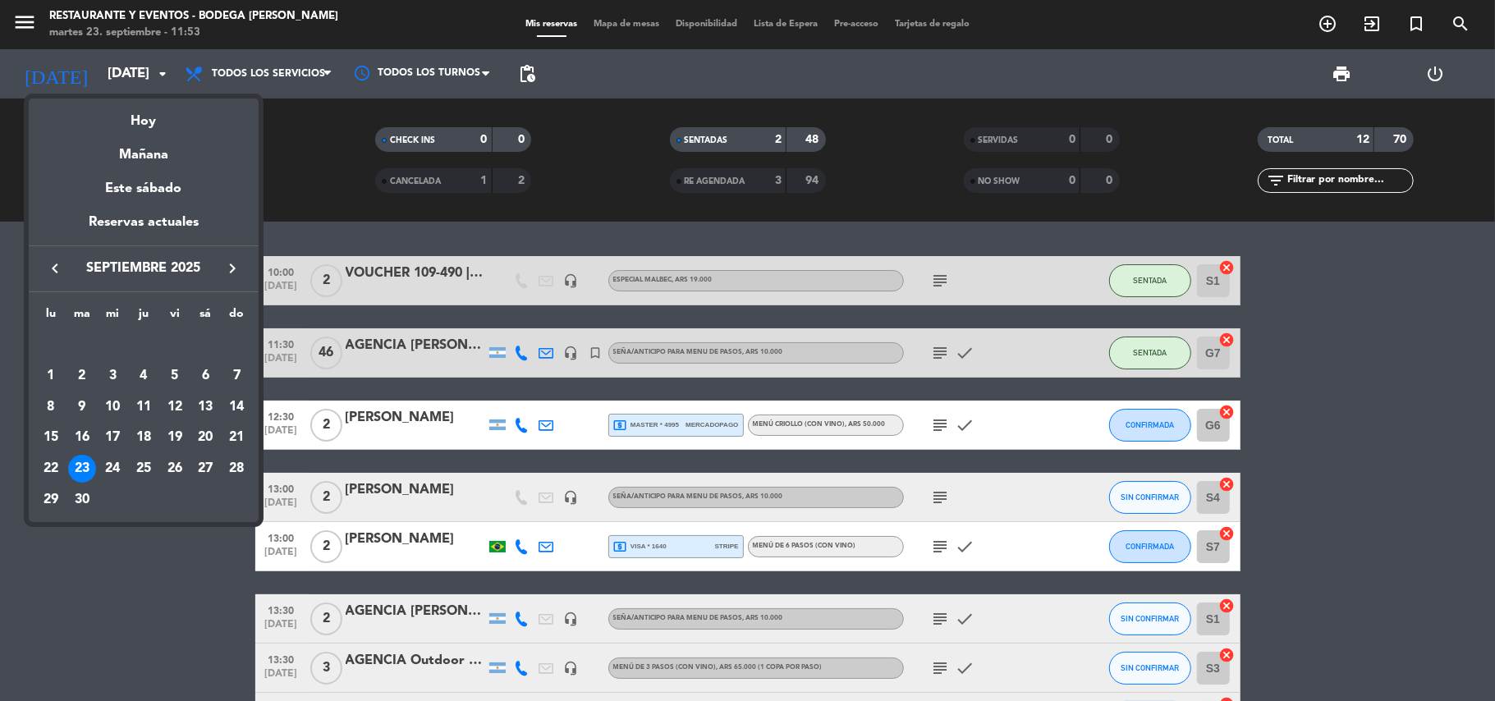
click at [227, 273] on icon "keyboard_arrow_right" at bounding box center [233, 269] width 20 height 20
click at [227, 271] on icon "keyboard_arrow_right" at bounding box center [233, 269] width 20 height 20
click at [53, 404] on div "10" at bounding box center [51, 407] width 28 height 28
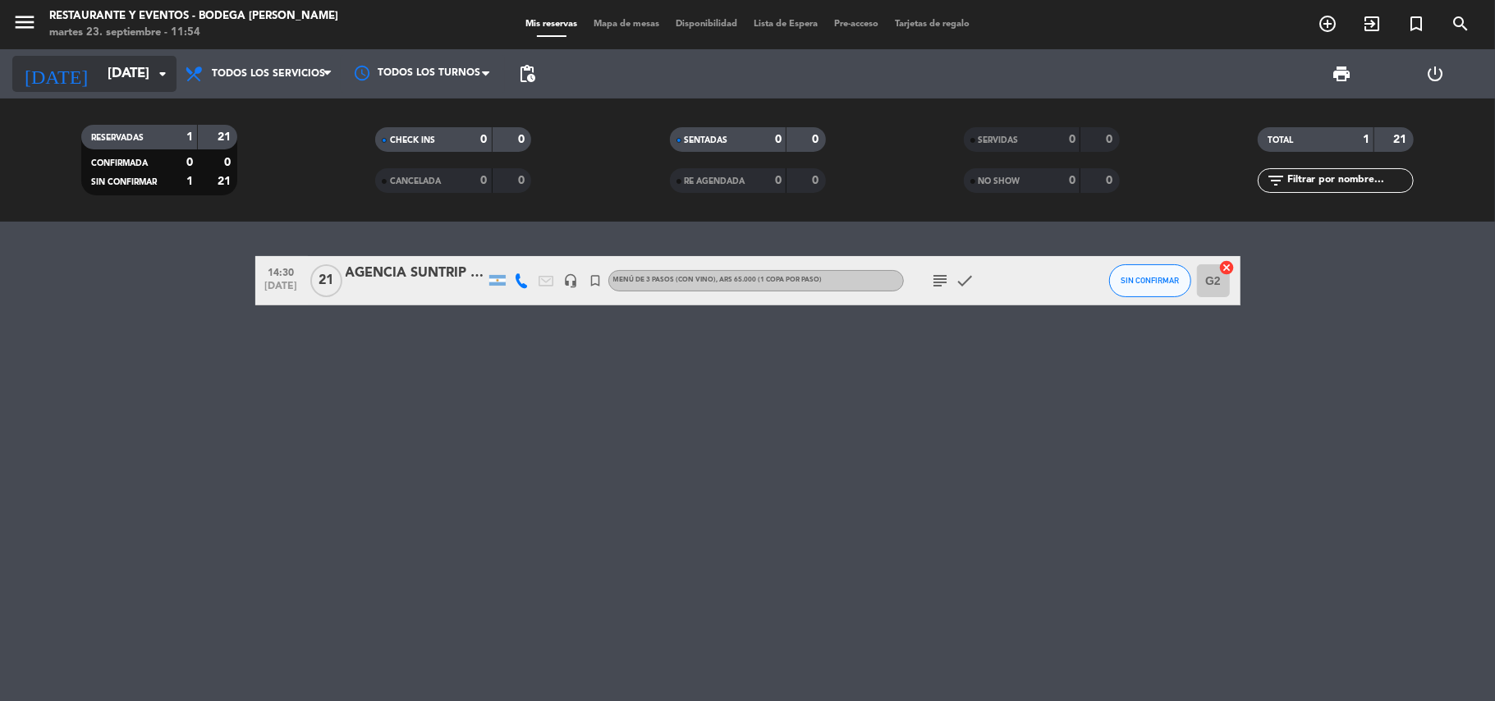
click at [100, 64] on input "[DATE]" at bounding box center [187, 74] width 177 height 32
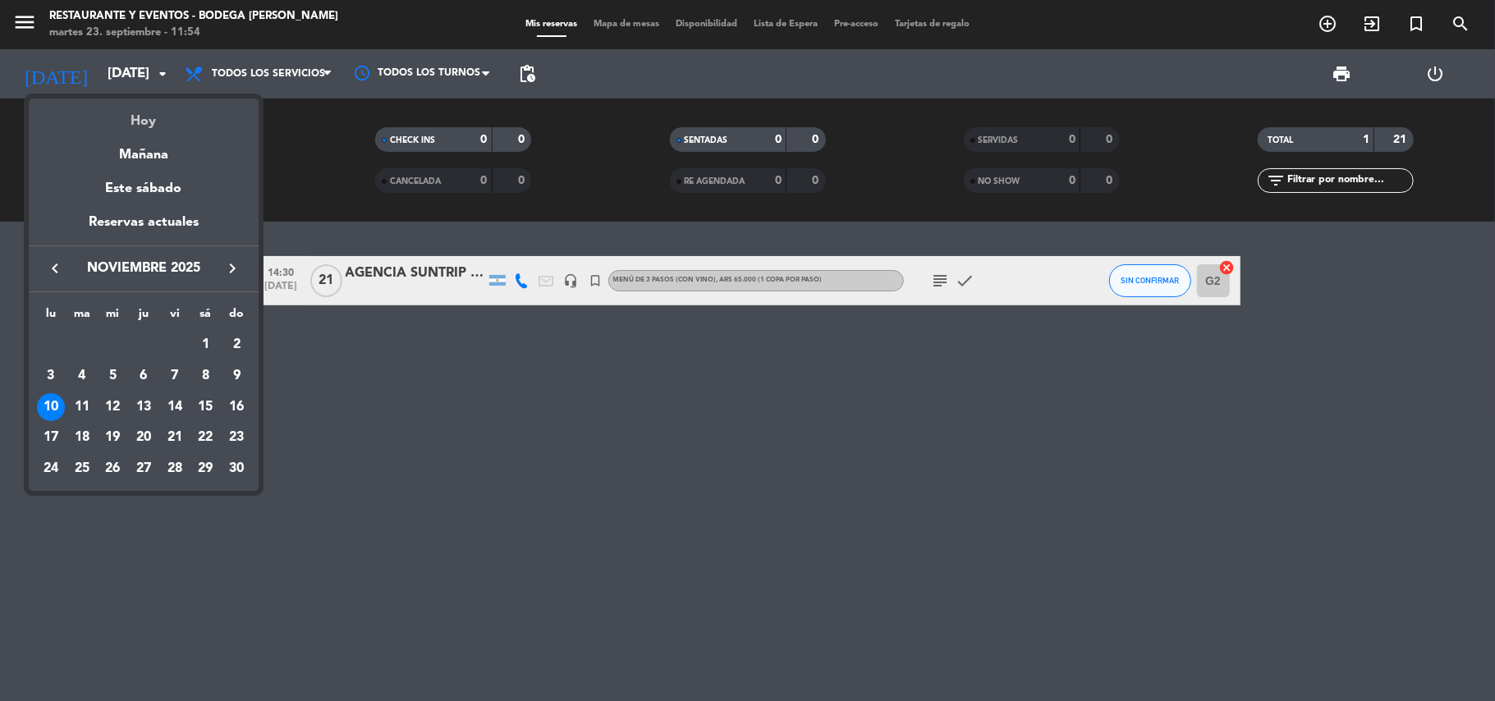
click at [142, 117] on div "Hoy" at bounding box center [144, 116] width 230 height 34
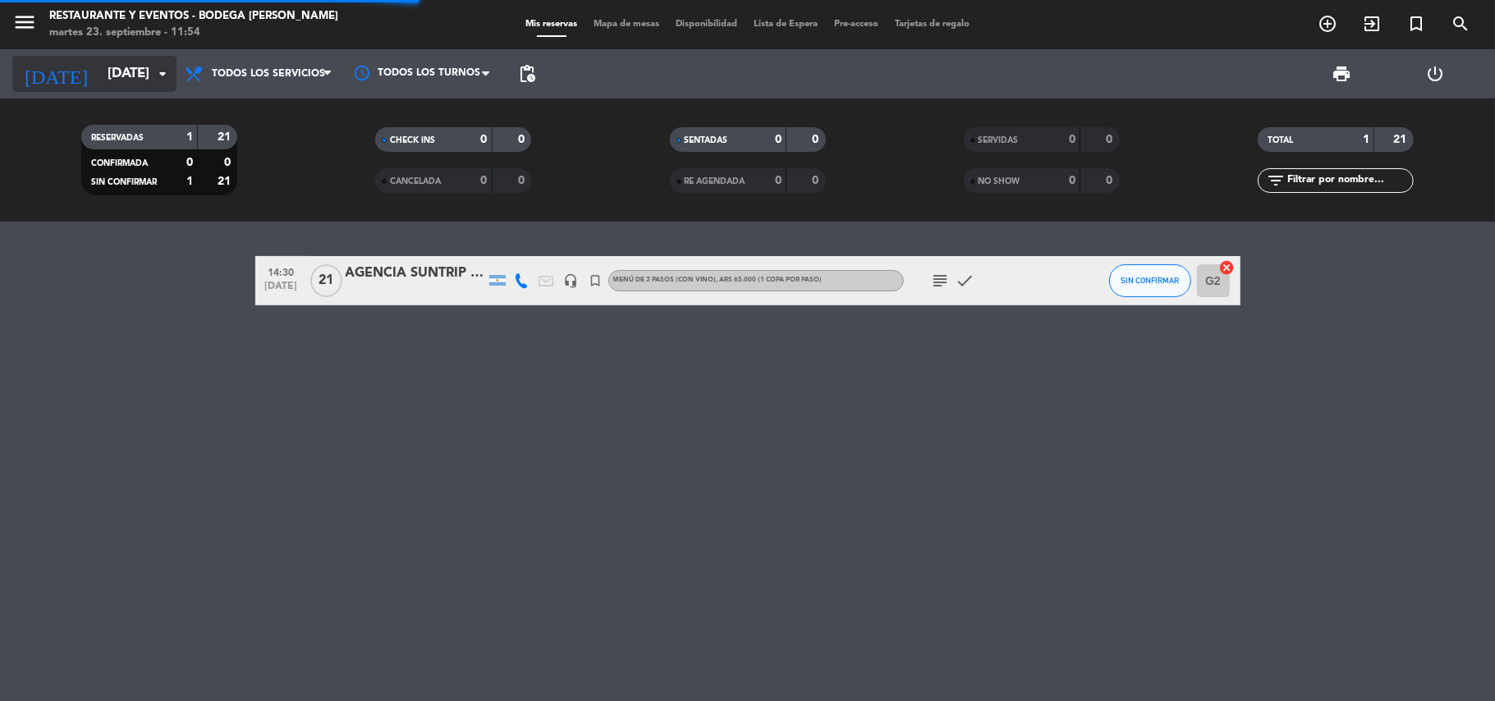
click at [136, 83] on input "[DATE]" at bounding box center [187, 74] width 177 height 32
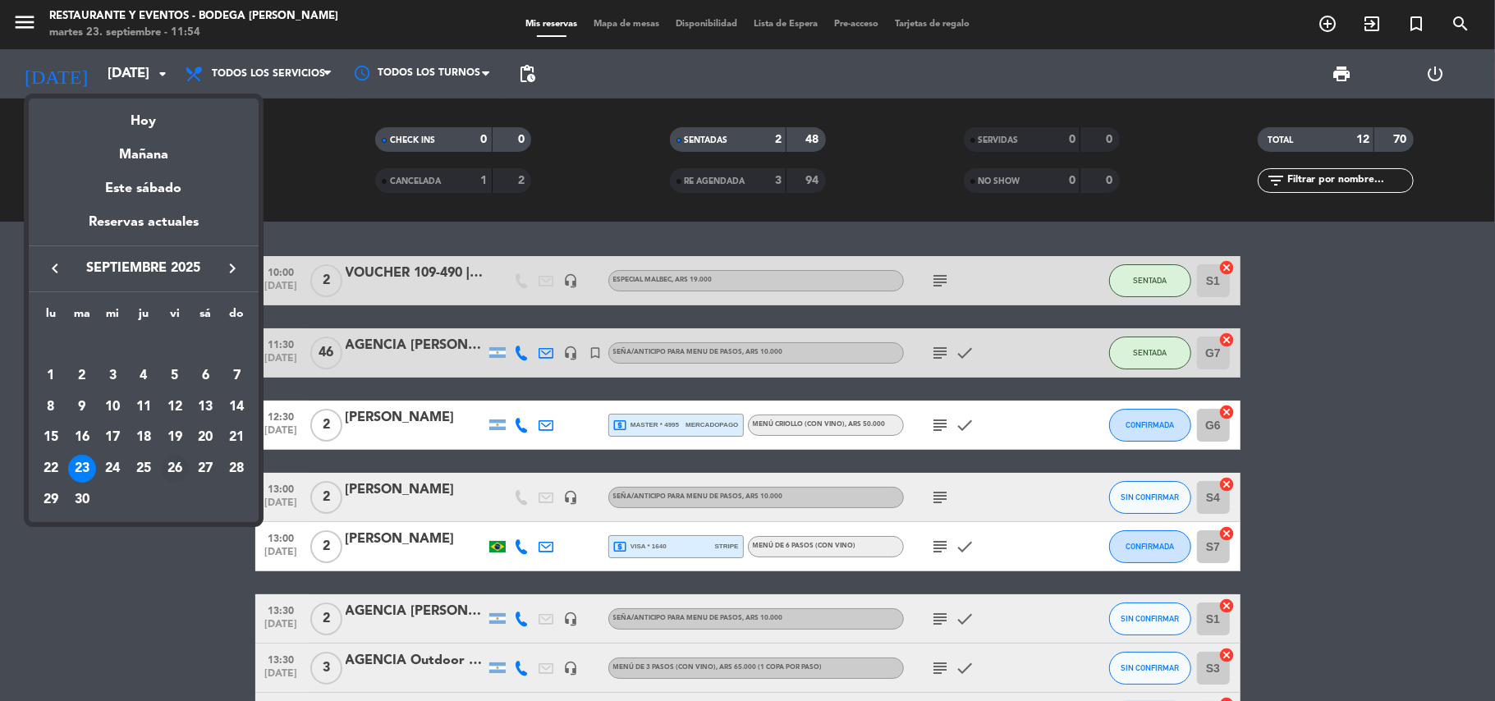
click at [176, 471] on div "26" at bounding box center [175, 469] width 28 height 28
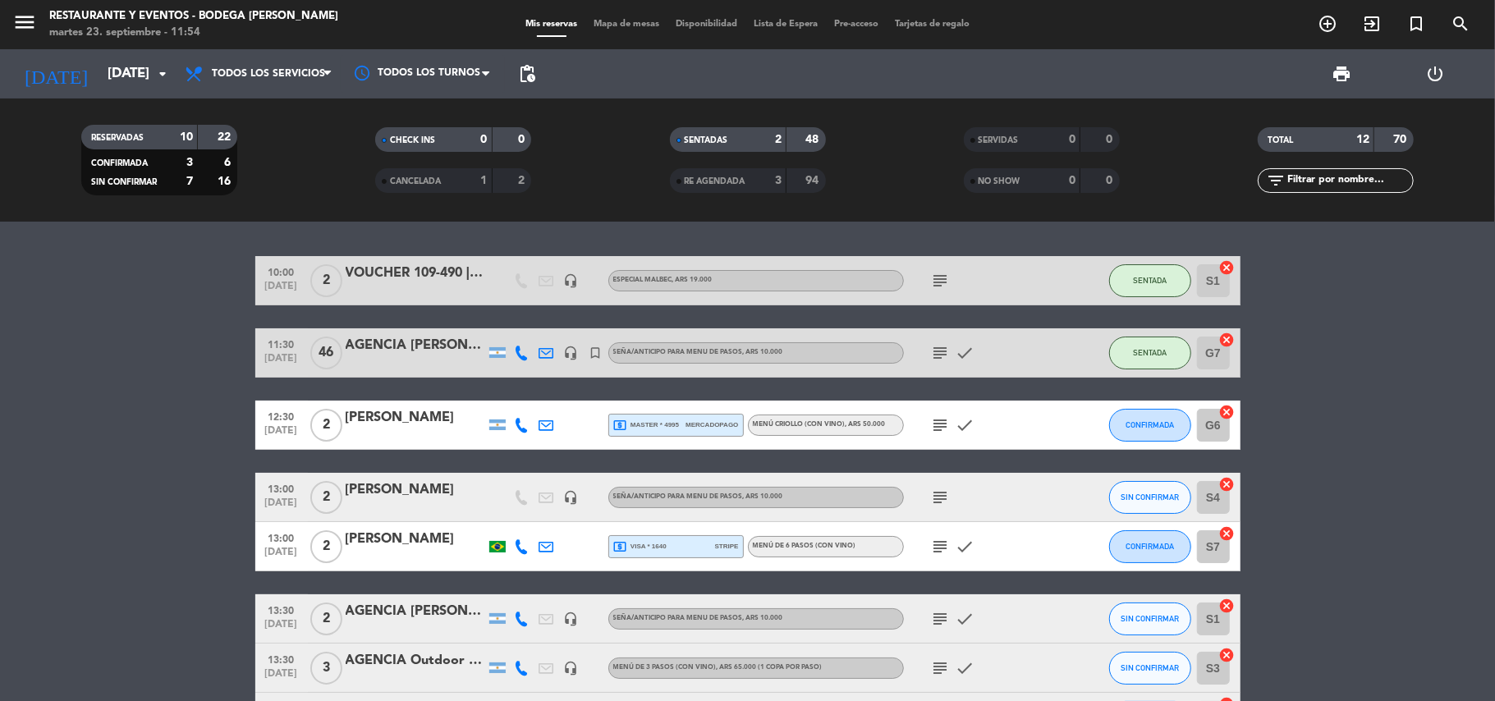
type input "[DATE]"
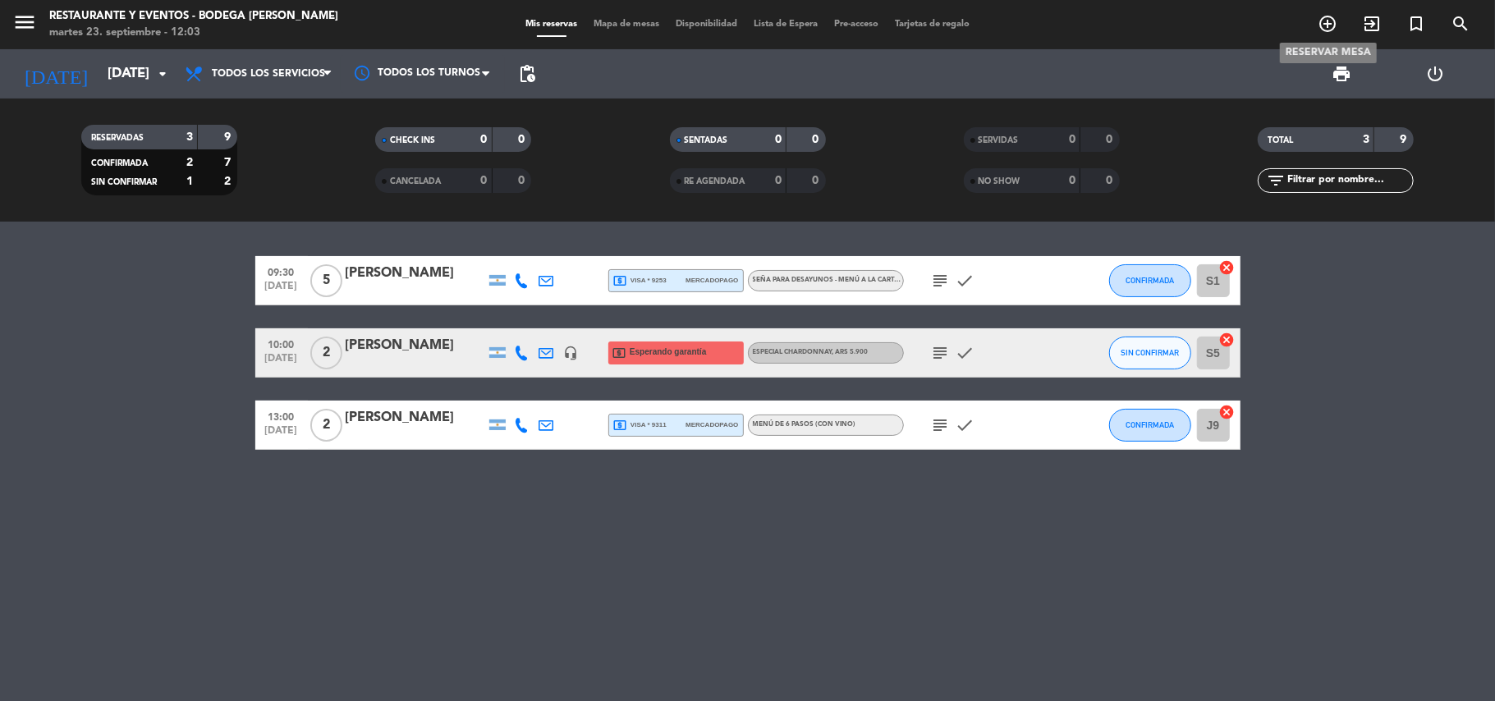
click at [1318, 30] on icon "add_circle_outline" at bounding box center [1328, 24] width 20 height 20
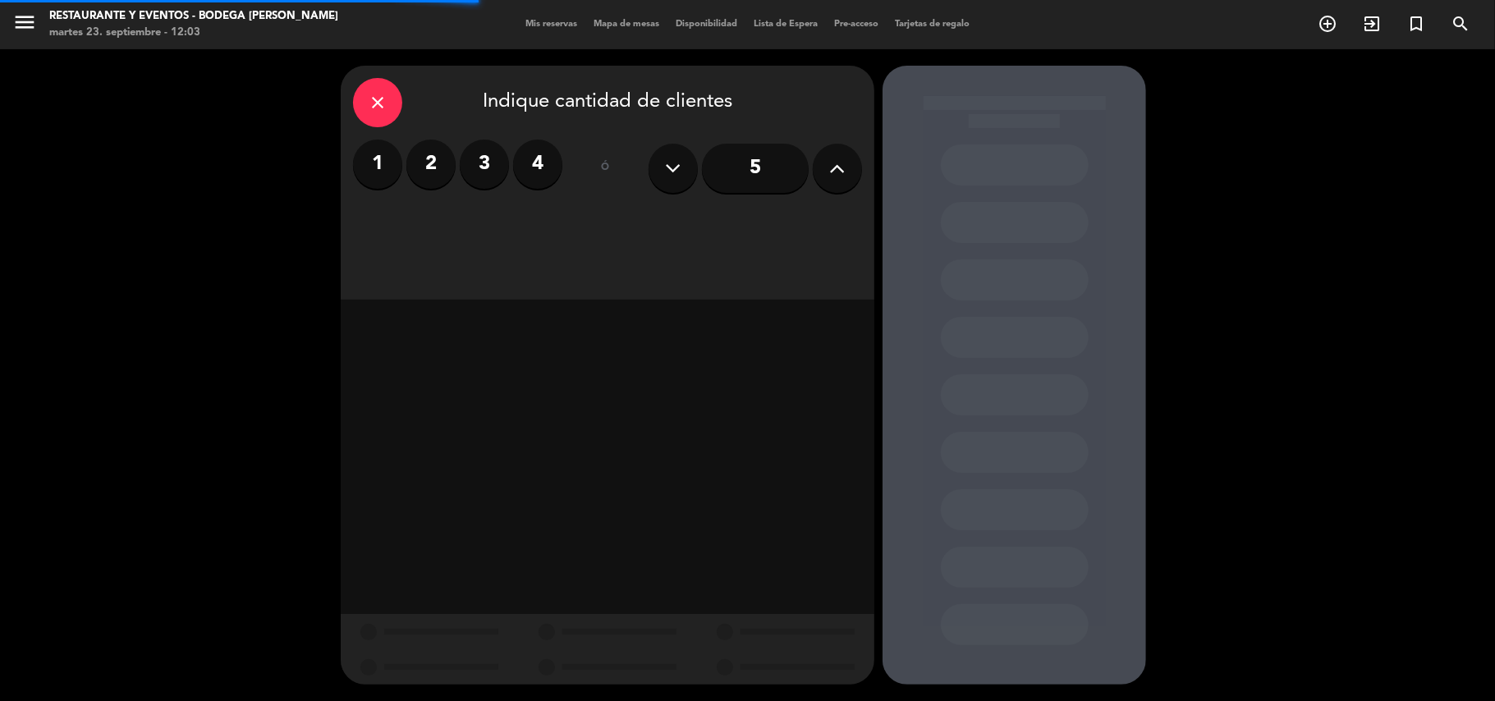
drag, startPoint x: 428, startPoint y: 168, endPoint x: 448, endPoint y: 169, distance: 20.6
click at [428, 166] on label "2" at bounding box center [430, 164] width 49 height 49
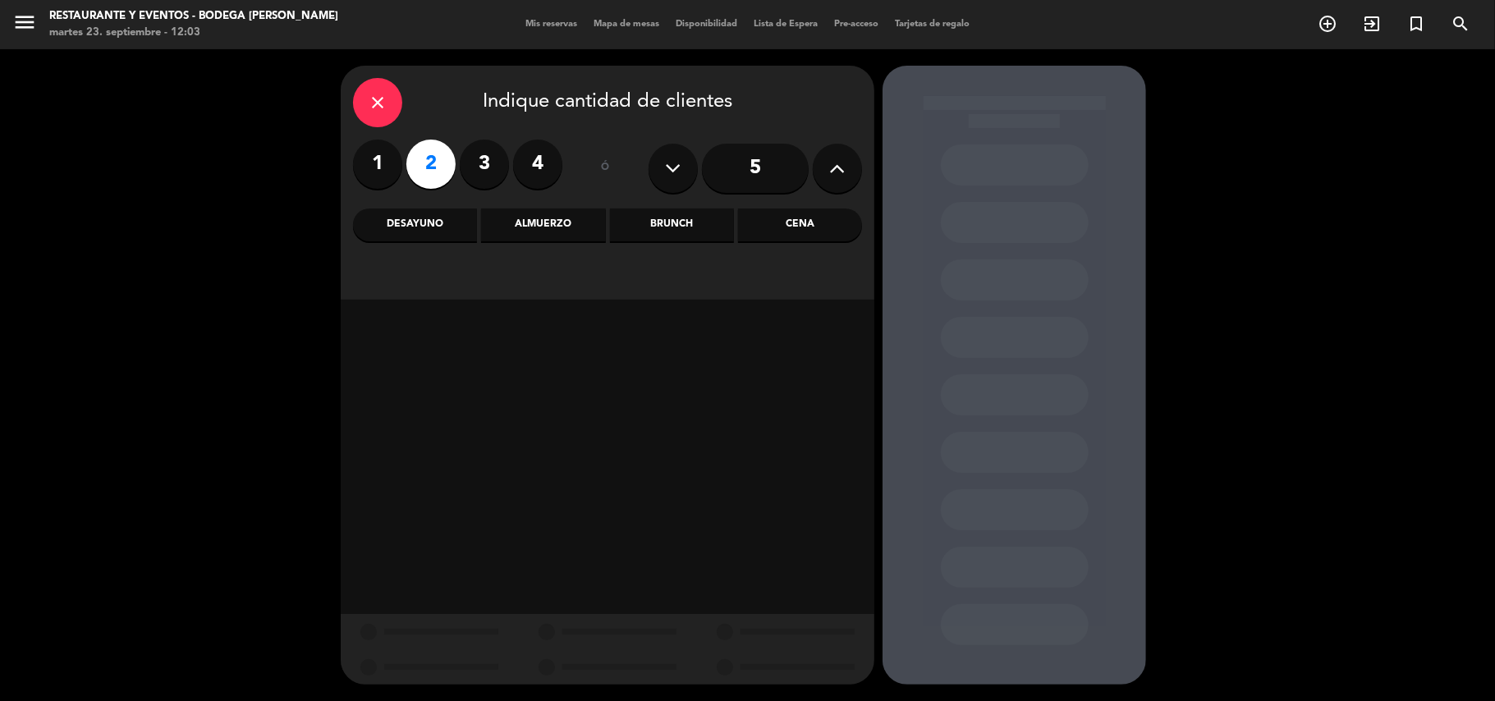
drag, startPoint x: 531, startPoint y: 225, endPoint x: 568, endPoint y: 240, distance: 40.6
click at [532, 225] on div "Almuerzo" at bounding box center [543, 225] width 124 height 33
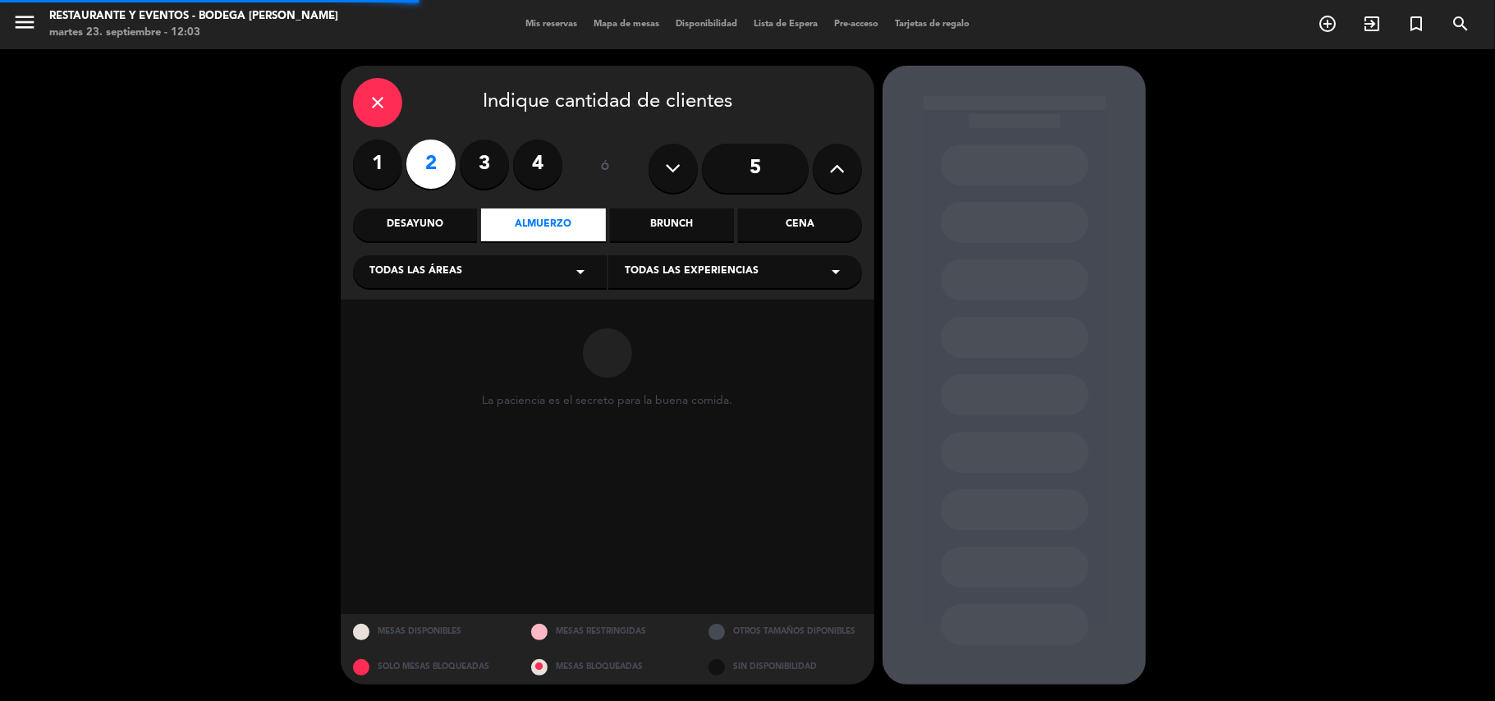
click at [704, 276] on span "Todas las experiencias" at bounding box center [692, 272] width 134 height 16
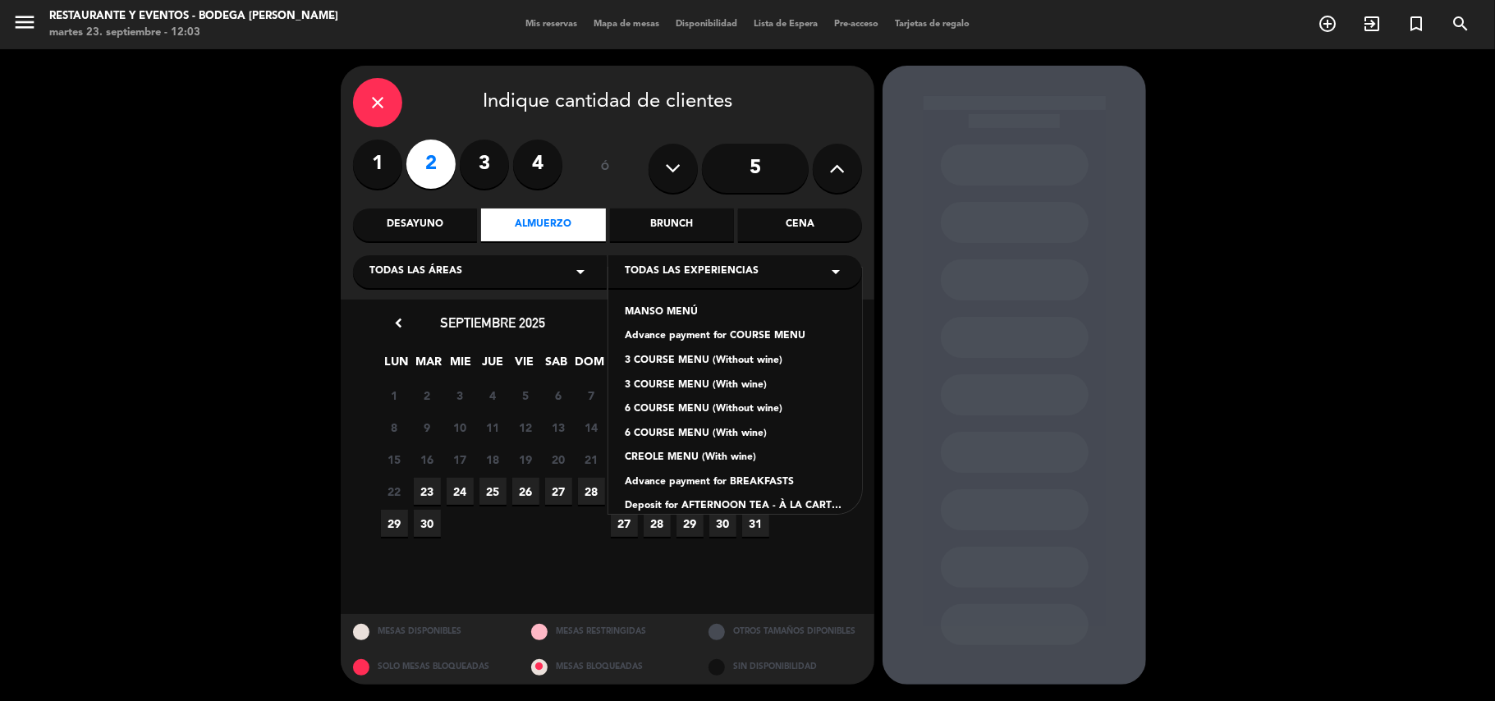
click at [668, 327] on div "[PERSON_NAME] MENÚ Advance payment for COURSE MENU 3 COURSE MENU (Without wine)…" at bounding box center [736, 391] width 254 height 246
click at [687, 333] on div "Advance payment for COURSE MENU" at bounding box center [735, 336] width 221 height 16
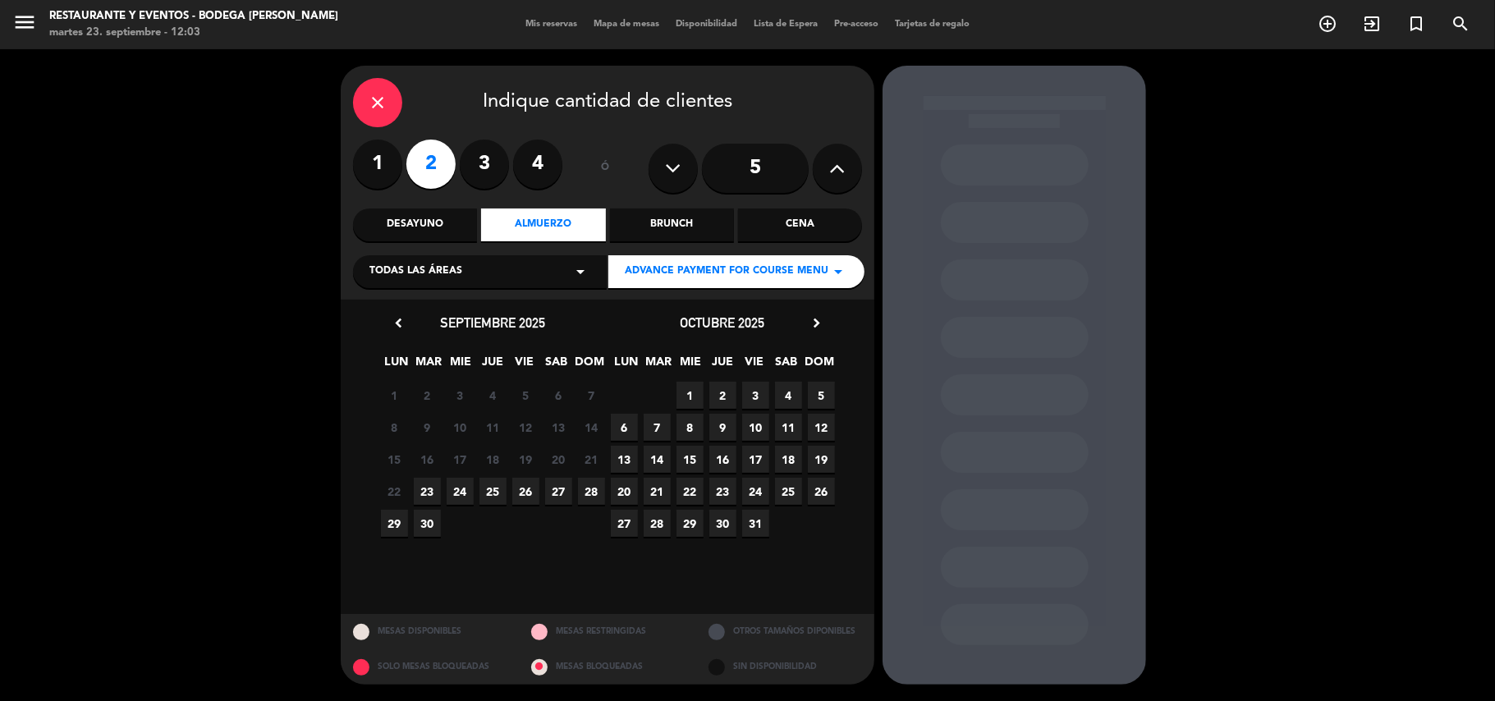
click at [422, 494] on span "23" at bounding box center [427, 491] width 27 height 27
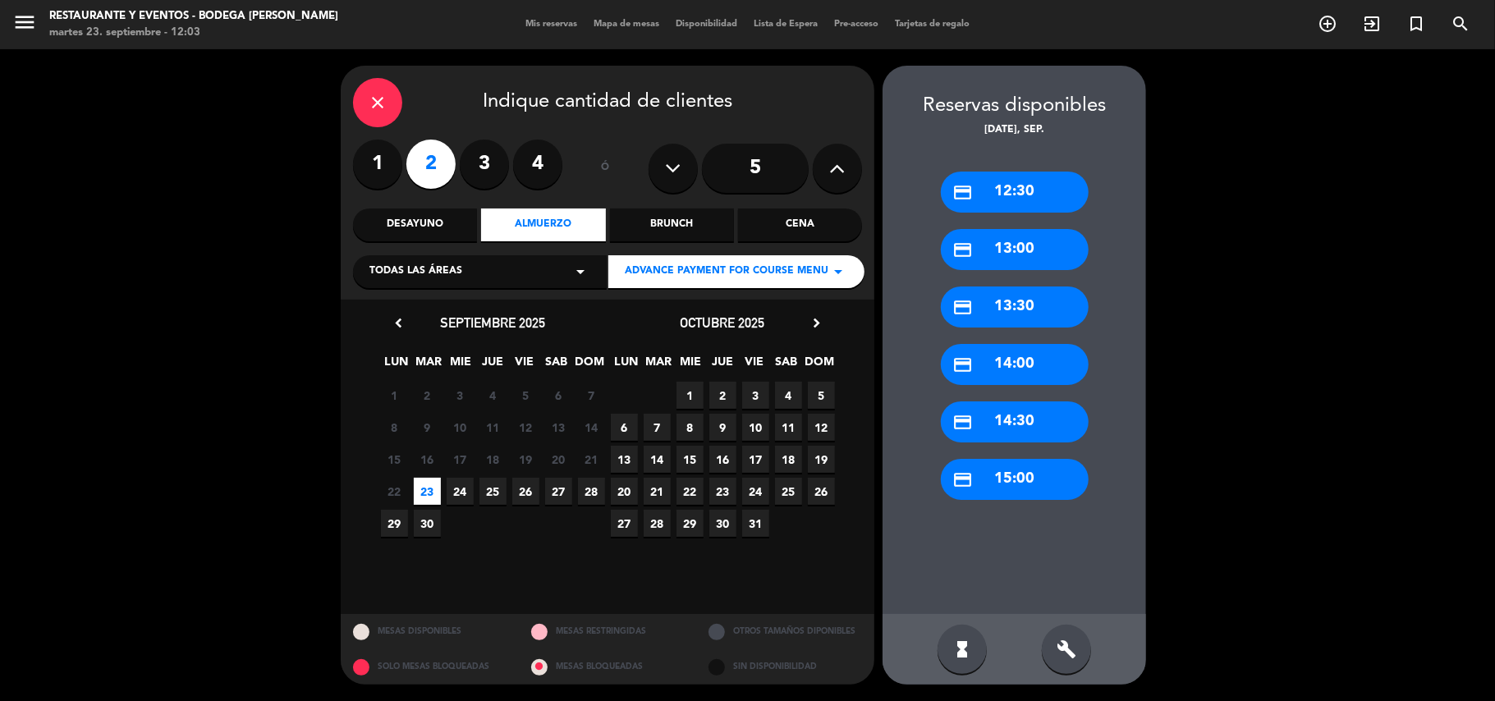
drag, startPoint x: 1005, startPoint y: 251, endPoint x: 959, endPoint y: 251, distance: 46.0
click at [994, 251] on div "credit_card 13:00" at bounding box center [1015, 249] width 148 height 41
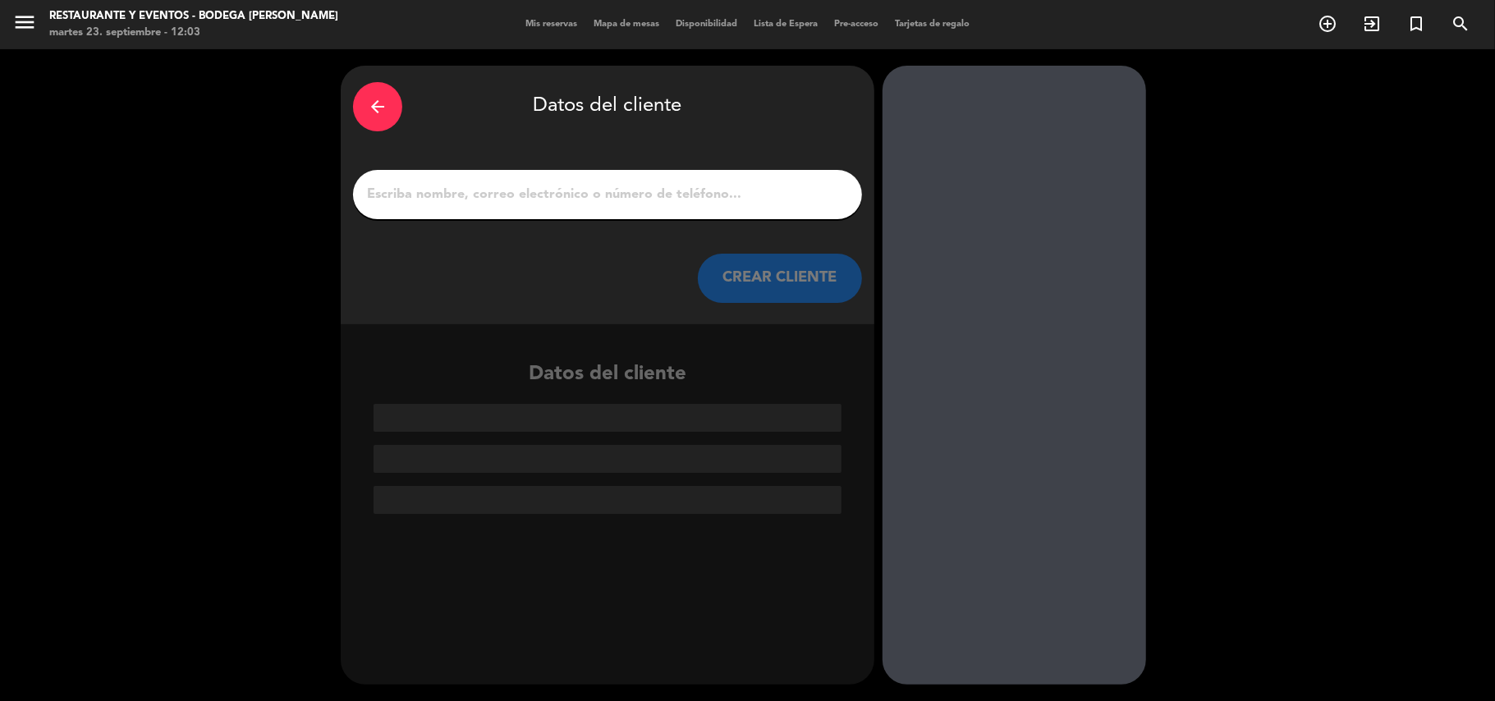
click at [682, 207] on div at bounding box center [607, 194] width 509 height 49
click at [683, 194] on input "1" at bounding box center [607, 194] width 485 height 23
paste input "CHOFER [PERSON_NAME]"
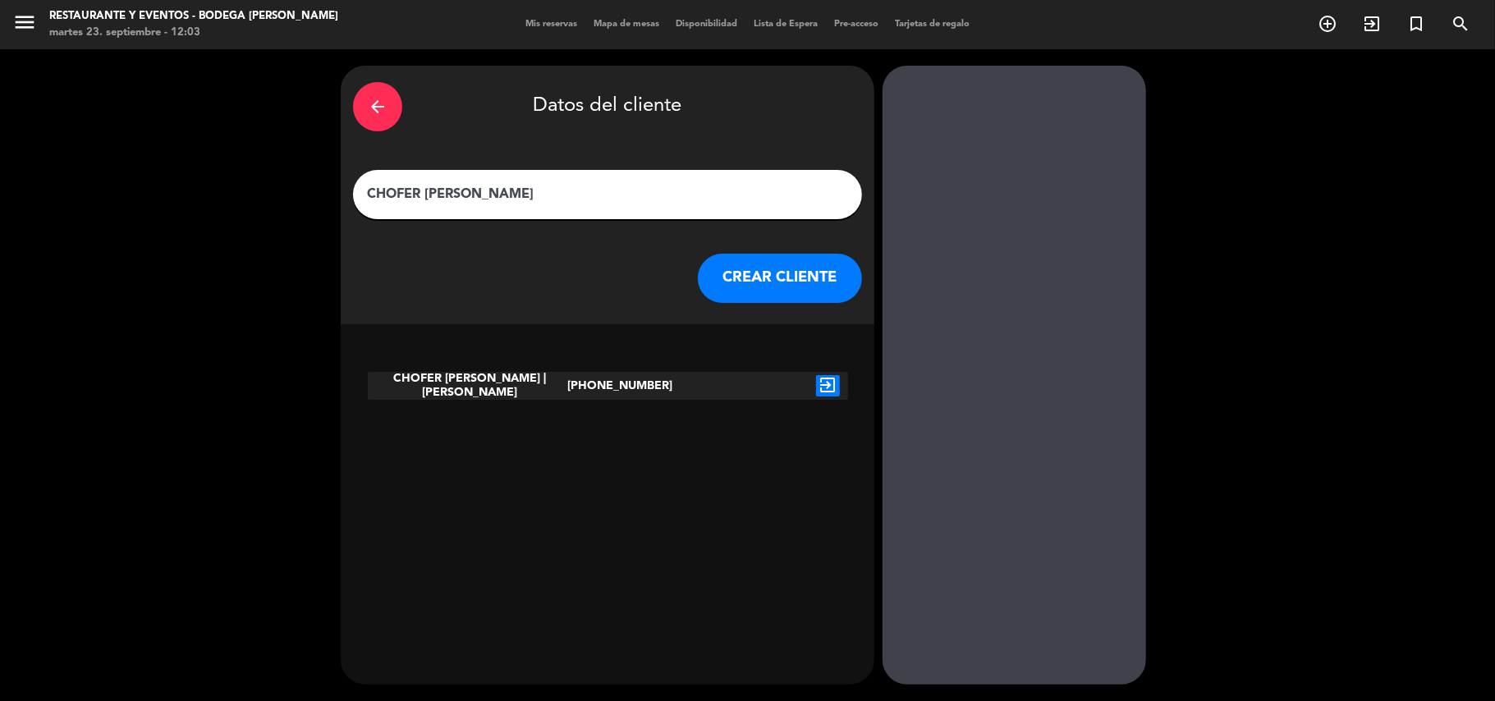
type input "CHOFER [PERSON_NAME]"
click at [829, 378] on icon "exit_to_app" at bounding box center [828, 385] width 24 height 21
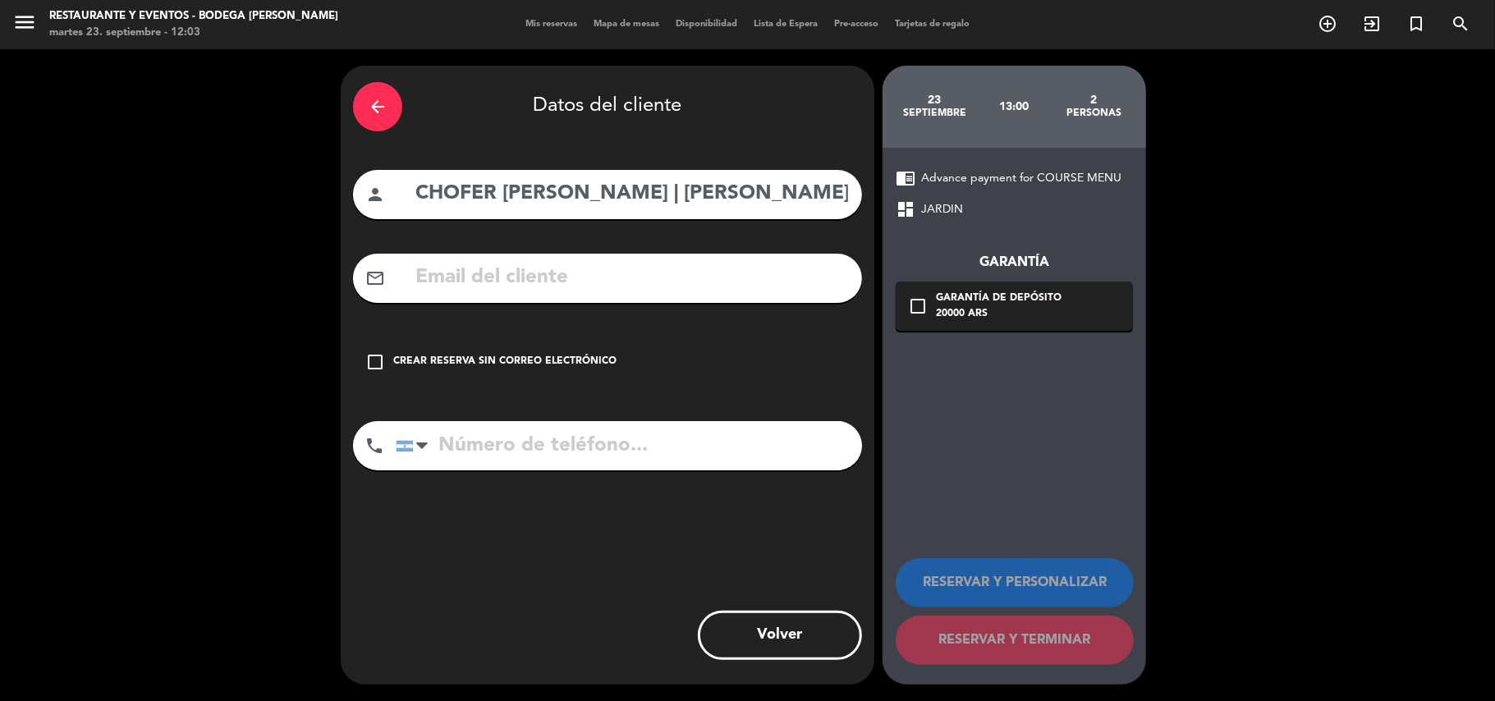
type input "[PHONE_NUMBER]"
drag, startPoint x: 756, startPoint y: 191, endPoint x: 658, endPoint y: 194, distance: 97.8
click at [658, 194] on input "CHOFER [PERSON_NAME] | [PERSON_NAME]" at bounding box center [632, 194] width 436 height 34
type input "CHOFER [PERSON_NAME]"
drag, startPoint x: 543, startPoint y: 356, endPoint x: 618, endPoint y: 359, distance: 75.6
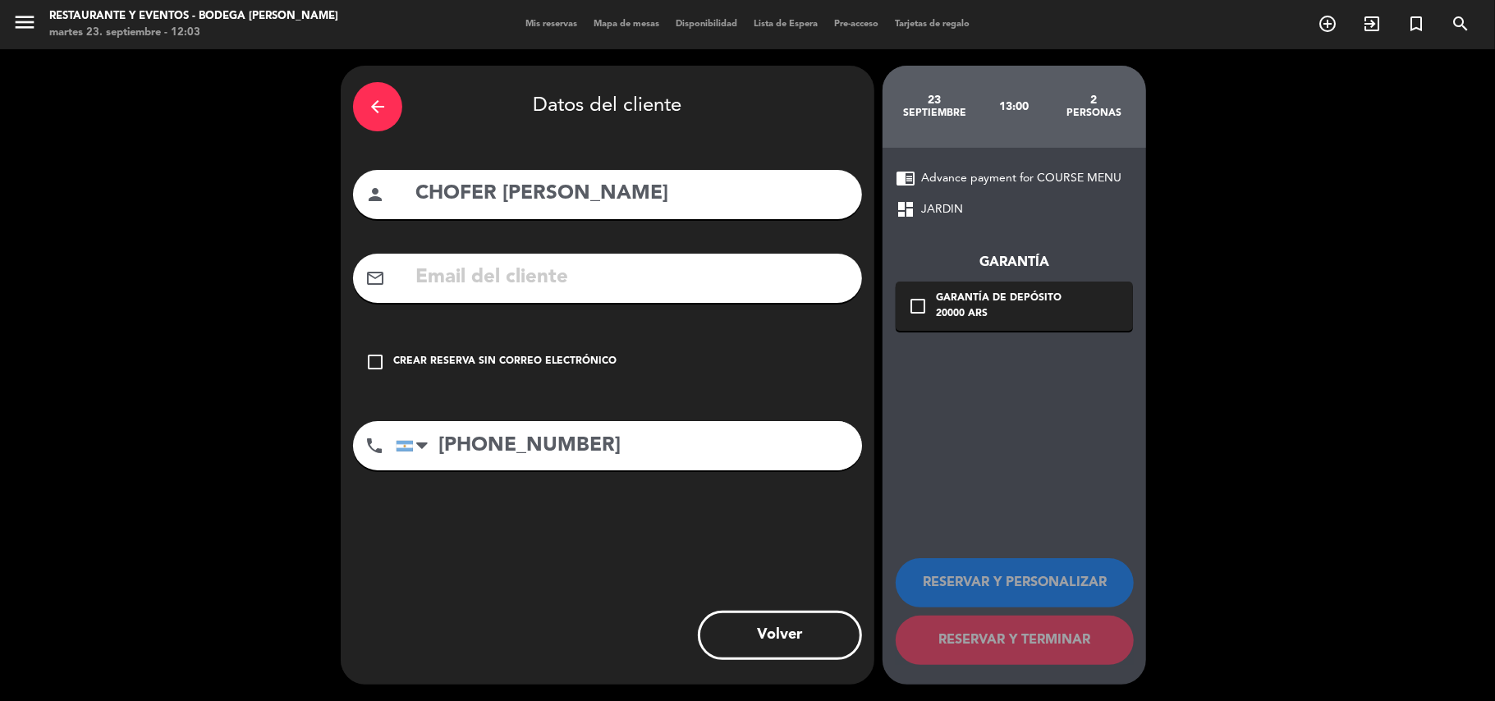
click at [546, 356] on div "Crear reserva sin correo electrónico" at bounding box center [504, 362] width 223 height 16
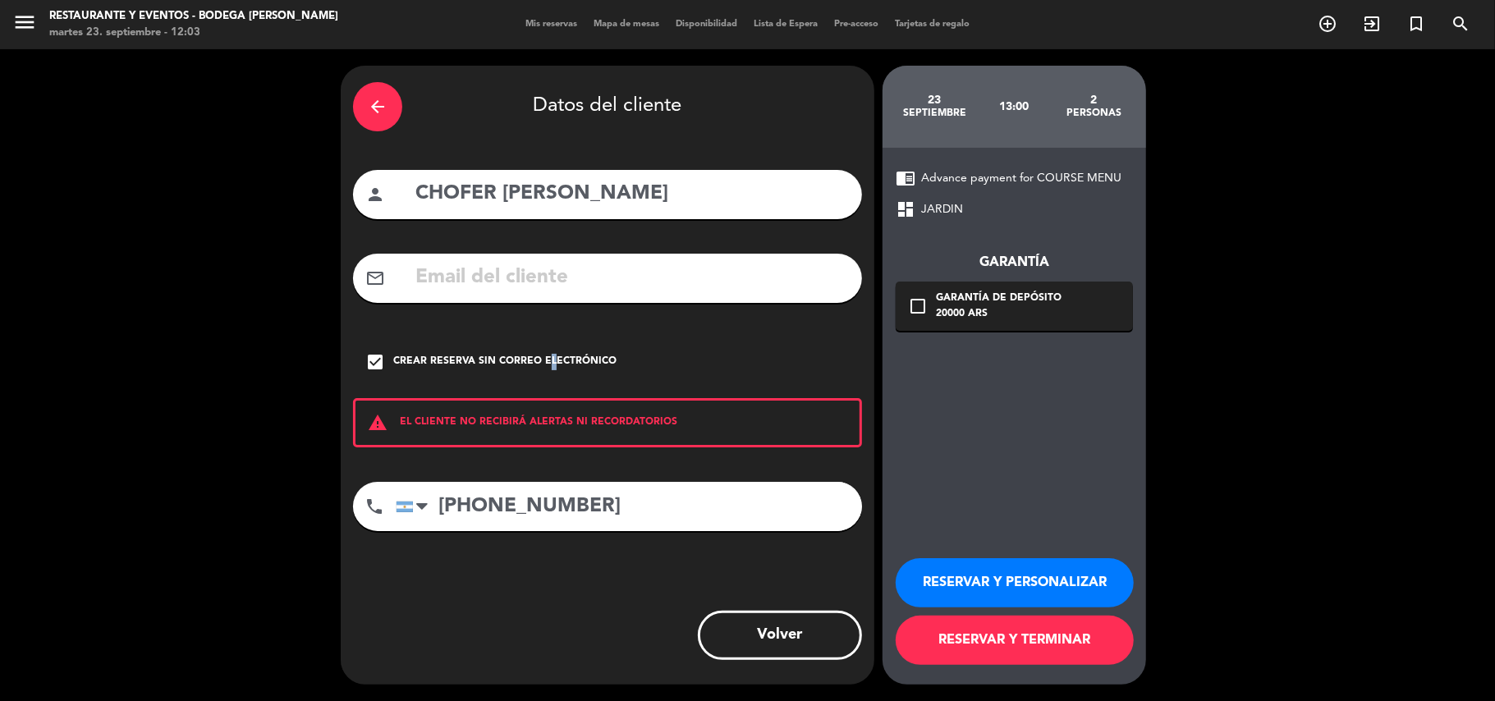
click at [961, 590] on button "RESERVAR Y PERSONALIZAR" at bounding box center [1015, 582] width 238 height 49
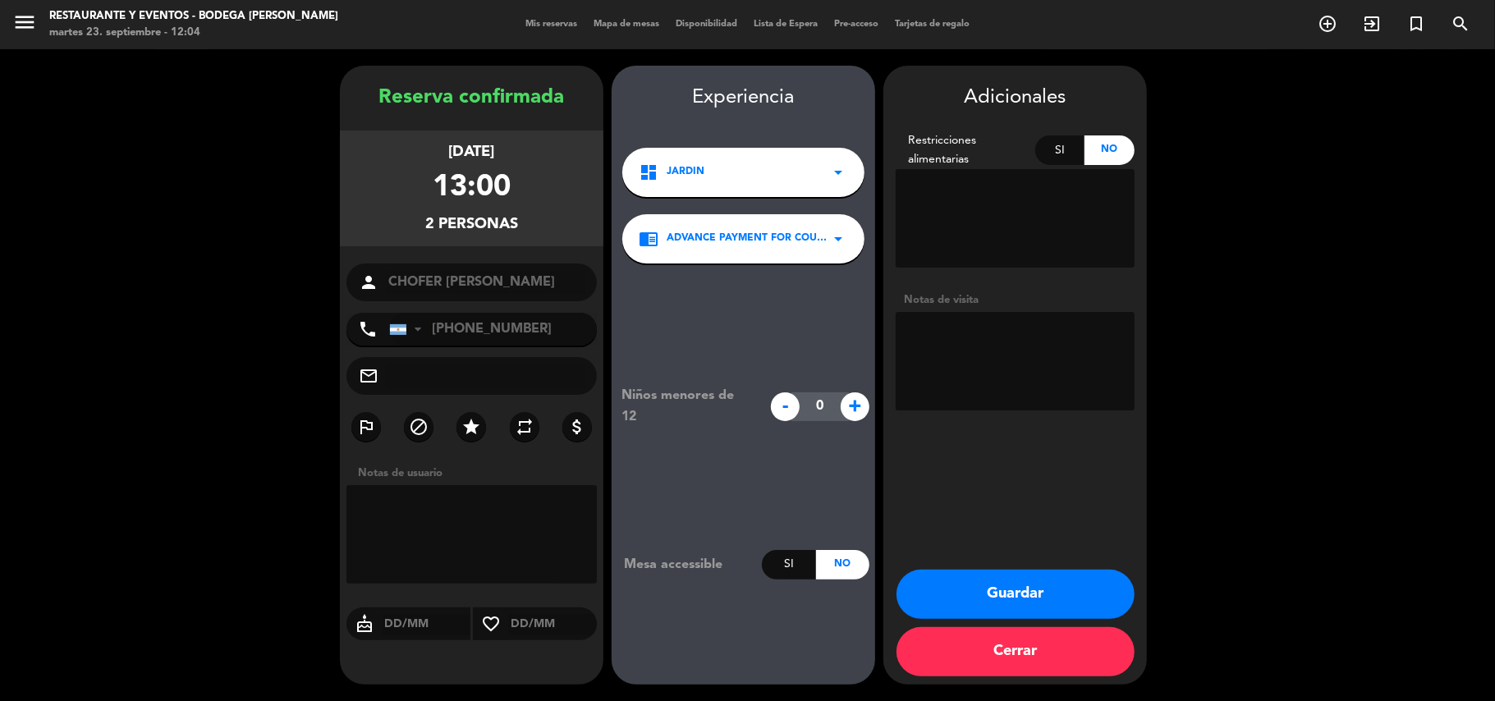
click at [953, 319] on textarea at bounding box center [1015, 361] width 239 height 99
type textarea "Paga pax, anotar menu que eligen"
click at [1000, 609] on button "Guardar" at bounding box center [1016, 594] width 238 height 49
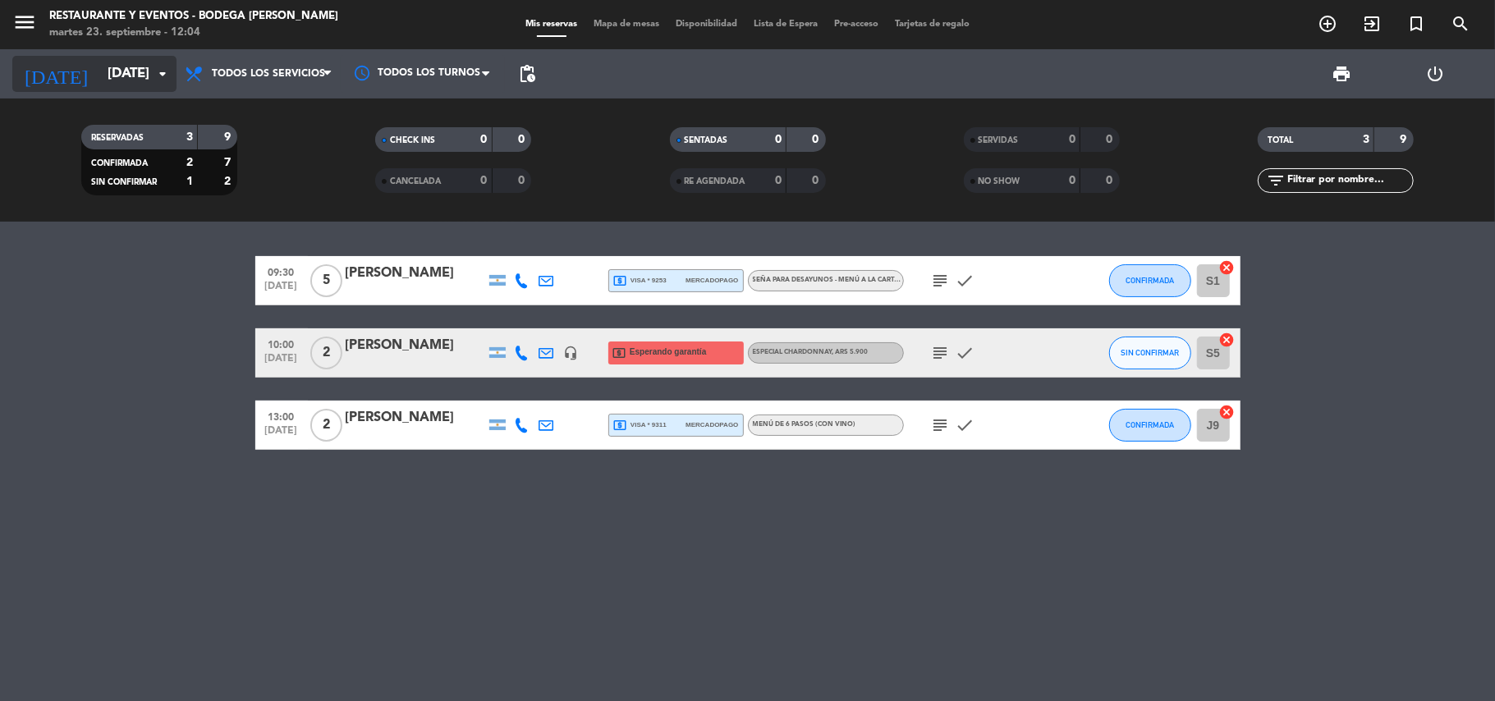
click at [100, 70] on input "[DATE]" at bounding box center [187, 74] width 177 height 32
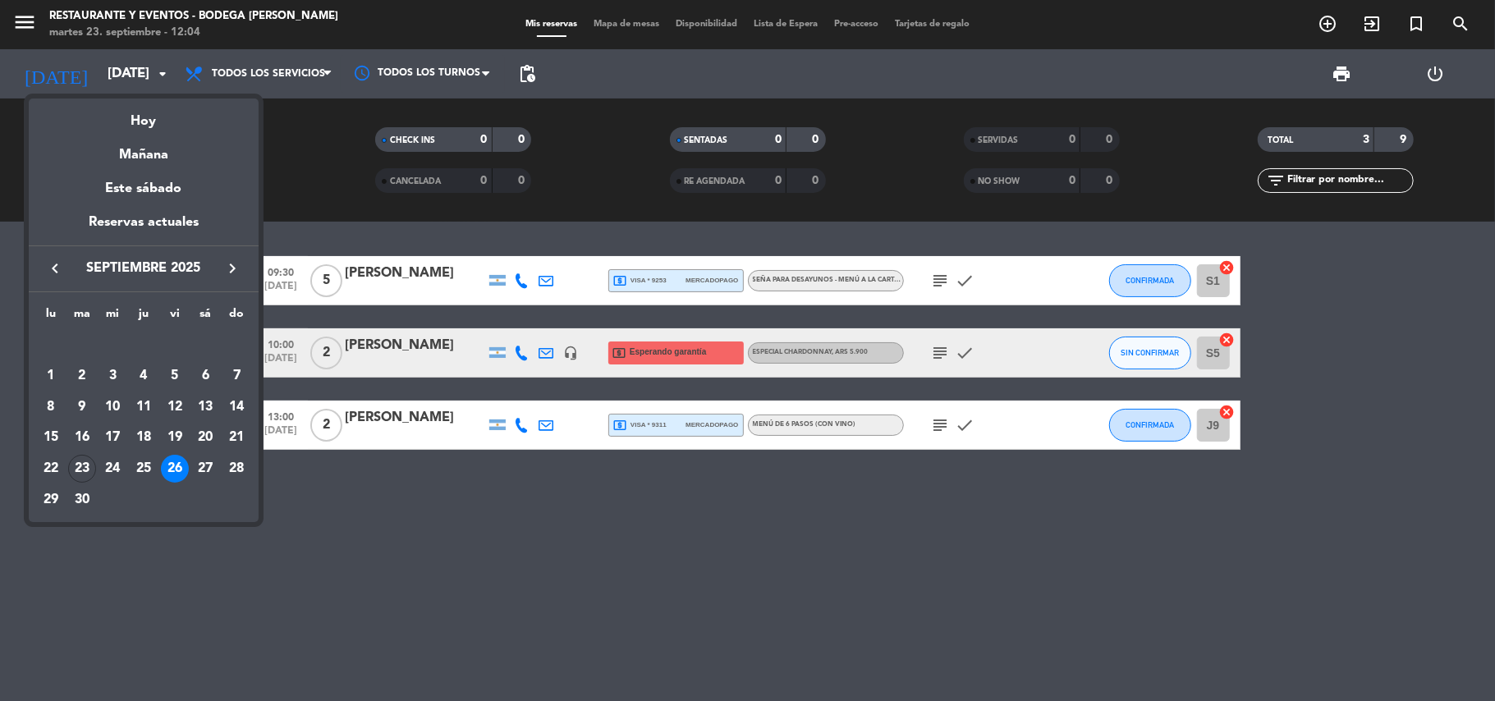
click at [130, 109] on div "Hoy" at bounding box center [144, 116] width 230 height 34
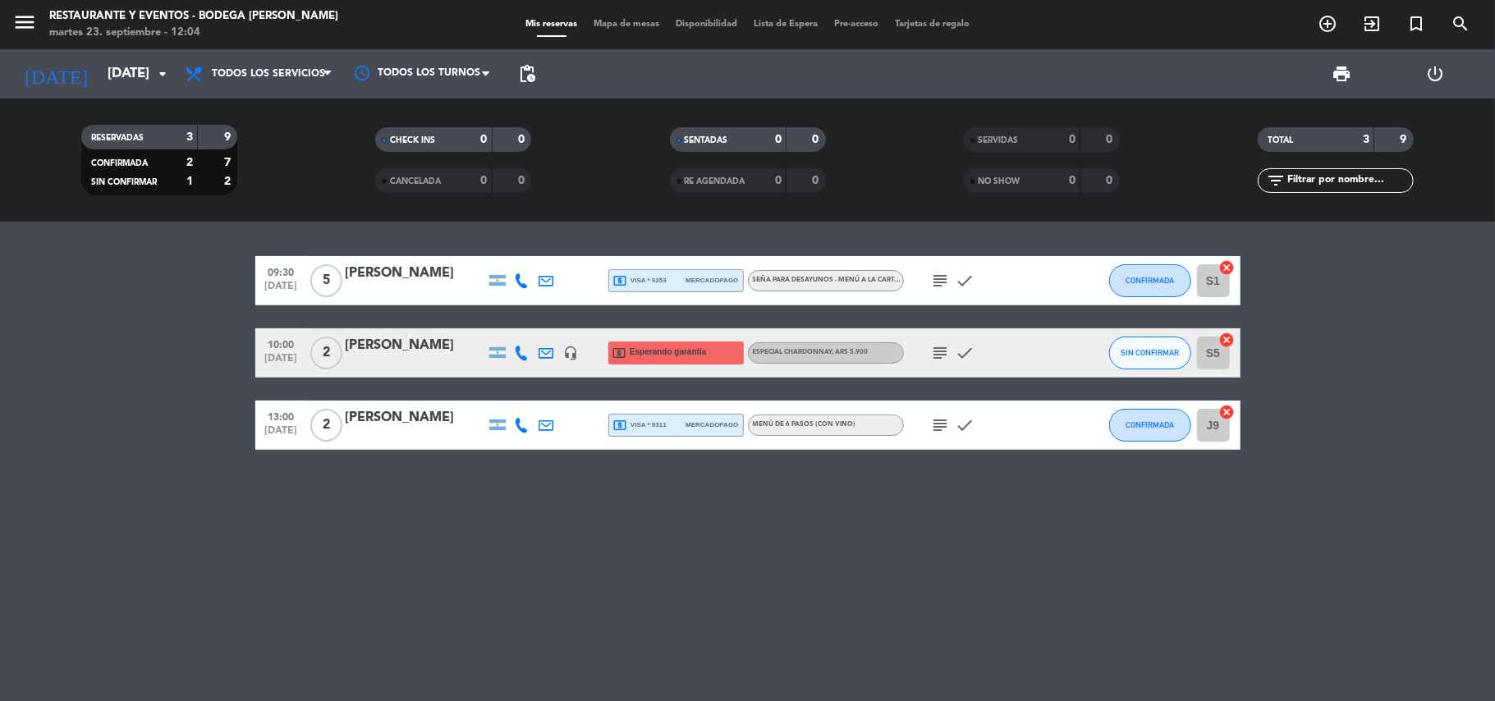
type input "[DATE]"
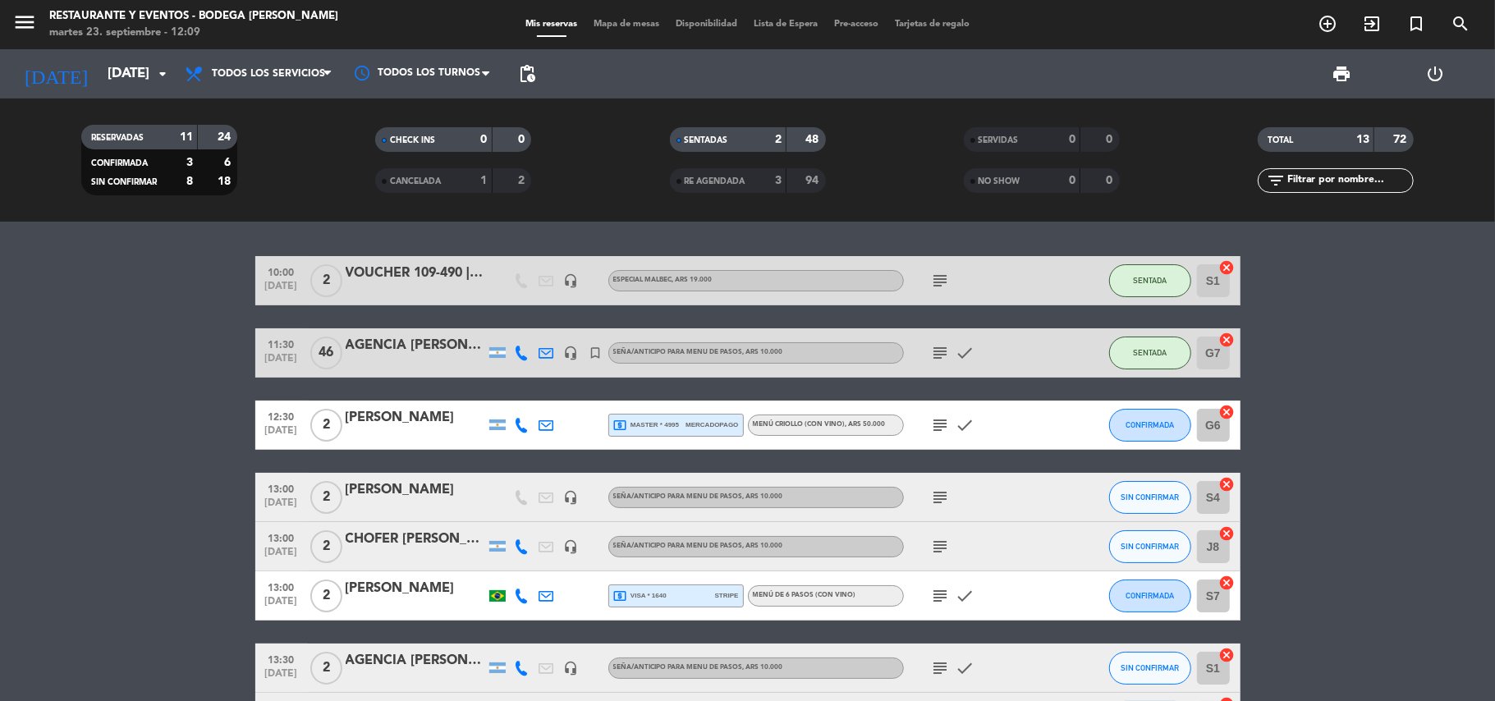
click at [726, 227] on div "10:00 [DATE] 2 VOUCHER 109-490 | EMA headset_mic ESPECIAL MALBEC , ARS 19.000 s…" at bounding box center [747, 462] width 1495 height 480
